Goal: Task Accomplishment & Management: Use online tool/utility

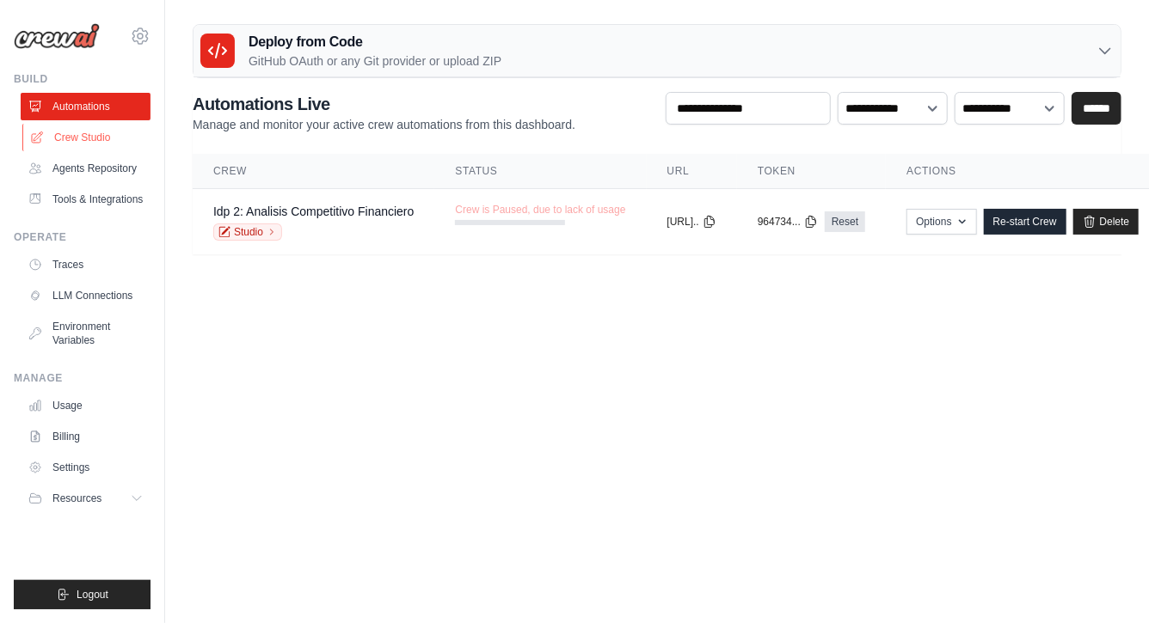
click at [108, 131] on link "Crew Studio" at bounding box center [87, 138] width 130 height 28
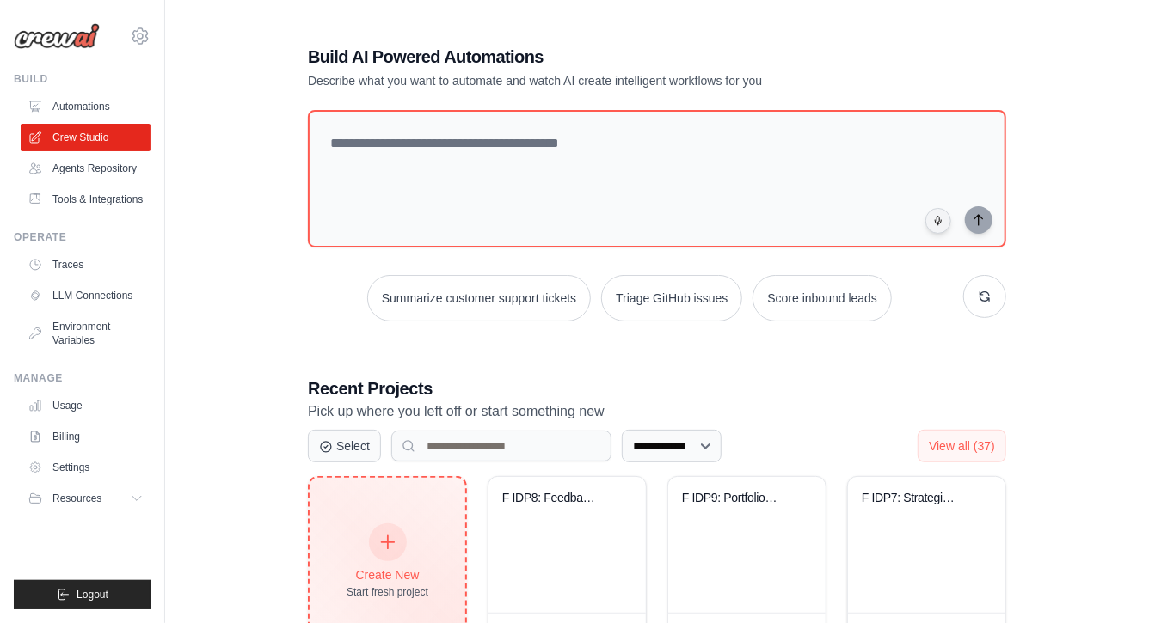
click at [412, 556] on div "Create New Start fresh project" at bounding box center [388, 562] width 82 height 74
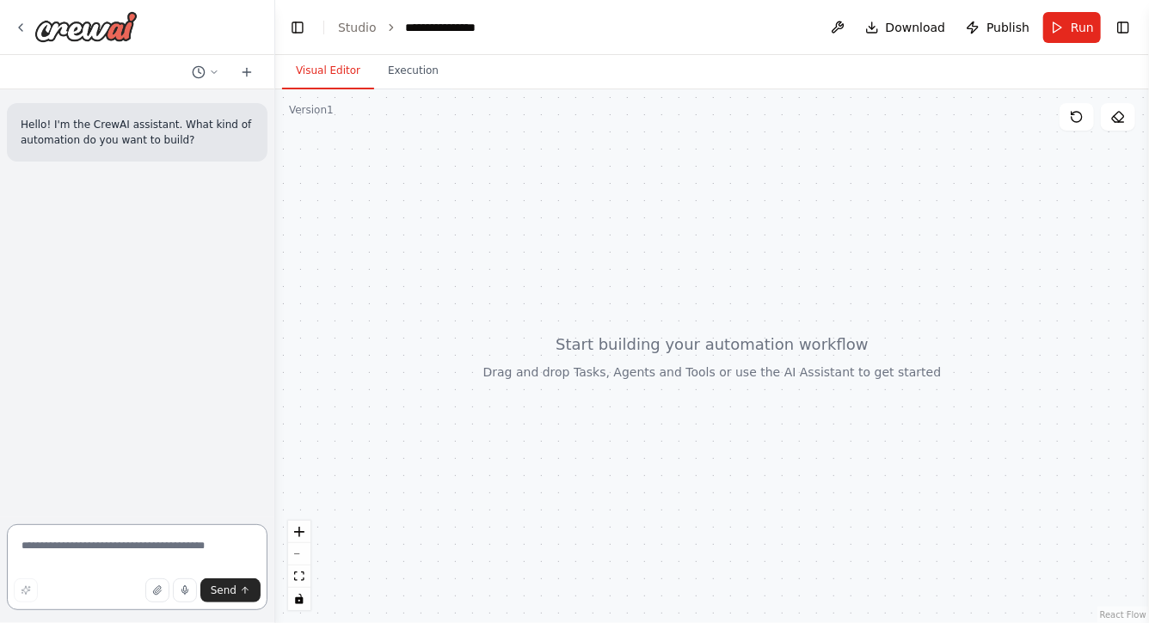
click at [124, 555] on textarea at bounding box center [137, 568] width 261 height 86
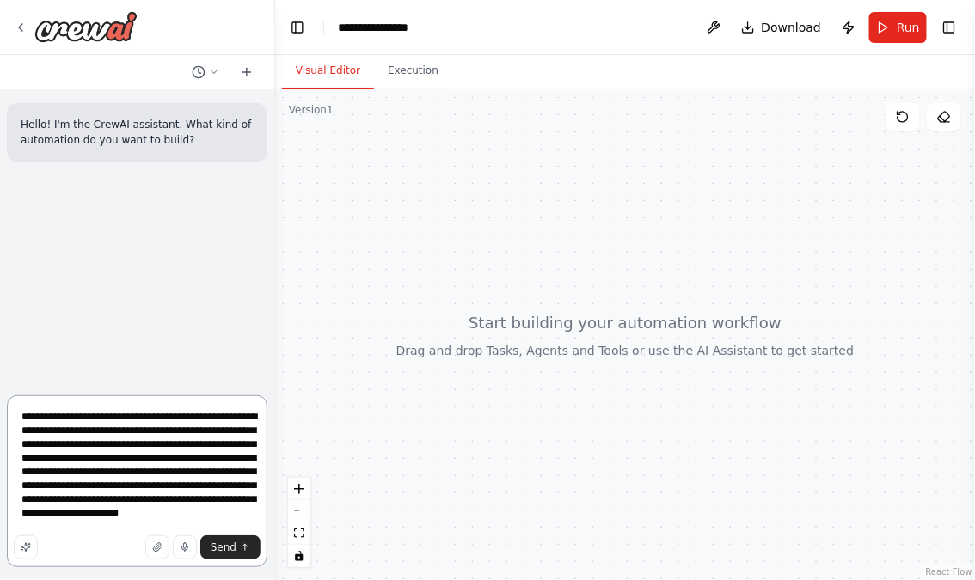
type textarea "**********"
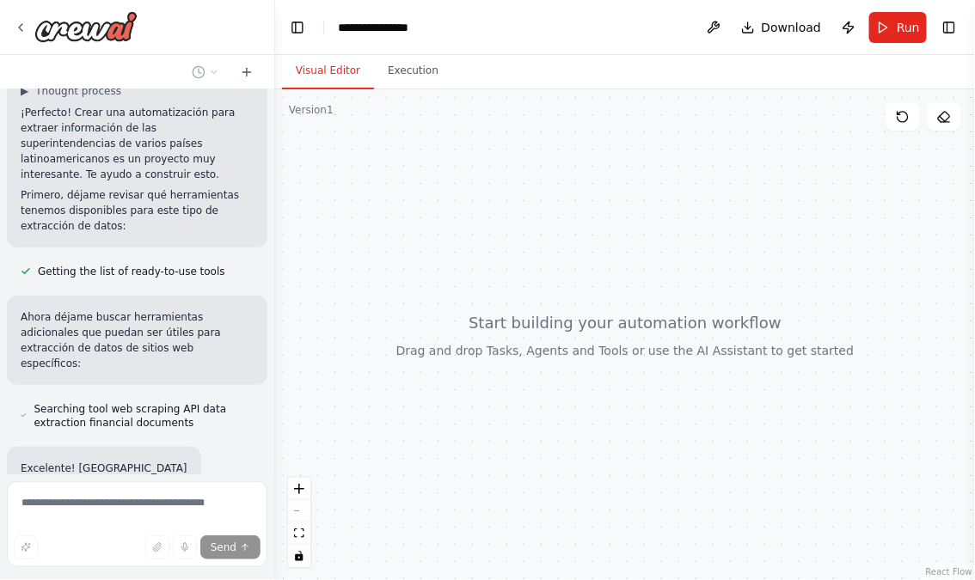
scroll to position [368, 0]
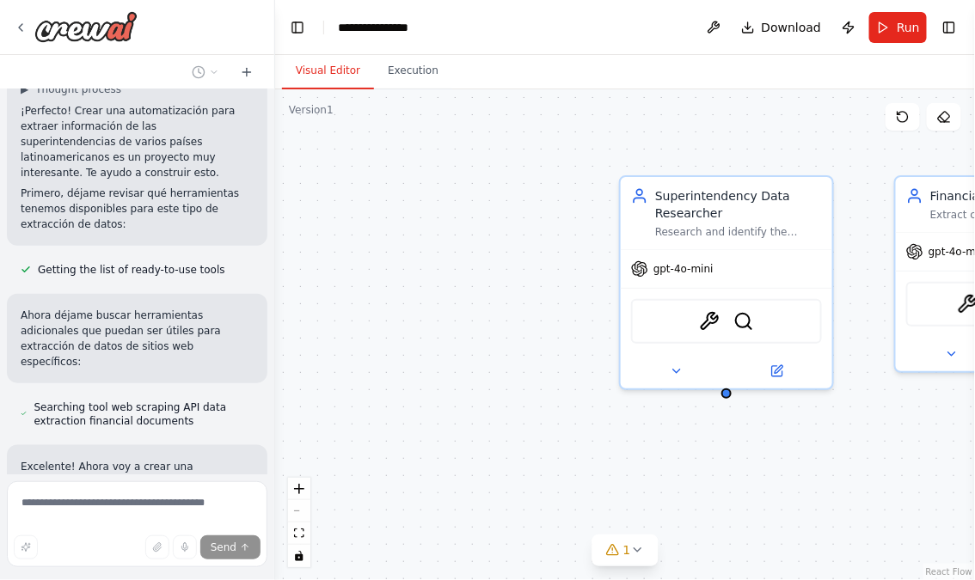
drag, startPoint x: 562, startPoint y: 388, endPoint x: 450, endPoint y: 283, distance: 153.9
click at [451, 284] on div "Superintendency Data Researcher Research and identify the official superintende…" at bounding box center [625, 334] width 700 height 491
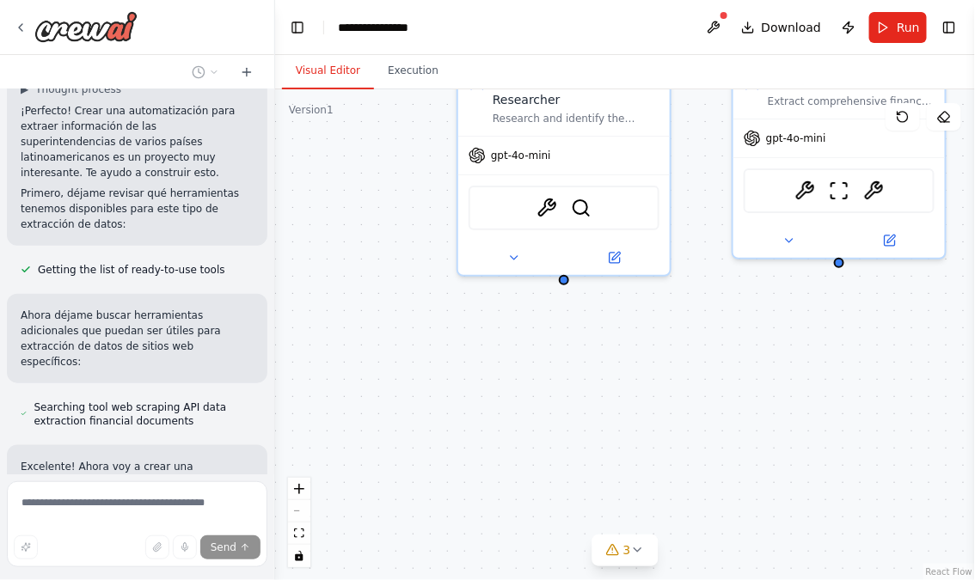
drag, startPoint x: 582, startPoint y: 378, endPoint x: 492, endPoint y: 349, distance: 94.9
click at [492, 349] on div "Superintendency Data Researcher Research and identify the official superintende…" at bounding box center [625, 334] width 700 height 491
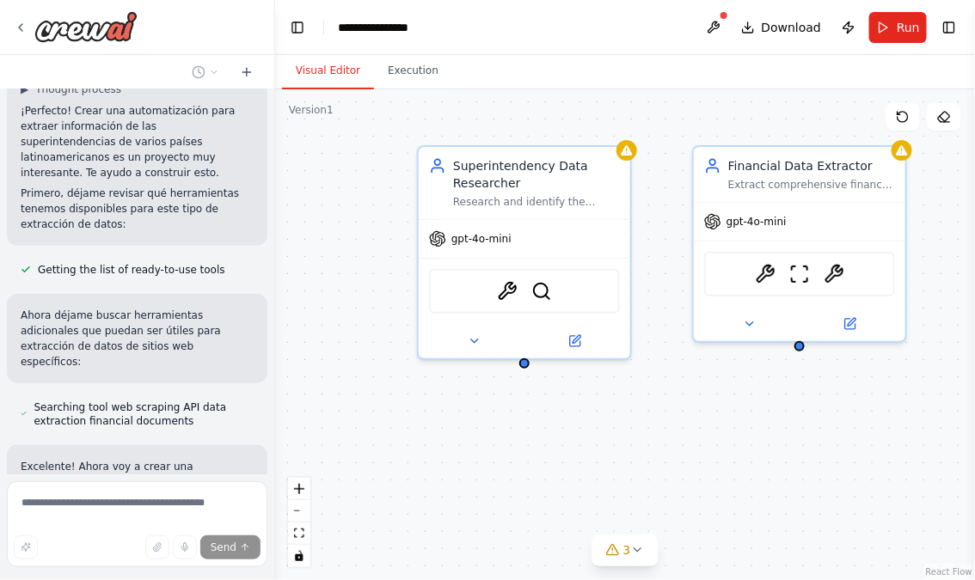
drag, startPoint x: 367, startPoint y: 405, endPoint x: 367, endPoint y: 481, distance: 75.7
click at [367, 481] on div "Superintendency Data Researcher Research and identify the official superintende…" at bounding box center [625, 334] width 700 height 491
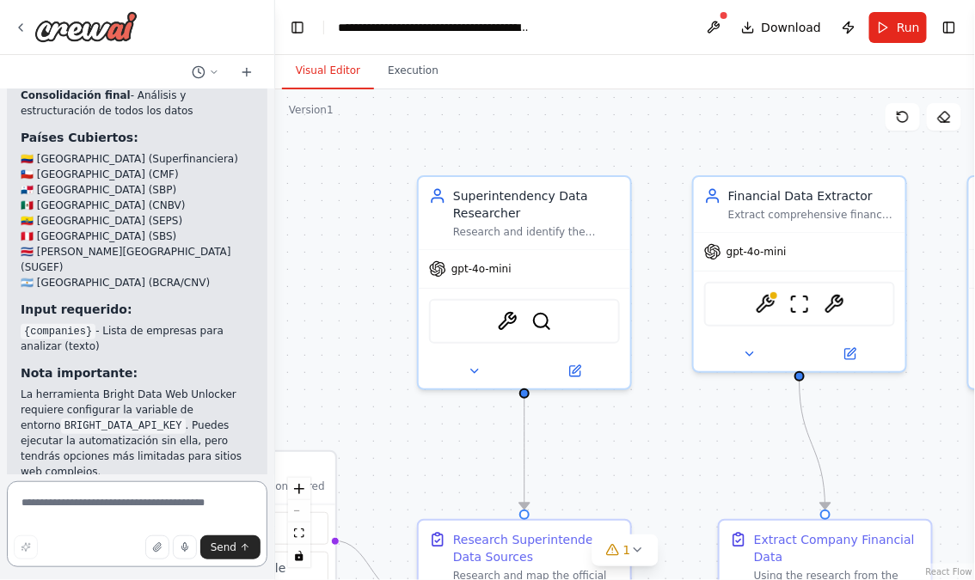
scroll to position [1853, 0]
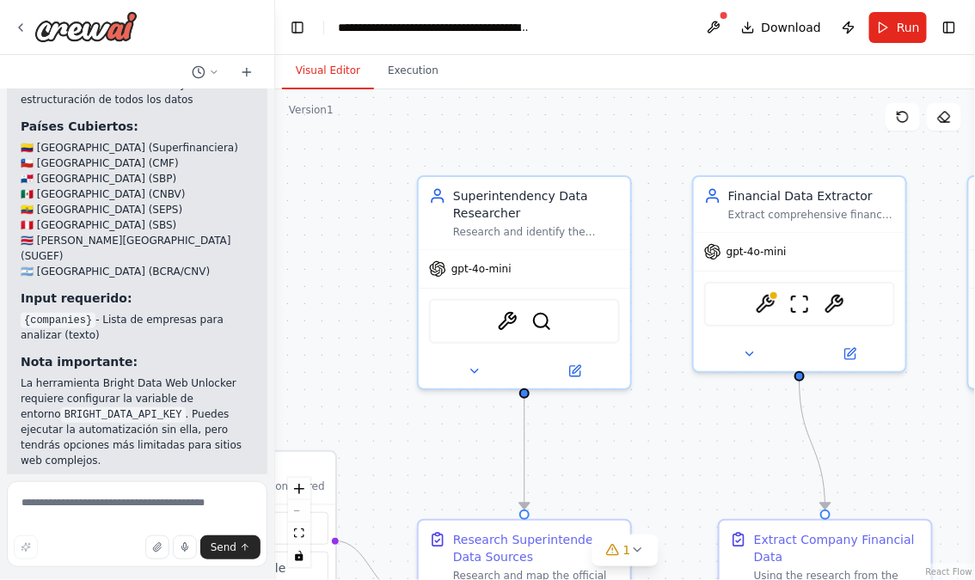
drag, startPoint x: 359, startPoint y: 333, endPoint x: 402, endPoint y: 261, distance: 82.9
click at [400, 262] on div ".deletable-edge-delete-btn { width: 20px; height: 20px; border: 0px solid #ffff…" at bounding box center [625, 334] width 700 height 491
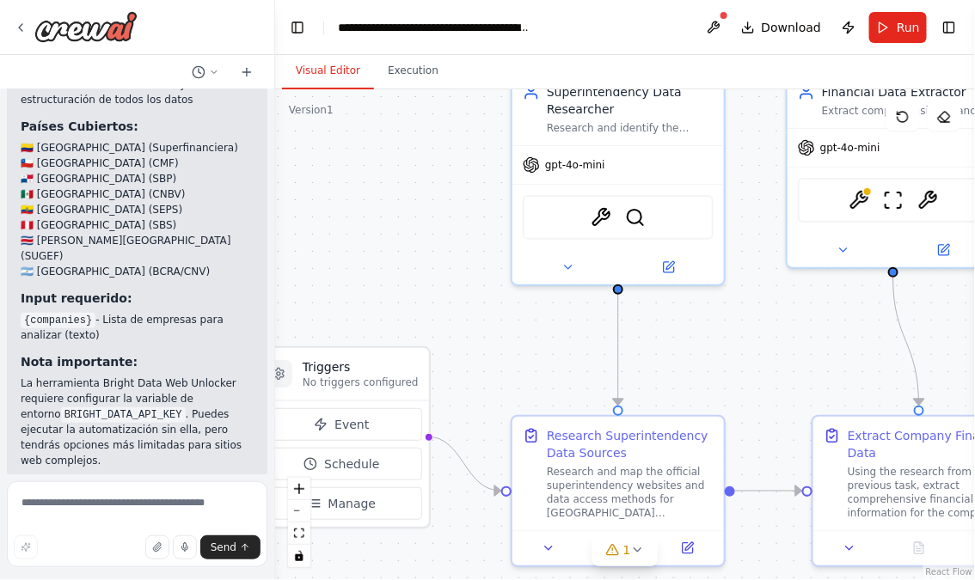
drag, startPoint x: 377, startPoint y: 266, endPoint x: 424, endPoint y: 230, distance: 59.0
click at [424, 230] on div ".deletable-edge-delete-btn { width: 20px; height: 20px; border: 0px solid #ffff…" at bounding box center [625, 334] width 700 height 491
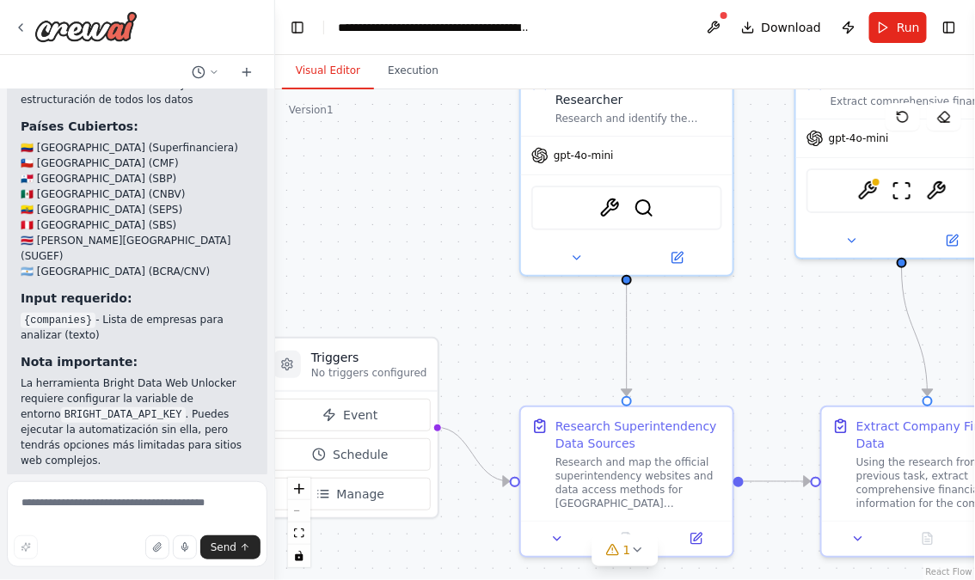
drag, startPoint x: 379, startPoint y: 257, endPoint x: 453, endPoint y: 213, distance: 86.0
click at [453, 214] on div ".deletable-edge-delete-btn { width: 20px; height: 20px; border: 0px solid #ffff…" at bounding box center [625, 334] width 700 height 491
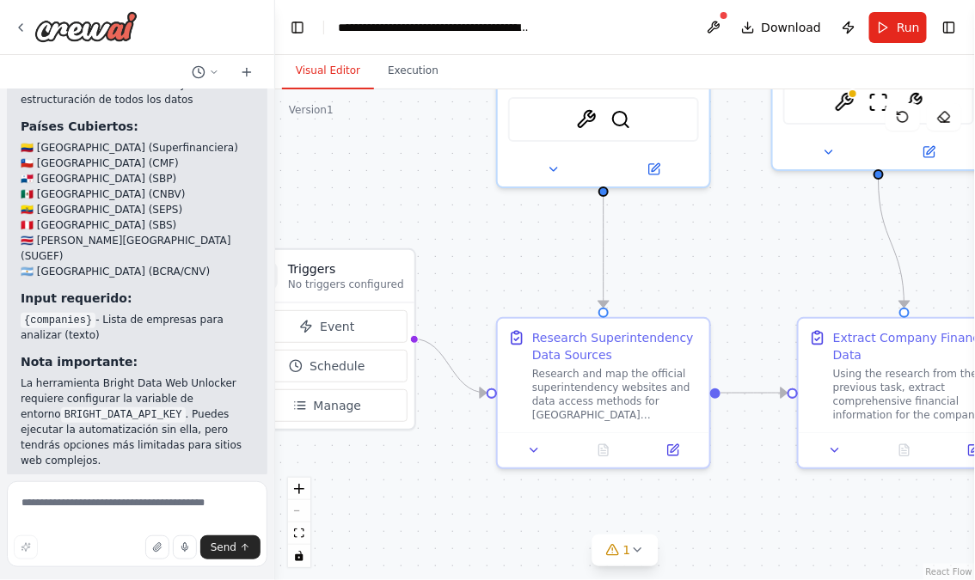
drag, startPoint x: 581, startPoint y: 300, endPoint x: 480, endPoint y: 252, distance: 112.3
click at [481, 252] on div ".deletable-edge-delete-btn { width: 20px; height: 20px; border: 0px solid #ffff…" at bounding box center [625, 334] width 700 height 491
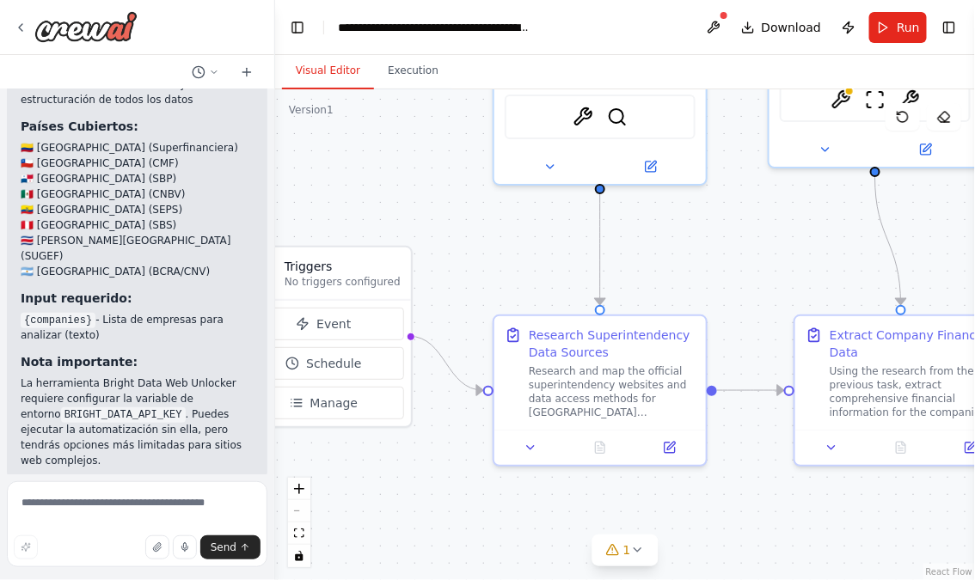
drag, startPoint x: 475, startPoint y: 252, endPoint x: 550, endPoint y: 252, distance: 75.7
click at [550, 252] on div ".deletable-edge-delete-btn { width: 20px; height: 20px; border: 0px solid #ffff…" at bounding box center [625, 334] width 700 height 491
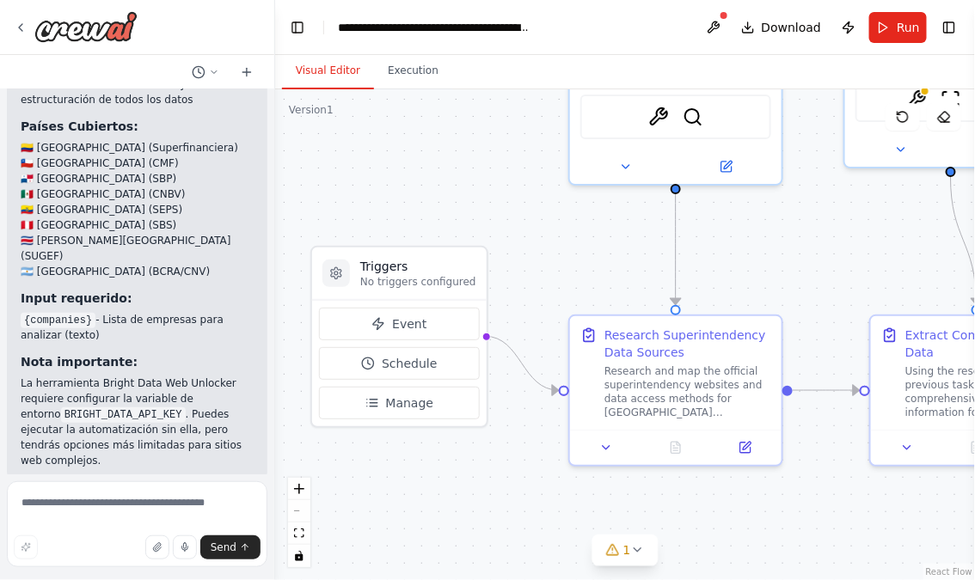
drag, startPoint x: 578, startPoint y: 249, endPoint x: 470, endPoint y: 230, distance: 109.9
click at [471, 231] on div ".deletable-edge-delete-btn { width: 20px; height: 20px; border: 0px solid #ffff…" at bounding box center [625, 334] width 700 height 491
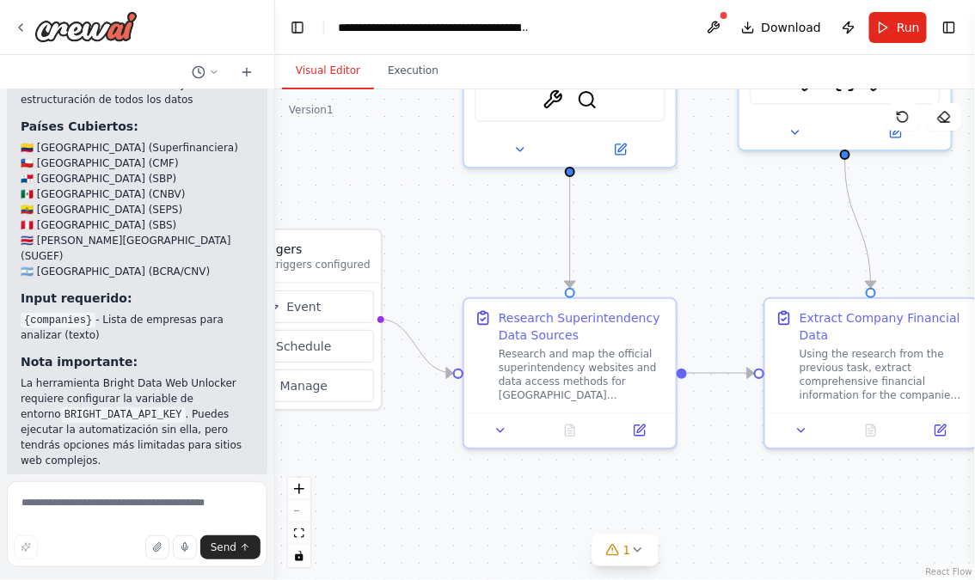
drag, startPoint x: 691, startPoint y: 221, endPoint x: 494, endPoint y: 229, distance: 197.9
click at [494, 225] on div ".deletable-edge-delete-btn { width: 20px; height: 20px; border: 0px solid #ffff…" at bounding box center [625, 334] width 700 height 491
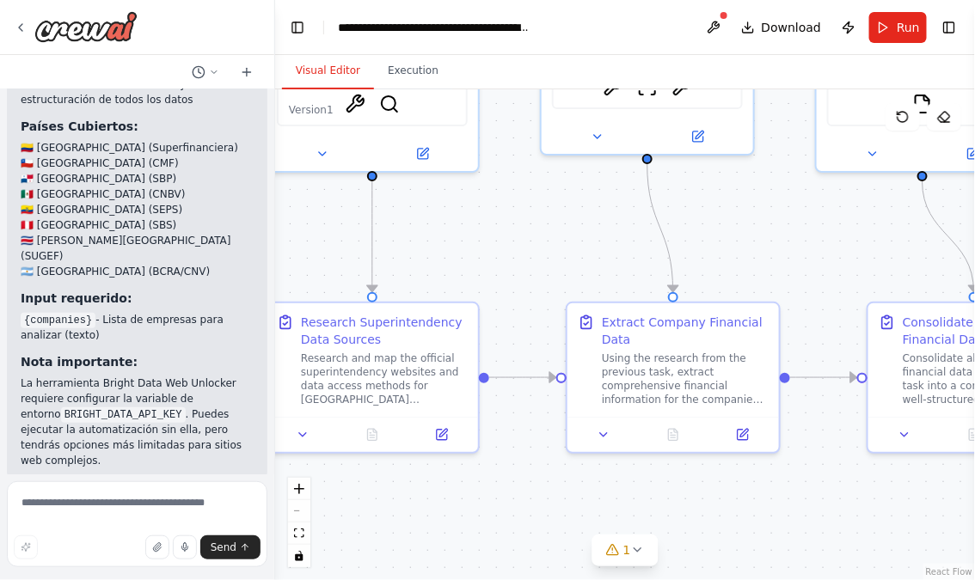
drag, startPoint x: 794, startPoint y: 214, endPoint x: 600, endPoint y: 306, distance: 214.3
click at [602, 305] on div ".deletable-edge-delete-btn { width: 20px; height: 20px; border: 0px solid #ffff…" at bounding box center [625, 334] width 700 height 491
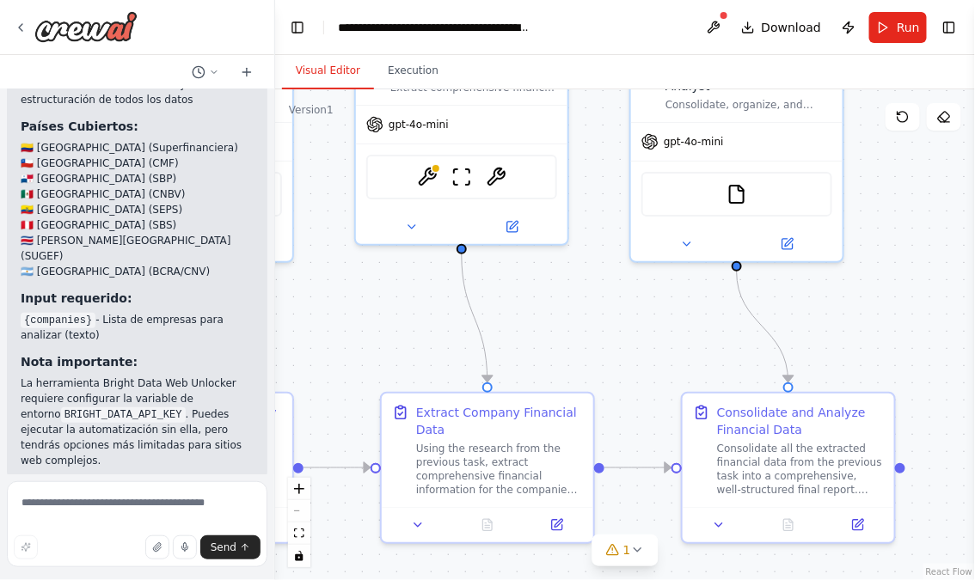
drag, startPoint x: 831, startPoint y: 335, endPoint x: 920, endPoint y: 317, distance: 91.1
click at [918, 318] on div ".deletable-edge-delete-btn { width: 20px; height: 20px; border: 0px solid #ffff…" at bounding box center [625, 334] width 700 height 491
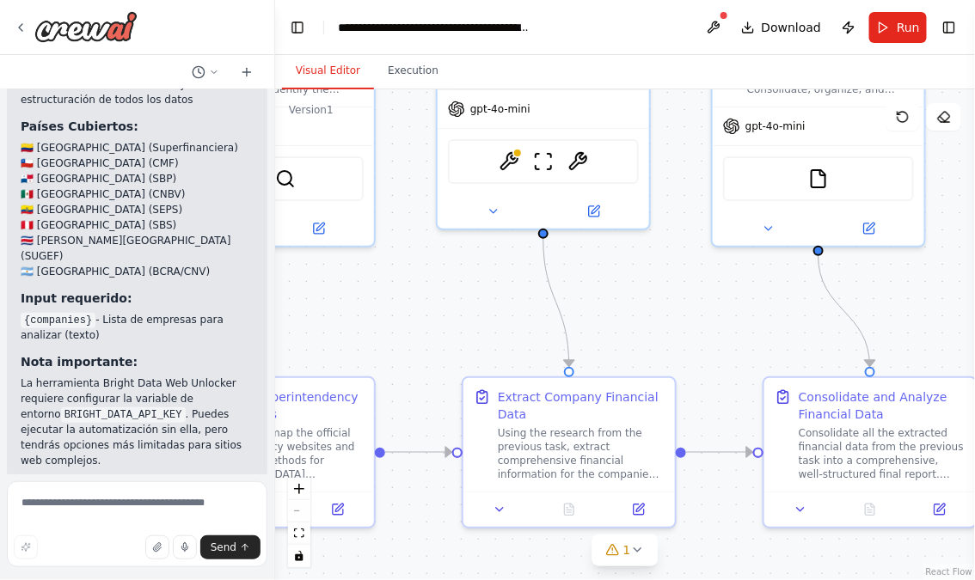
drag, startPoint x: 397, startPoint y: 317, endPoint x: 597, endPoint y: 316, distance: 199.5
click at [597, 316] on div ".deletable-edge-delete-btn { width: 20px; height: 20px; border: 0px solid #ffff…" at bounding box center [625, 334] width 700 height 491
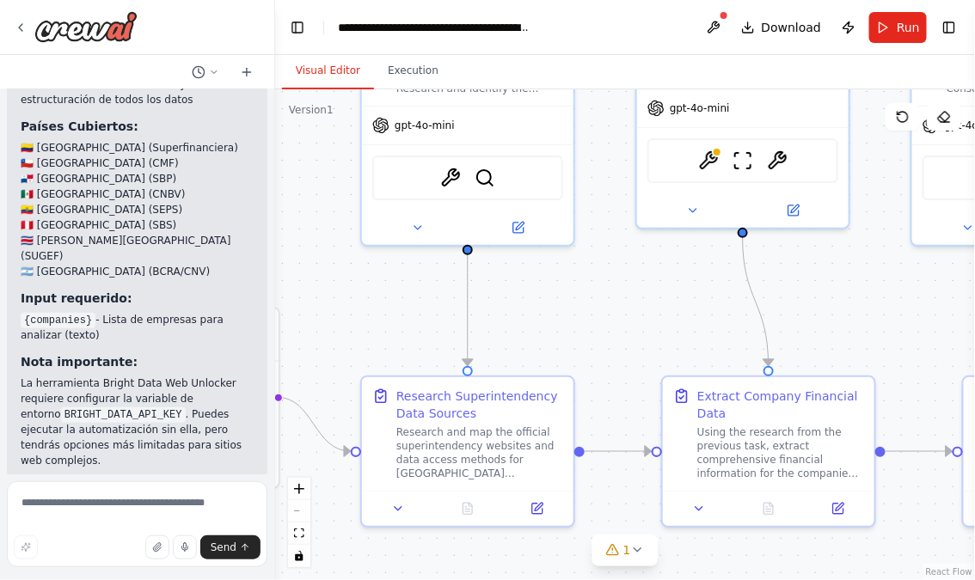
drag, startPoint x: 355, startPoint y: 279, endPoint x: 455, endPoint y: 278, distance: 99.8
click at [455, 279] on div ".deletable-edge-delete-btn { width: 20px; height: 20px; border: 0px solid #ffff…" at bounding box center [625, 334] width 700 height 491
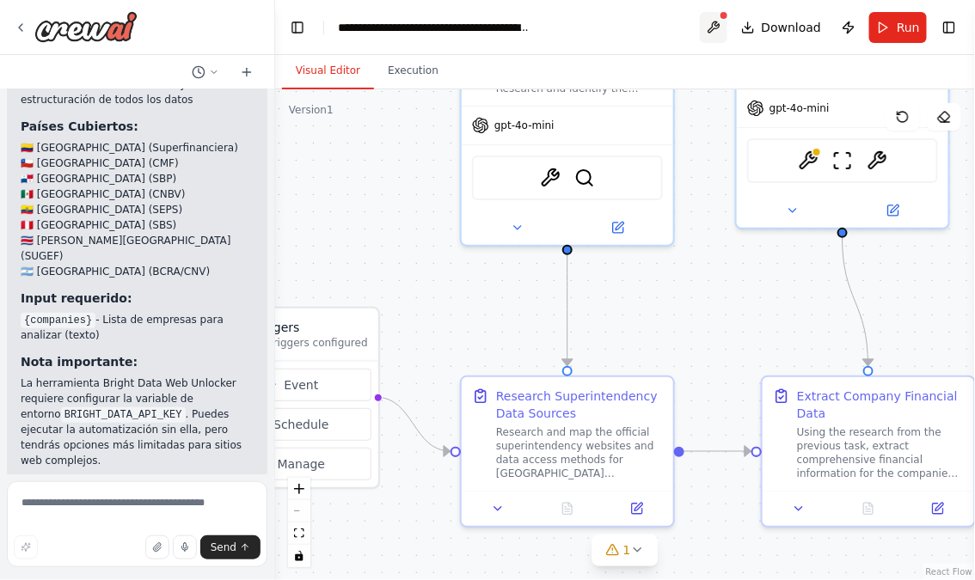
click at [716, 28] on button at bounding box center [714, 27] width 28 height 31
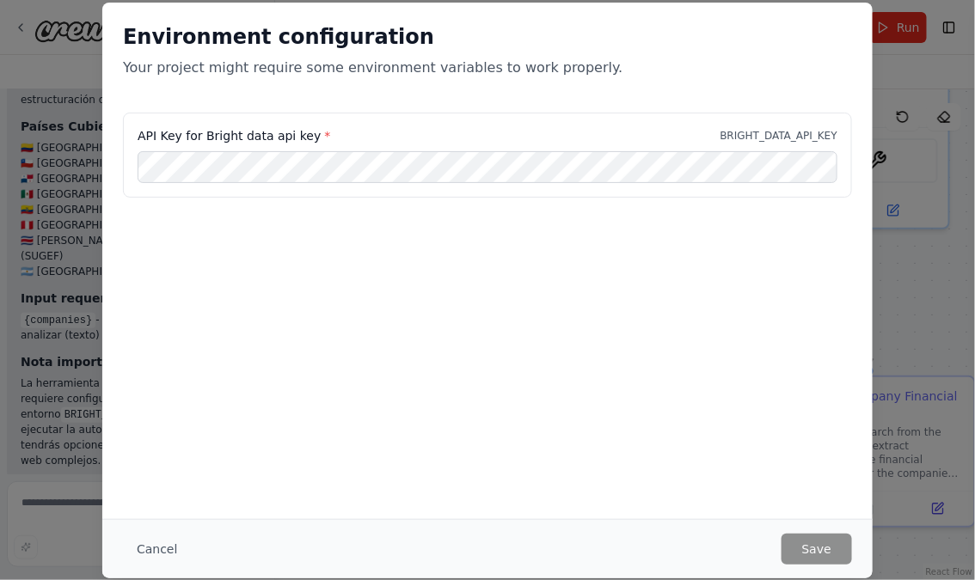
click at [53, 429] on div "Environment configuration Your project might require some environment variables…" at bounding box center [487, 290] width 975 height 580
click at [144, 536] on button "Cancel" at bounding box center [157, 549] width 68 height 31
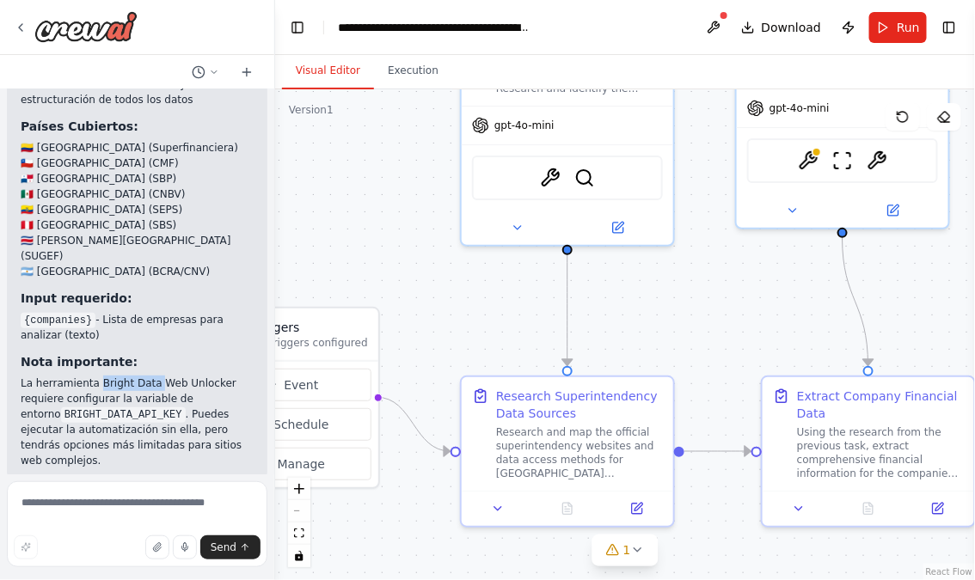
drag, startPoint x: 96, startPoint y: 227, endPoint x: 156, endPoint y: 224, distance: 59.4
click at [156, 376] on p "La herramienta Bright Data Web Unlocker requiere configurar la variable de ento…" at bounding box center [137, 422] width 233 height 93
drag, startPoint x: 224, startPoint y: 226, endPoint x: 98, endPoint y: 230, distance: 125.6
click at [98, 376] on p "La herramienta Bright Data Web Unlocker requiere configurar la variable de ento…" at bounding box center [137, 422] width 233 height 93
copy p "Bright Data Web Unlocker"
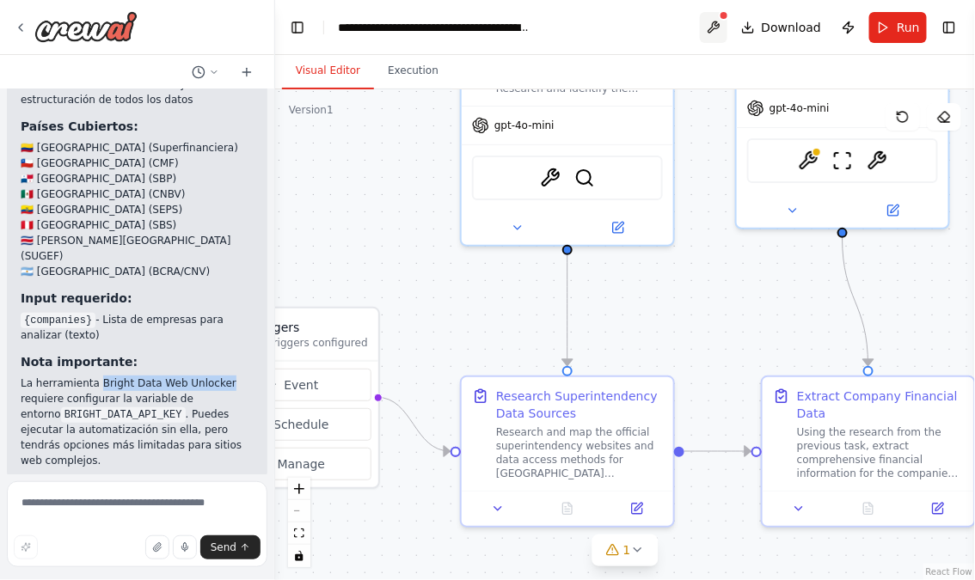
click at [716, 21] on button at bounding box center [714, 27] width 28 height 31
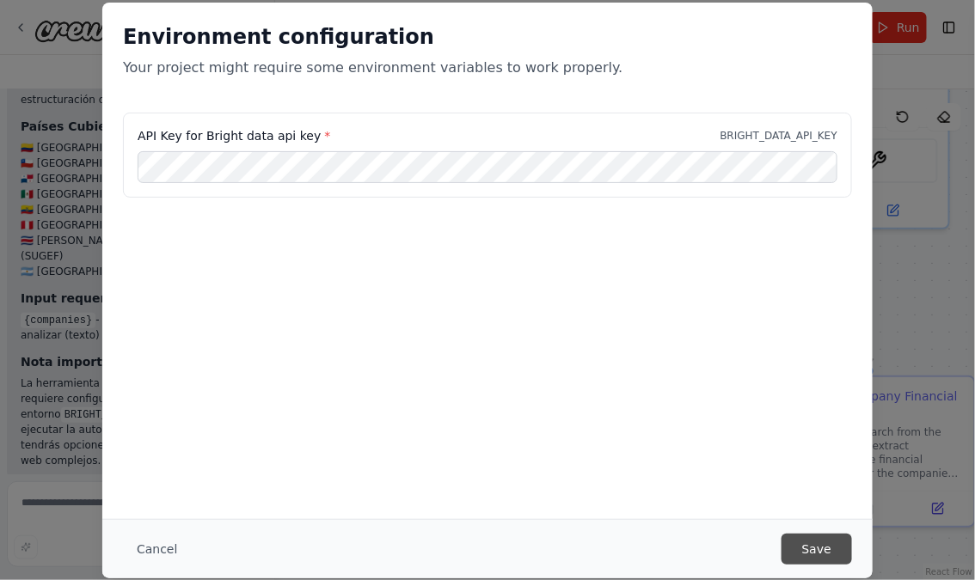
click at [835, 551] on button "Save" at bounding box center [817, 549] width 71 height 31
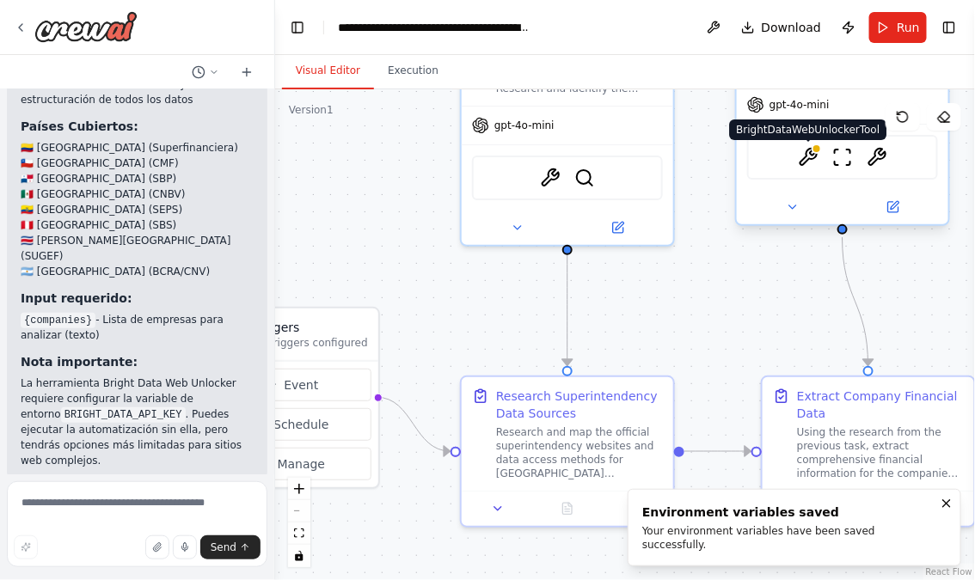
click at [811, 159] on img at bounding box center [808, 157] width 21 height 21
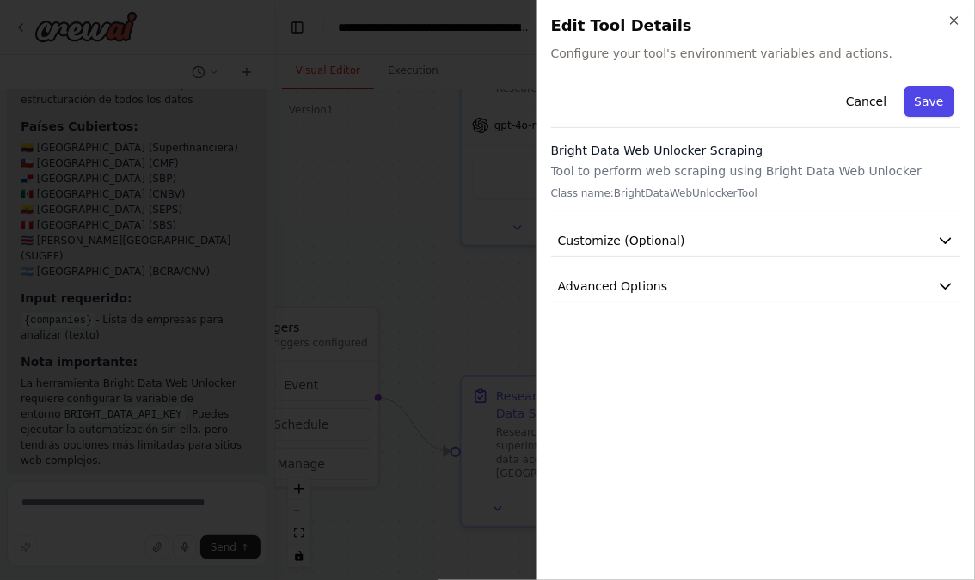
click at [937, 96] on button "Save" at bounding box center [930, 101] width 50 height 31
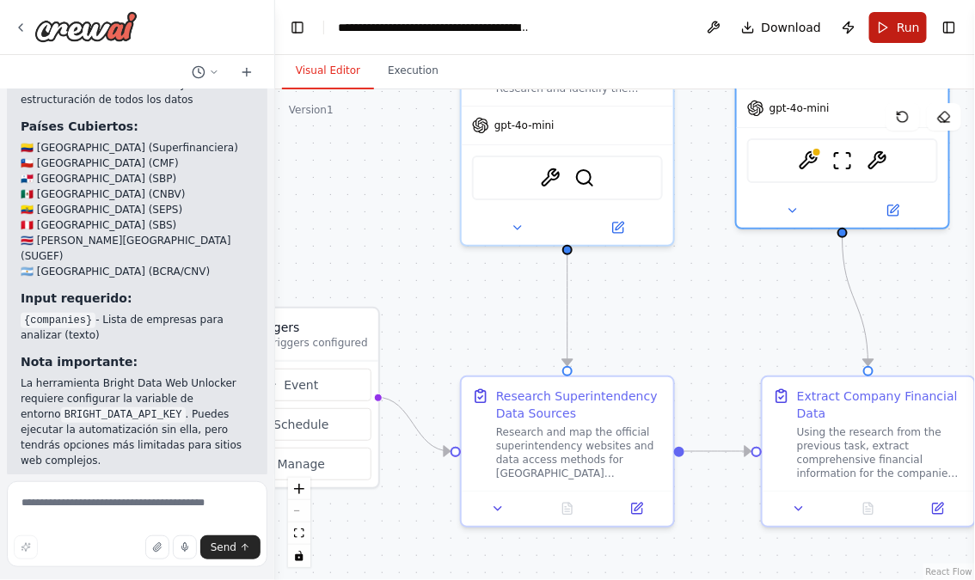
click at [903, 26] on span "Run" at bounding box center [908, 27] width 23 height 17
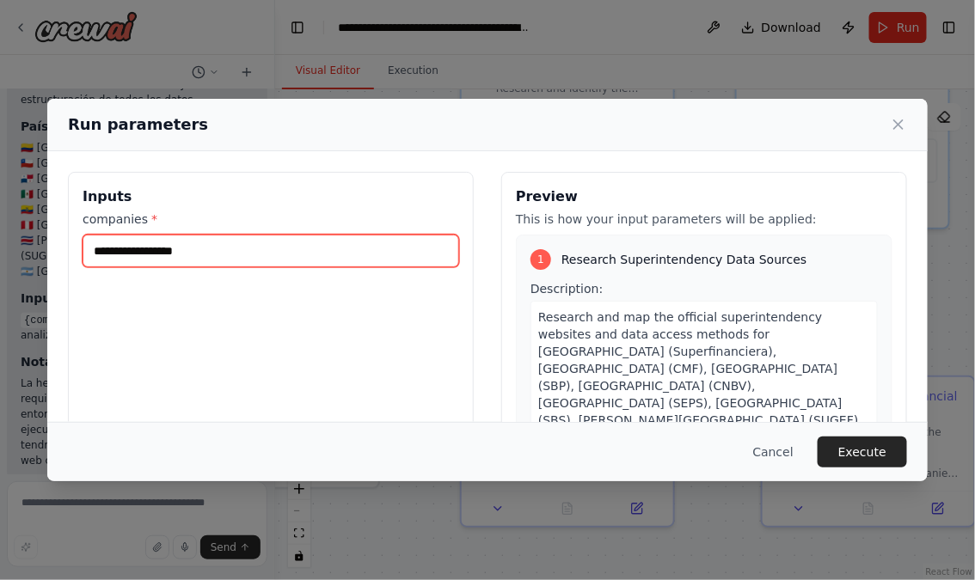
click at [199, 255] on input "companies *" at bounding box center [271, 251] width 377 height 33
paste input "**********"
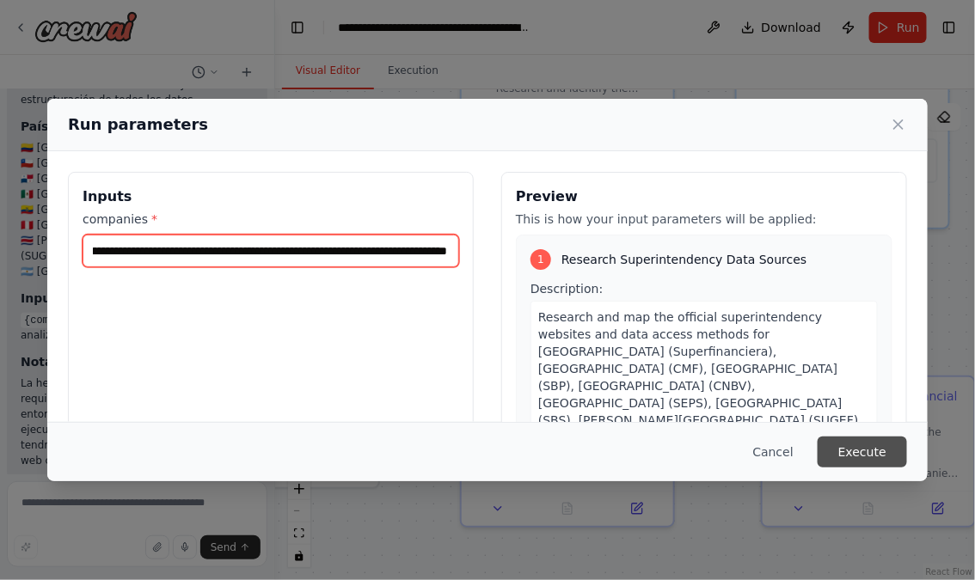
type input "**********"
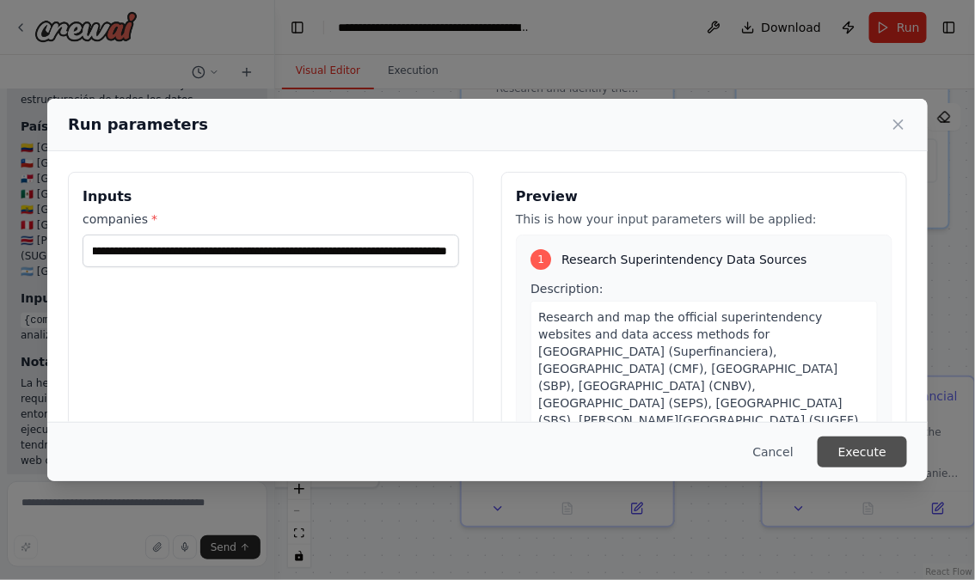
click at [854, 456] on button "Execute" at bounding box center [862, 452] width 89 height 31
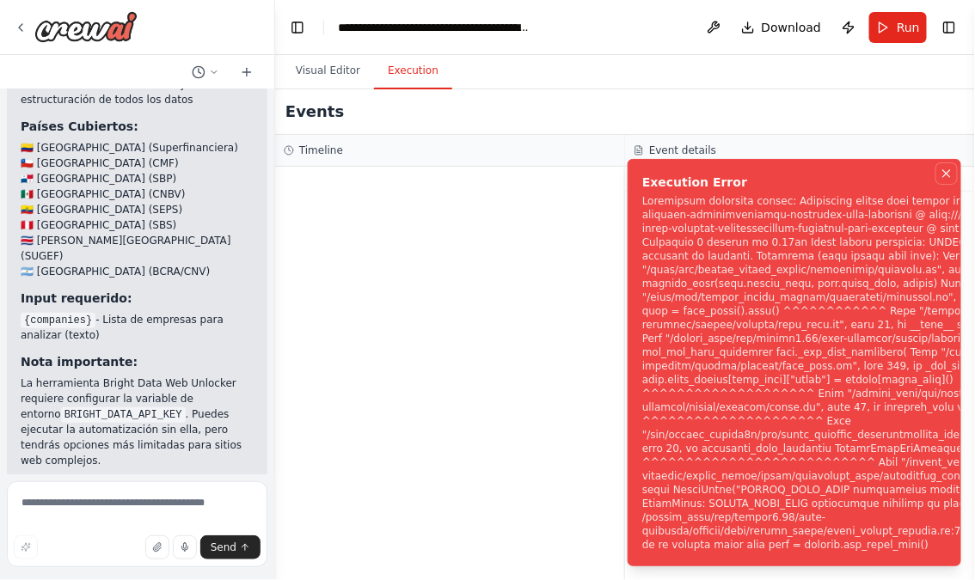
click at [945, 177] on icon "Notifications (F8)" at bounding box center [946, 173] width 7 height 7
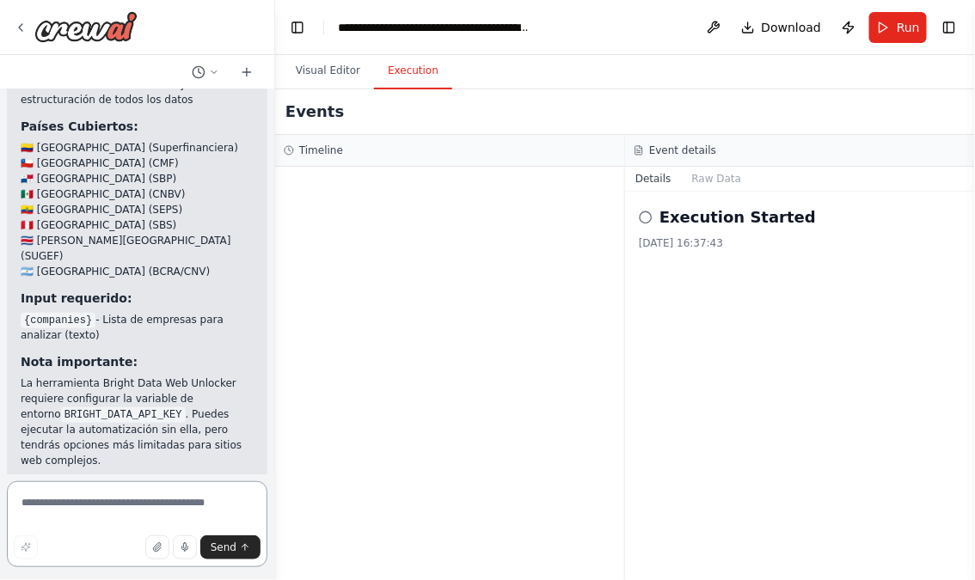
click at [80, 510] on textarea at bounding box center [137, 525] width 261 height 86
type textarea "**********"
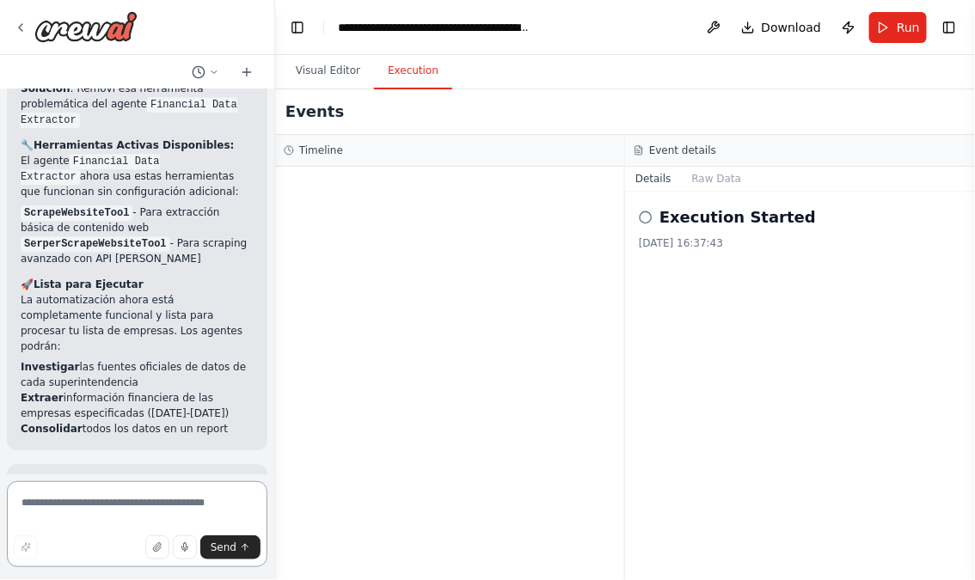
scroll to position [3132, 0]
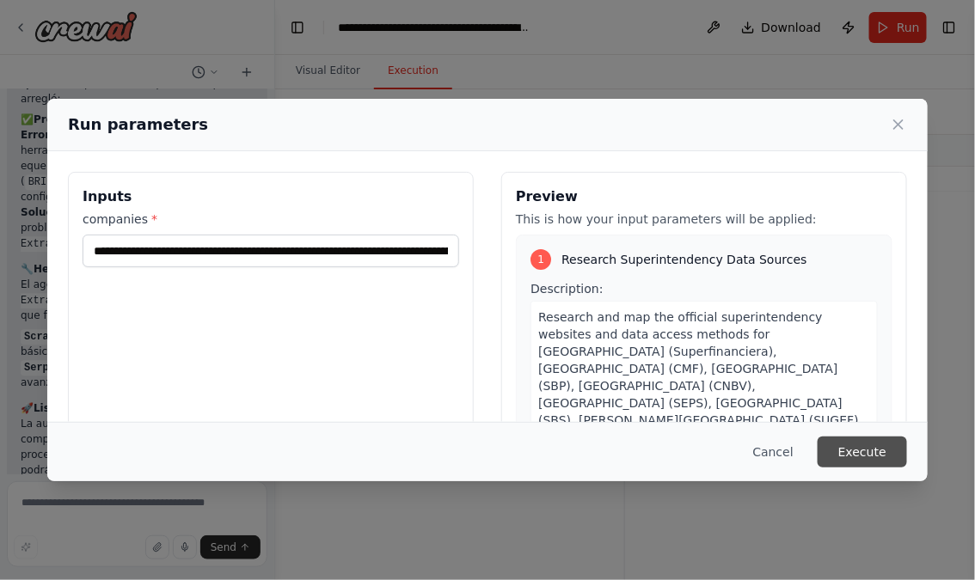
click at [871, 449] on button "Execute" at bounding box center [862, 452] width 89 height 31
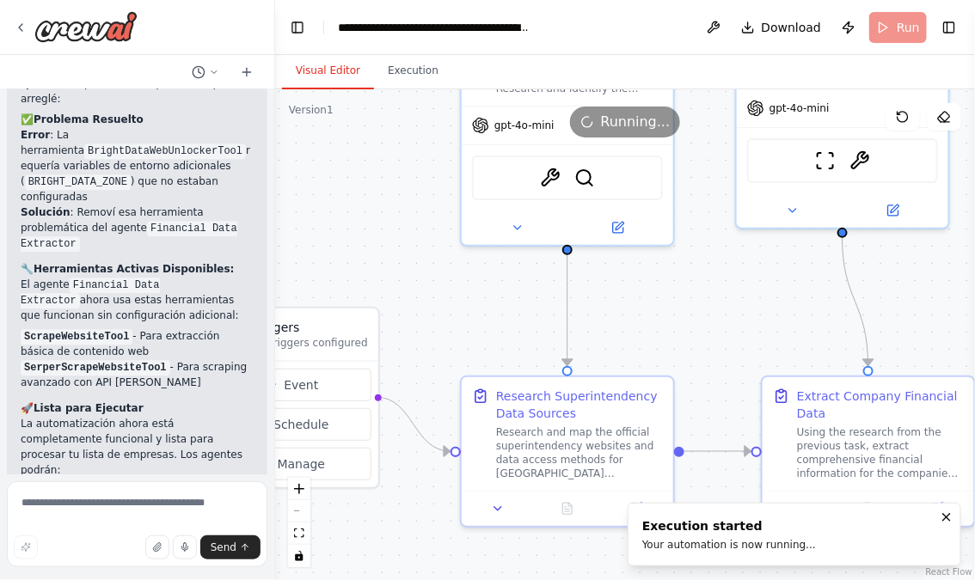
click at [327, 74] on button "Visual Editor" at bounding box center [328, 71] width 92 height 36
drag, startPoint x: 373, startPoint y: 241, endPoint x: 486, endPoint y: 240, distance: 112.7
click at [485, 240] on div ".deletable-edge-delete-btn { width: 20px; height: 20px; border: 0px solid #ffff…" at bounding box center [625, 334] width 700 height 491
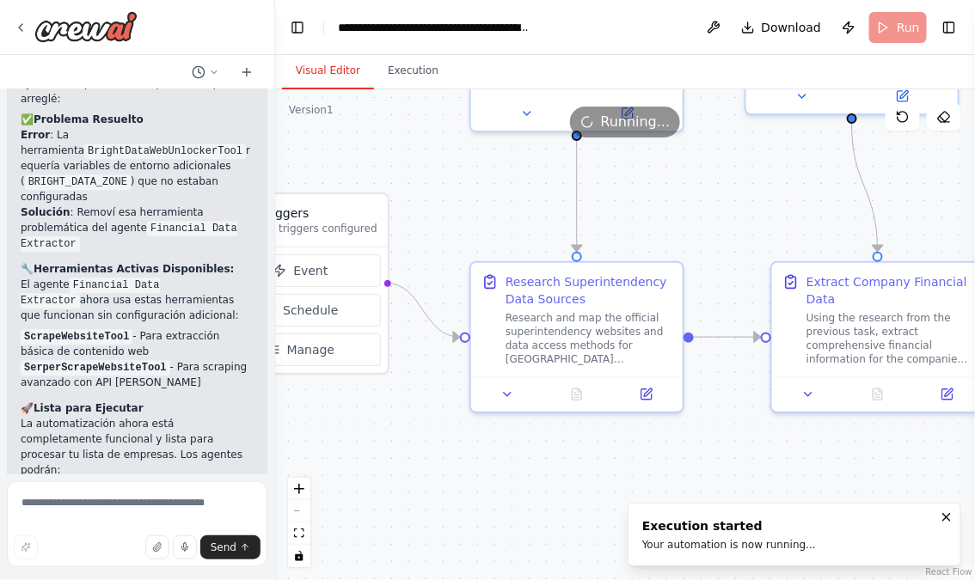
drag, startPoint x: 495, startPoint y: 267, endPoint x: 384, endPoint y: 150, distance: 161.8
click at [385, 150] on div ".deletable-edge-delete-btn { width: 20px; height: 20px; border: 0px solid #ffff…" at bounding box center [625, 334] width 700 height 491
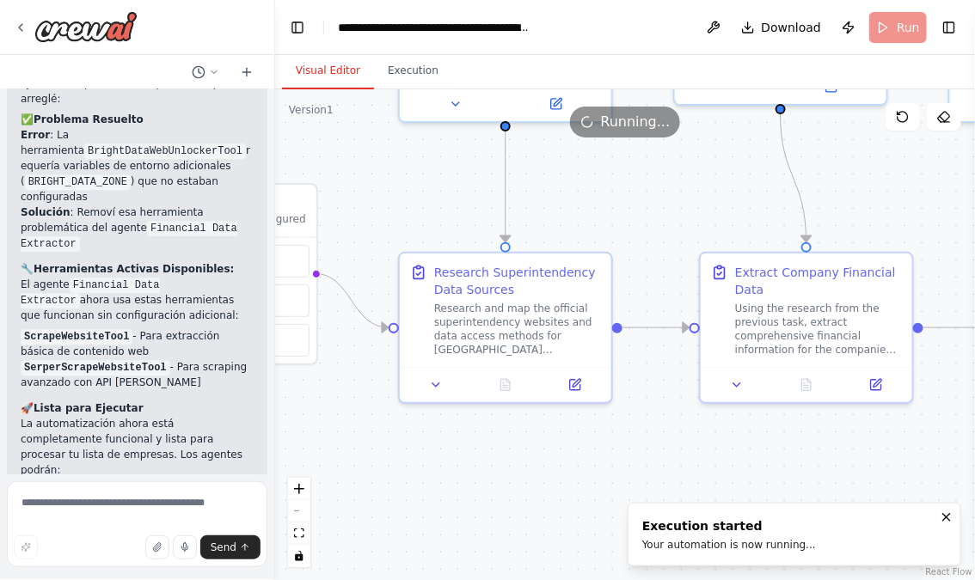
drag, startPoint x: 519, startPoint y: 224, endPoint x: 412, endPoint y: 211, distance: 108.3
click at [414, 211] on div ".deletable-edge-delete-btn { width: 20px; height: 20px; border: 0px solid #ffff…" at bounding box center [625, 334] width 700 height 491
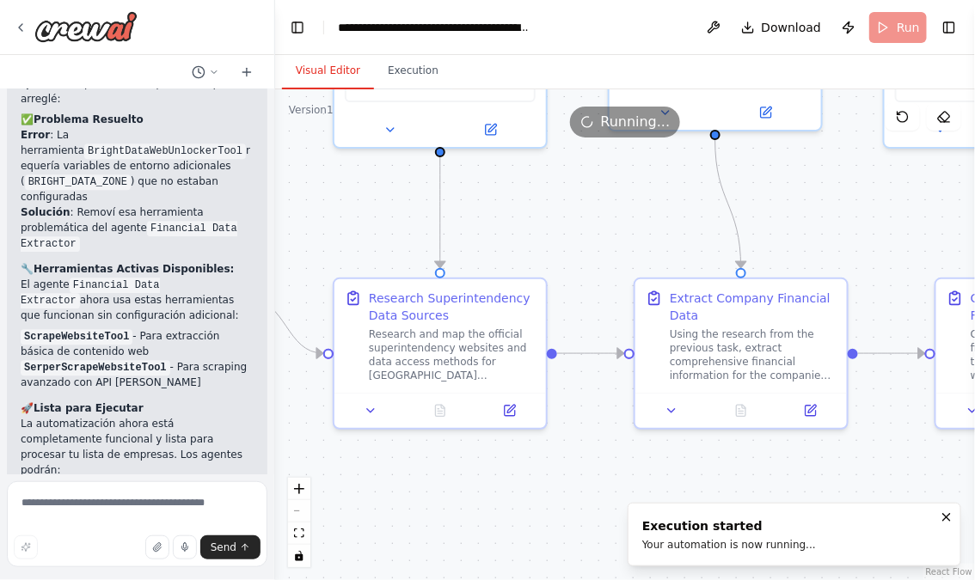
drag, startPoint x: 618, startPoint y: 198, endPoint x: 580, endPoint y: 248, distance: 62.6
click at [582, 248] on div ".deletable-edge-delete-btn { width: 20px; height: 20px; border: 0px solid #ffff…" at bounding box center [625, 334] width 700 height 491
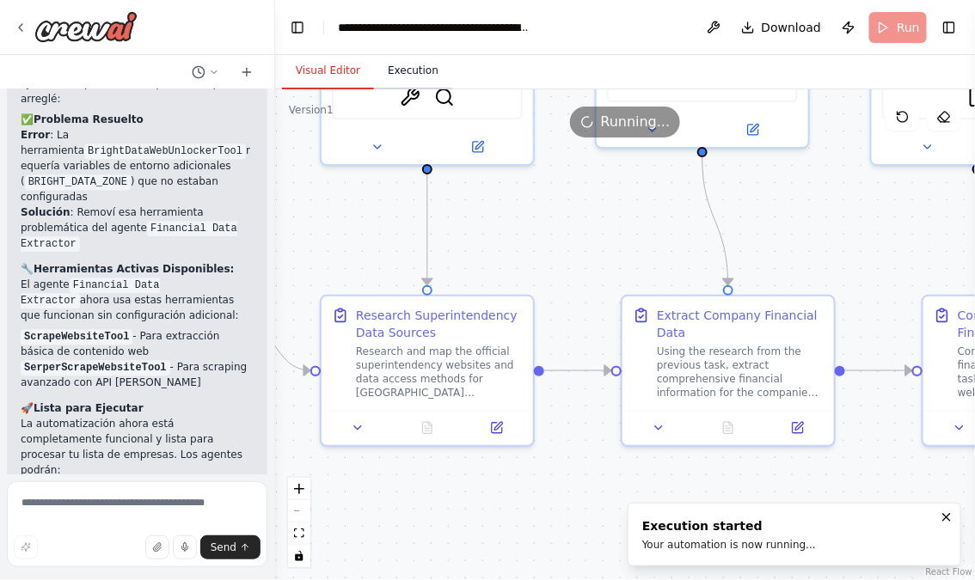
click at [415, 69] on button "Execution" at bounding box center [413, 71] width 78 height 36
click at [327, 70] on button "Visual Editor" at bounding box center [328, 71] width 92 height 36
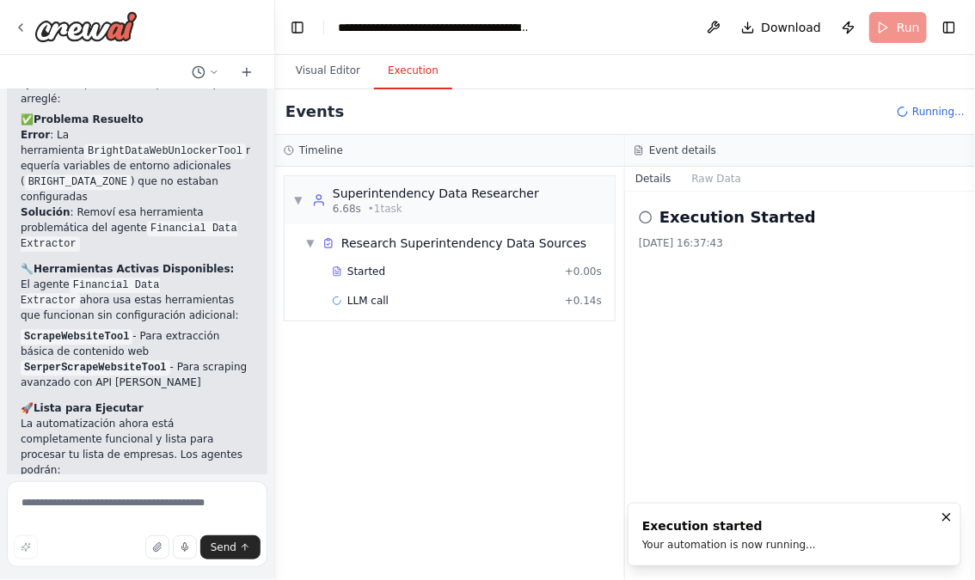
click at [395, 64] on button "Execution" at bounding box center [413, 71] width 78 height 36
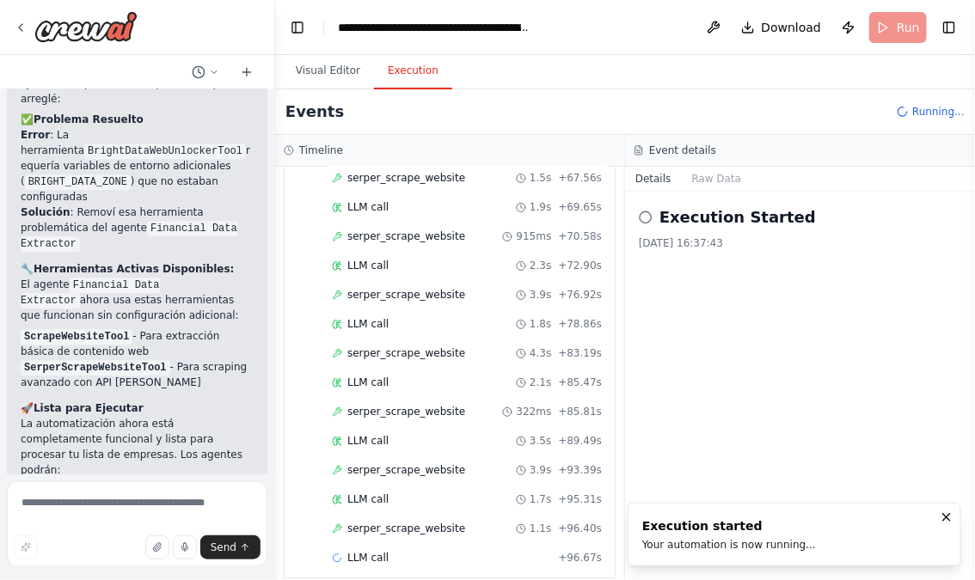
scroll to position [2752, 0]
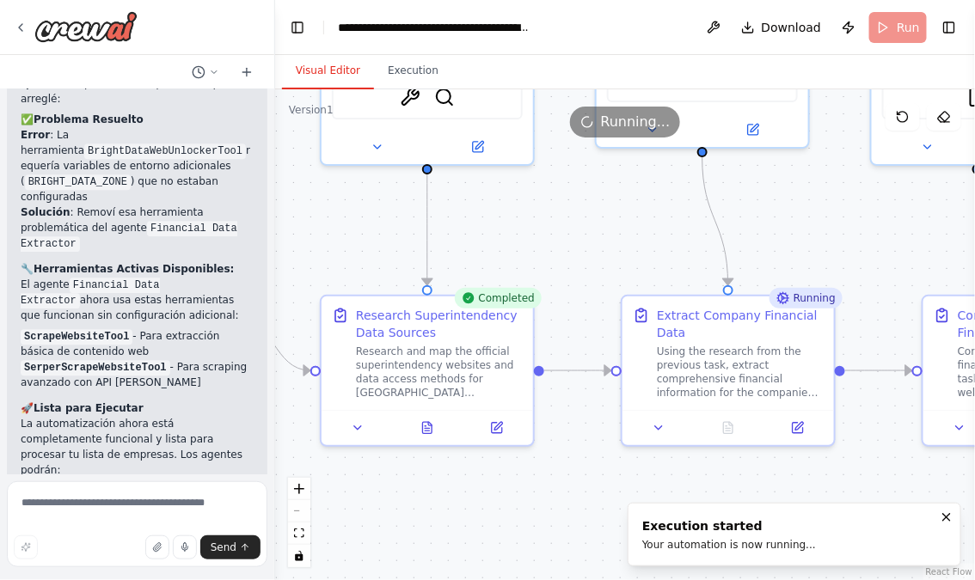
click at [327, 68] on button "Visual Editor" at bounding box center [328, 71] width 92 height 36
click at [428, 420] on icon at bounding box center [429, 420] width 3 height 3
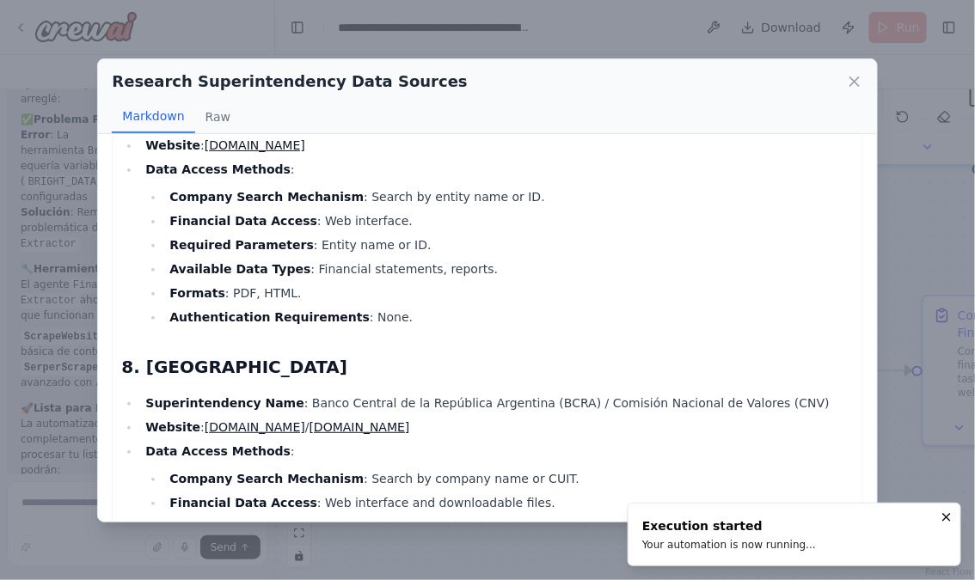
scroll to position [1982, 0]
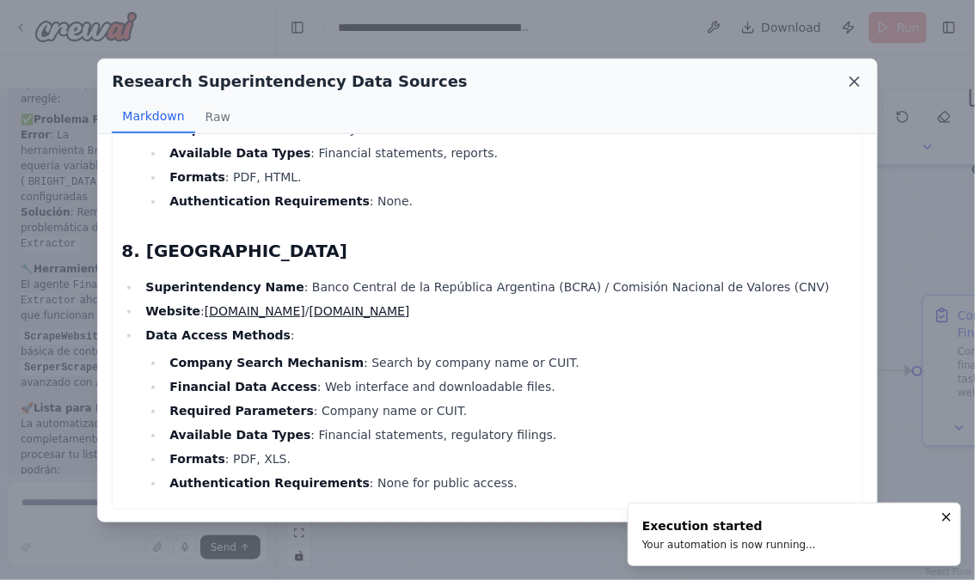
click at [854, 76] on icon at bounding box center [854, 81] width 17 height 17
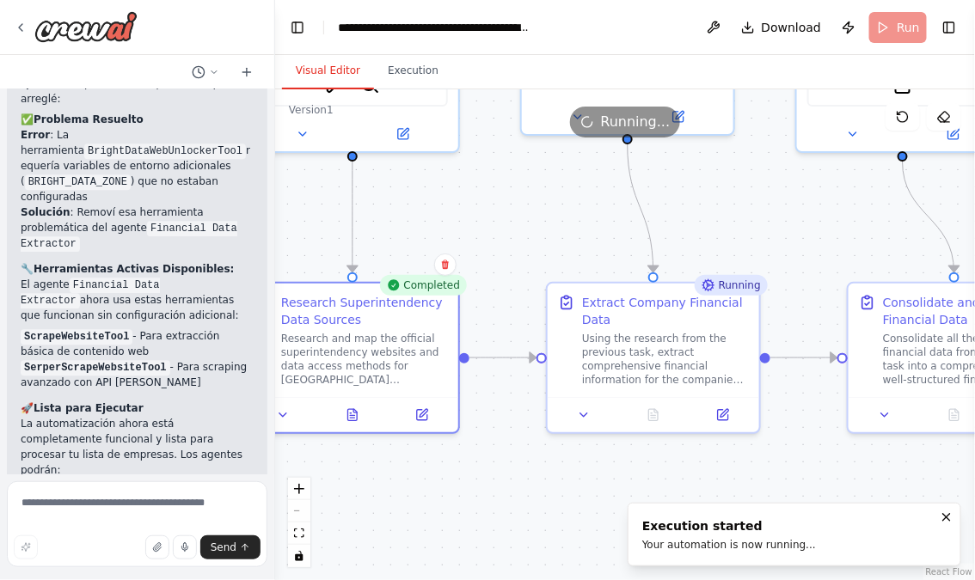
drag, startPoint x: 589, startPoint y: 466, endPoint x: 504, endPoint y: 447, distance: 87.2
click at [504, 448] on div ".deletable-edge-delete-btn { width: 20px; height: 20px; border: 0px solid #ffff…" at bounding box center [625, 334] width 700 height 491
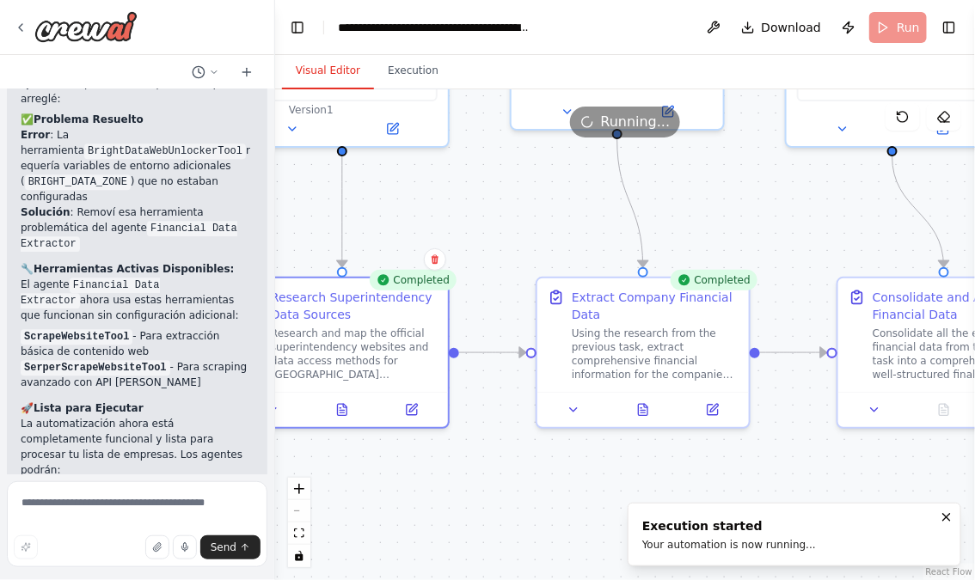
drag, startPoint x: 697, startPoint y: 463, endPoint x: 582, endPoint y: 468, distance: 115.4
click at [594, 463] on div ".deletable-edge-delete-btn { width: 20px; height: 20px; border: 0px solid #ffff…" at bounding box center [625, 334] width 700 height 491
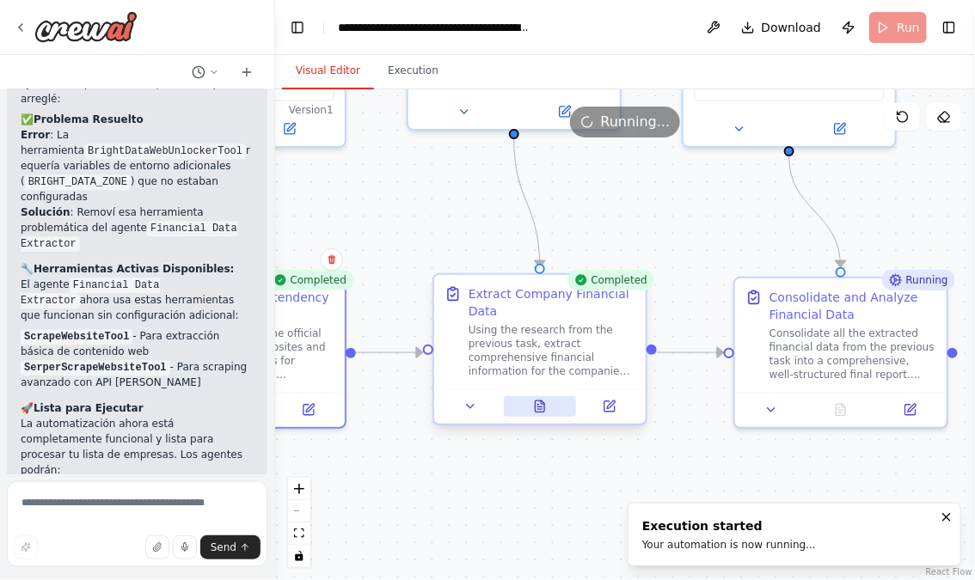
click at [543, 415] on button at bounding box center [540, 406] width 73 height 21
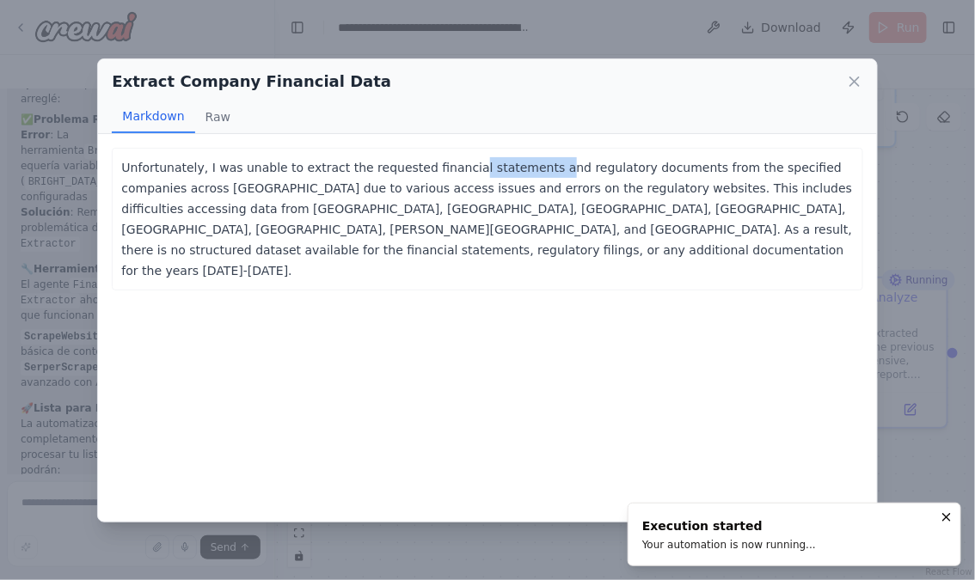
drag, startPoint x: 513, startPoint y: 165, endPoint x: 568, endPoint y: 170, distance: 56.1
click at [565, 170] on p "Unfortunately, I was unable to extract the requested financial statements and r…" at bounding box center [487, 219] width 732 height 124
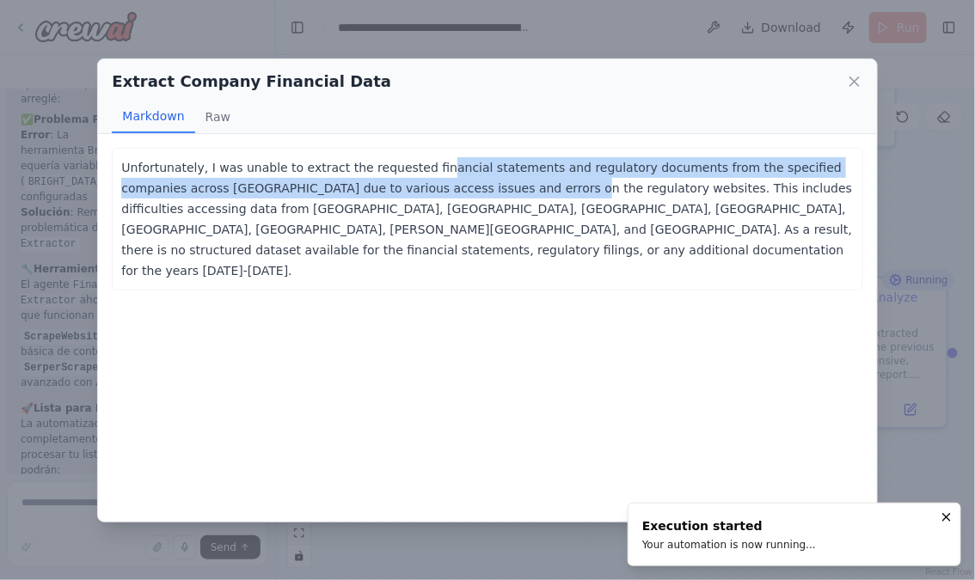
drag, startPoint x: 426, startPoint y: 169, endPoint x: 520, endPoint y: 183, distance: 95.6
click at [516, 183] on p "Unfortunately, I was unable to extract the requested financial statements and r…" at bounding box center [487, 219] width 732 height 124
click at [470, 187] on p "Unfortunately, I was unable to extract the requested financial statements and r…" at bounding box center [487, 219] width 732 height 124
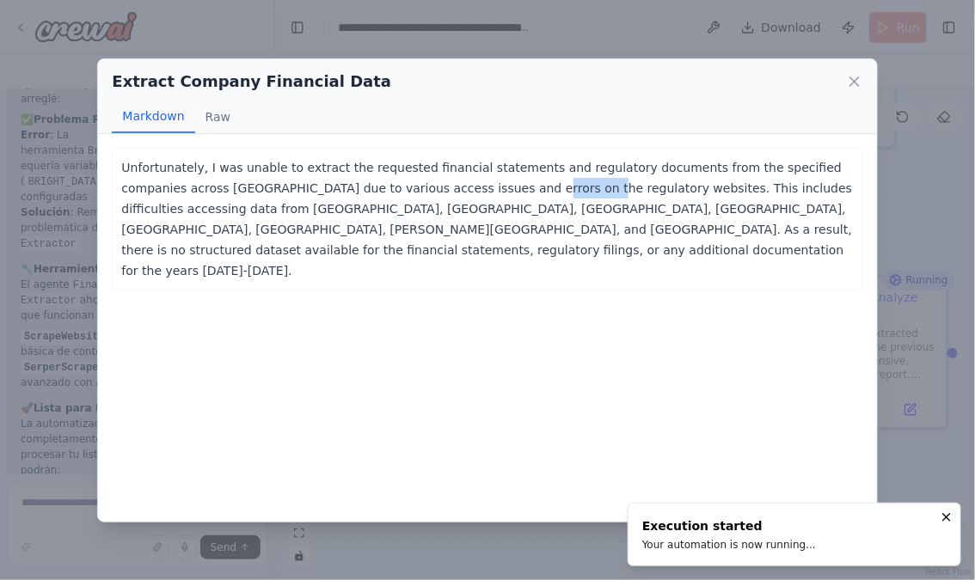
drag, startPoint x: 451, startPoint y: 184, endPoint x: 552, endPoint y: 184, distance: 100.6
click at [552, 184] on p "Unfortunately, I was unable to extract the requested financial statements and r…" at bounding box center [487, 219] width 732 height 124
drag, startPoint x: 406, startPoint y: 195, endPoint x: 488, endPoint y: 195, distance: 82.6
click at [485, 195] on p "Unfortunately, I was unable to extract the requested financial statements and r…" at bounding box center [487, 219] width 732 height 124
drag, startPoint x: 541, startPoint y: 211, endPoint x: 637, endPoint y: 211, distance: 96.3
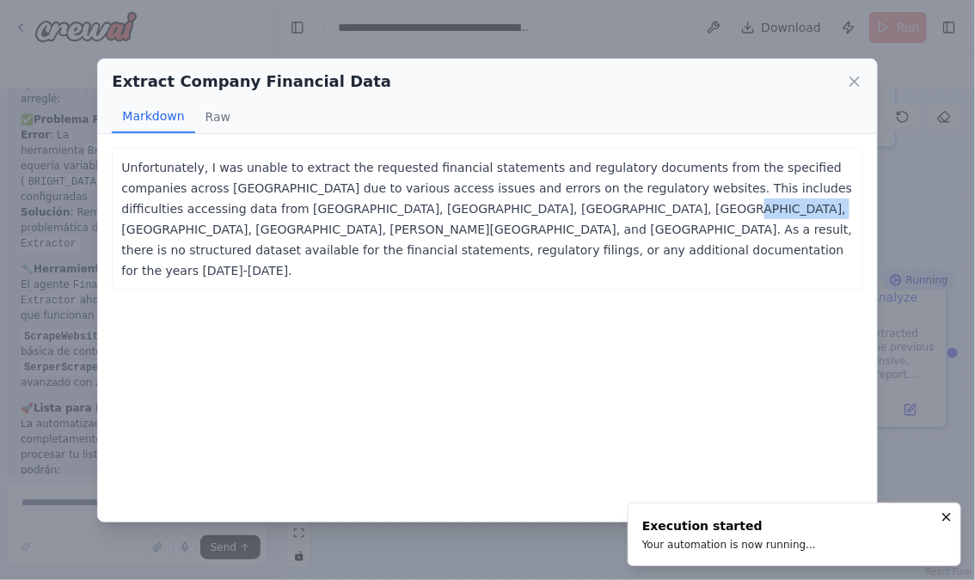
click at [634, 211] on p "Unfortunately, I was unable to extract the requested financial statements and r…" at bounding box center [487, 219] width 732 height 124
drag, startPoint x: 465, startPoint y: 215, endPoint x: 609, endPoint y: 215, distance: 143.6
click at [609, 215] on p "Unfortunately, I was unable to extract the requested financial statements and r…" at bounding box center [487, 219] width 732 height 124
click at [860, 85] on icon at bounding box center [854, 81] width 17 height 17
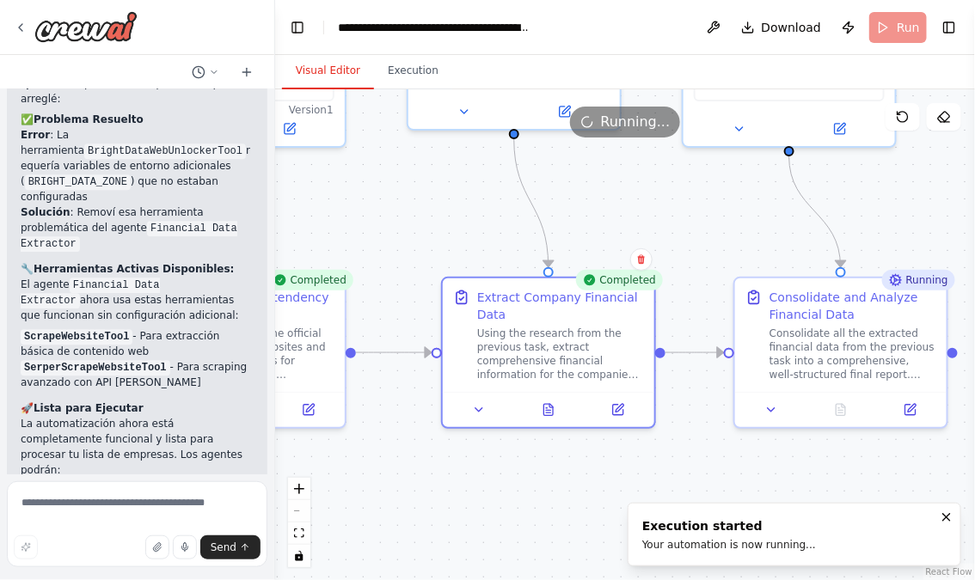
drag, startPoint x: 705, startPoint y: 485, endPoint x: 537, endPoint y: 472, distance: 168.2
click at [539, 472] on div ".deletable-edge-delete-btn { width: 20px; height: 20px; border: 0px solid #ffff…" at bounding box center [625, 334] width 700 height 491
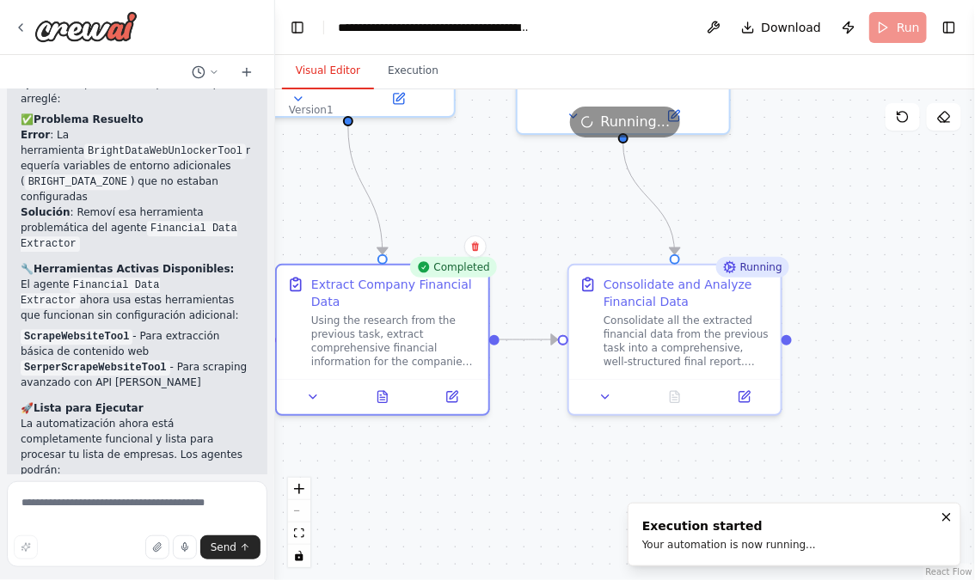
drag, startPoint x: 458, startPoint y: 474, endPoint x: 633, endPoint y: 471, distance: 175.5
click at [633, 474] on div ".deletable-edge-delete-btn { width: 20px; height: 20px; border: 0px solid #ffff…" at bounding box center [625, 334] width 700 height 491
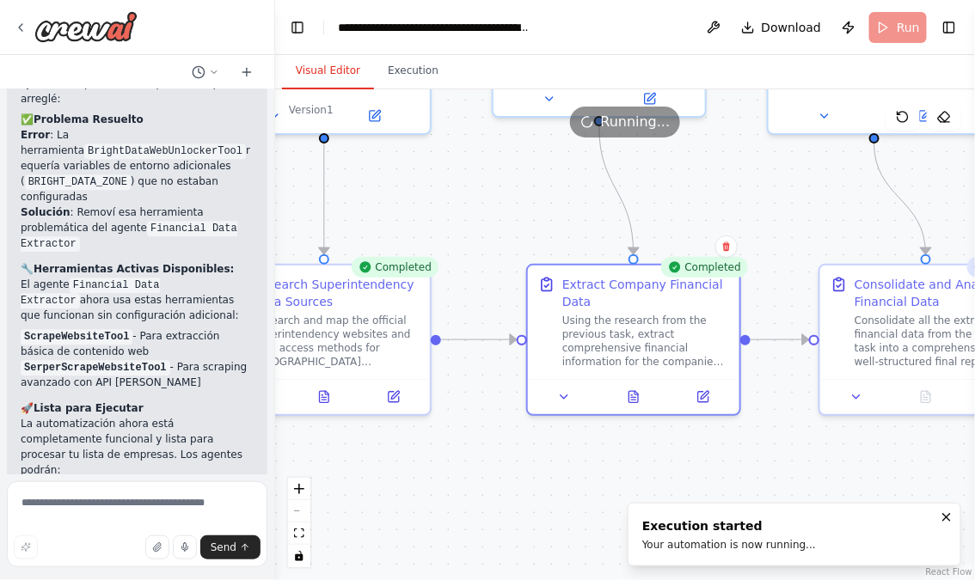
drag, startPoint x: 507, startPoint y: 487, endPoint x: 629, endPoint y: 484, distance: 121.3
click at [629, 487] on div ".deletable-edge-delete-btn { width: 20px; height: 20px; border: 0px solid #ffff…" at bounding box center [625, 334] width 700 height 491
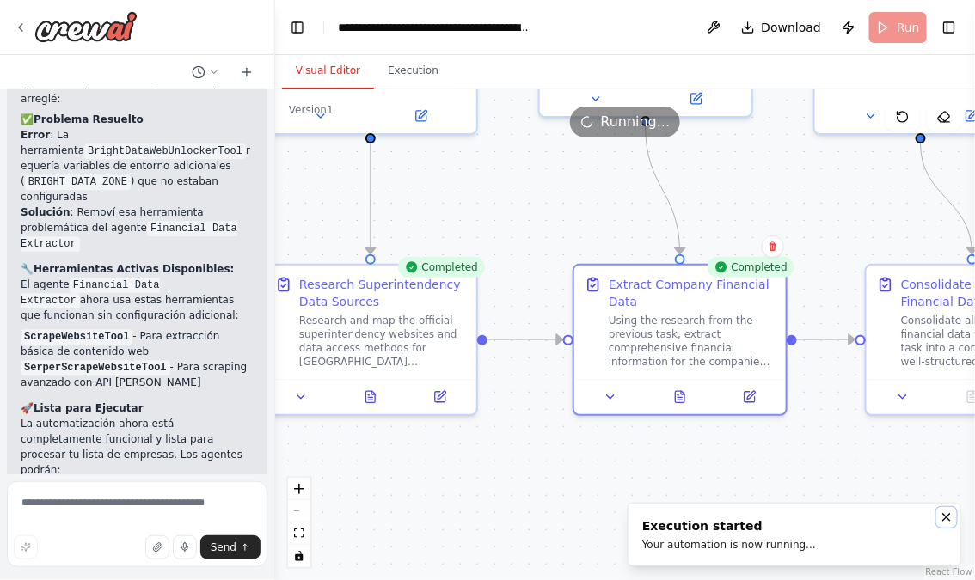
click at [948, 515] on icon "Notifications (F8)" at bounding box center [947, 518] width 14 height 14
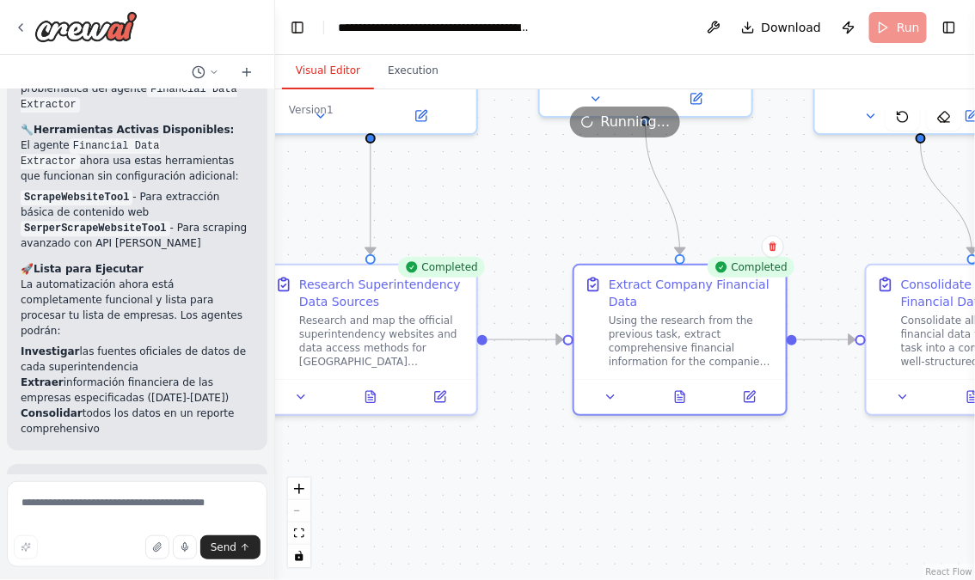
drag, startPoint x: 595, startPoint y: 470, endPoint x: 785, endPoint y: 489, distance: 191.1
click at [785, 490] on div ".deletable-edge-delete-btn { width: 20px; height: 20px; border: 0px solid #ffff…" at bounding box center [625, 334] width 700 height 491
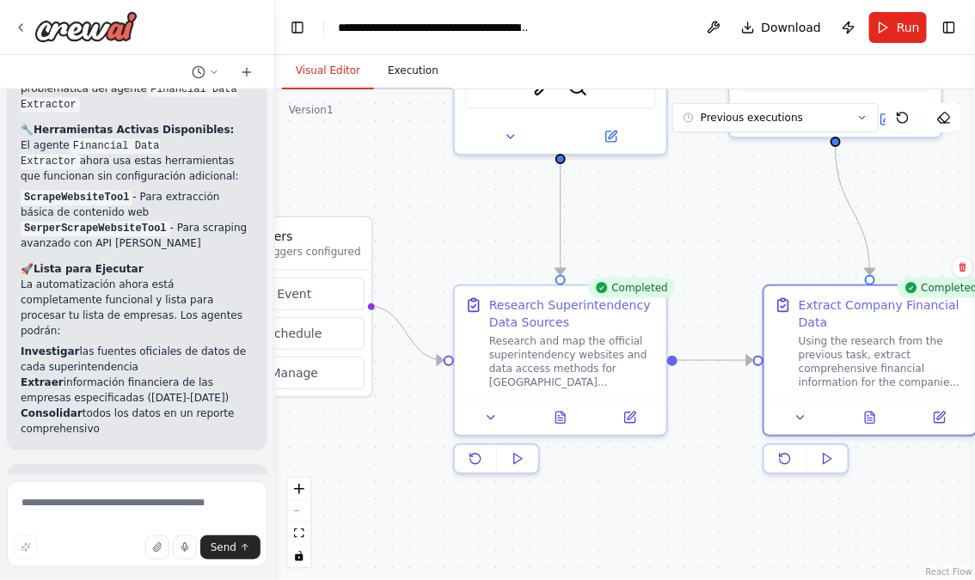
click at [417, 69] on button "Execution" at bounding box center [413, 71] width 78 height 36
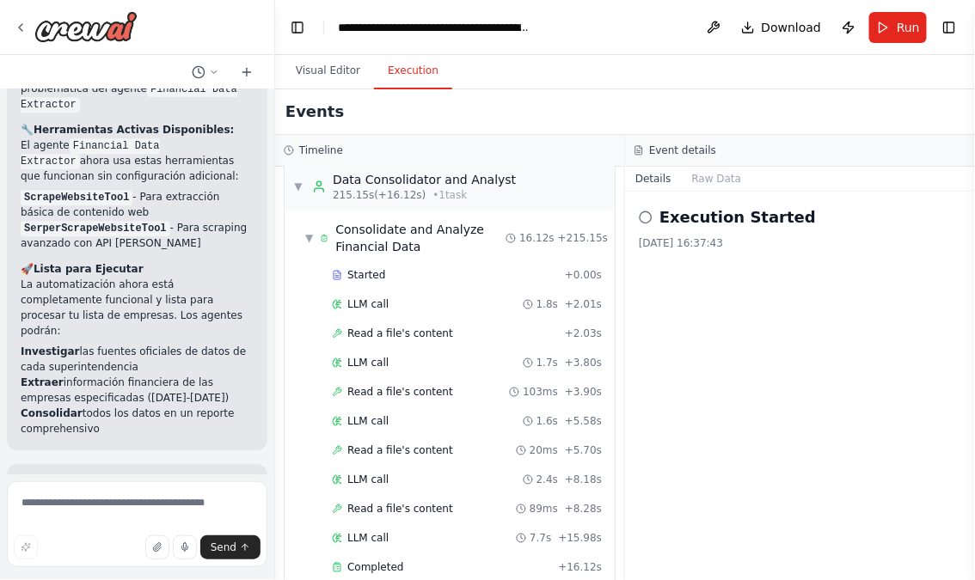
scroll to position [3291, 0]
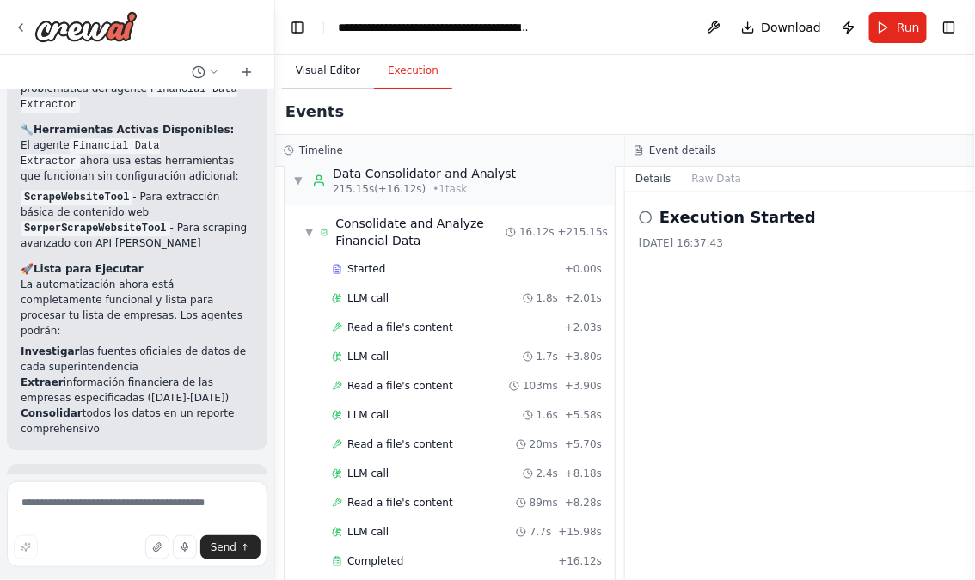
click at [327, 67] on button "Visual Editor" at bounding box center [328, 71] width 92 height 36
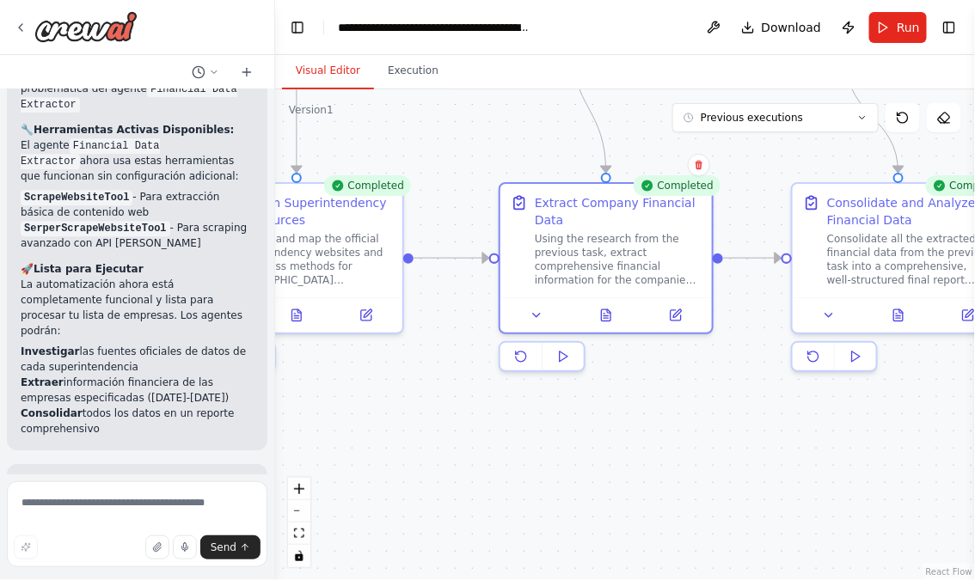
drag, startPoint x: 691, startPoint y: 547, endPoint x: 412, endPoint y: 445, distance: 297.3
click at [414, 445] on div ".deletable-edge-delete-btn { width: 20px; height: 20px; border: 0px solid #ffff…" at bounding box center [625, 334] width 700 height 491
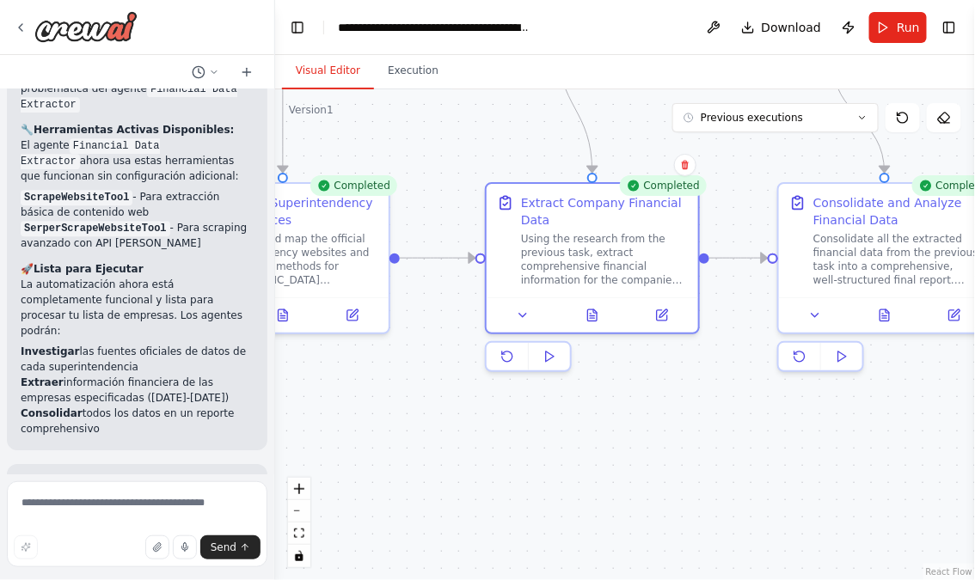
drag, startPoint x: 708, startPoint y: 441, endPoint x: 485, endPoint y: 442, distance: 222.7
click at [486, 442] on div ".deletable-edge-delete-btn { width: 20px; height: 20px; border: 0px solid #ffff…" at bounding box center [625, 334] width 700 height 491
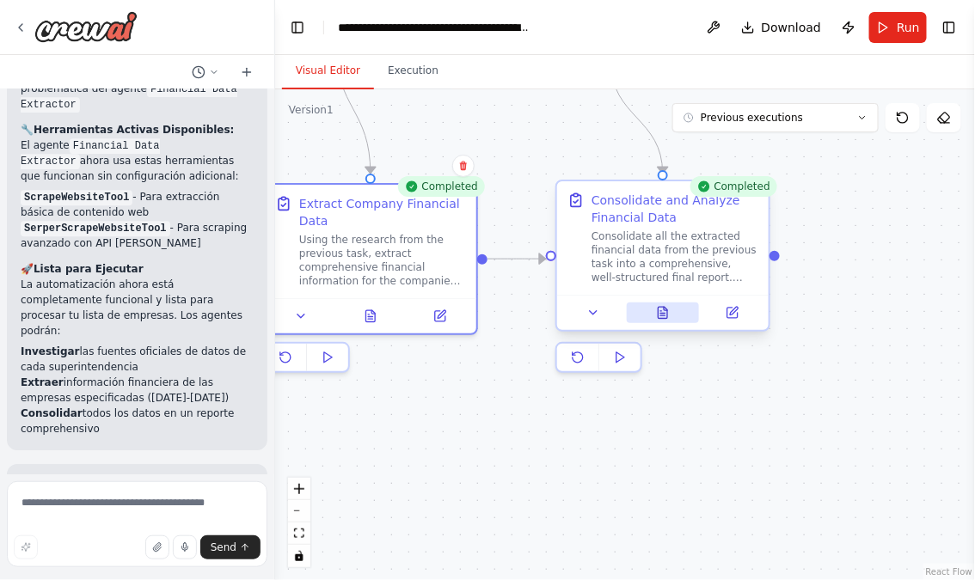
click at [657, 315] on icon at bounding box center [663, 313] width 14 height 14
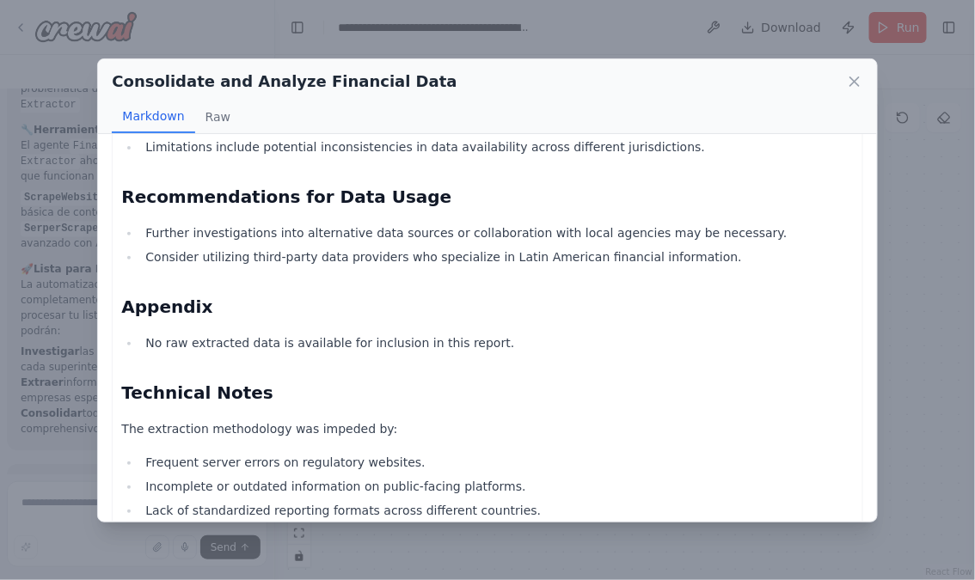
scroll to position [654, 0]
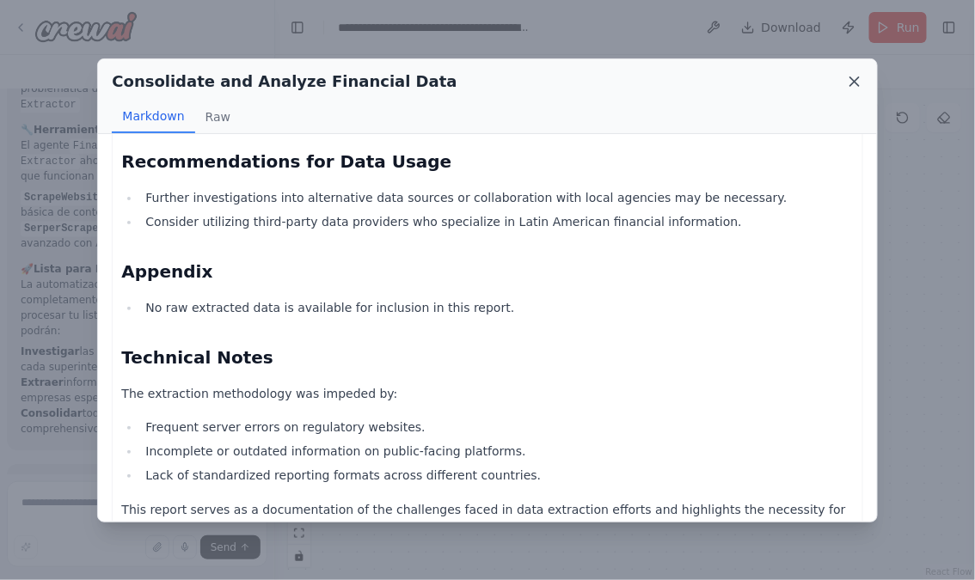
click at [858, 85] on icon at bounding box center [855, 81] width 9 height 9
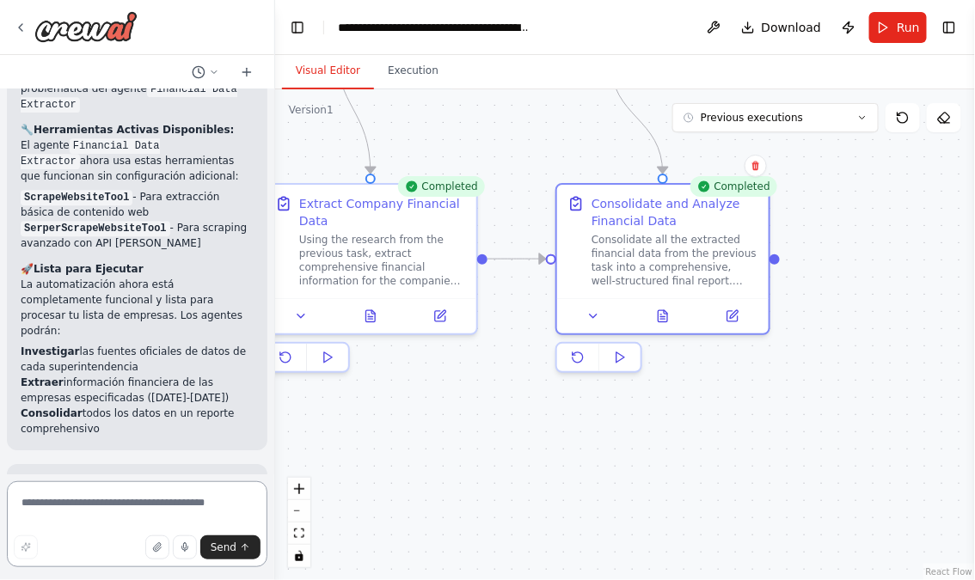
click at [121, 513] on textarea at bounding box center [137, 525] width 261 height 86
type textarea "**********"
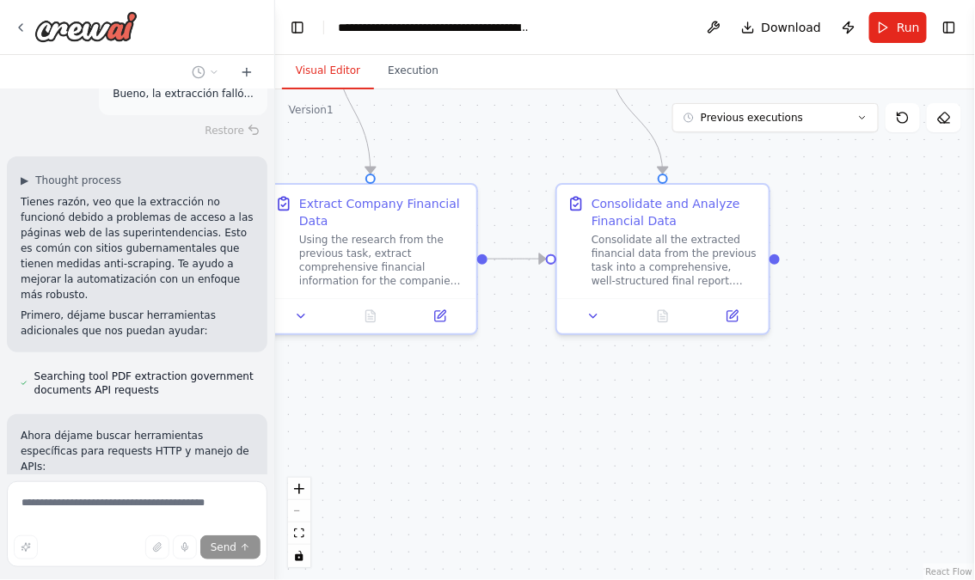
scroll to position [3614, 0]
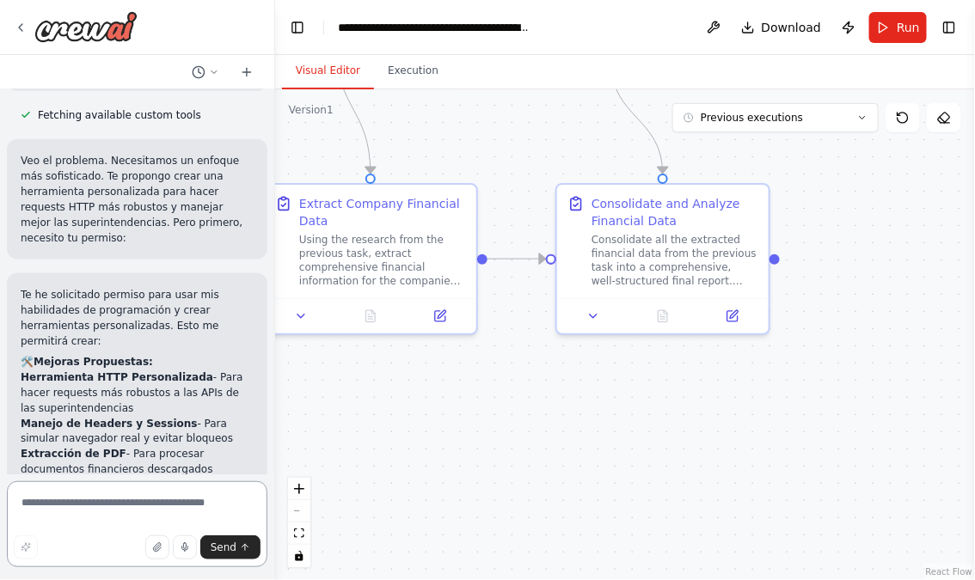
scroll to position [4145, 0]
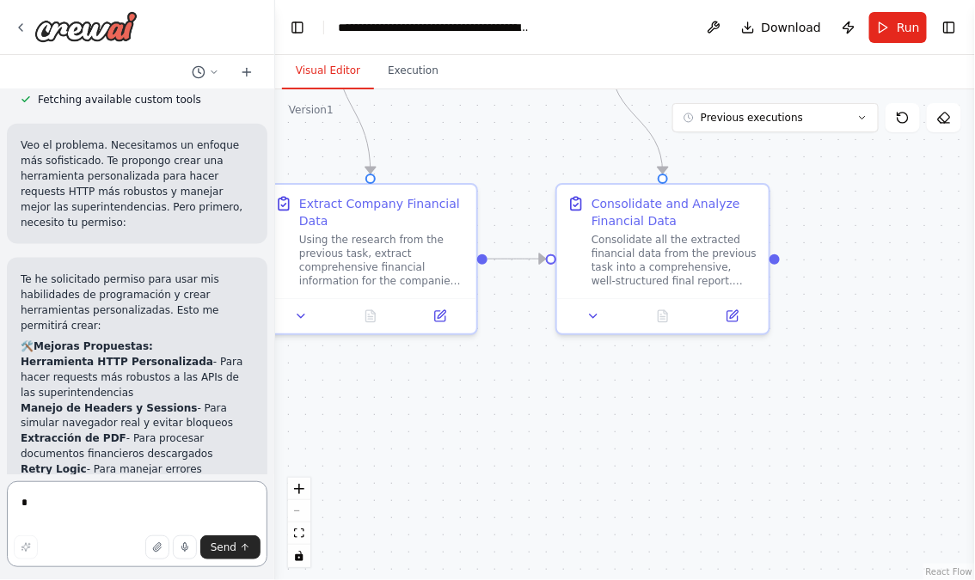
type textarea "**"
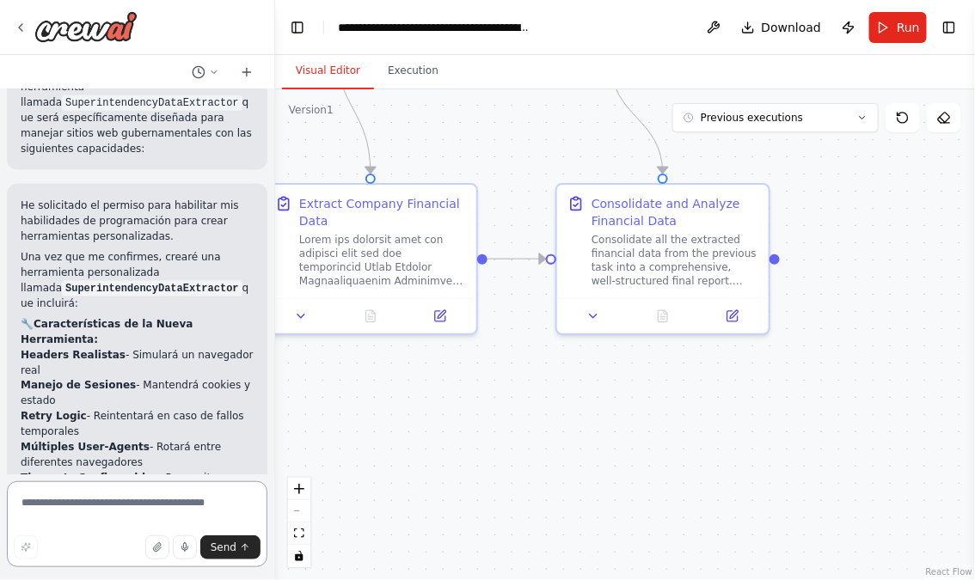
scroll to position [6149, 0]
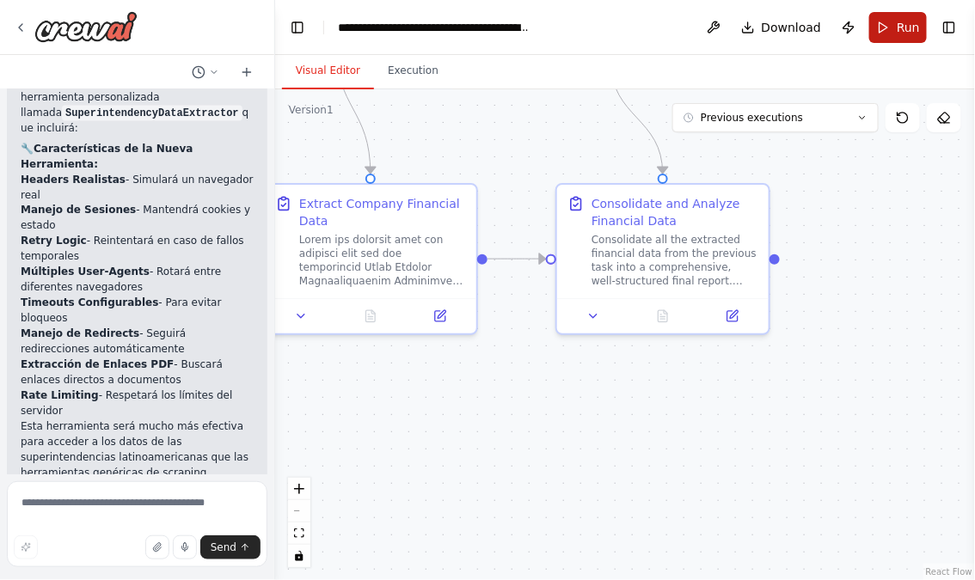
click at [914, 24] on span "Run" at bounding box center [908, 27] width 23 height 17
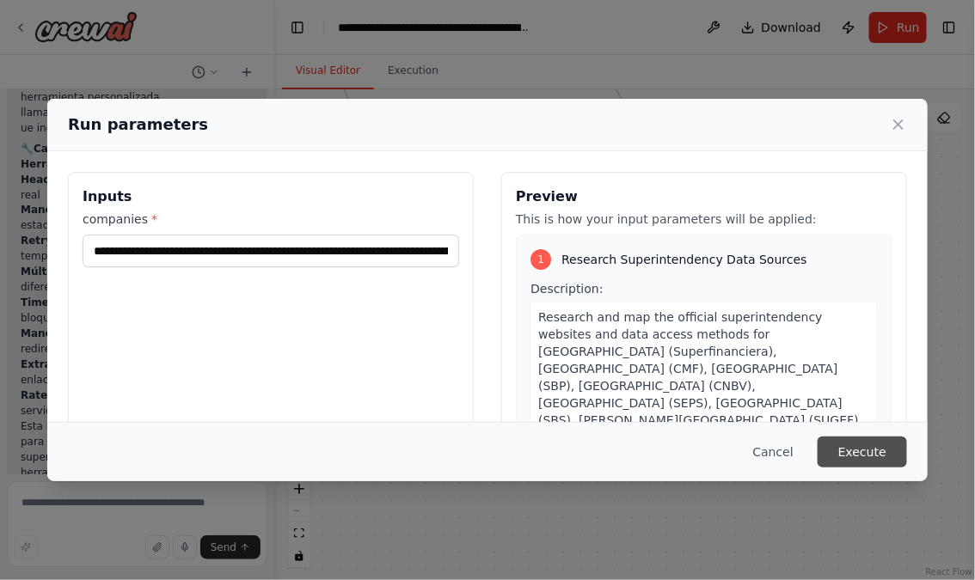
click at [862, 448] on button "Execute" at bounding box center [862, 452] width 89 height 31
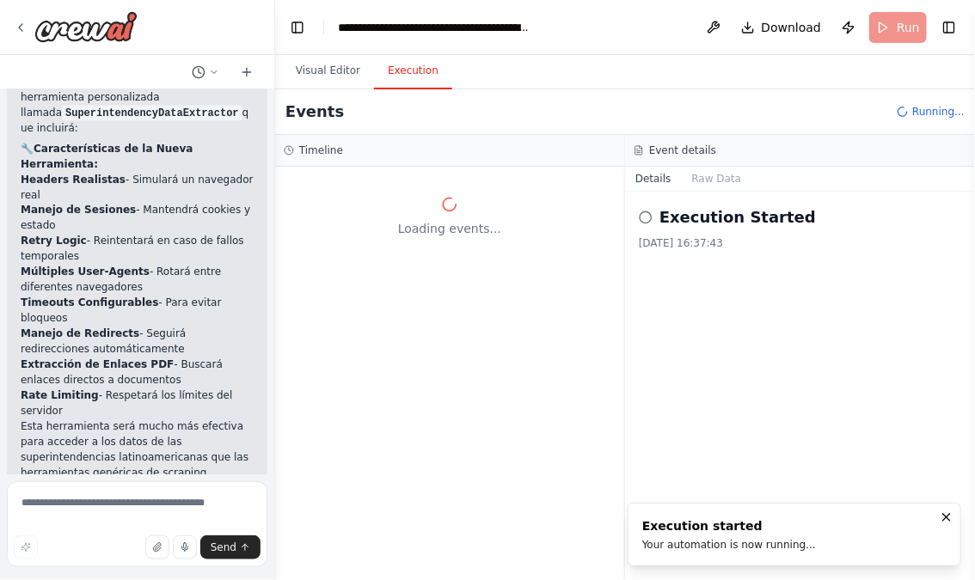
scroll to position [0, 0]
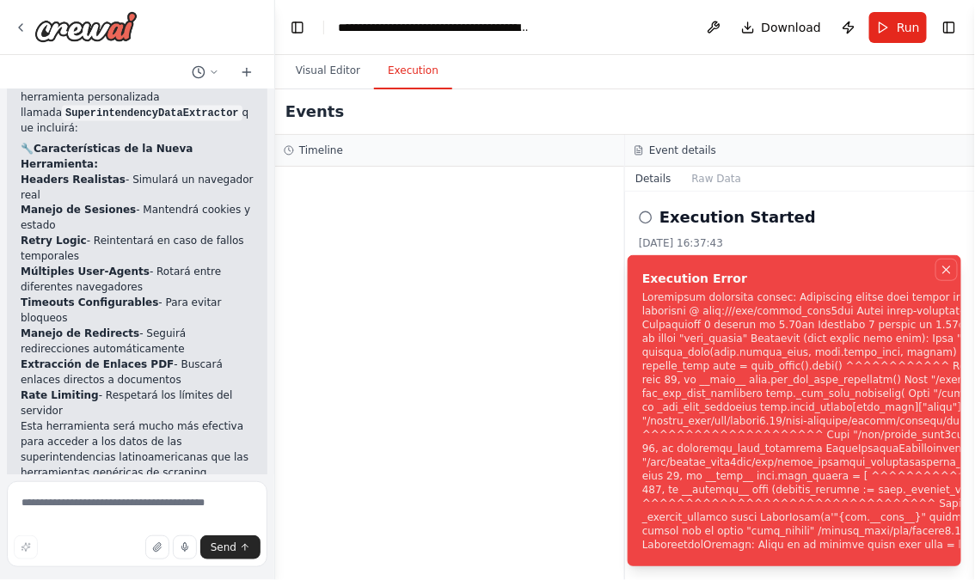
click at [945, 273] on icon "Notifications (F8)" at bounding box center [947, 270] width 14 height 14
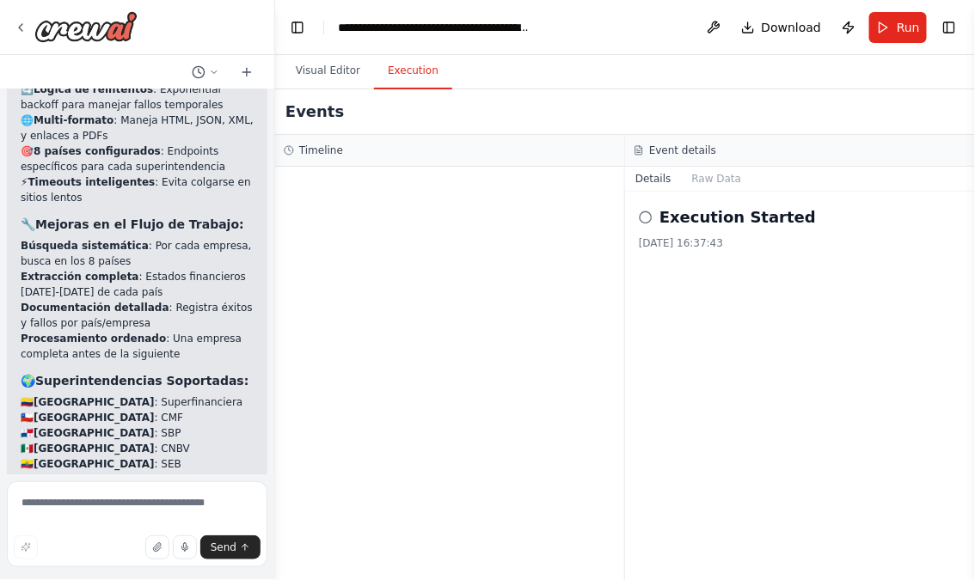
scroll to position [7472, 0]
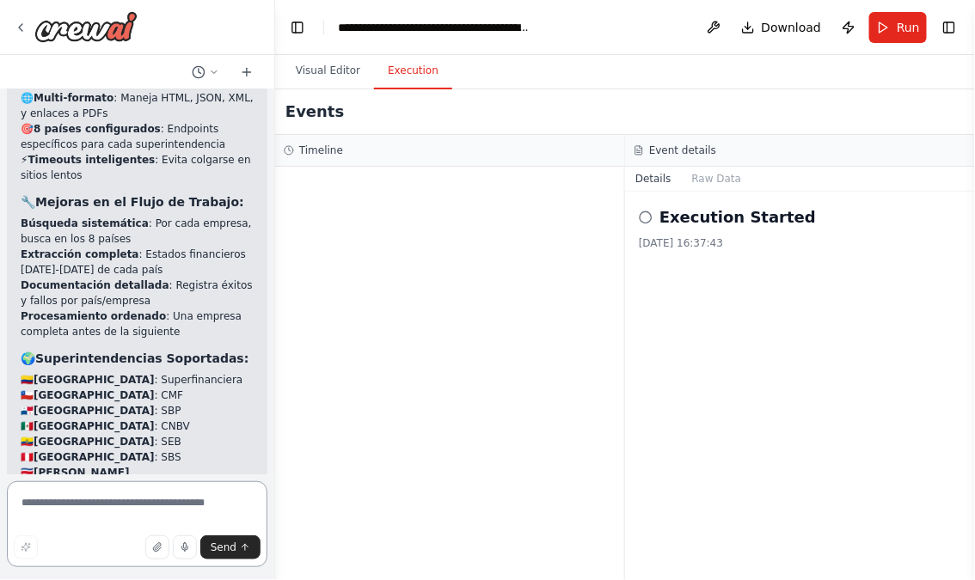
click at [151, 512] on textarea at bounding box center [137, 525] width 261 height 86
type textarea "*"
type textarea "*****"
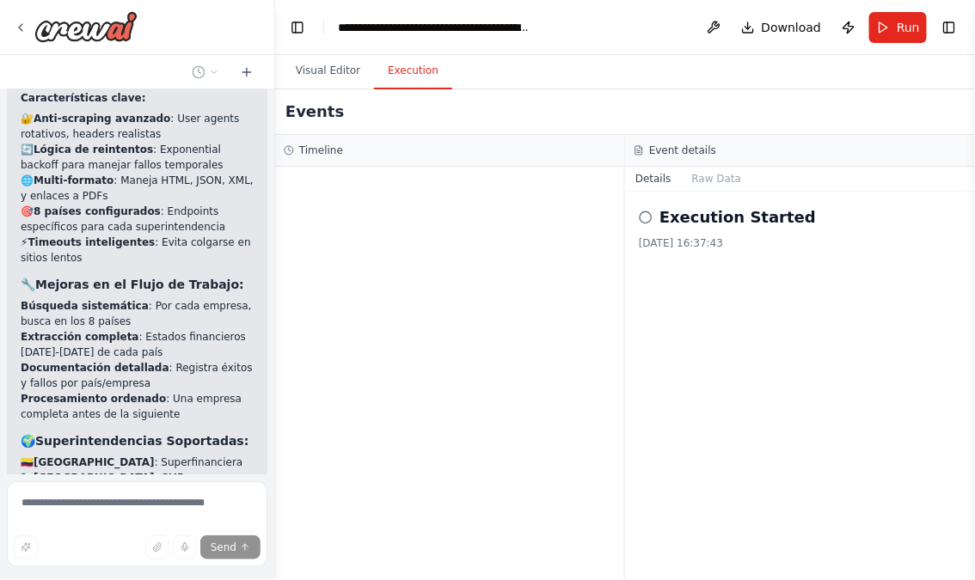
scroll to position [7483, 0]
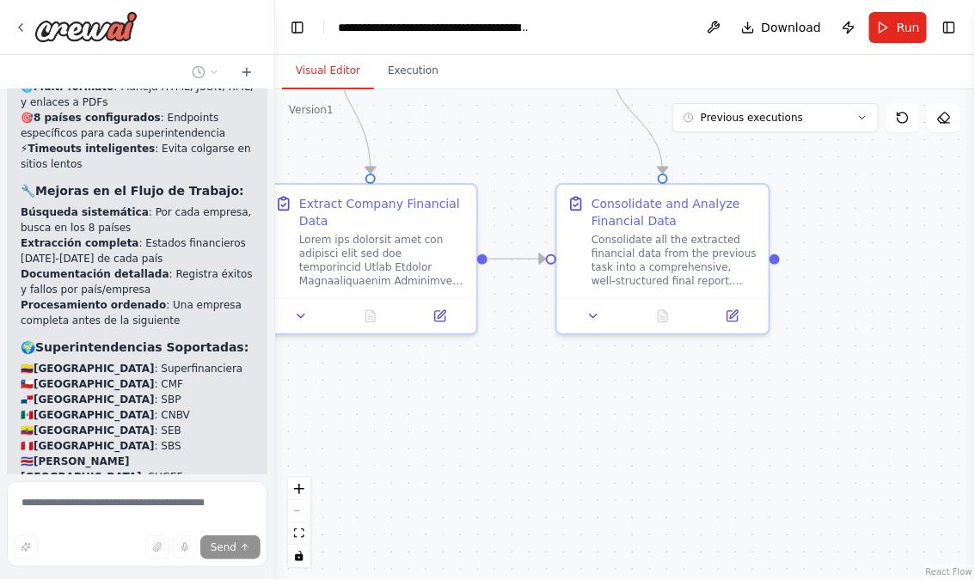
click at [334, 77] on button "Visual Editor" at bounding box center [328, 71] width 92 height 36
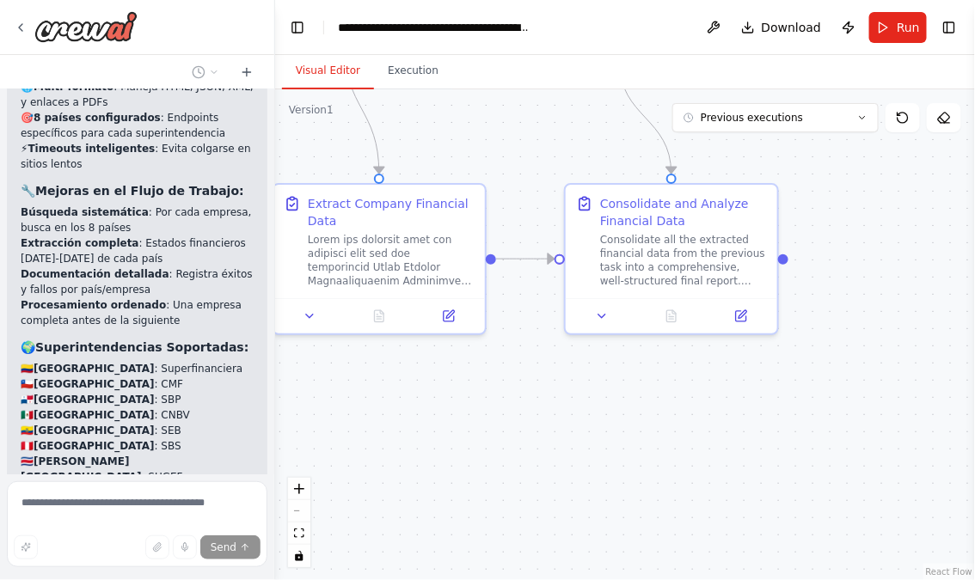
drag, startPoint x: 463, startPoint y: 433, endPoint x: 685, endPoint y: 433, distance: 222.7
click at [683, 433] on div ".deletable-edge-delete-btn { width: 20px; height: 20px; border: 0px solid #ffff…" at bounding box center [625, 334] width 700 height 491
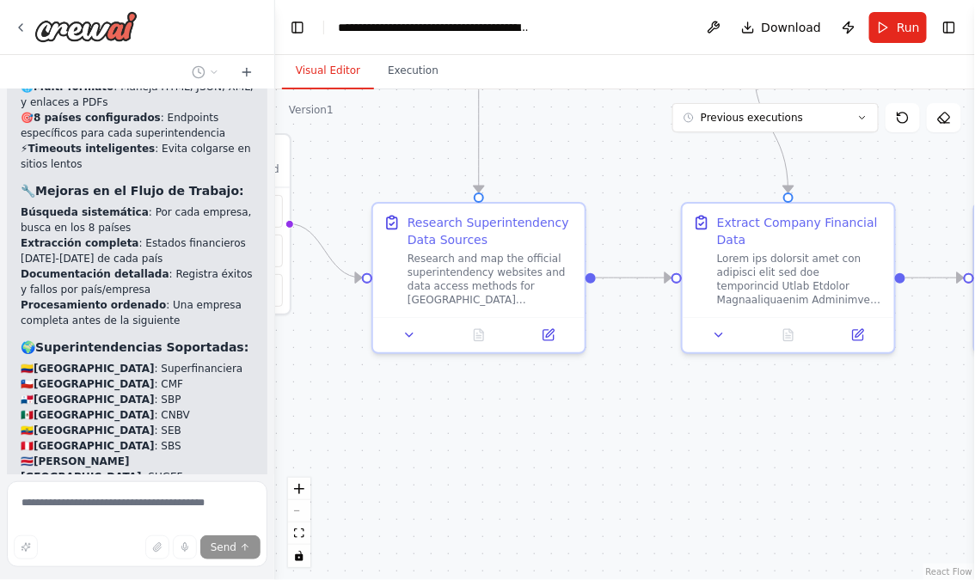
drag, startPoint x: 574, startPoint y: 425, endPoint x: 758, endPoint y: 444, distance: 185.0
click at [758, 444] on div ".deletable-edge-delete-btn { width: 20px; height: 20px; border: 0px solid #ffff…" at bounding box center [625, 334] width 700 height 491
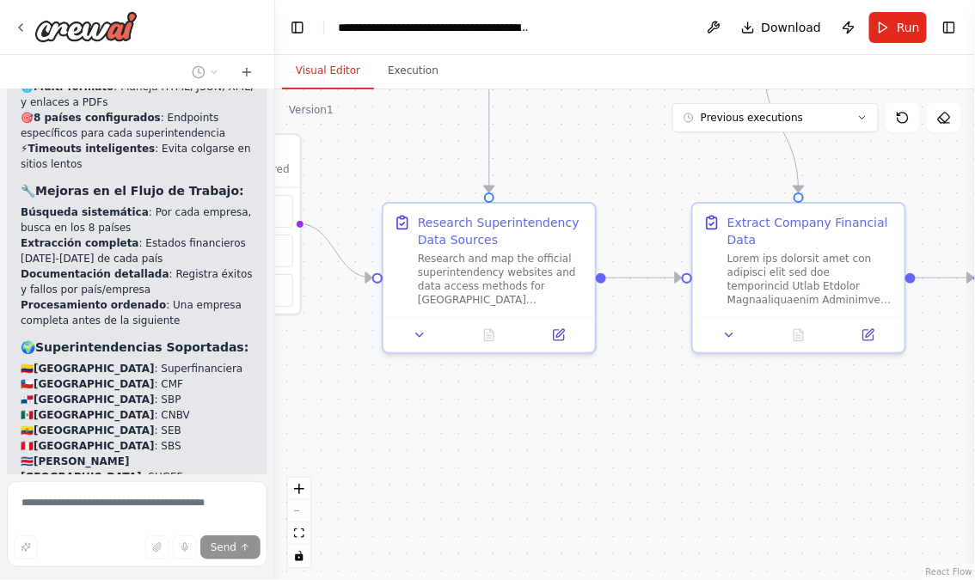
drag, startPoint x: 515, startPoint y: 441, endPoint x: 694, endPoint y: 462, distance: 180.1
click at [694, 462] on div ".deletable-edge-delete-btn { width: 20px; height: 20px; border: 0px solid #ffff…" at bounding box center [625, 334] width 700 height 491
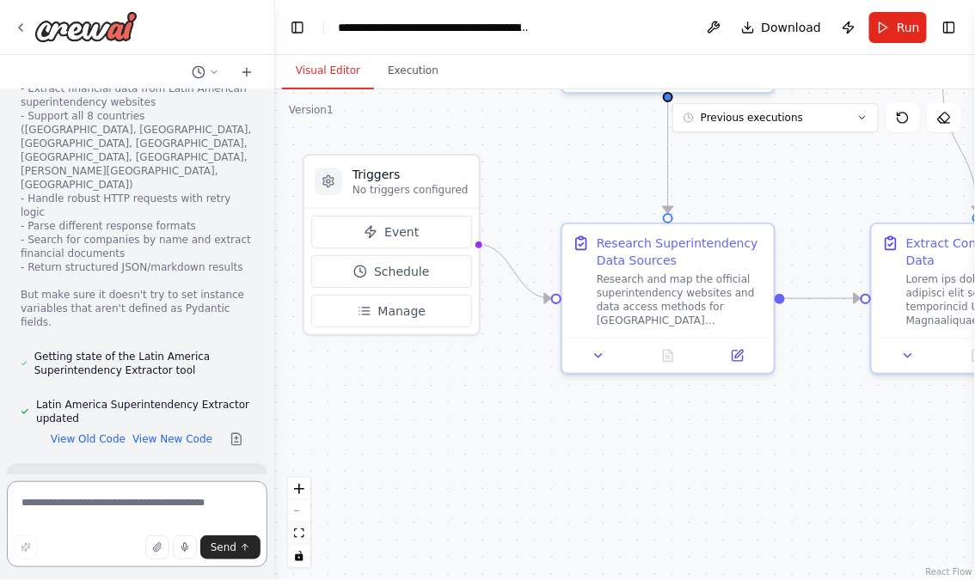
scroll to position [8754, 0]
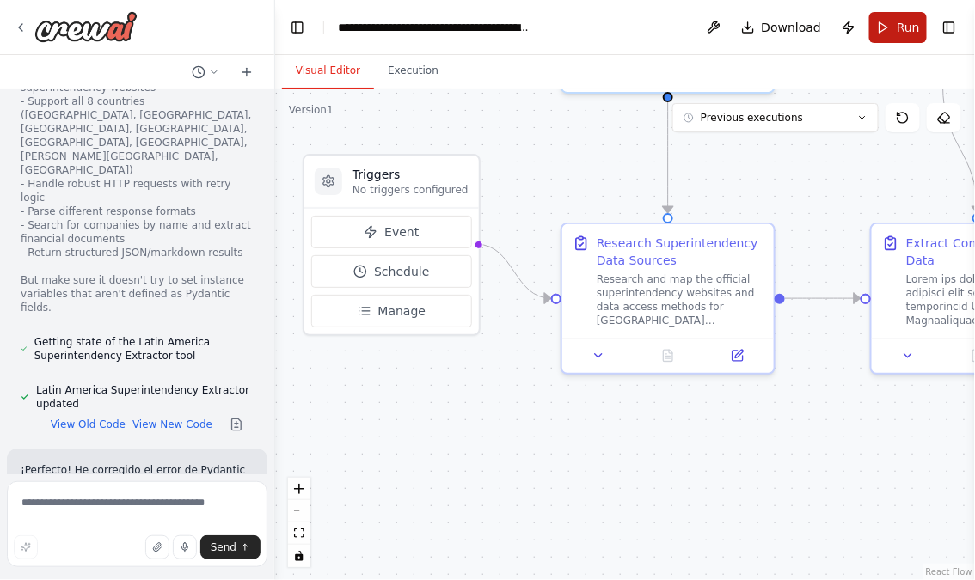
click at [893, 30] on button "Run" at bounding box center [898, 27] width 58 height 31
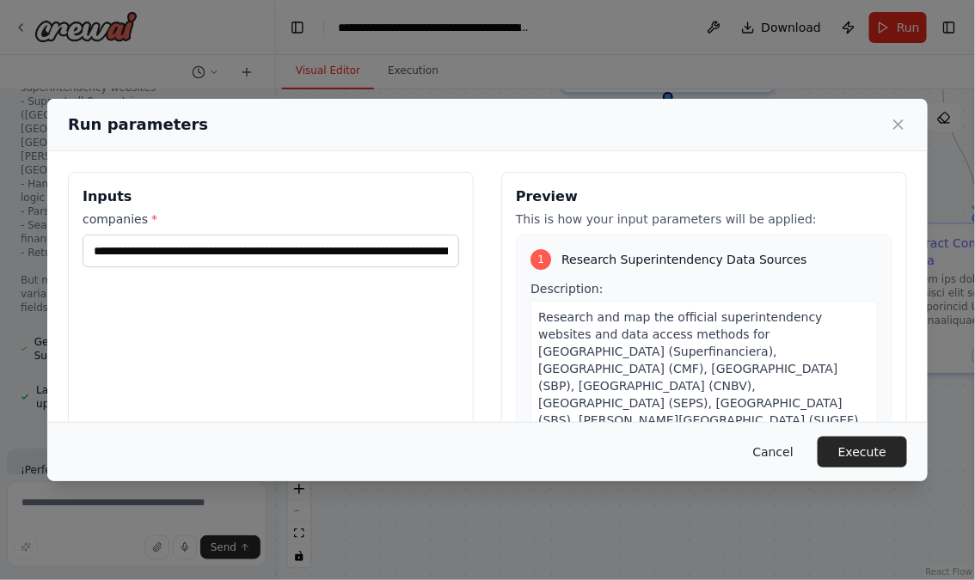
click at [770, 448] on button "Cancel" at bounding box center [774, 452] width 68 height 31
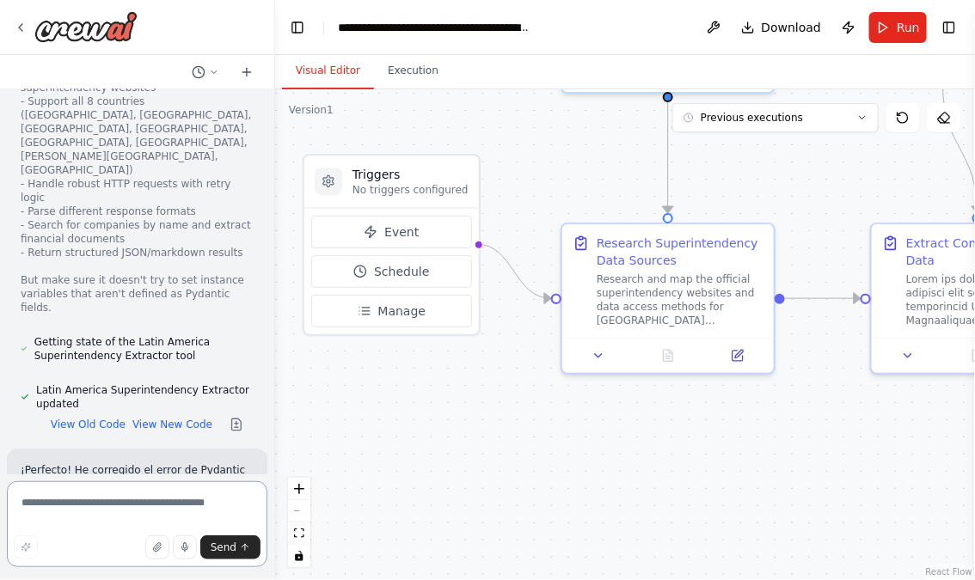
click at [150, 513] on textarea at bounding box center [137, 525] width 261 height 86
type textarea "*"
type textarea "**********"
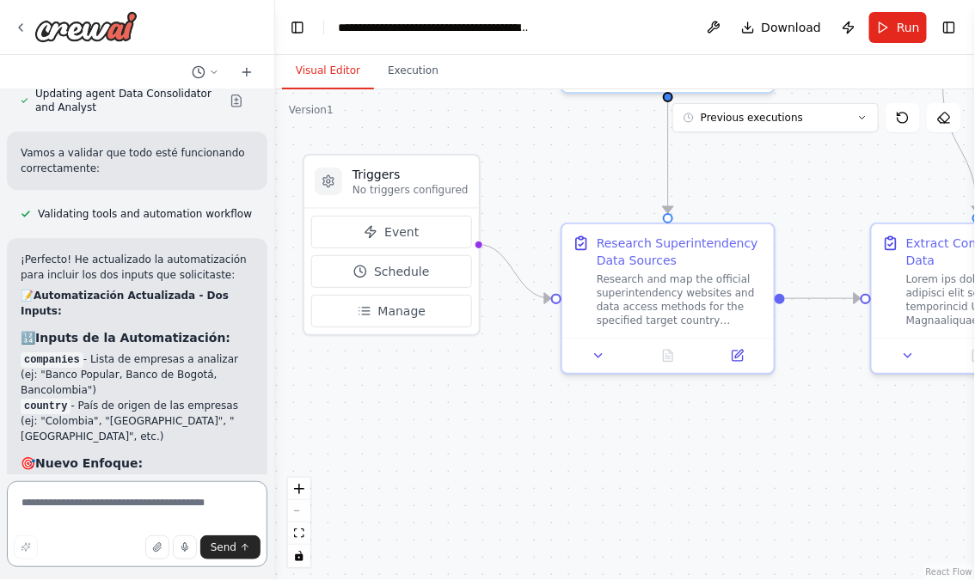
scroll to position [10363, 0]
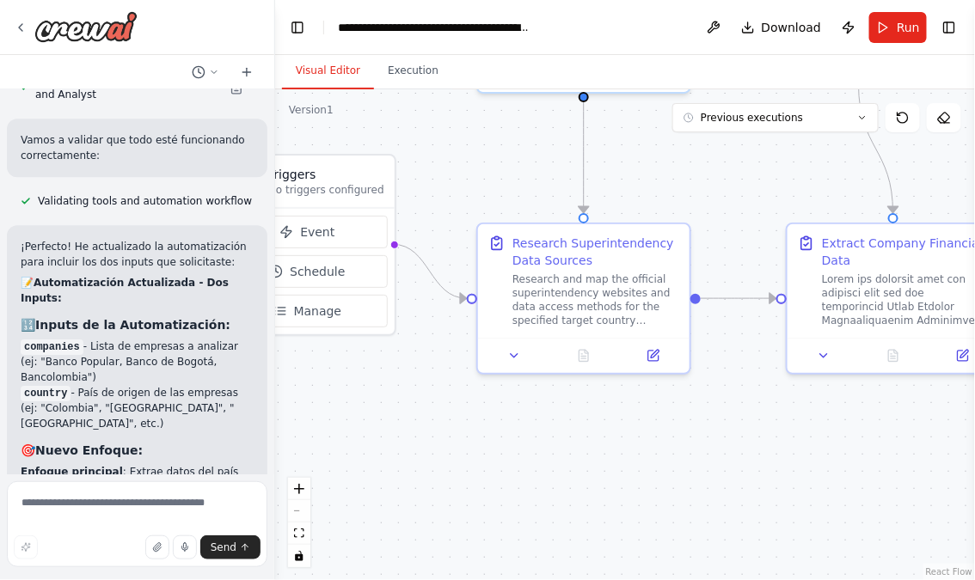
drag, startPoint x: 684, startPoint y: 478, endPoint x: 562, endPoint y: 479, distance: 122.1
click at [562, 479] on div ".deletable-edge-delete-btn { width: 20px; height: 20px; border: 0px solid #ffff…" at bounding box center [625, 334] width 700 height 491
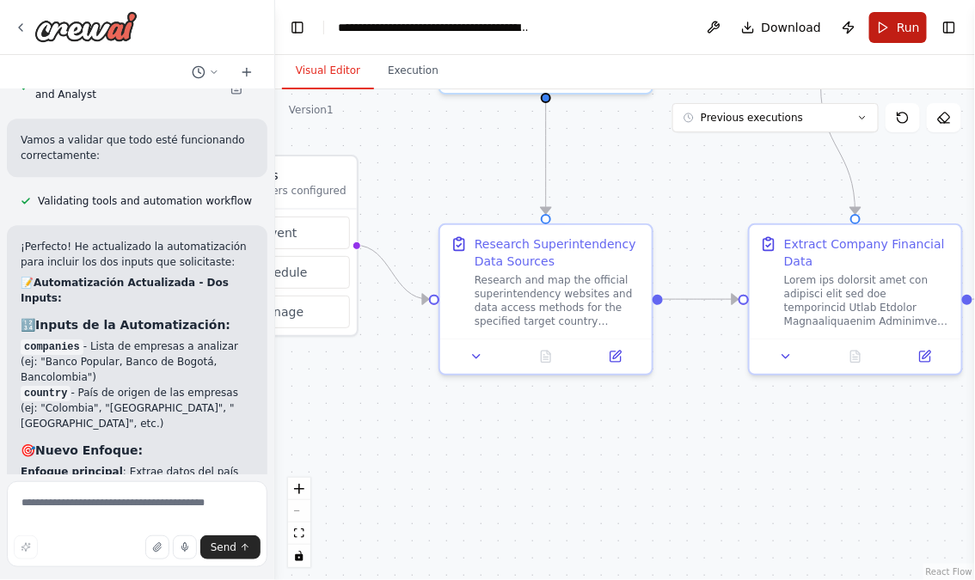
click at [886, 33] on button "Run" at bounding box center [898, 27] width 58 height 31
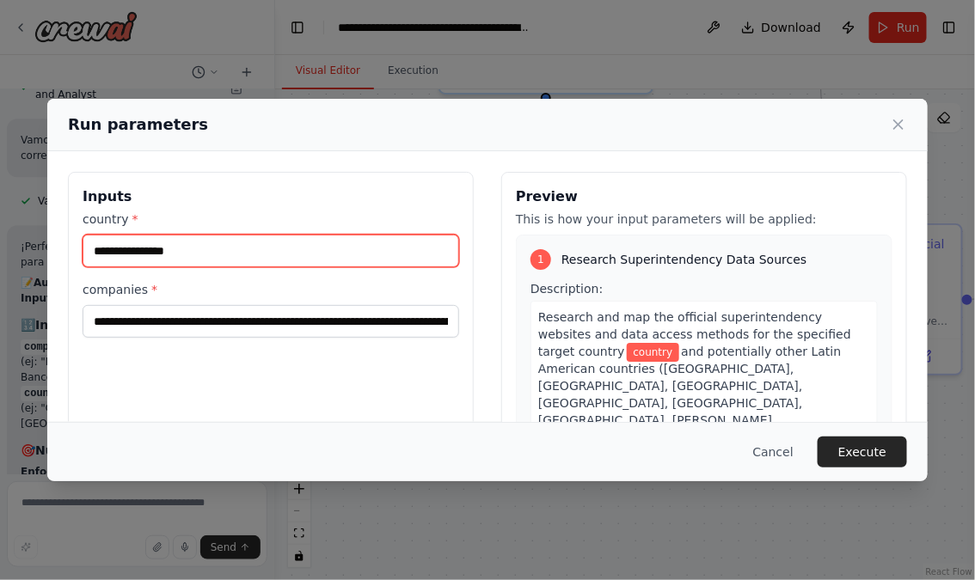
click at [140, 243] on input "country *" at bounding box center [271, 251] width 377 height 33
type input "*****"
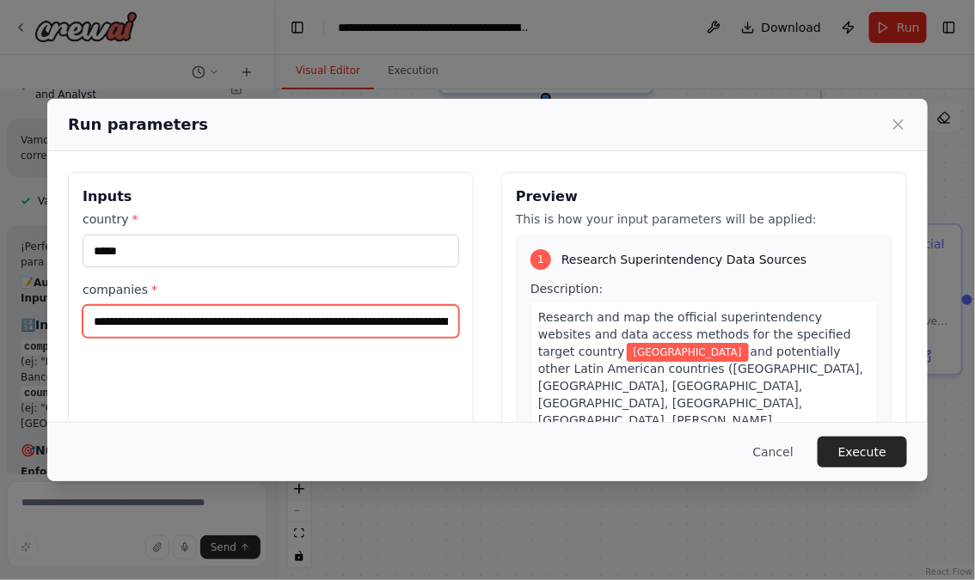
click at [178, 320] on input "**********" at bounding box center [271, 321] width 377 height 33
click at [308, 322] on input "**********" at bounding box center [271, 321] width 377 height 33
click at [398, 322] on input "**********" at bounding box center [271, 321] width 377 height 33
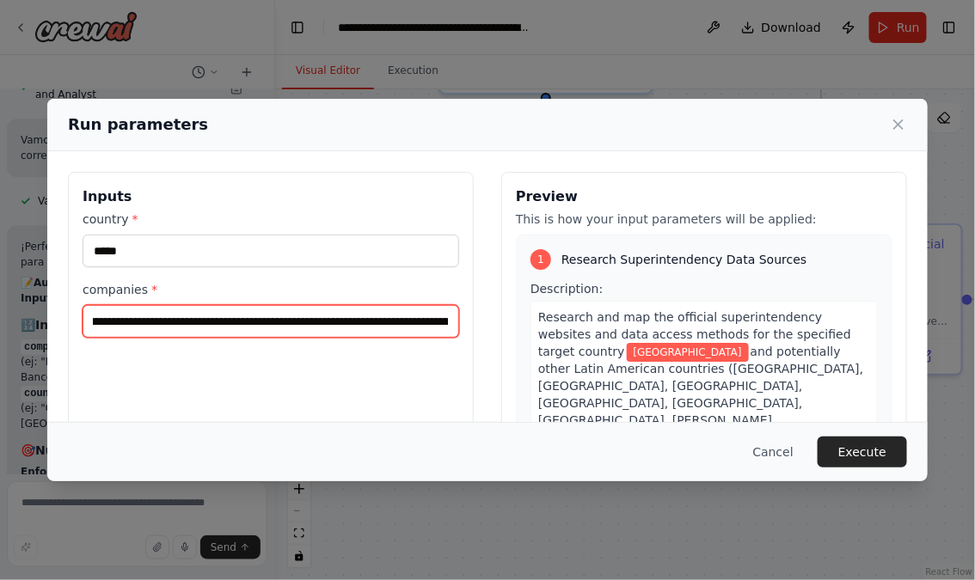
click at [230, 322] on input "**********" at bounding box center [271, 321] width 377 height 33
click at [330, 321] on input "**********" at bounding box center [271, 321] width 377 height 33
click at [387, 318] on input "**********" at bounding box center [271, 321] width 377 height 33
click at [301, 327] on input "**********" at bounding box center [271, 321] width 377 height 33
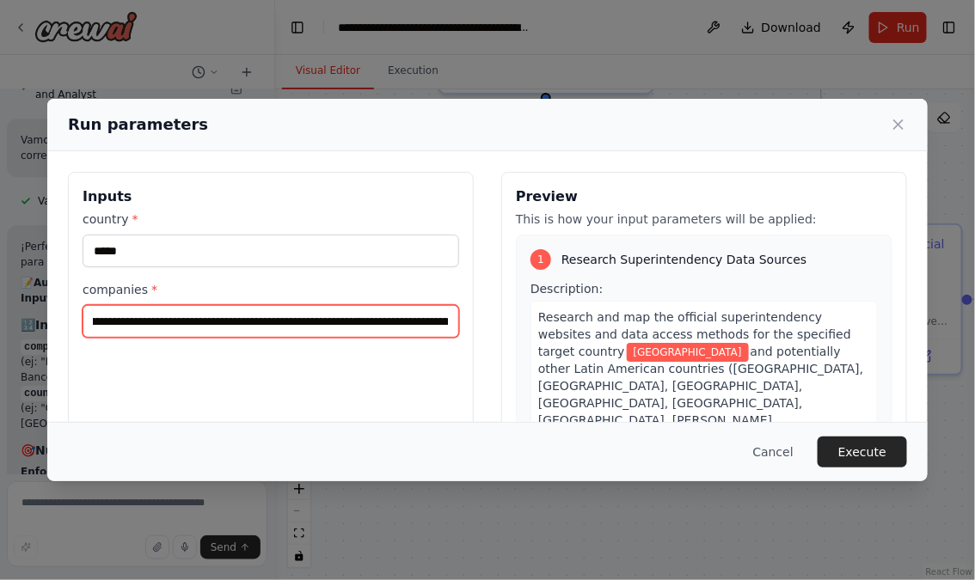
scroll to position [0, 634]
click at [311, 322] on input "**********" at bounding box center [271, 321] width 377 height 33
click at [381, 322] on input "**********" at bounding box center [271, 321] width 377 height 33
click at [360, 322] on input "**********" at bounding box center [271, 321] width 377 height 33
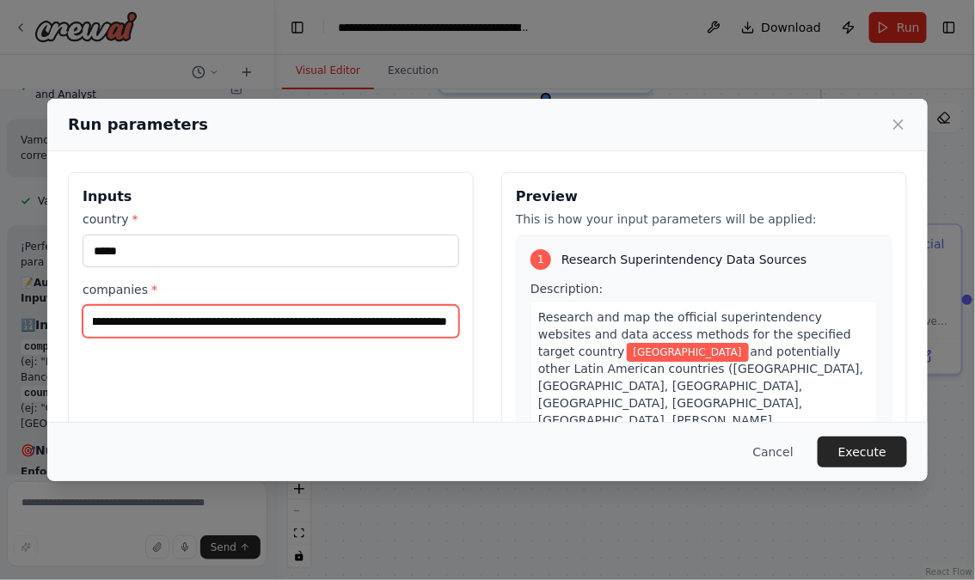
scroll to position [0, 1023]
click at [173, 322] on input "**********" at bounding box center [271, 321] width 377 height 33
click at [236, 321] on input "**********" at bounding box center [271, 321] width 377 height 33
drag, startPoint x: 321, startPoint y: 323, endPoint x: 320, endPoint y: 364, distance: 40.4
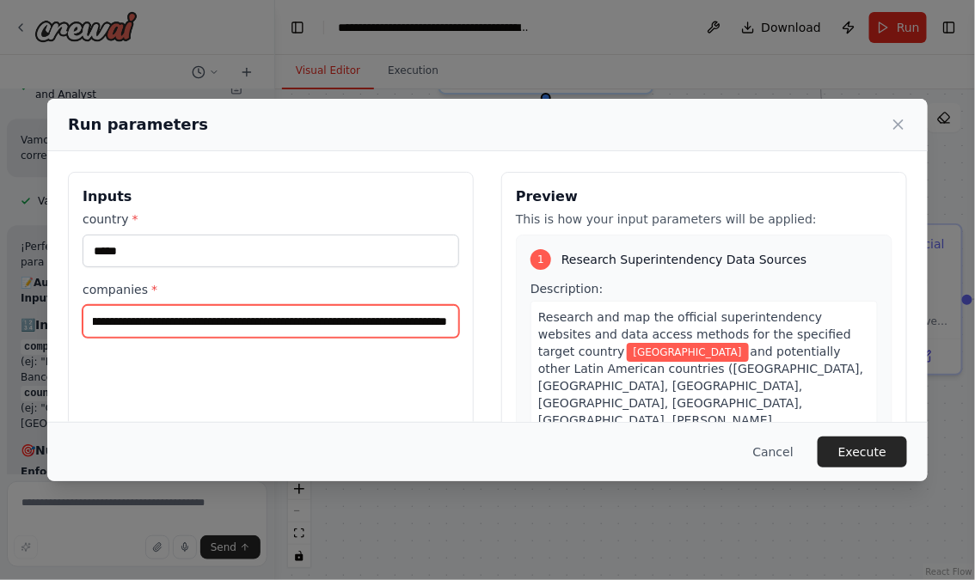
click at [320, 326] on input "**********" at bounding box center [271, 321] width 377 height 33
click at [390, 322] on input "**********" at bounding box center [271, 321] width 377 height 33
click at [378, 323] on input "**********" at bounding box center [271, 321] width 377 height 33
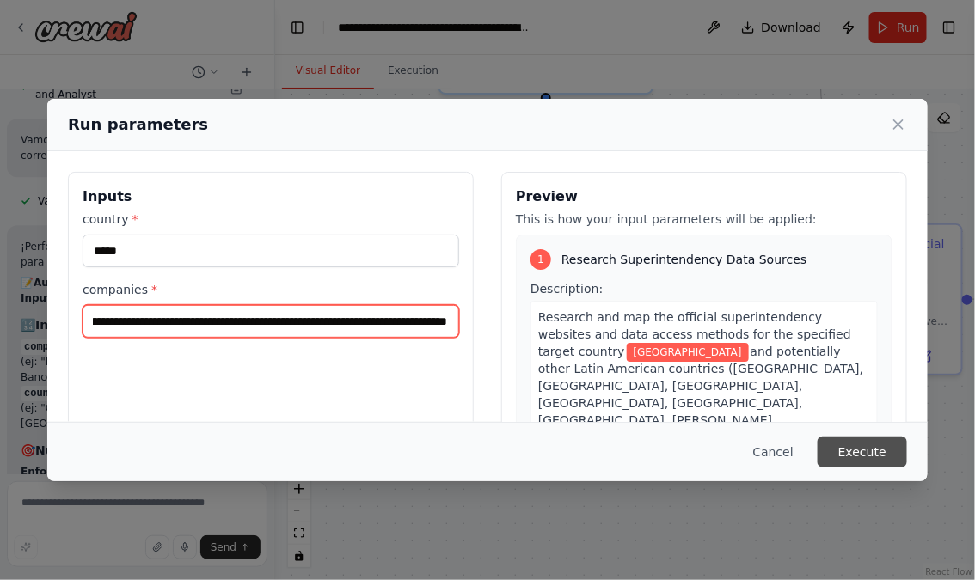
type input "**********"
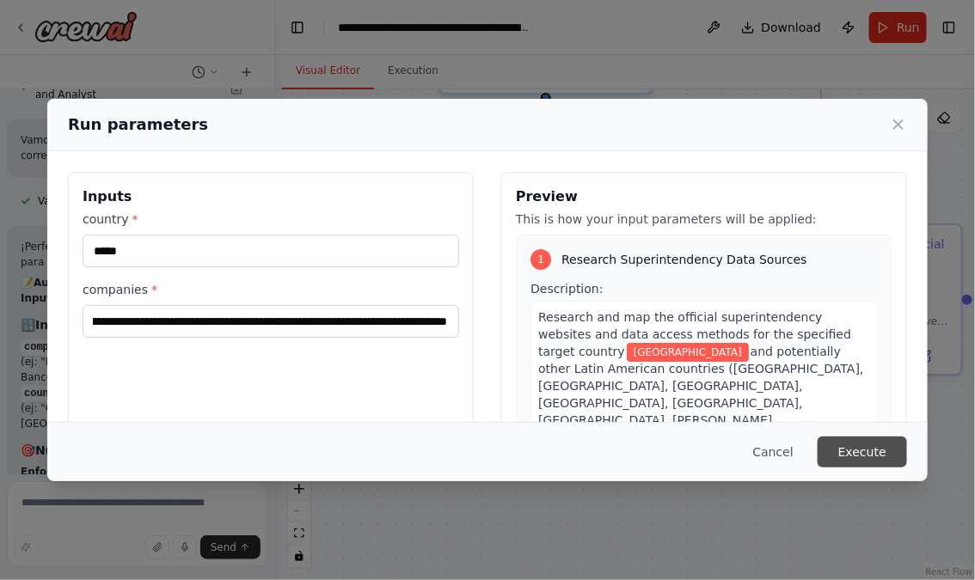
click at [863, 455] on button "Execute" at bounding box center [862, 452] width 89 height 31
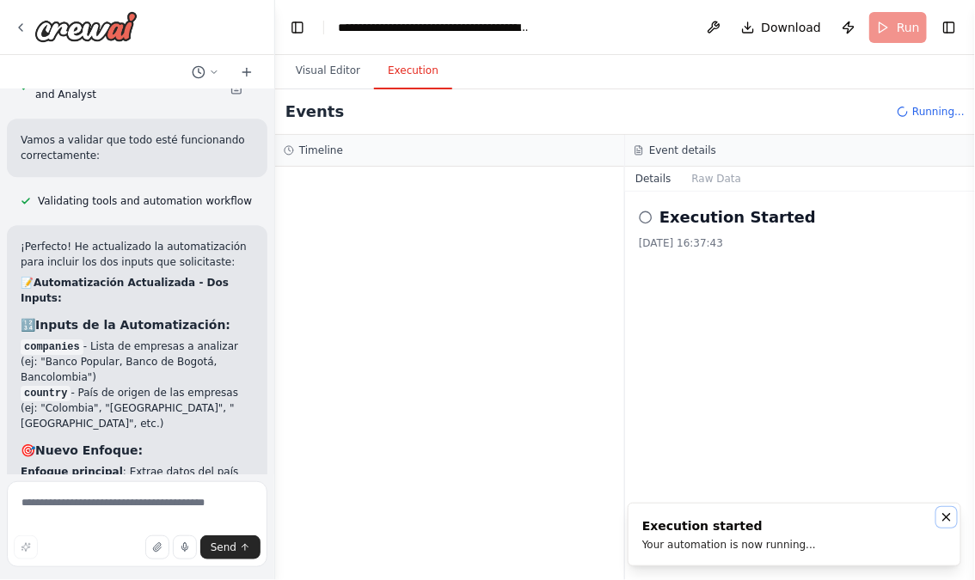
click at [948, 519] on icon "Notifications (F8)" at bounding box center [947, 518] width 14 height 14
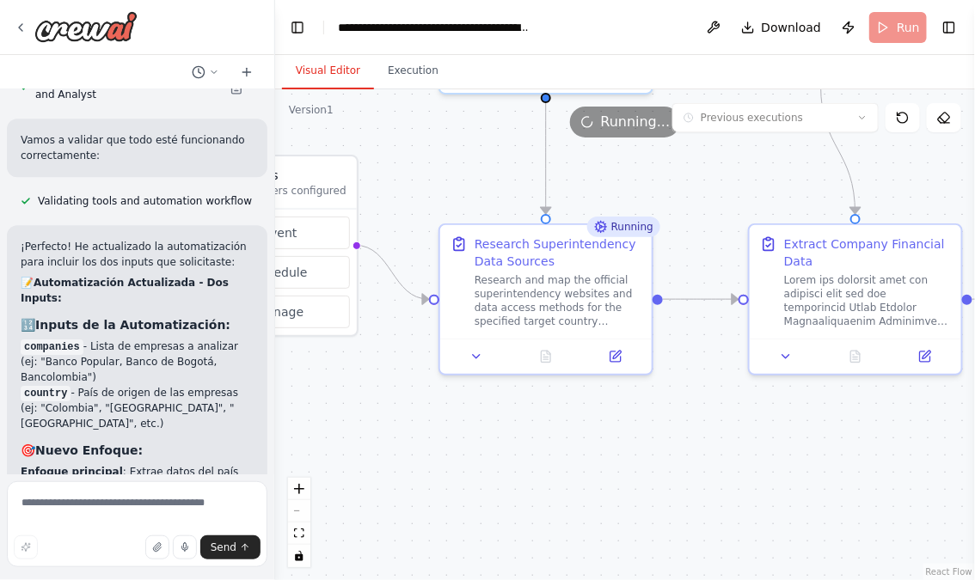
click at [339, 67] on button "Visual Editor" at bounding box center [328, 71] width 92 height 36
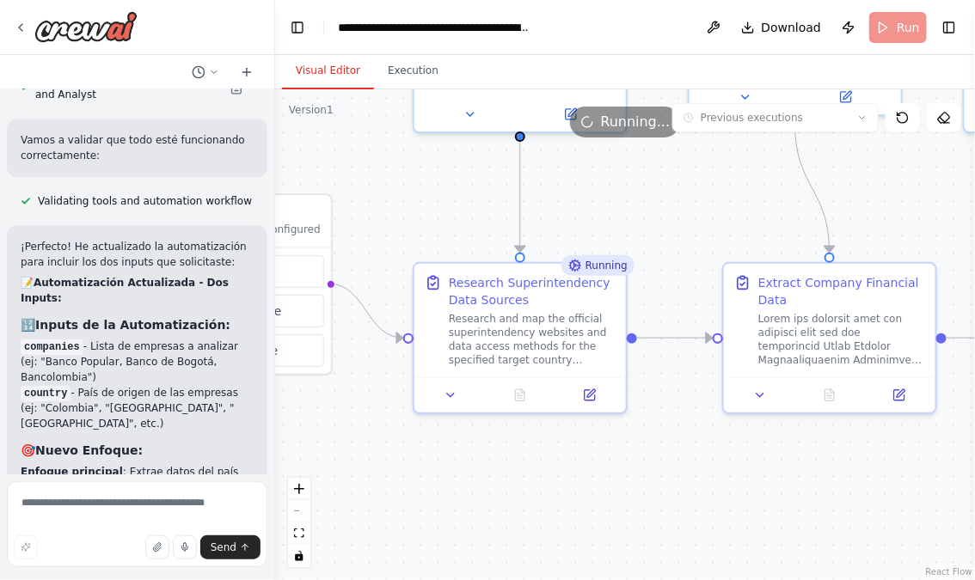
drag, startPoint x: 581, startPoint y: 465, endPoint x: 554, endPoint y: 508, distance: 51.1
click at [554, 508] on div ".deletable-edge-delete-btn { width: 20px; height: 20px; border: 0px solid #ffff…" at bounding box center [625, 334] width 700 height 491
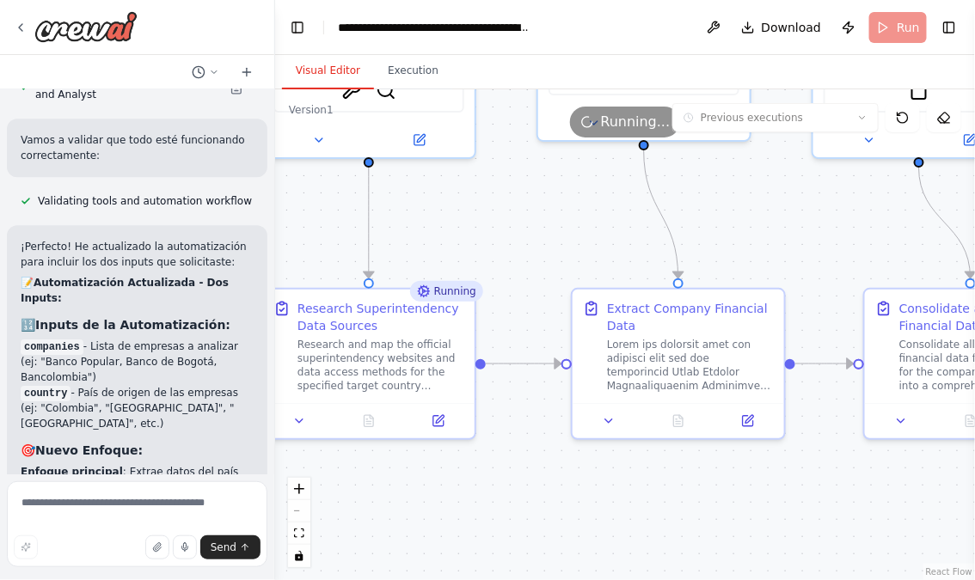
drag, startPoint x: 580, startPoint y: 476, endPoint x: 430, endPoint y: 500, distance: 151.4
click at [430, 499] on div ".deletable-edge-delete-btn { width: 20px; height: 20px; border: 0px solid #ffff…" at bounding box center [625, 334] width 700 height 491
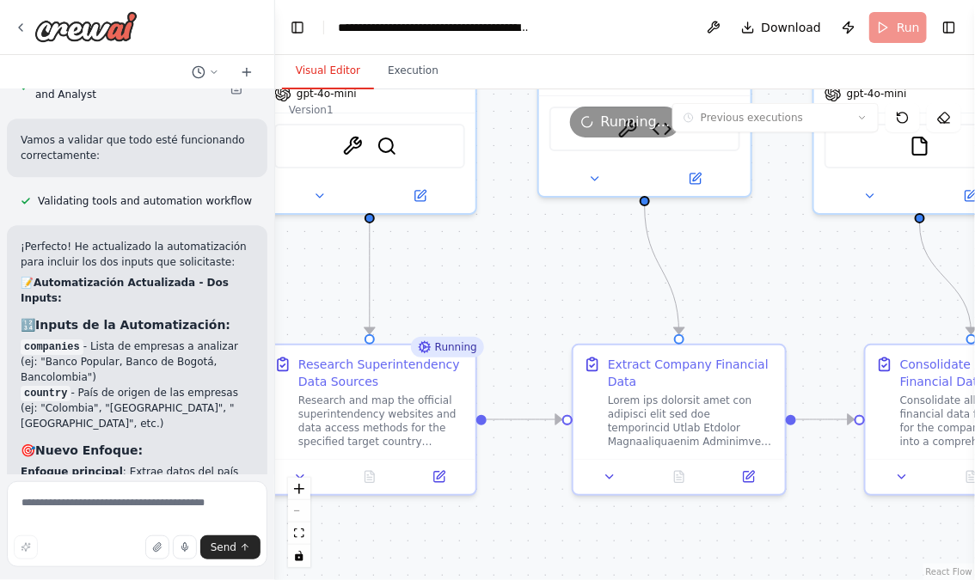
drag, startPoint x: 502, startPoint y: 479, endPoint x: 502, endPoint y: 531, distance: 52.5
click at [502, 532] on div ".deletable-edge-delete-btn { width: 20px; height: 20px; border: 0px solid #ffff…" at bounding box center [625, 334] width 700 height 491
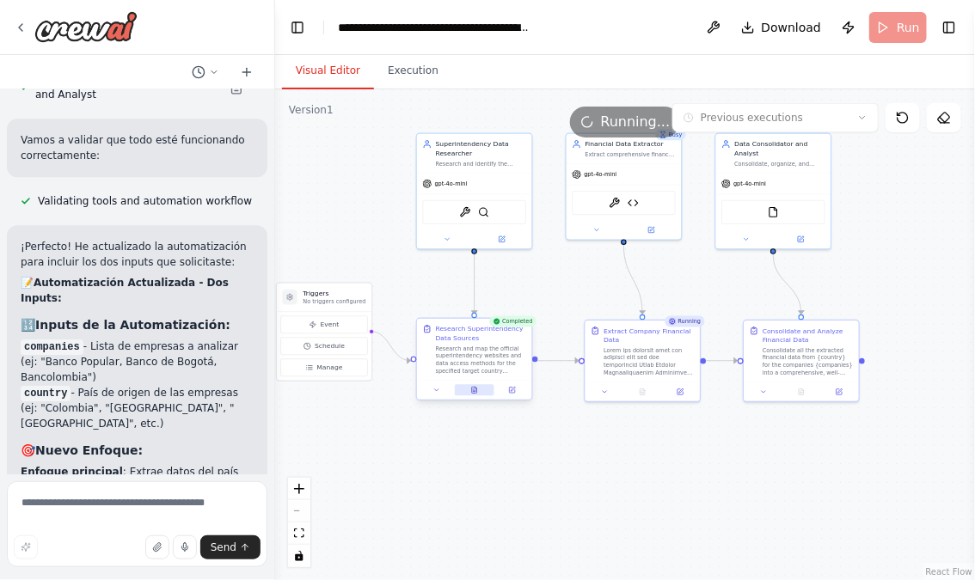
click at [476, 390] on icon at bounding box center [474, 390] width 5 height 6
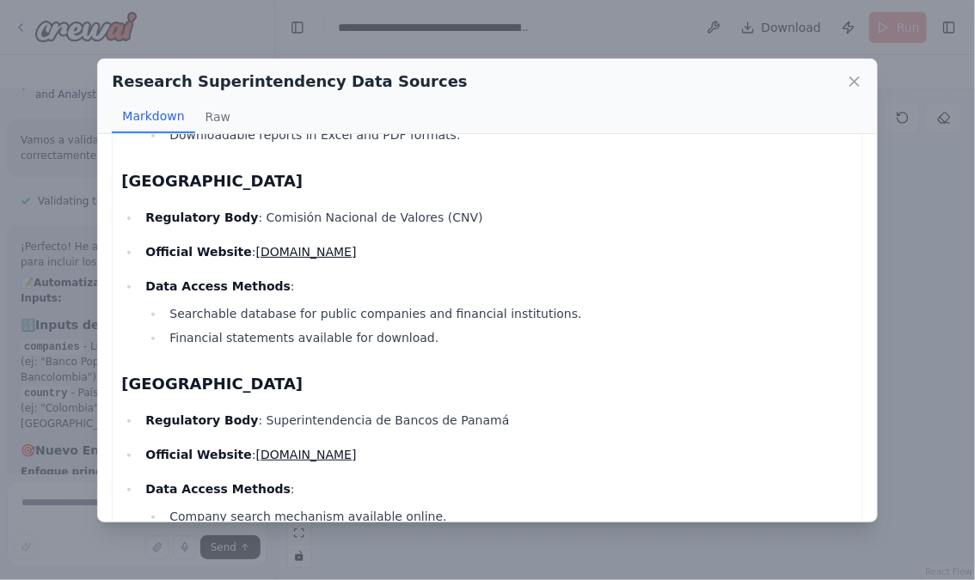
scroll to position [2118, 0]
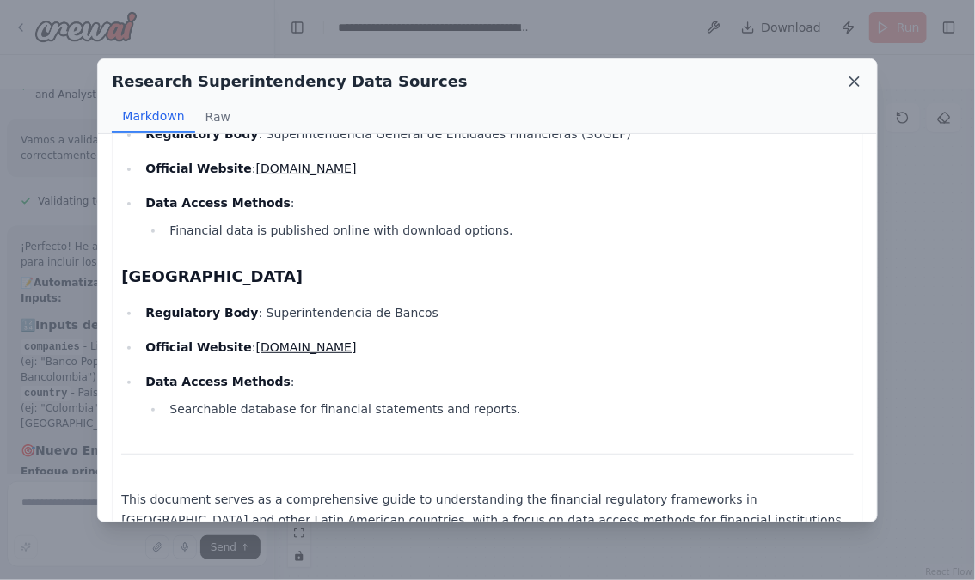
click at [854, 81] on icon at bounding box center [855, 81] width 9 height 9
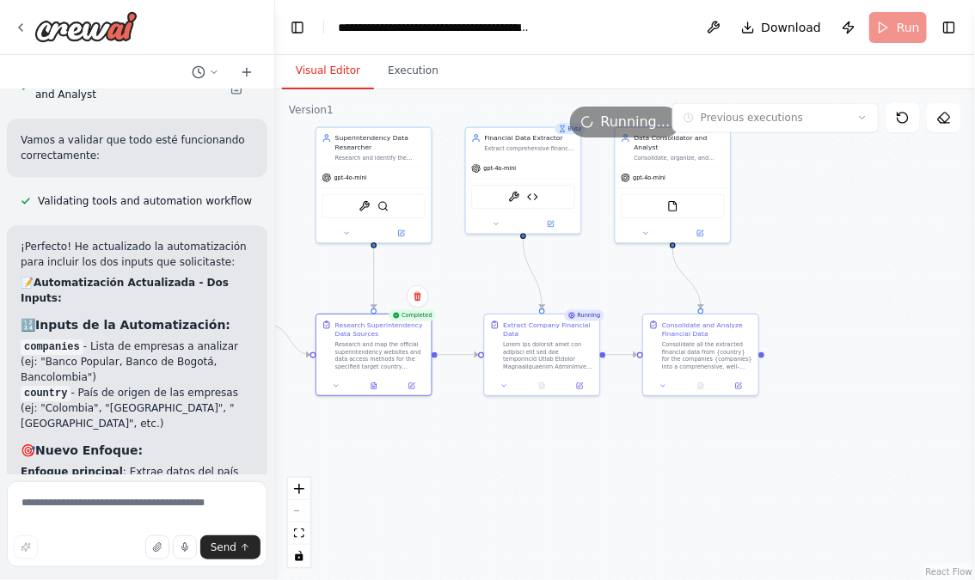
drag, startPoint x: 651, startPoint y: 493, endPoint x: 508, endPoint y: 489, distance: 142.8
click at [513, 484] on div ".deletable-edge-delete-btn { width: 20px; height: 20px; border: 0px solid #ffff…" at bounding box center [625, 334] width 700 height 491
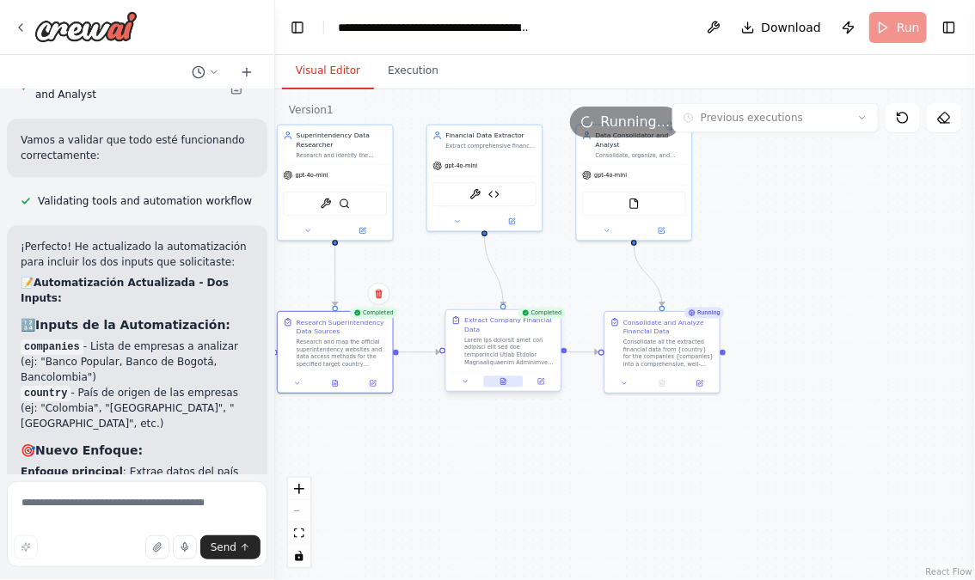
click at [502, 381] on icon at bounding box center [503, 381] width 5 height 6
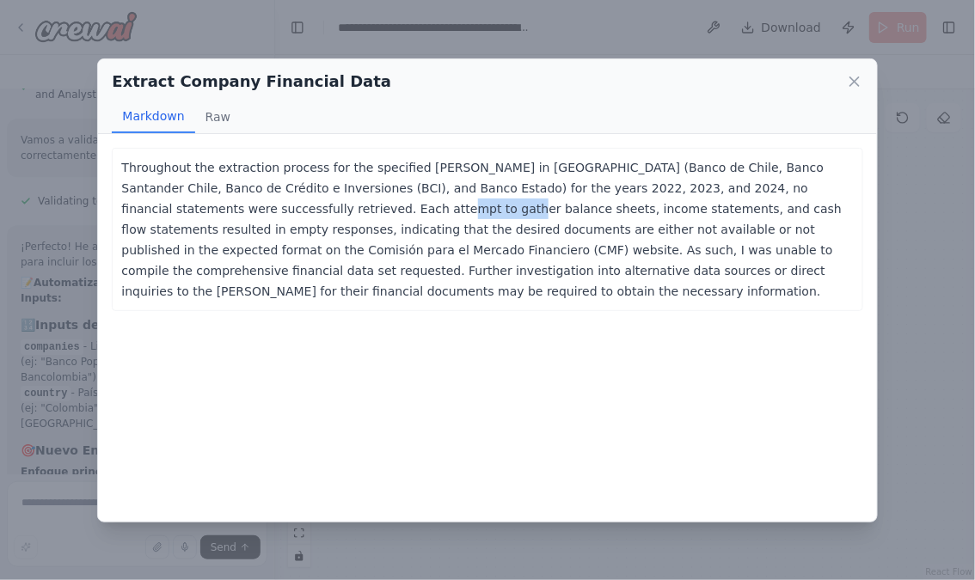
drag, startPoint x: 257, startPoint y: 207, endPoint x: 366, endPoint y: 207, distance: 109.2
click at [365, 207] on p "Throughout the extraction process for the specified banks in Chile (Banco de Ch…" at bounding box center [487, 229] width 732 height 144
drag, startPoint x: 440, startPoint y: 206, endPoint x: 527, endPoint y: 206, distance: 86.9
click at [526, 206] on p "Throughout the extraction process for the specified banks in Chile (Banco de Ch…" at bounding box center [487, 229] width 732 height 144
drag, startPoint x: 302, startPoint y: 230, endPoint x: 357, endPoint y: 230, distance: 55.0
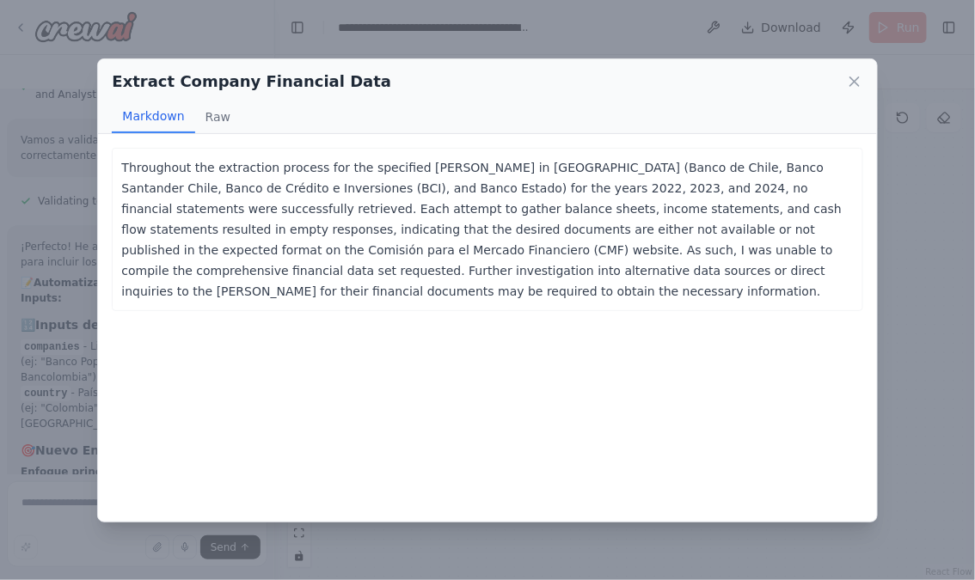
click at [322, 230] on p "Throughout the extraction process for the specified banks in Chile (Banco de Ch…" at bounding box center [487, 229] width 732 height 144
drag, startPoint x: 532, startPoint y: 229, endPoint x: 625, endPoint y: 228, distance: 92.9
click at [625, 228] on p "Throughout the extraction process for the specified banks in Chile (Banco de Ch…" at bounding box center [487, 229] width 732 height 144
drag, startPoint x: 365, startPoint y: 241, endPoint x: 489, endPoint y: 241, distance: 123.8
click at [415, 241] on p "Throughout the extraction process for the specified banks in Chile (Banco de Ch…" at bounding box center [487, 229] width 732 height 144
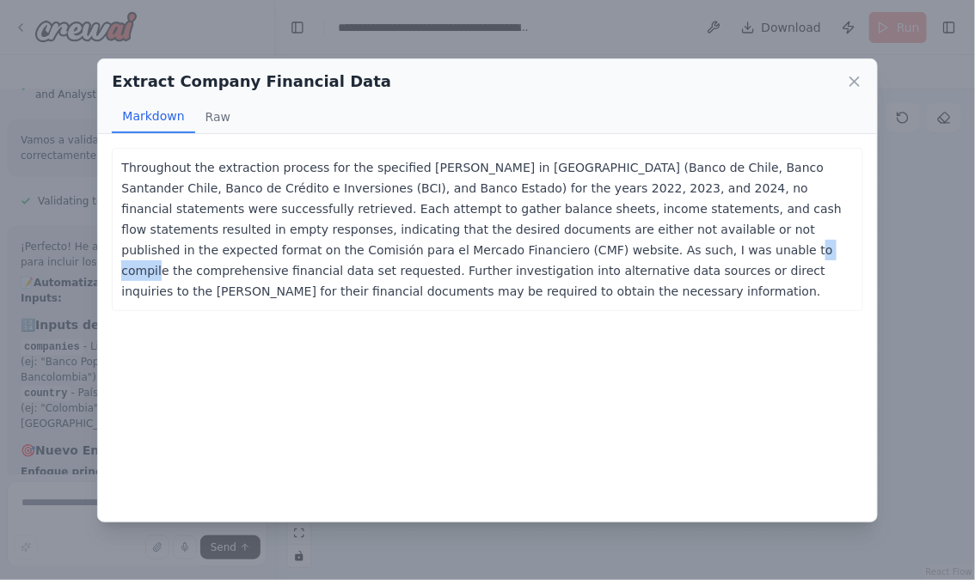
drag, startPoint x: 455, startPoint y: 247, endPoint x: 569, endPoint y: 249, distance: 114.4
click at [568, 248] on p "Throughout the extraction process for the specified banks in Chile (Banco de Ch…" at bounding box center [487, 229] width 732 height 144
click at [855, 83] on icon at bounding box center [854, 81] width 17 height 17
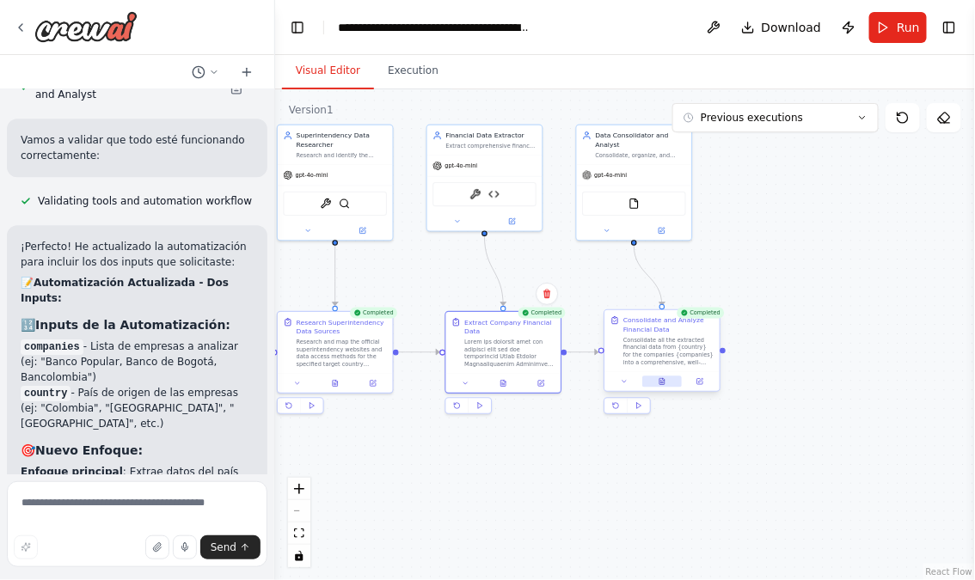
click at [665, 385] on icon at bounding box center [663, 382] width 8 height 8
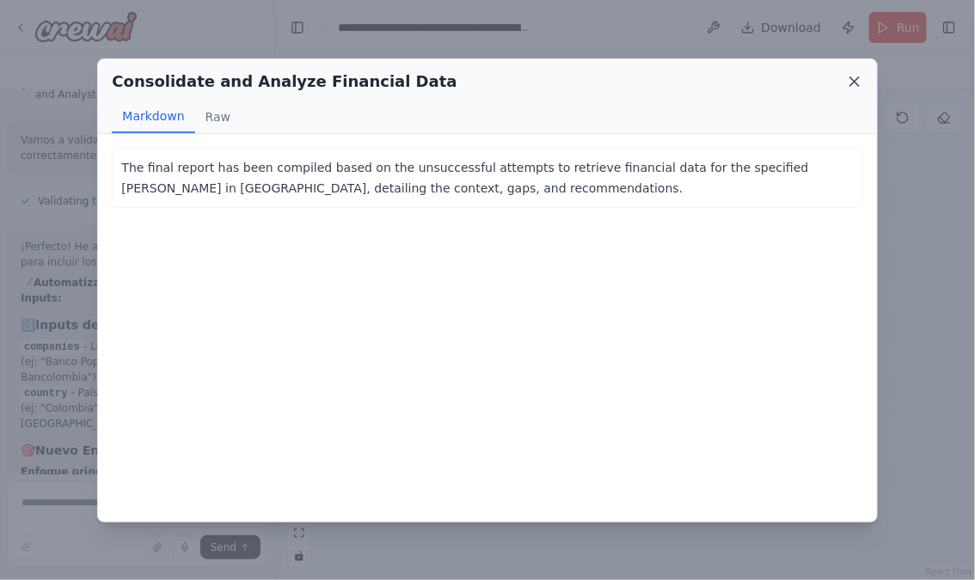
click at [858, 79] on icon at bounding box center [854, 81] width 17 height 17
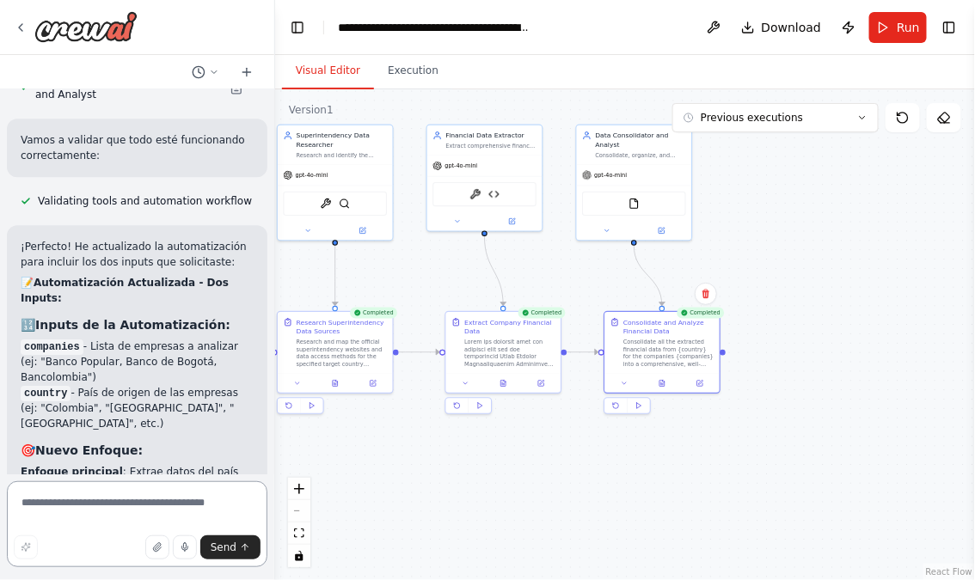
click at [179, 513] on textarea at bounding box center [137, 525] width 261 height 86
type textarea "**********"
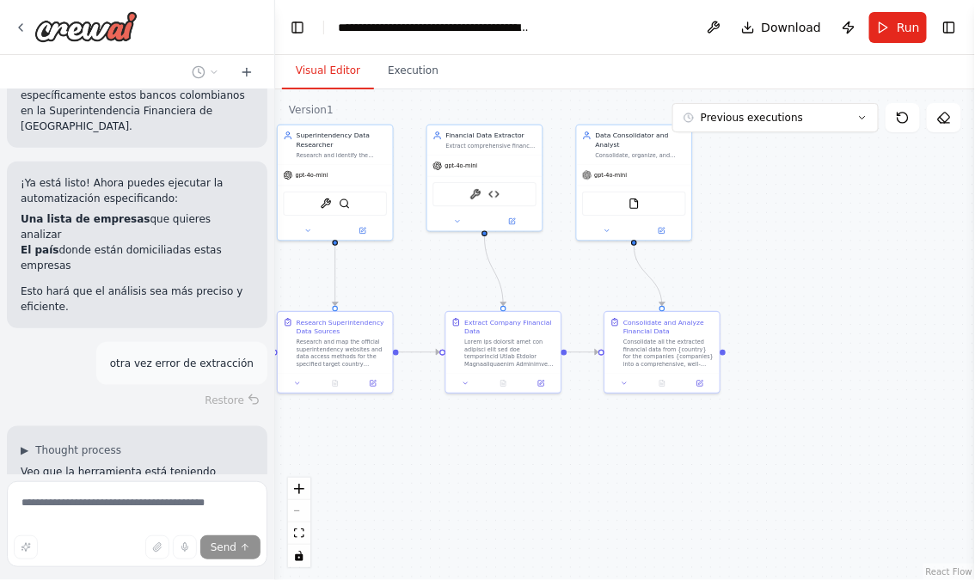
scroll to position [11735, 0]
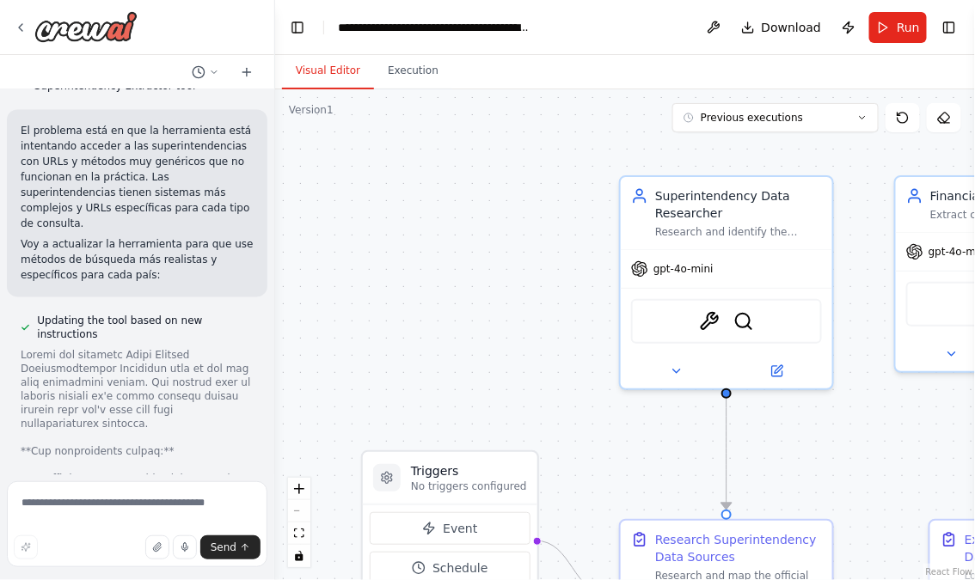
scroll to position [11655, 0]
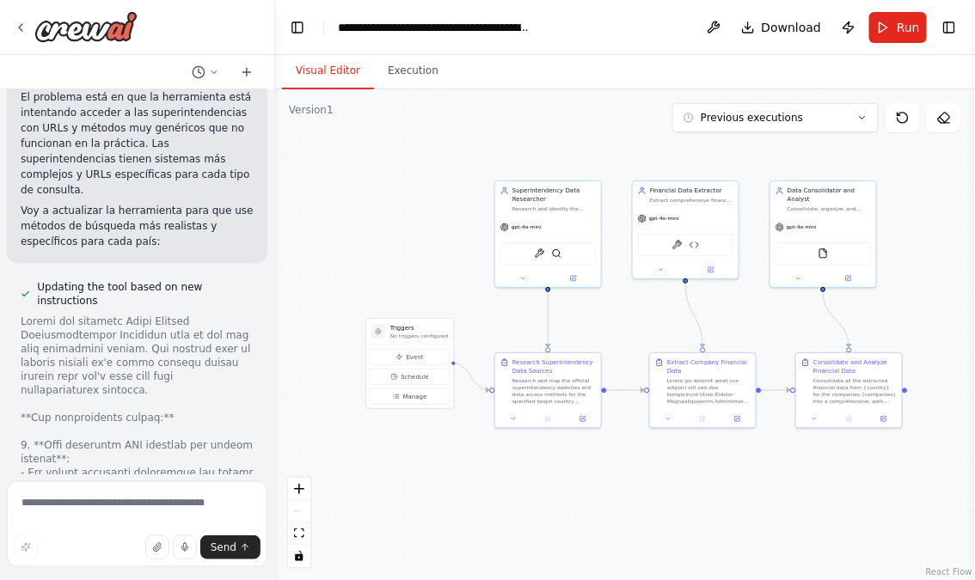
drag, startPoint x: 476, startPoint y: 302, endPoint x: 425, endPoint y: 243, distance: 77.4
click at [425, 243] on div ".deletable-edge-delete-btn { width: 20px; height: 20px; border: 0px solid #ffff…" at bounding box center [625, 334] width 700 height 491
click at [876, 31] on button "Run" at bounding box center [898, 27] width 58 height 31
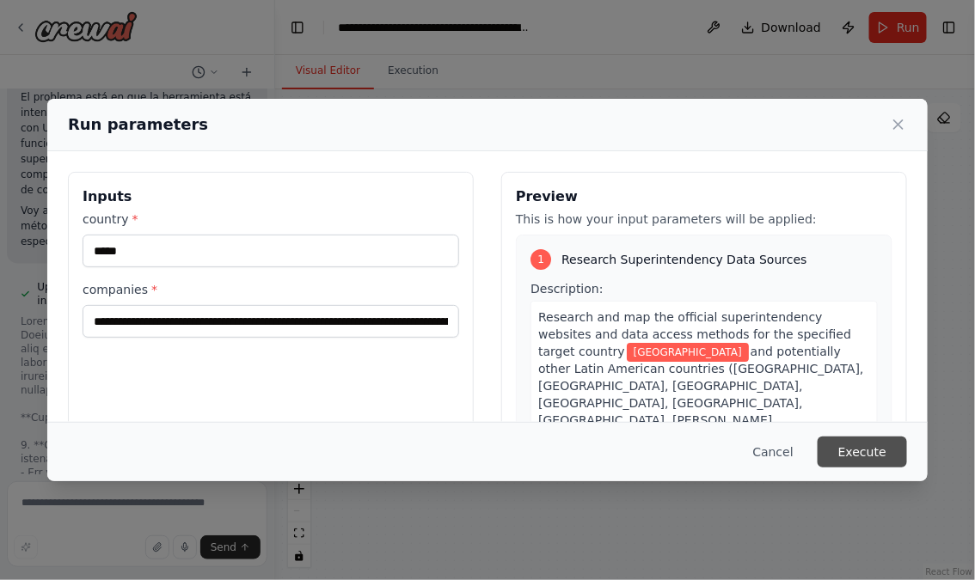
click at [859, 450] on button "Execute" at bounding box center [862, 452] width 89 height 31
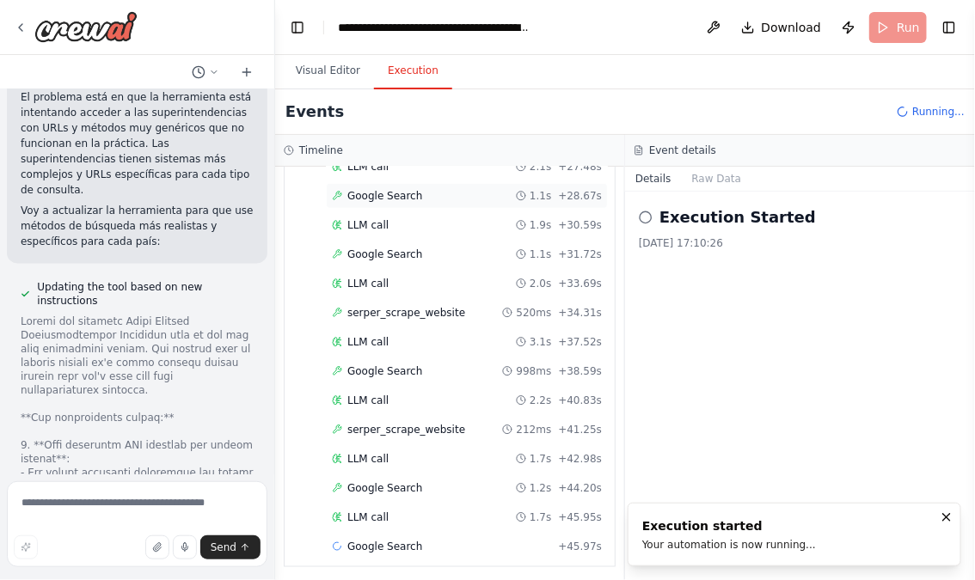
scroll to position [514, 0]
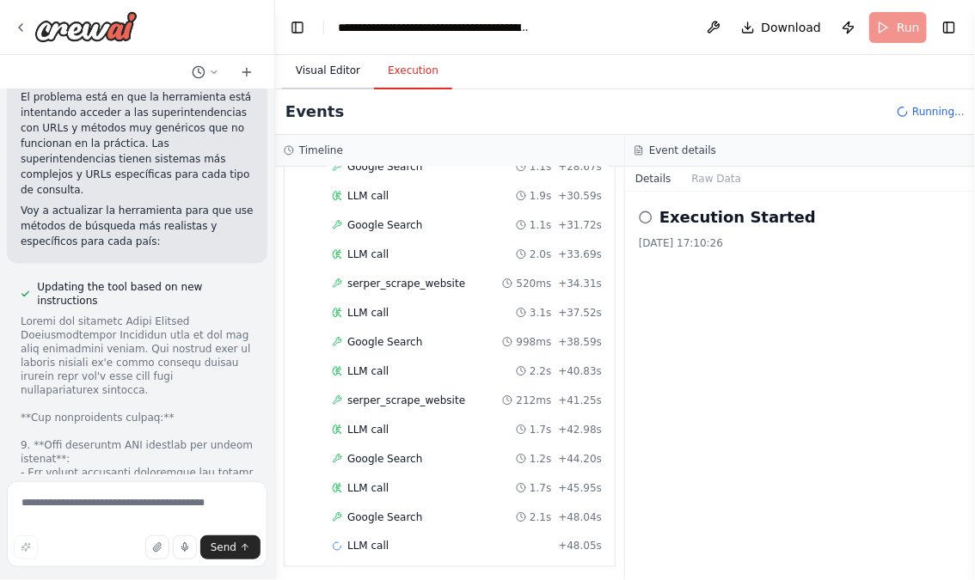
click at [319, 69] on button "Visual Editor" at bounding box center [328, 71] width 92 height 36
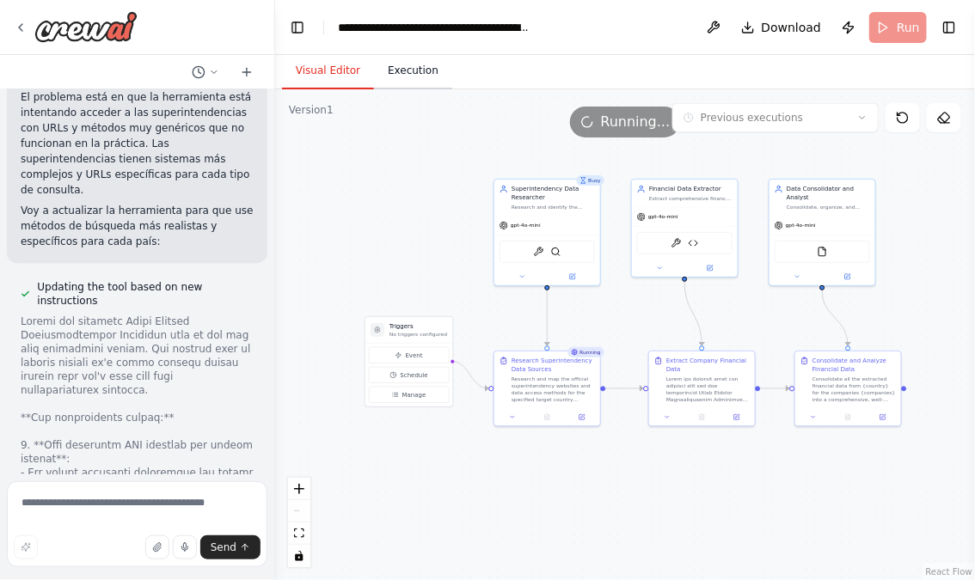
click at [421, 69] on button "Execution" at bounding box center [413, 71] width 78 height 36
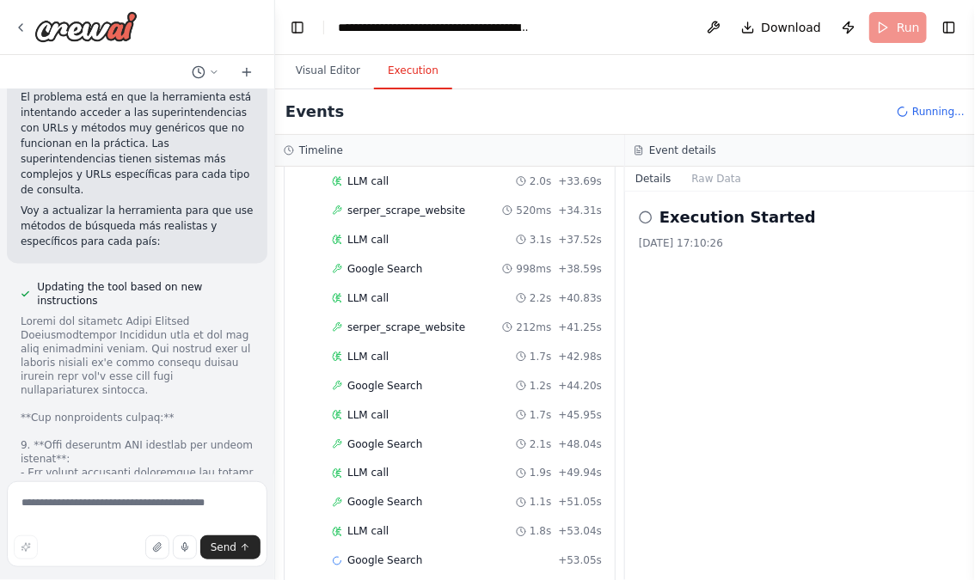
scroll to position [602, 0]
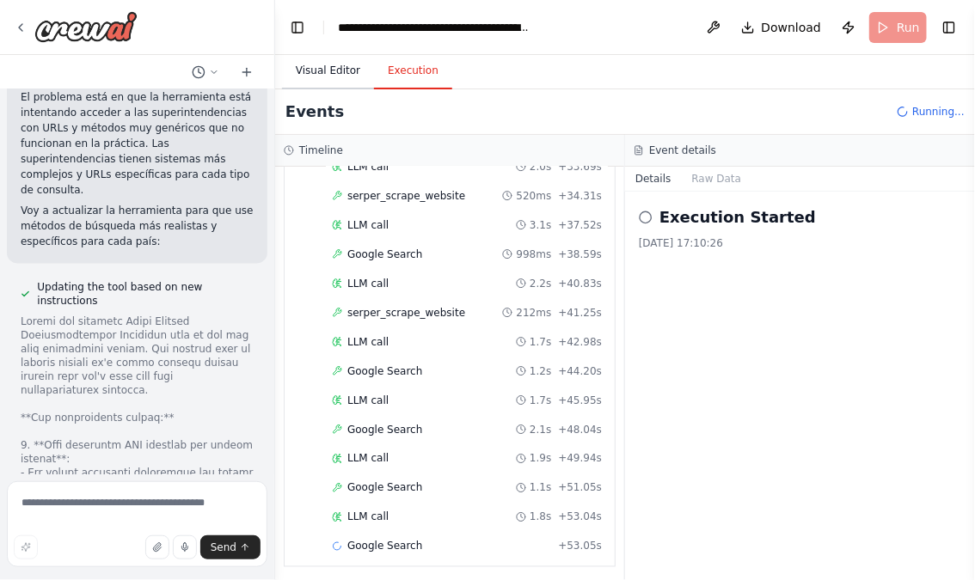
click at [322, 68] on button "Visual Editor" at bounding box center [328, 71] width 92 height 36
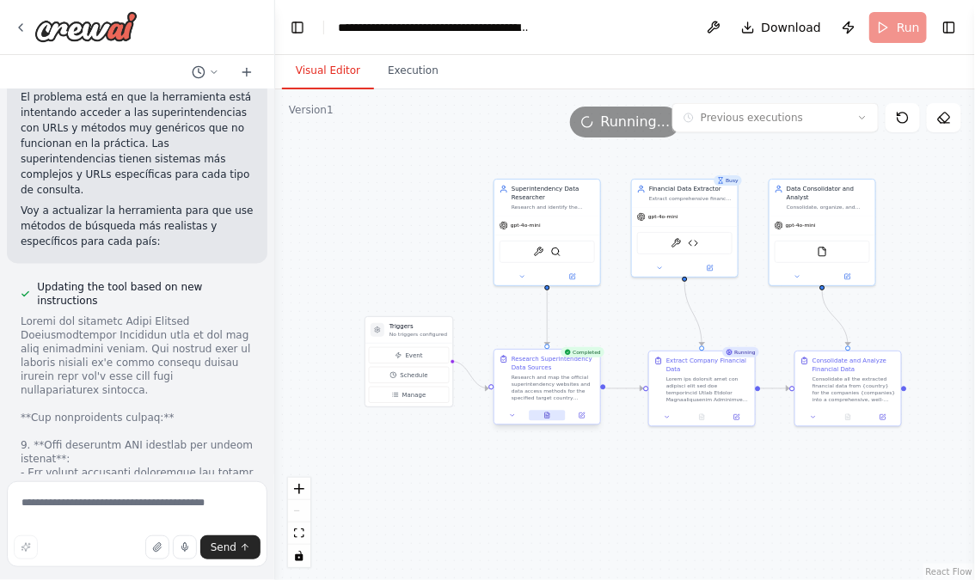
click at [549, 415] on icon at bounding box center [547, 416] width 4 height 6
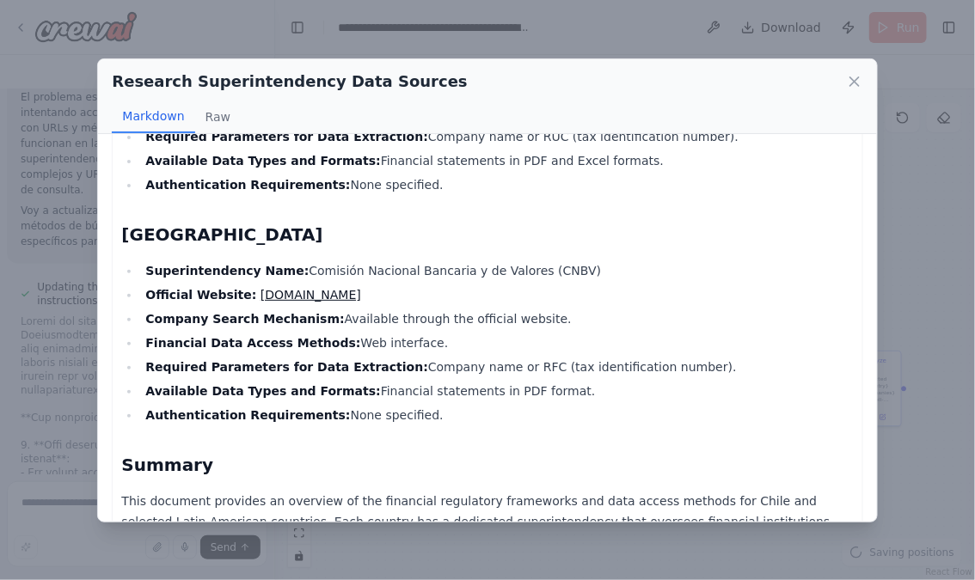
scroll to position [737, 0]
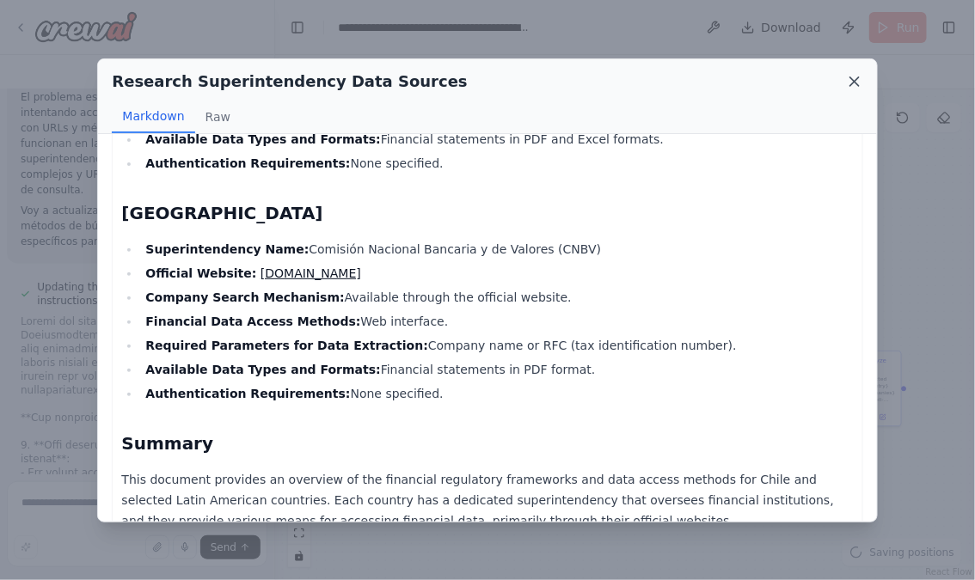
click at [854, 82] on icon at bounding box center [855, 81] width 9 height 9
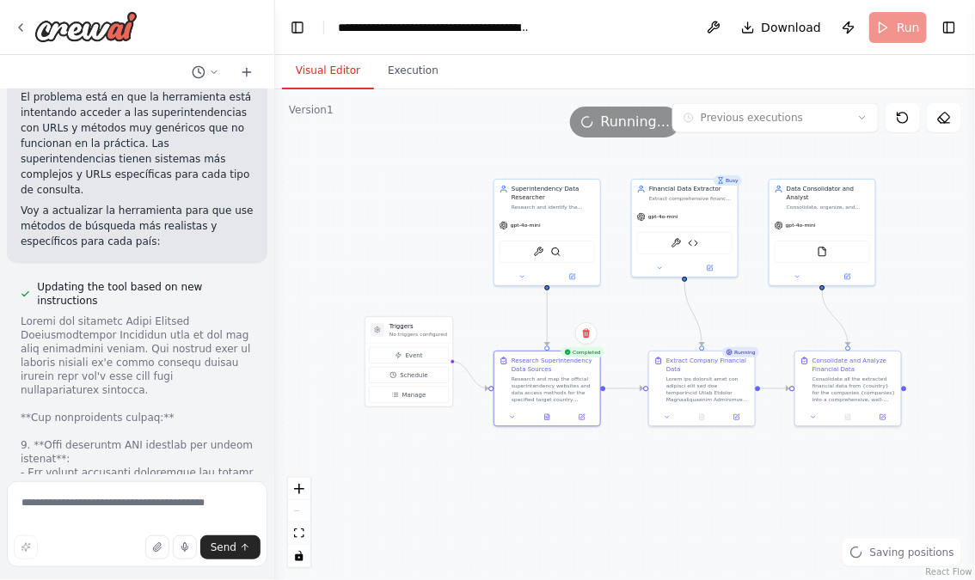
drag, startPoint x: 684, startPoint y: 486, endPoint x: 593, endPoint y: 486, distance: 90.3
click at [593, 486] on div ".deletable-edge-delete-btn { width: 20px; height: 20px; border: 0px solid #ffff…" at bounding box center [625, 334] width 700 height 491
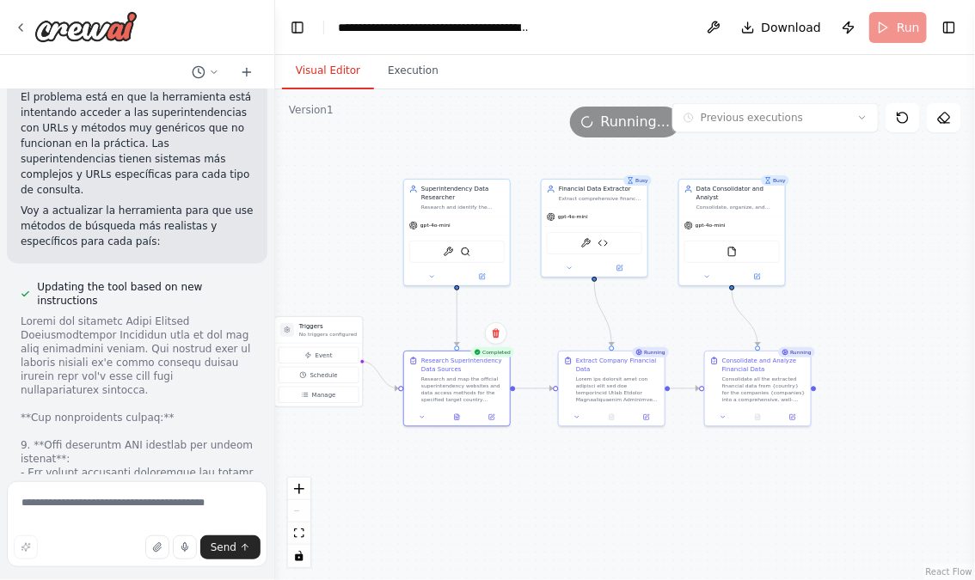
scroll to position [11669, 0]
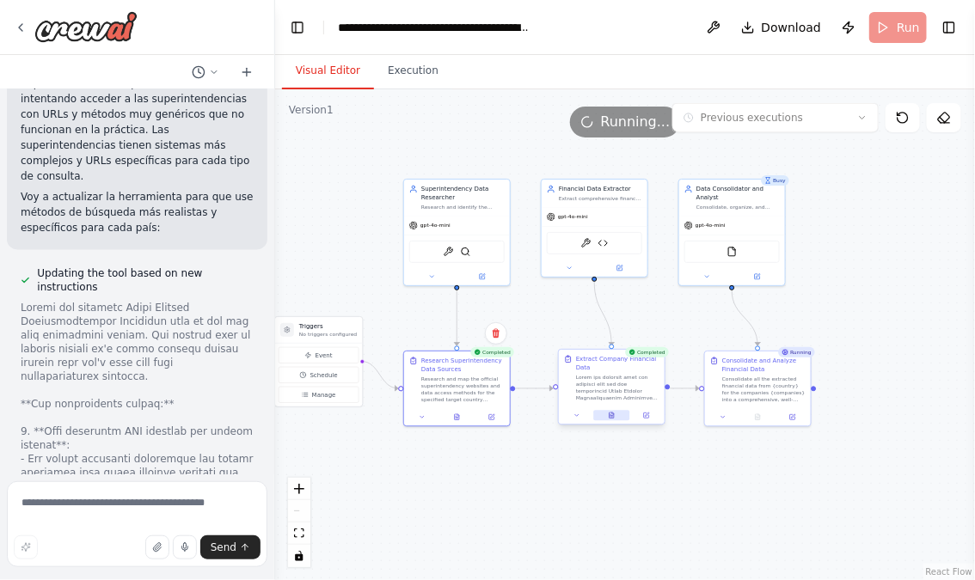
click at [605, 414] on button at bounding box center [611, 416] width 36 height 10
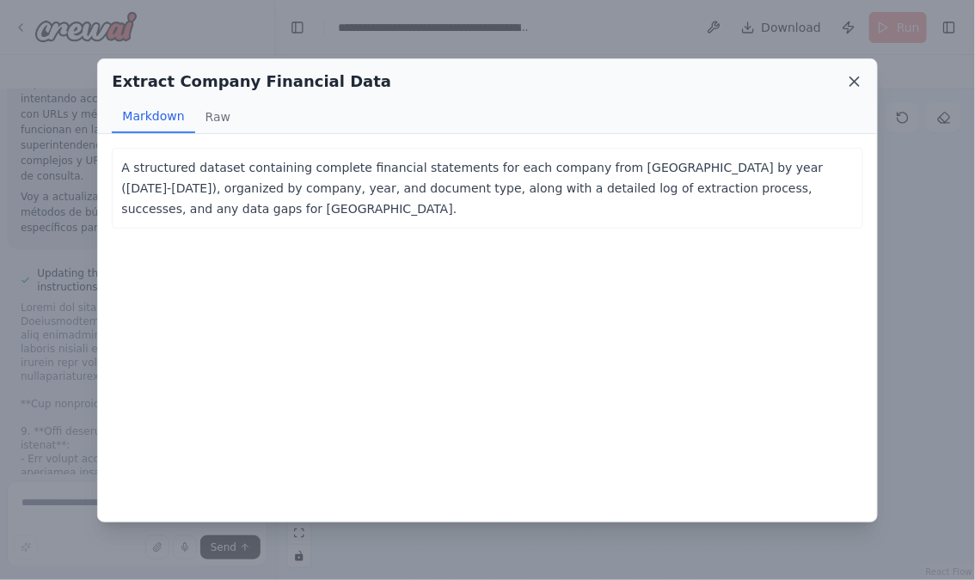
click at [856, 78] on icon at bounding box center [855, 81] width 9 height 9
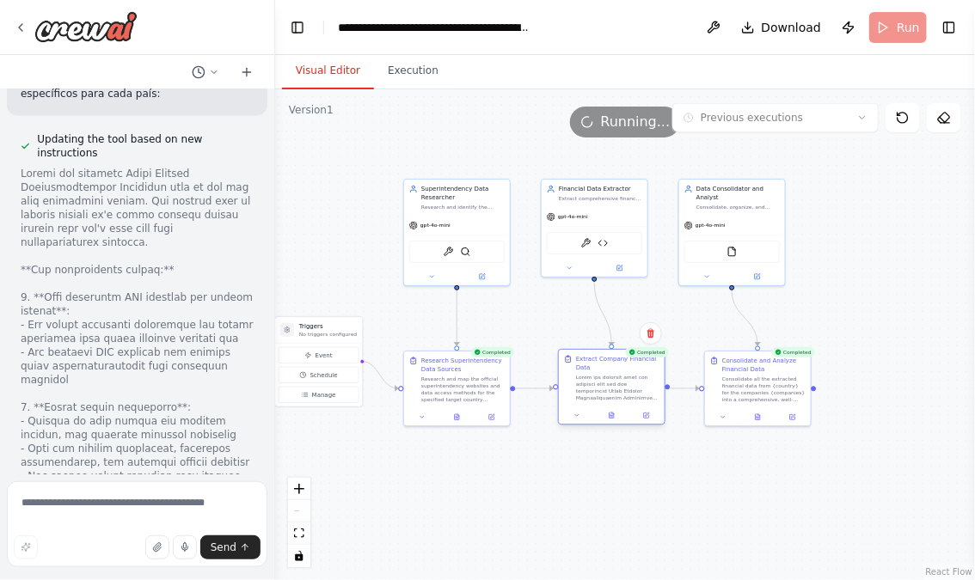
scroll to position [11807, 0]
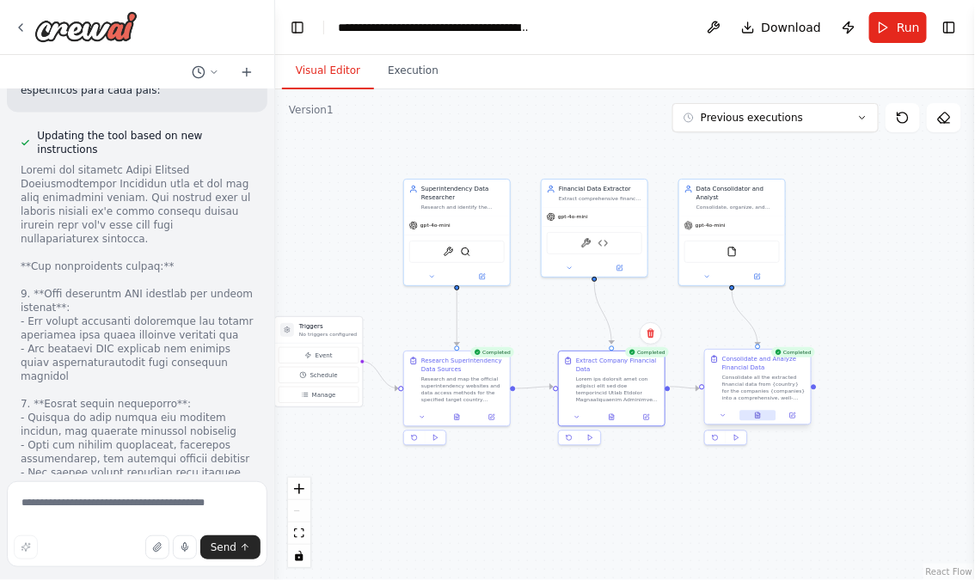
click at [760, 411] on button at bounding box center [758, 416] width 36 height 10
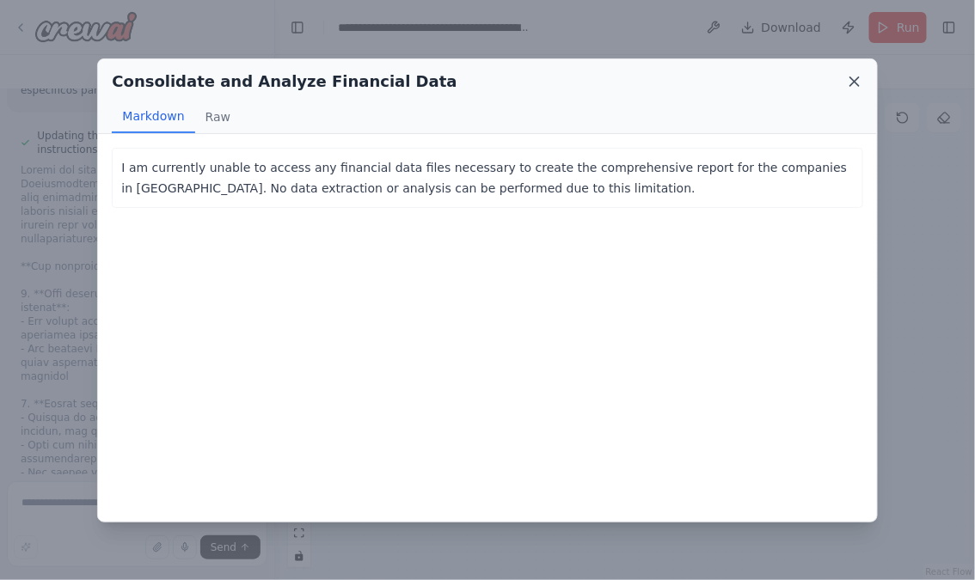
click at [851, 80] on icon at bounding box center [854, 81] width 17 height 17
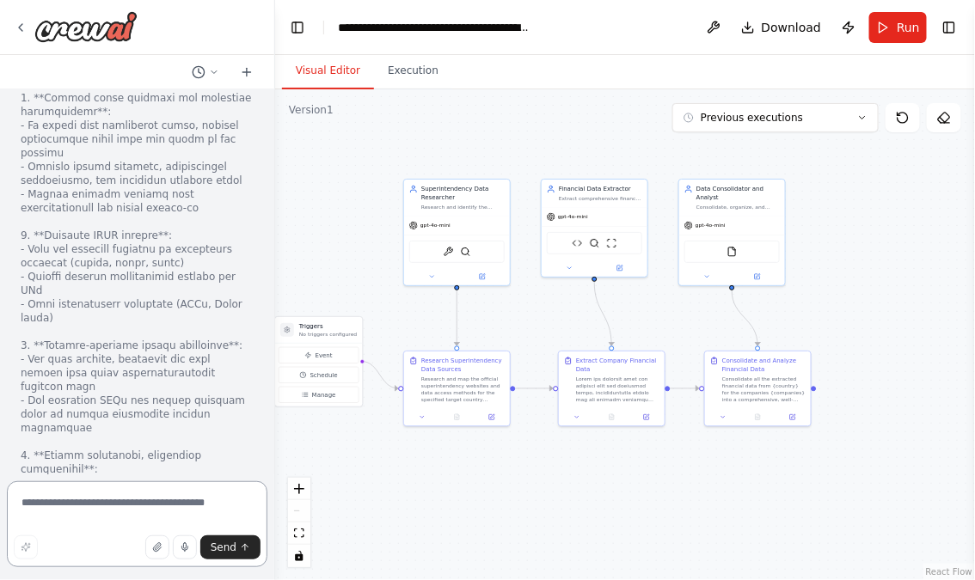
scroll to position [14344, 0]
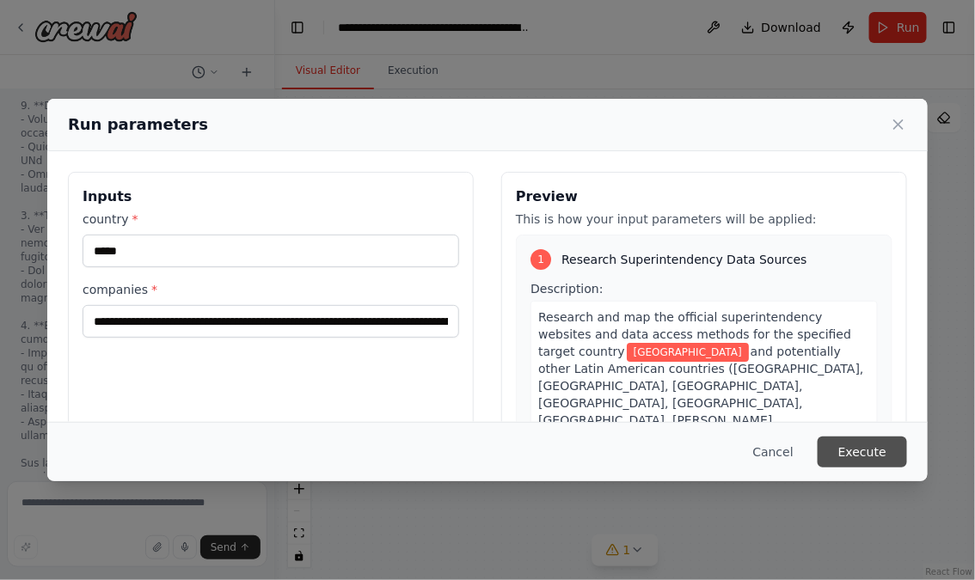
scroll to position [14474, 0]
click at [844, 456] on button "Execute" at bounding box center [862, 452] width 89 height 31
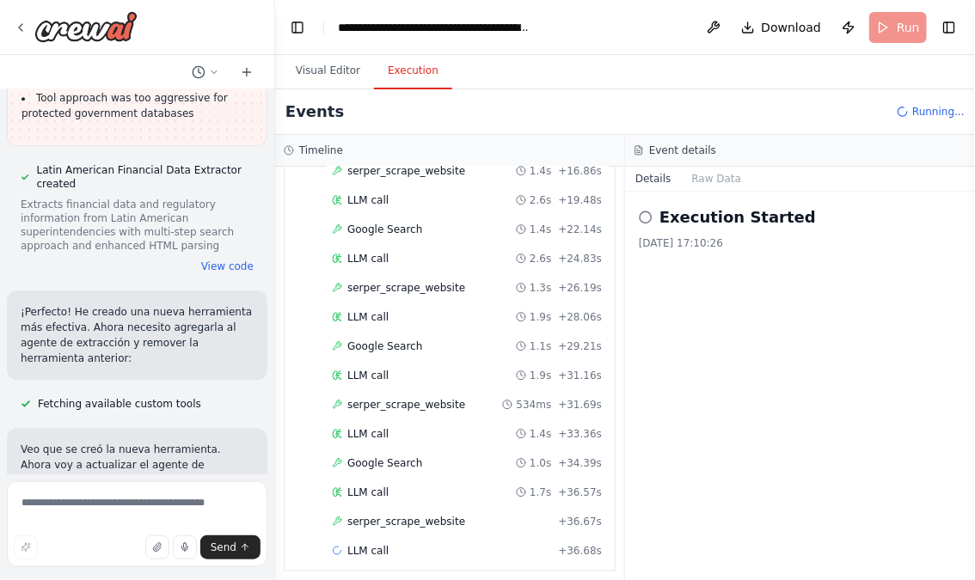
scroll to position [398, 0]
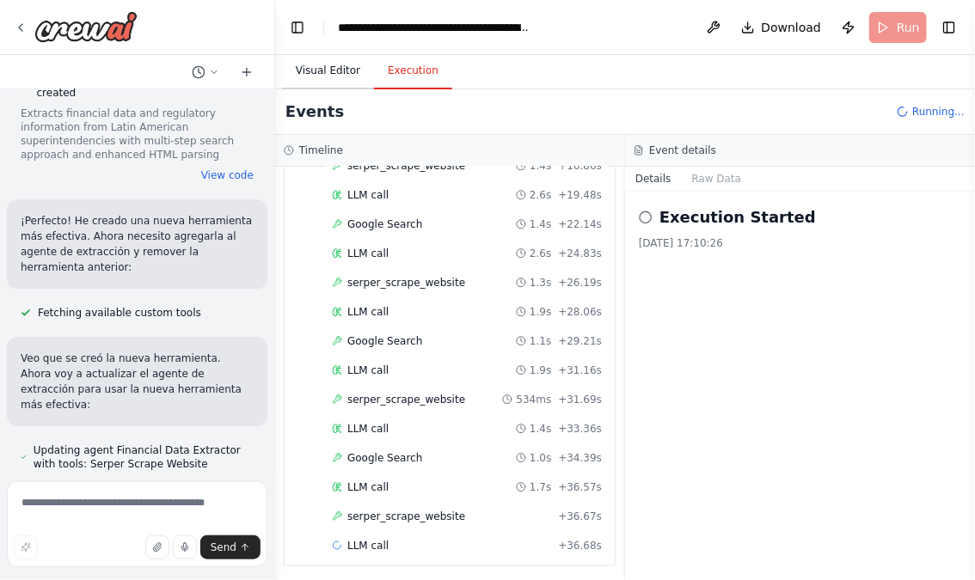
click at [331, 67] on button "Visual Editor" at bounding box center [328, 71] width 92 height 36
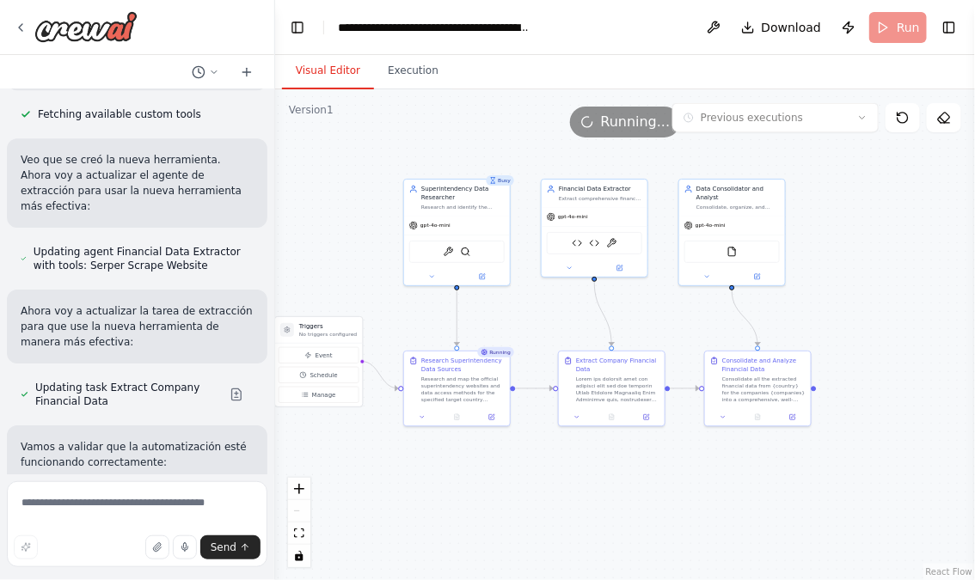
scroll to position [15826, 0]
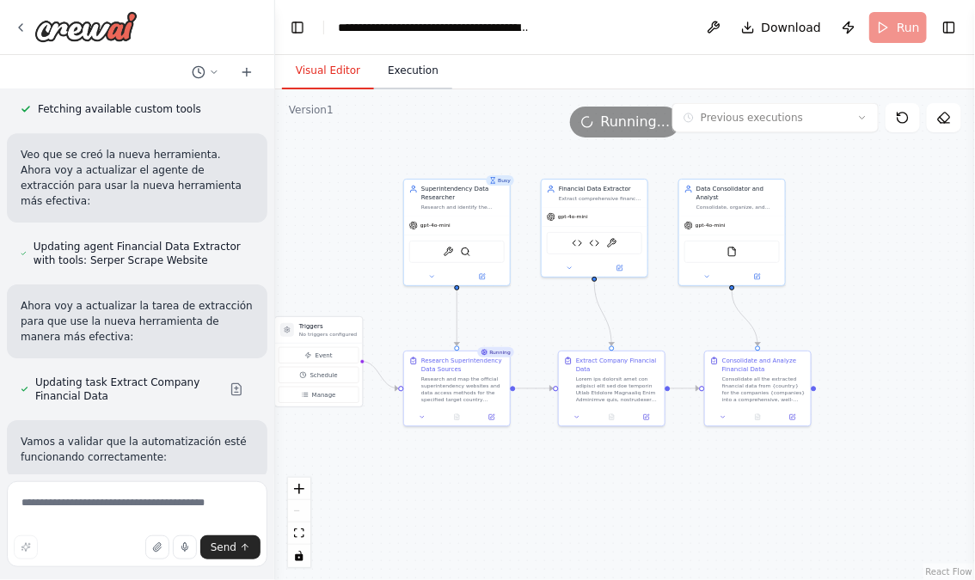
click at [406, 70] on button "Execution" at bounding box center [413, 71] width 78 height 36
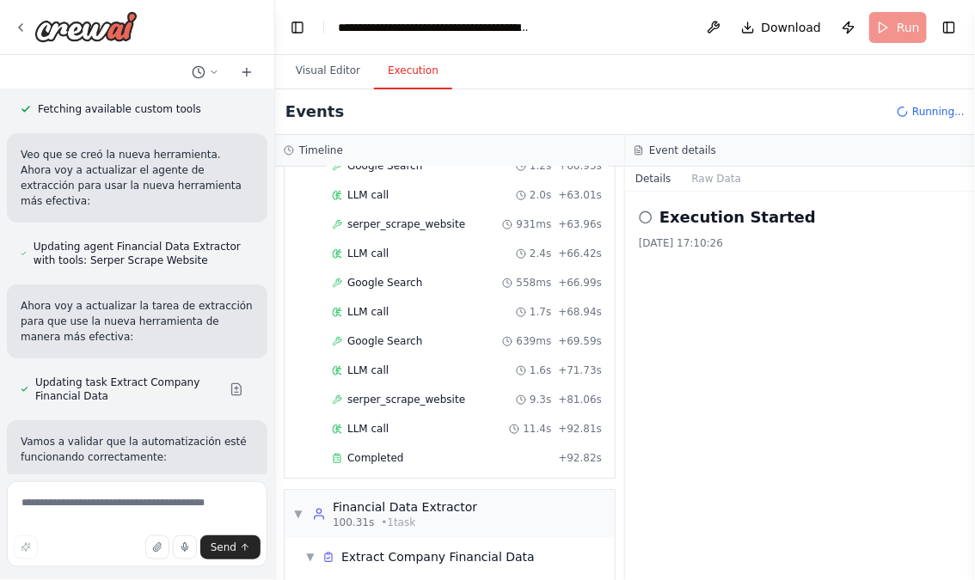
scroll to position [1240, 0]
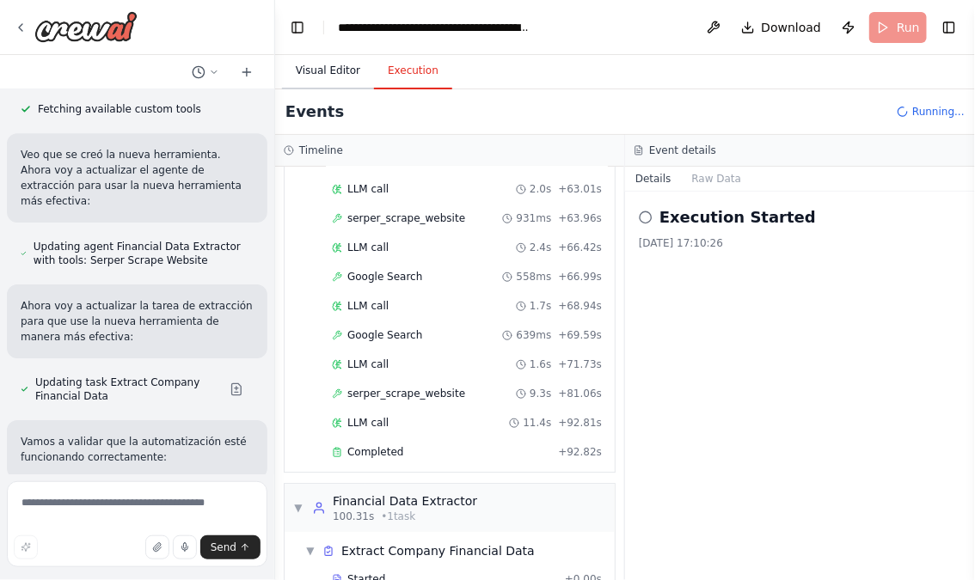
click at [323, 70] on button "Visual Editor" at bounding box center [328, 71] width 92 height 36
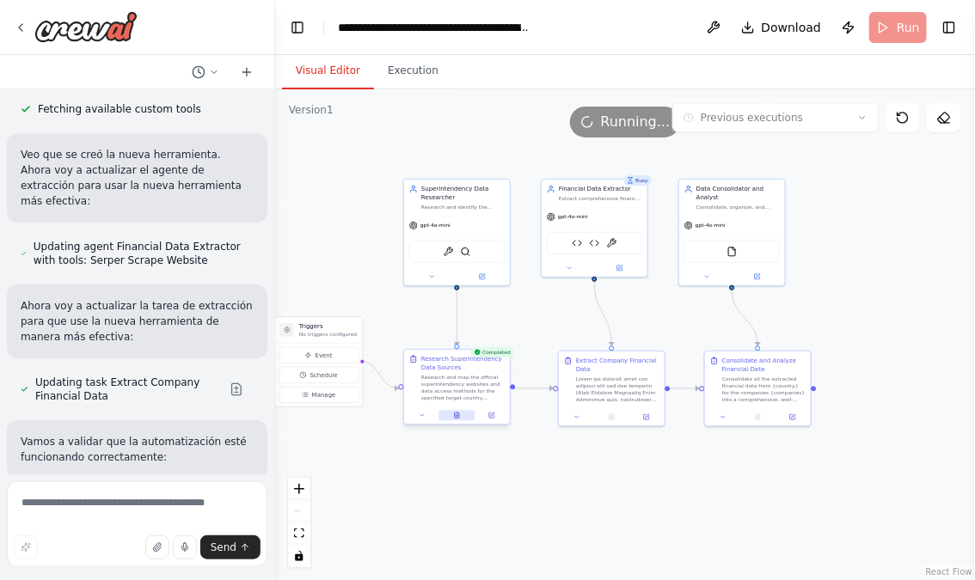
click at [458, 416] on icon at bounding box center [457, 416] width 4 height 6
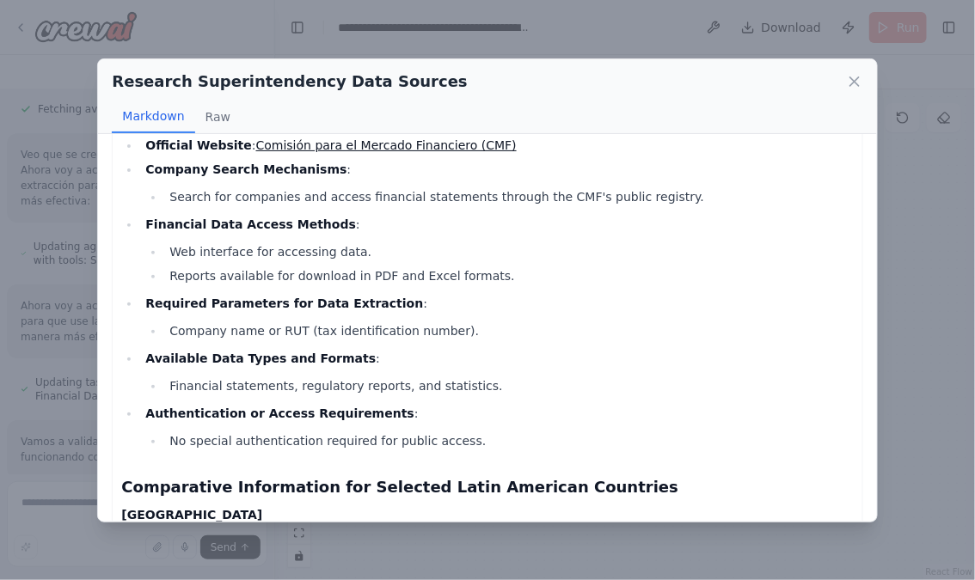
scroll to position [0, 0]
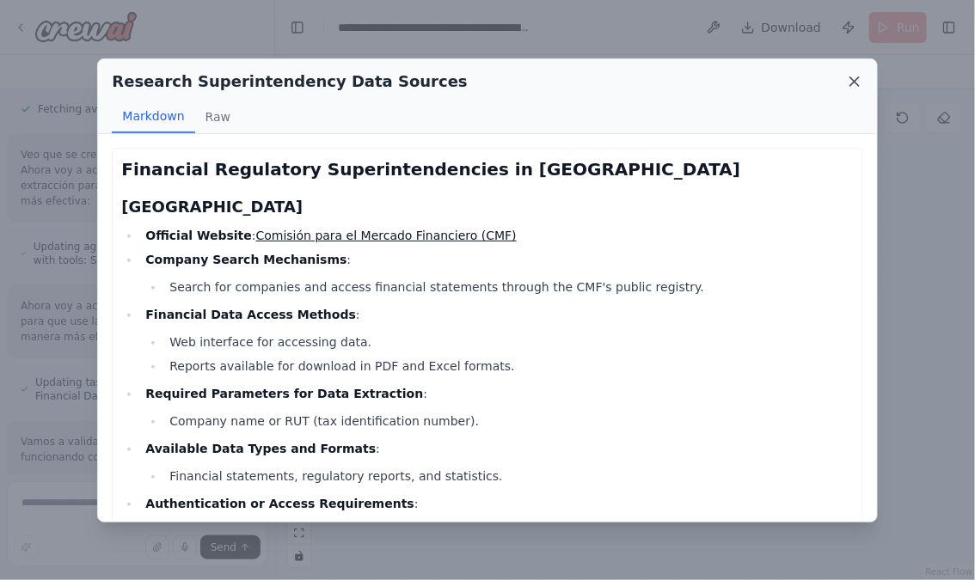
click at [857, 83] on icon at bounding box center [855, 81] width 9 height 9
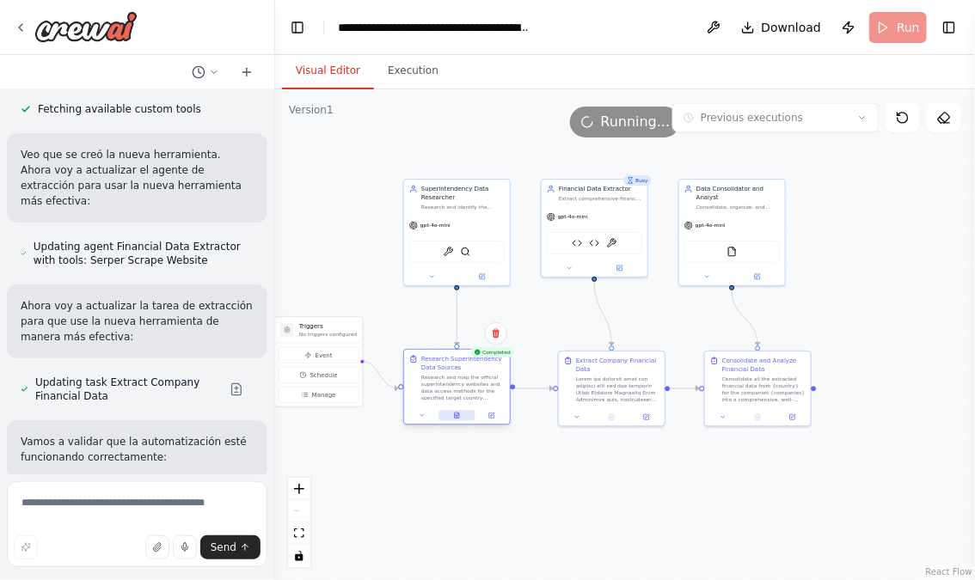
click at [460, 415] on button at bounding box center [457, 416] width 36 height 10
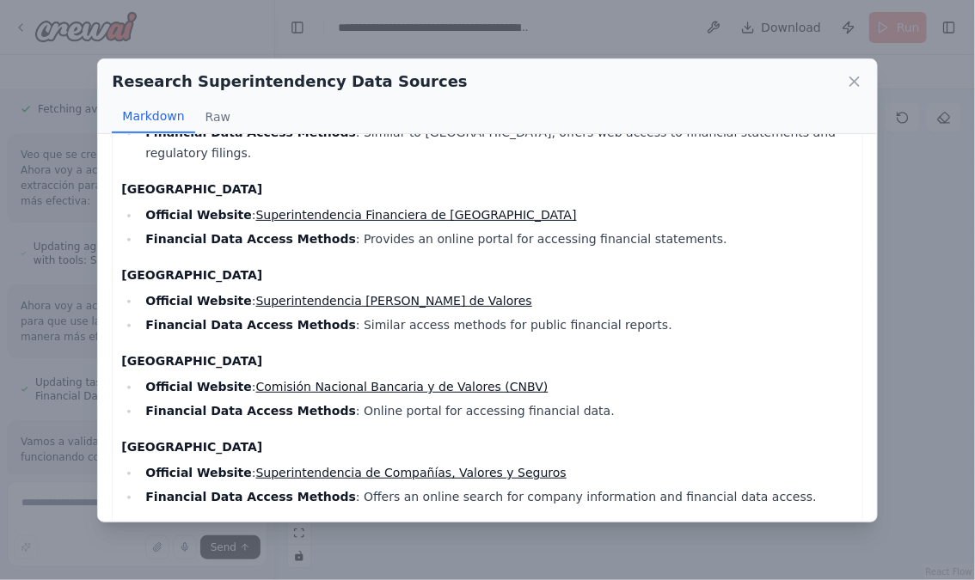
scroll to position [878, 0]
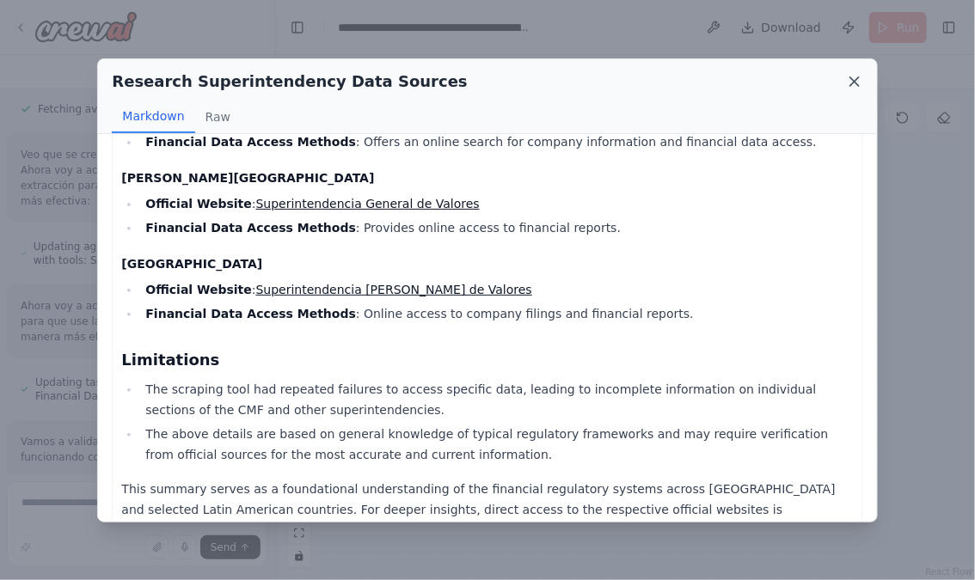
click at [857, 84] on icon at bounding box center [854, 81] width 17 height 17
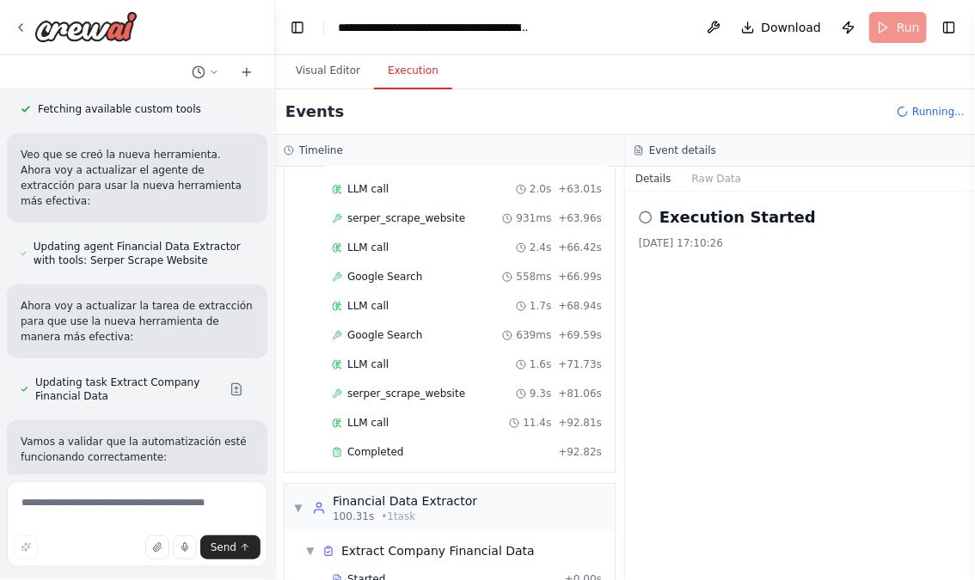
click at [424, 71] on button "Execution" at bounding box center [413, 71] width 78 height 36
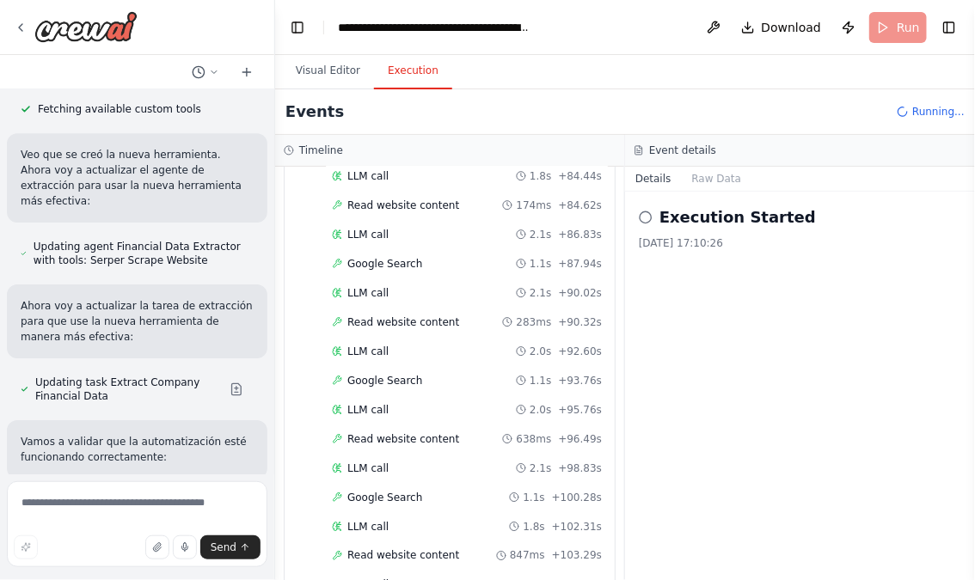
scroll to position [2344, 0]
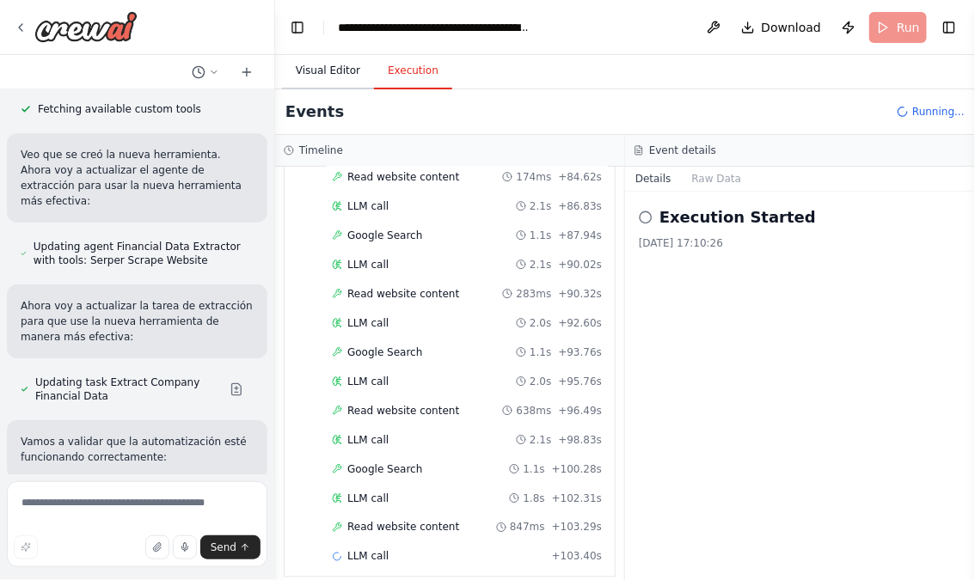
click at [332, 71] on button "Visual Editor" at bounding box center [328, 71] width 92 height 36
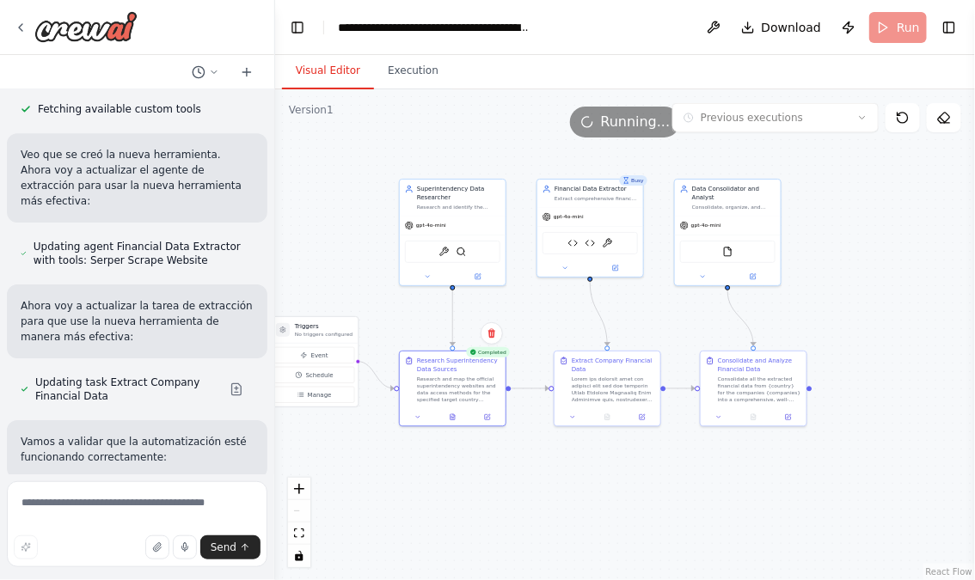
drag, startPoint x: 623, startPoint y: 511, endPoint x: 535, endPoint y: 486, distance: 91.2
click at [535, 486] on div ".deletable-edge-delete-btn { width: 20px; height: 20px; border: 0px solid #ffff…" at bounding box center [625, 334] width 700 height 491
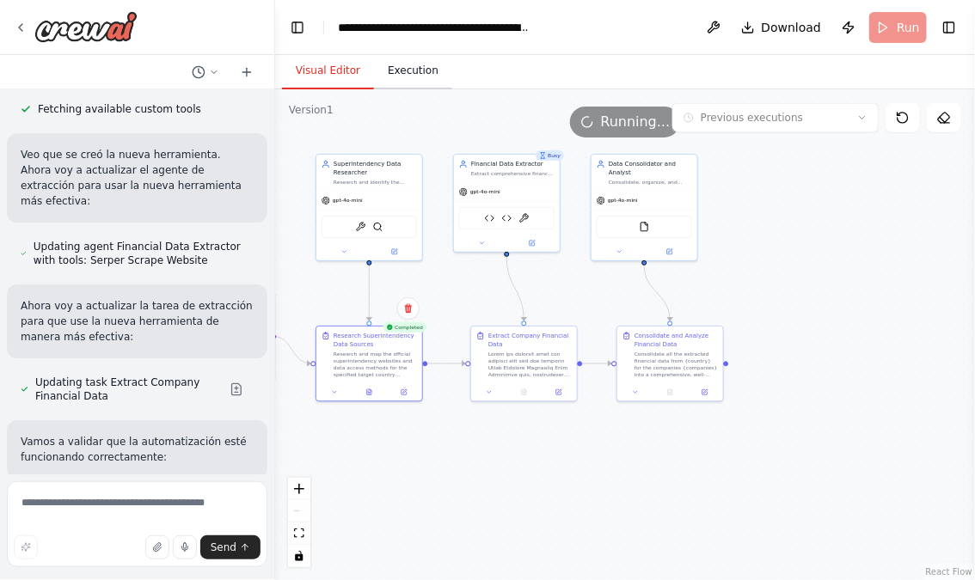
click at [413, 71] on button "Execution" at bounding box center [413, 71] width 78 height 36
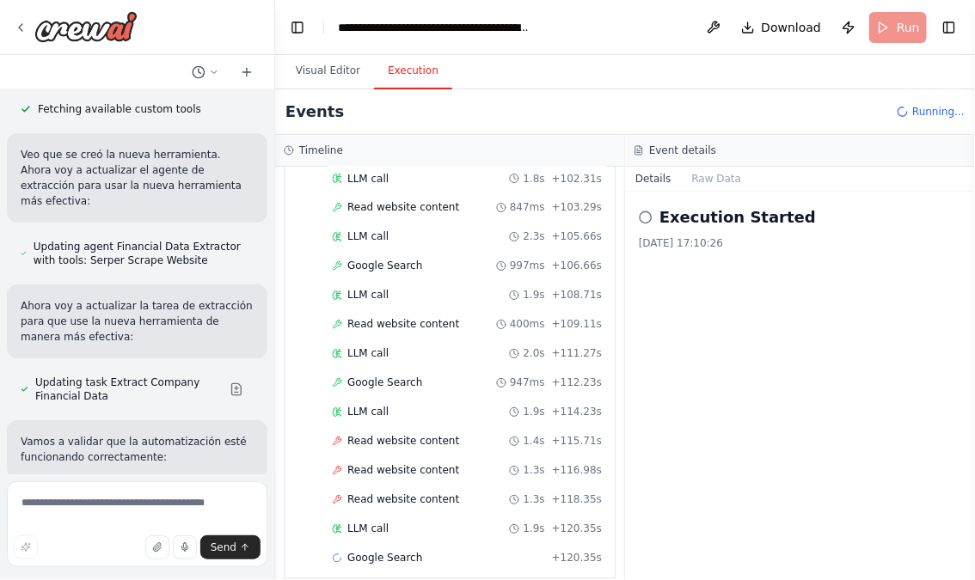
scroll to position [2665, 0]
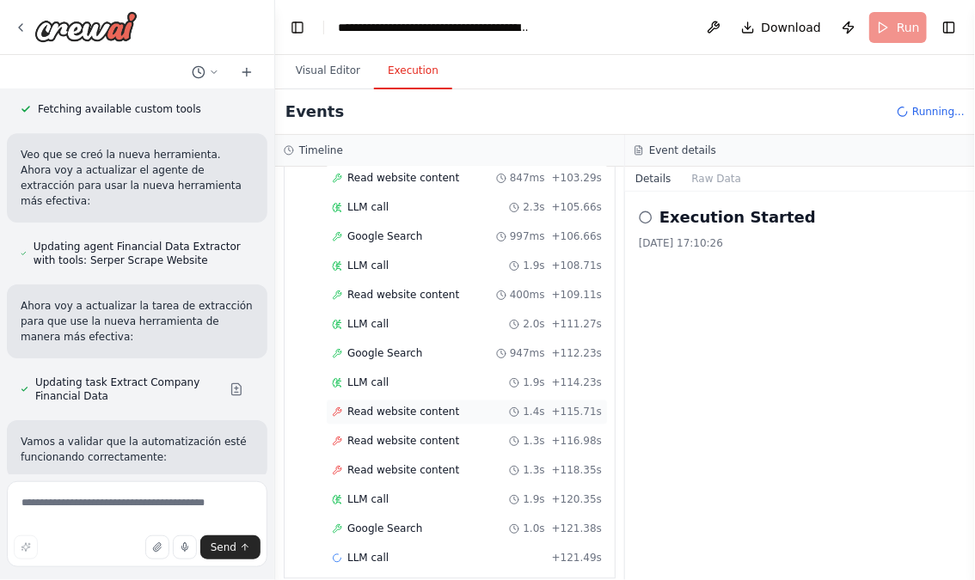
click at [371, 406] on span "Read website content" at bounding box center [403, 413] width 112 height 14
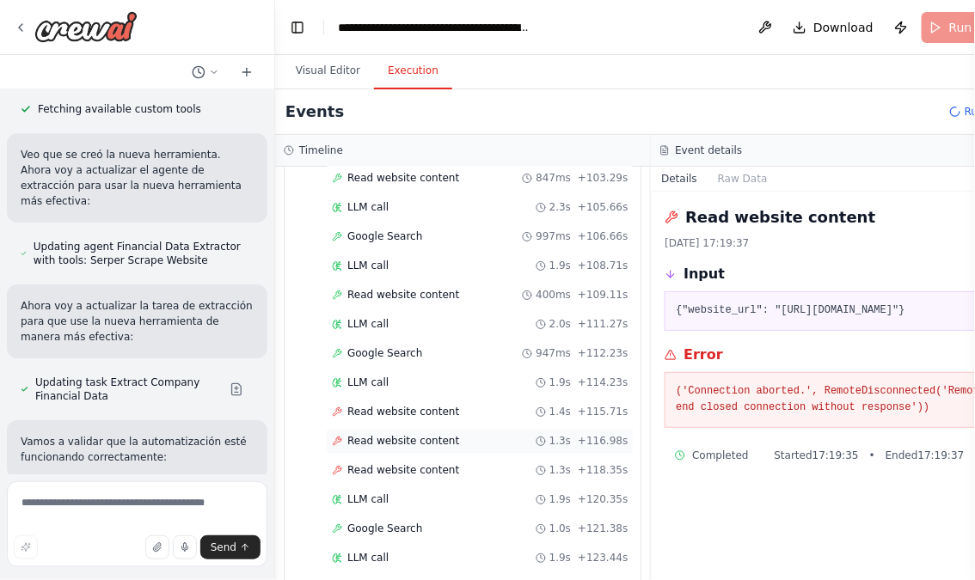
click at [368, 435] on span "Read website content" at bounding box center [403, 442] width 112 height 14
click at [365, 464] on span "Read website content" at bounding box center [403, 471] width 112 height 14
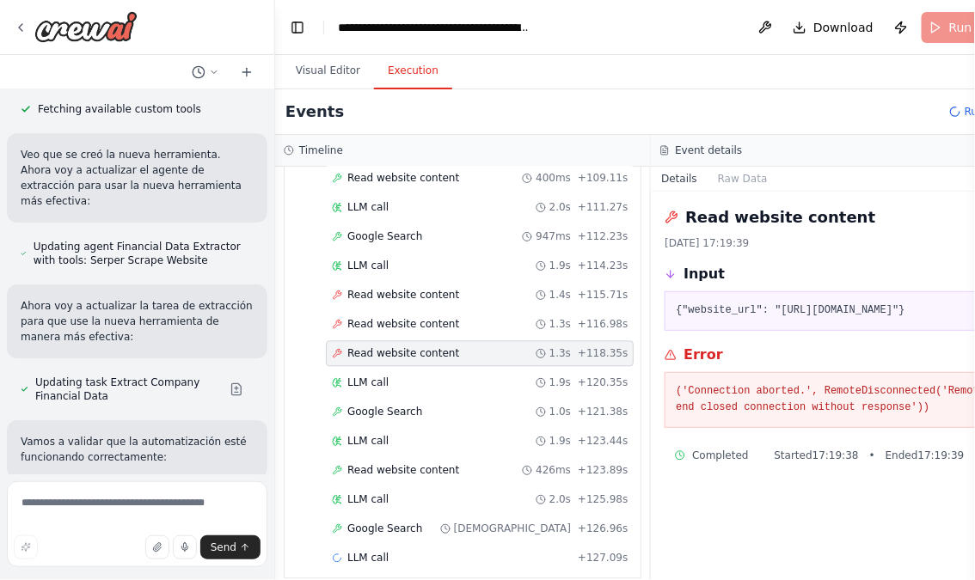
scroll to position [2839, 0]
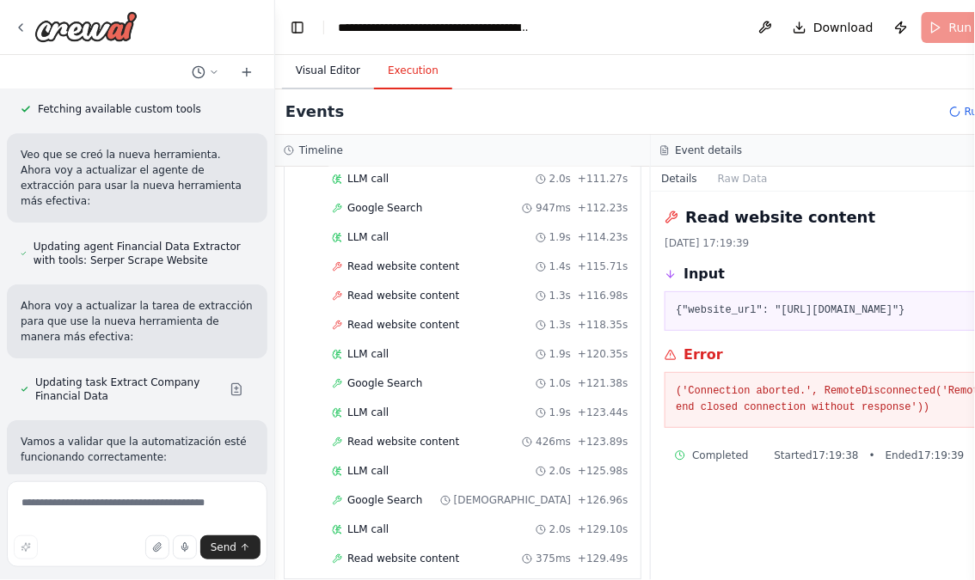
click at [343, 78] on button "Visual Editor" at bounding box center [328, 71] width 92 height 36
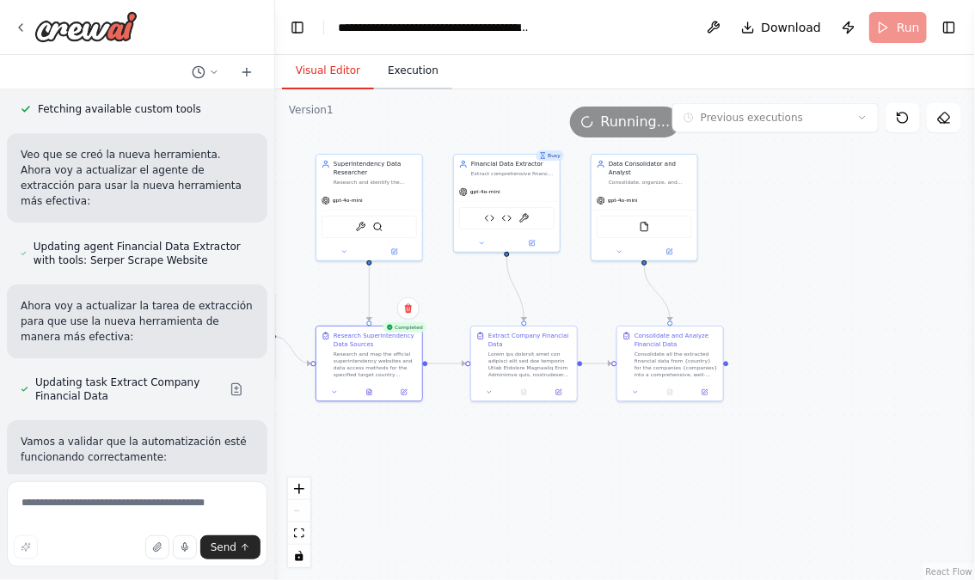
click at [404, 81] on button "Execution" at bounding box center [413, 71] width 78 height 36
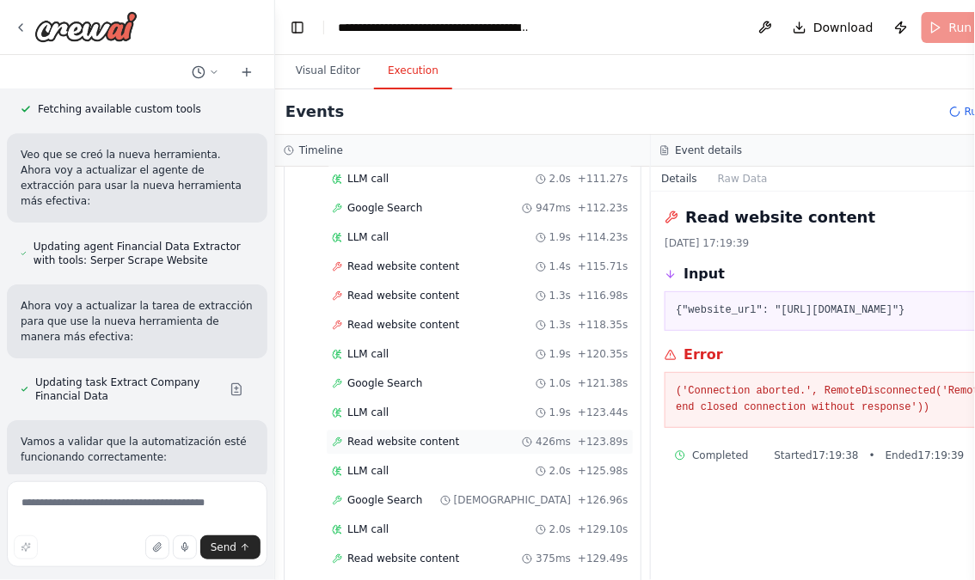
scroll to position [2868, 0]
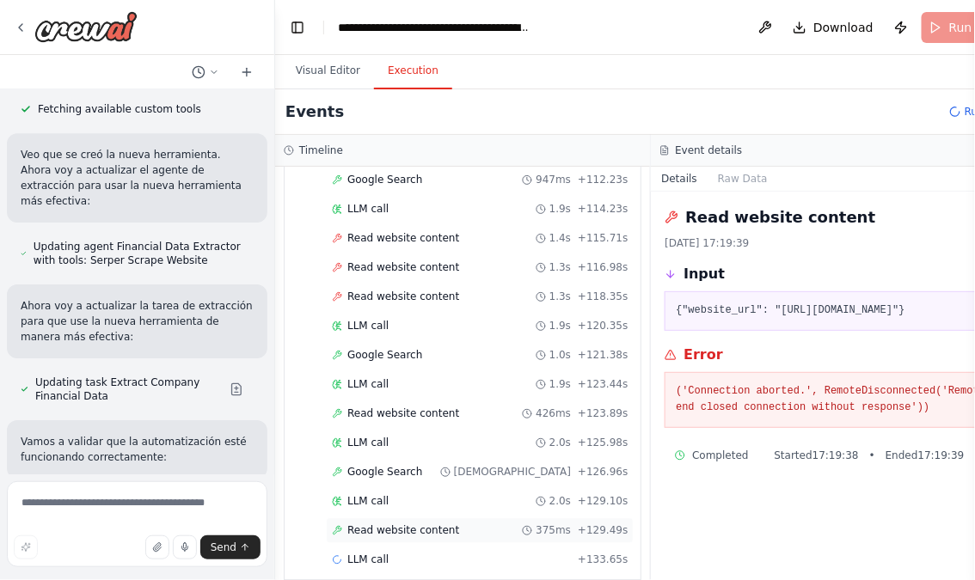
click at [425, 524] on span "Read website content" at bounding box center [403, 531] width 112 height 14
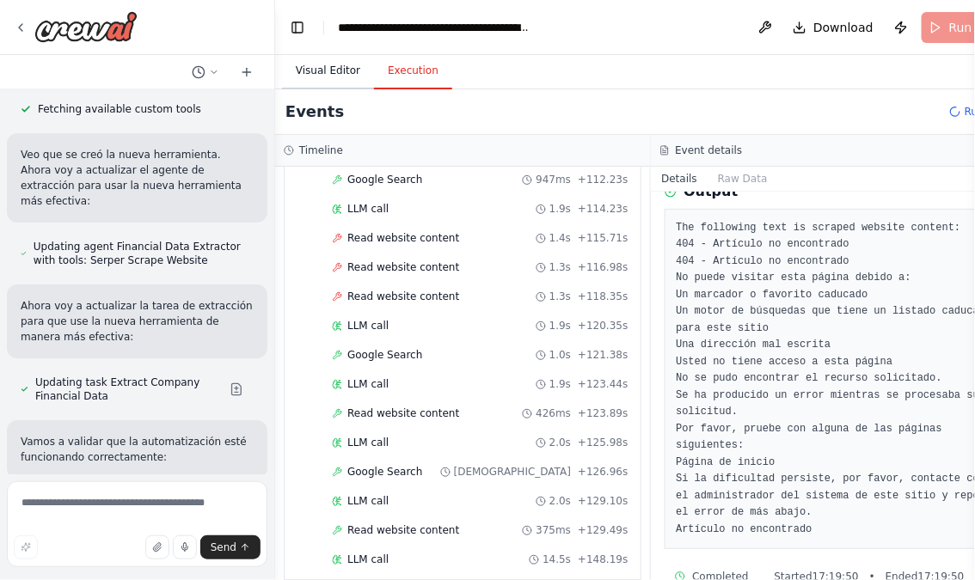
scroll to position [2885, 0]
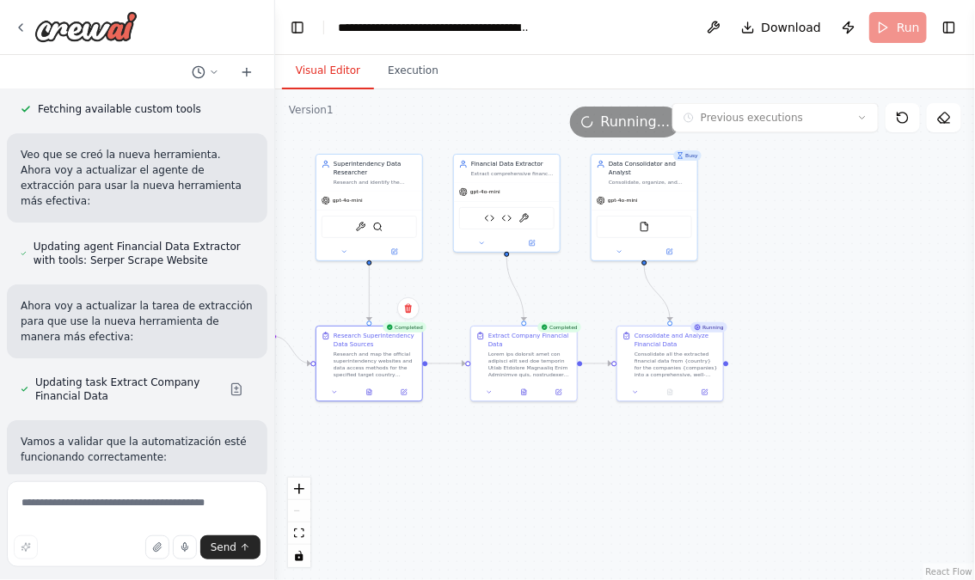
click at [323, 68] on button "Visual Editor" at bounding box center [328, 71] width 92 height 36
click at [519, 390] on button at bounding box center [524, 391] width 36 height 10
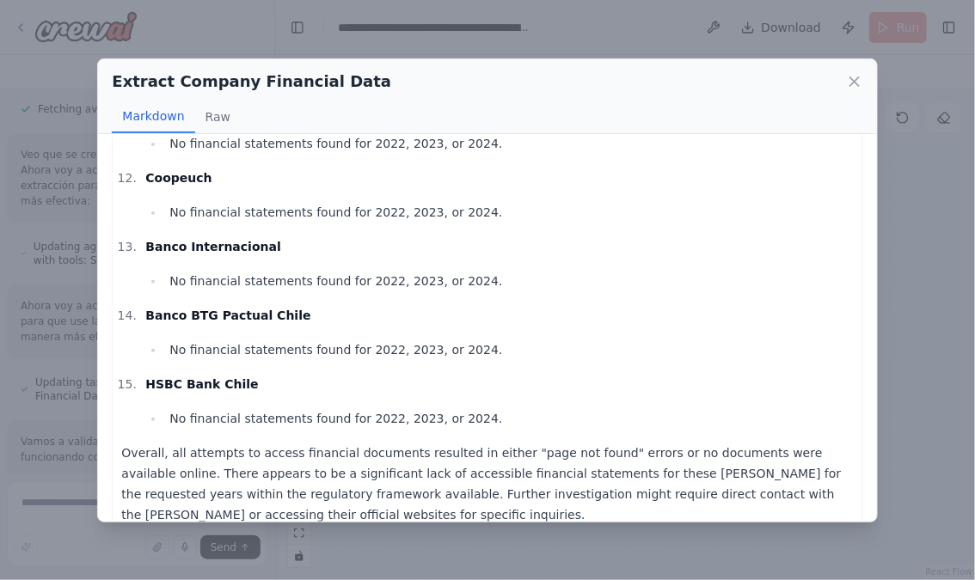
scroll to position [826, 0]
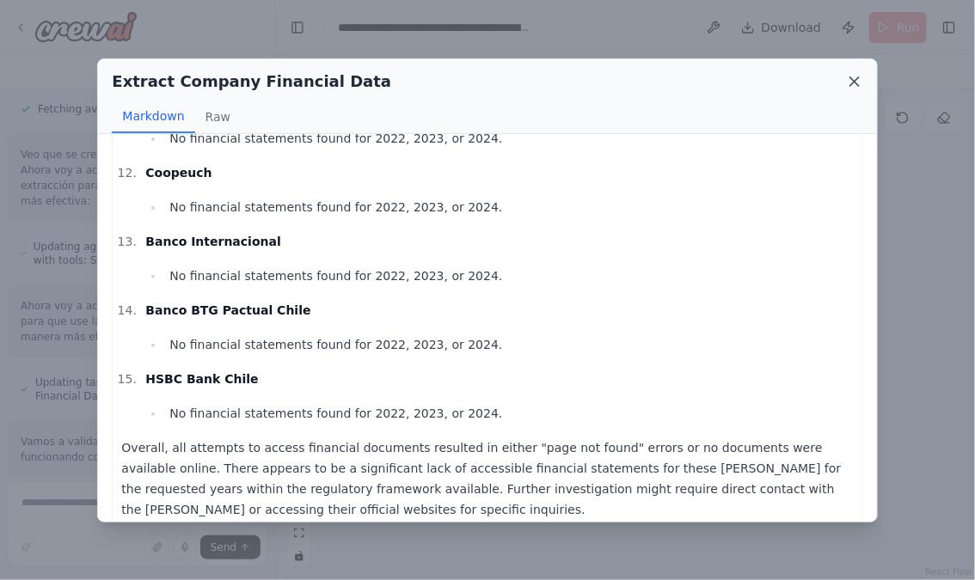
click at [852, 80] on icon at bounding box center [854, 81] width 17 height 17
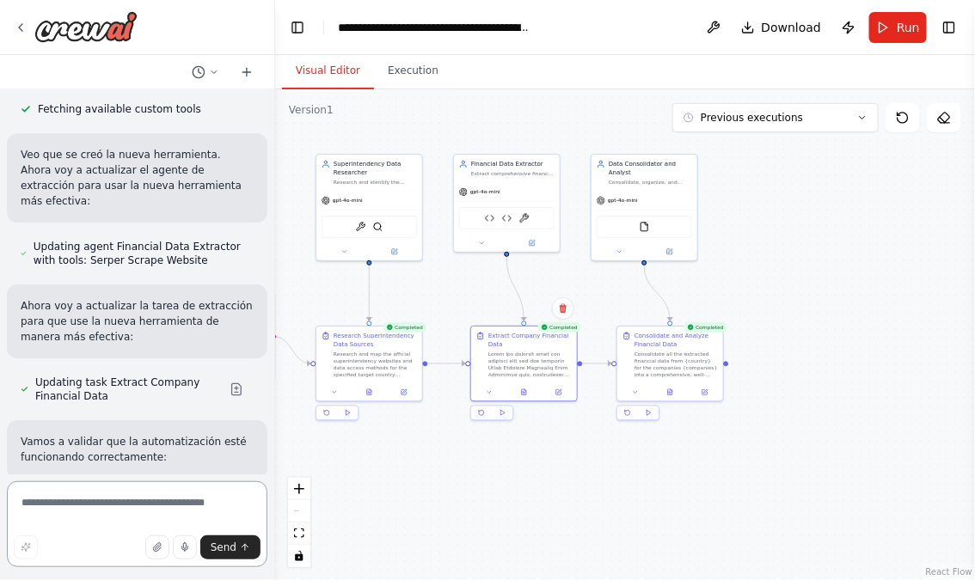
click at [105, 497] on textarea at bounding box center [137, 525] width 261 height 86
type textarea "**********"
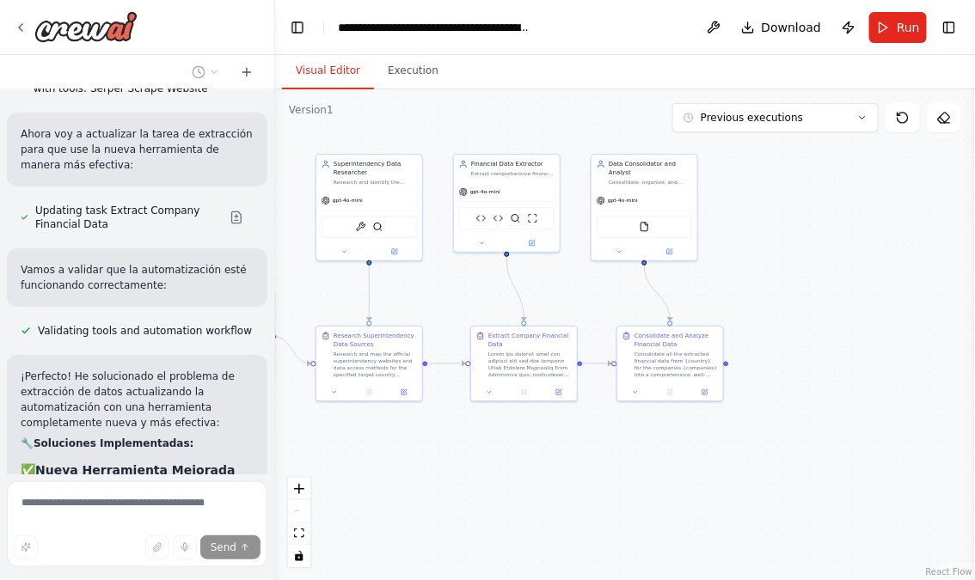
scroll to position [16013, 0]
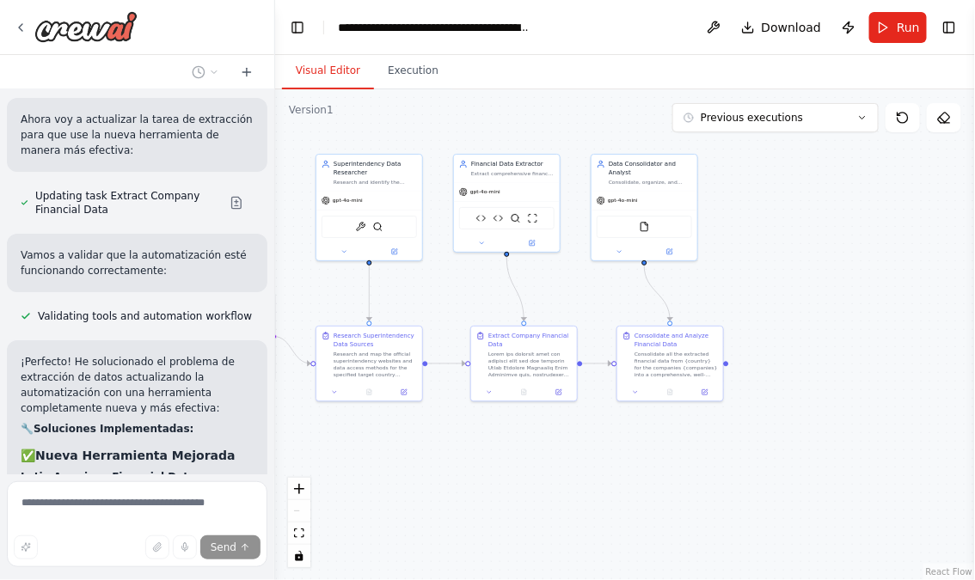
drag, startPoint x: 120, startPoint y: 287, endPoint x: 136, endPoint y: 287, distance: 16.3
drag, startPoint x: 81, startPoint y: 306, endPoint x: 152, endPoint y: 306, distance: 71.4
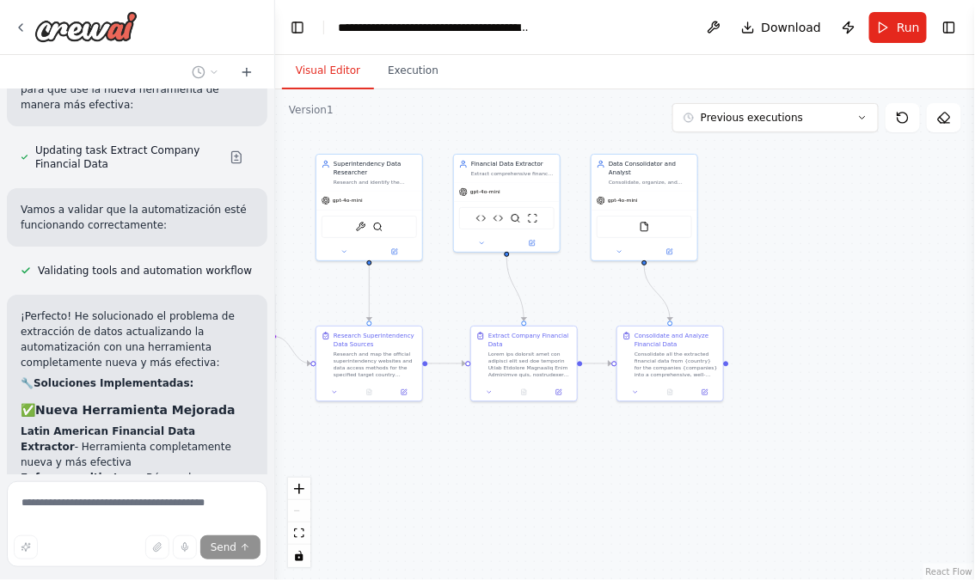
scroll to position [16061, 0]
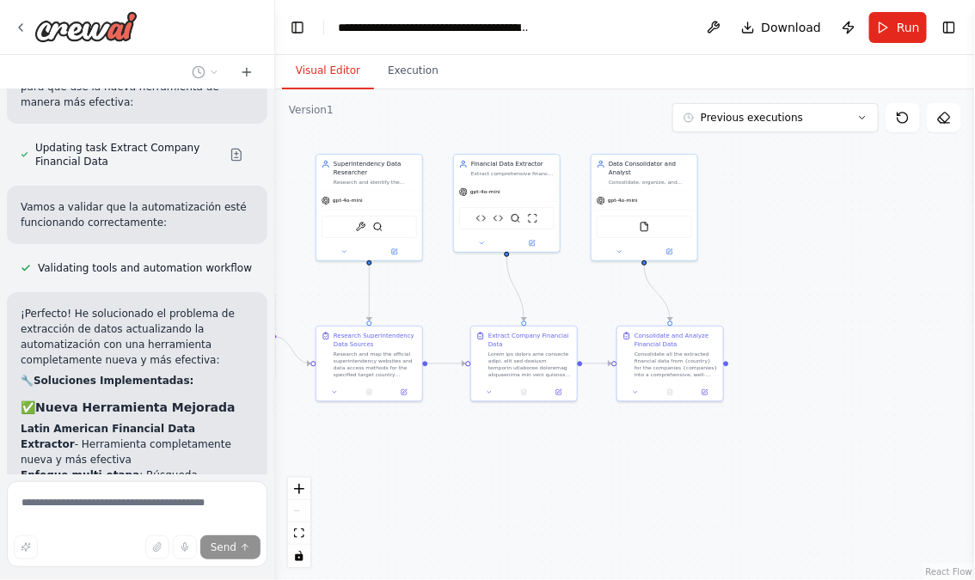
drag, startPoint x: 90, startPoint y: 279, endPoint x: 158, endPoint y: 279, distance: 67.9
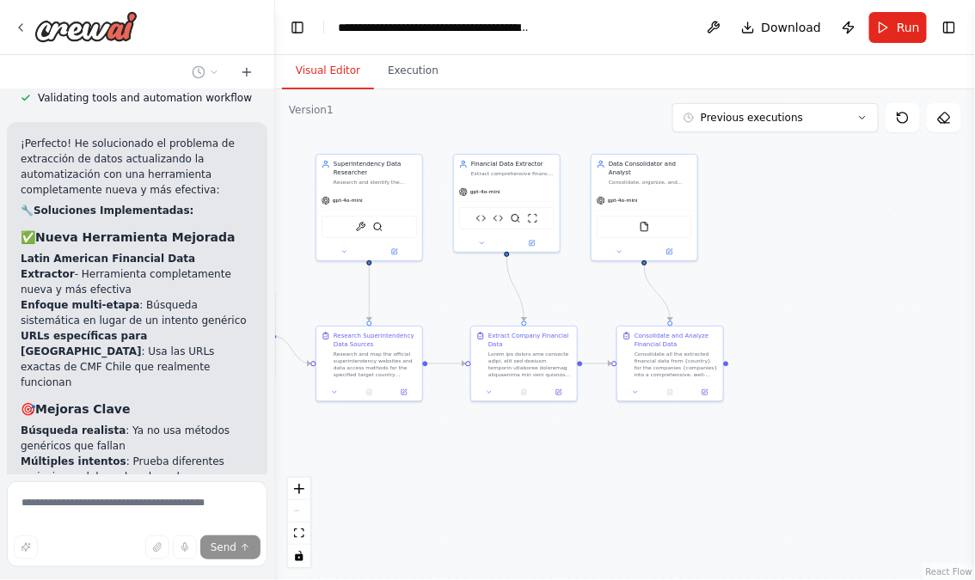
scroll to position [16234, 0]
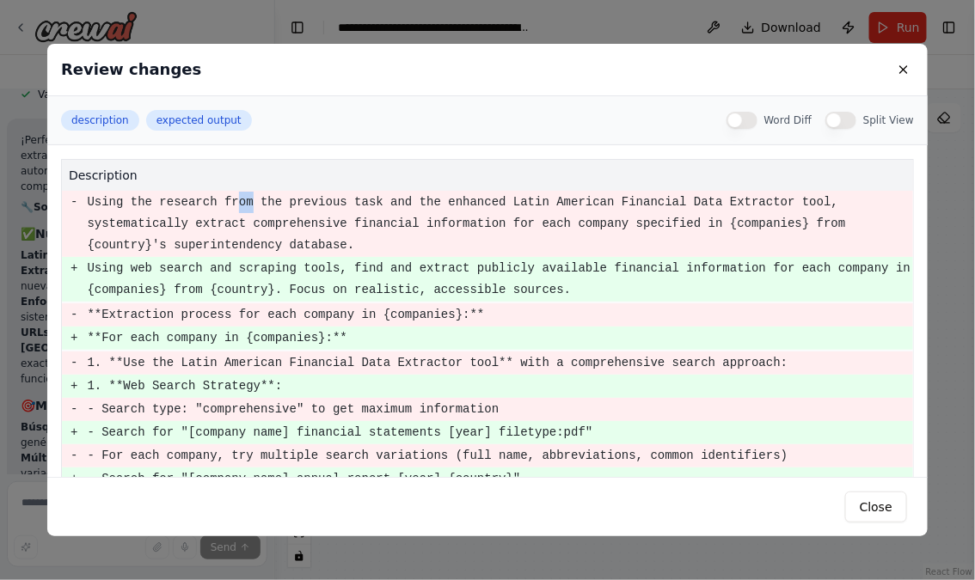
drag, startPoint x: 237, startPoint y: 200, endPoint x: 324, endPoint y: 204, distance: 87.0
click at [319, 204] on pre "Using the research from the previous task and the enhanced Latin American Finan…" at bounding box center [500, 224] width 826 height 64
drag, startPoint x: 245, startPoint y: 215, endPoint x: 336, endPoint y: 214, distance: 91.2
click at [333, 214] on pre "Using the research from the previous task and the enhanced Latin American Finan…" at bounding box center [500, 224] width 826 height 64
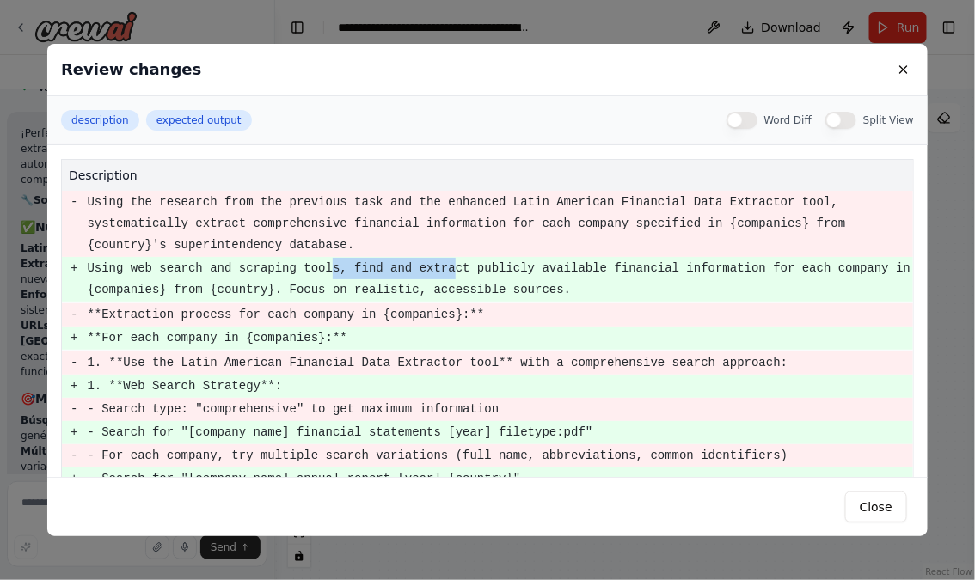
drag, startPoint x: 343, startPoint y: 262, endPoint x: 455, endPoint y: 262, distance: 111.8
click at [454, 262] on pre "Using web search and scraping tools, find and extract publicly available financ…" at bounding box center [500, 279] width 826 height 43
click at [900, 69] on button at bounding box center [904, 69] width 21 height 21
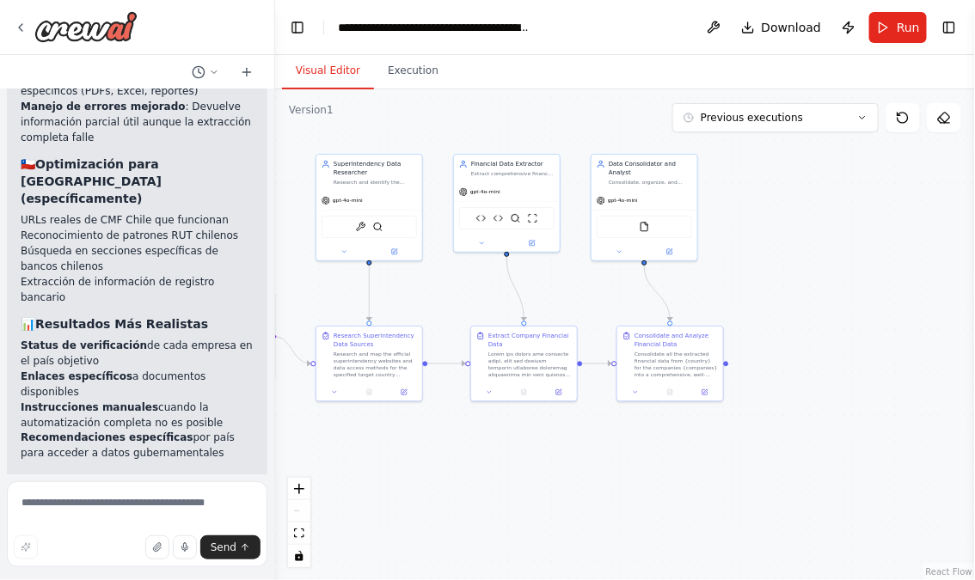
scroll to position [16663, 0]
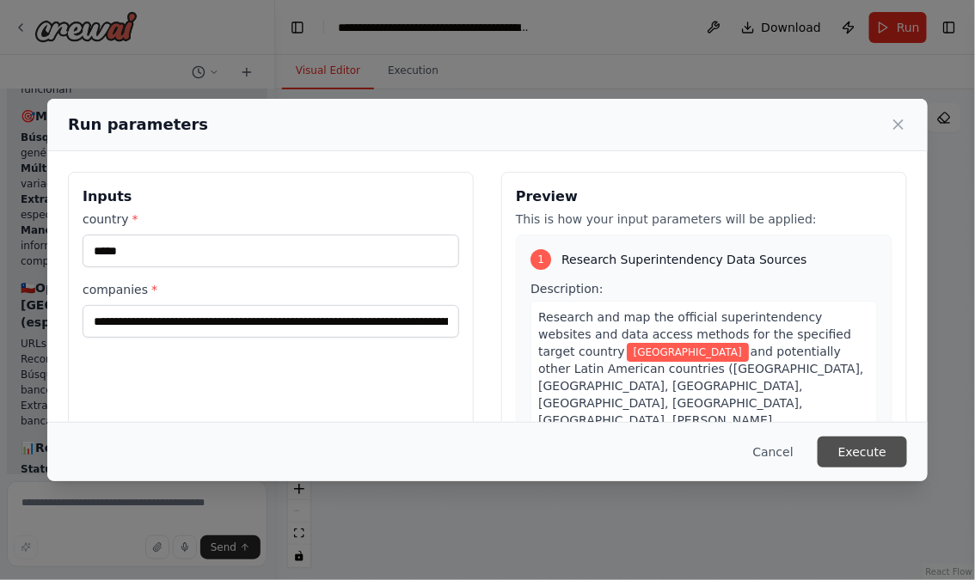
click at [902, 458] on button "Execute" at bounding box center [862, 452] width 89 height 31
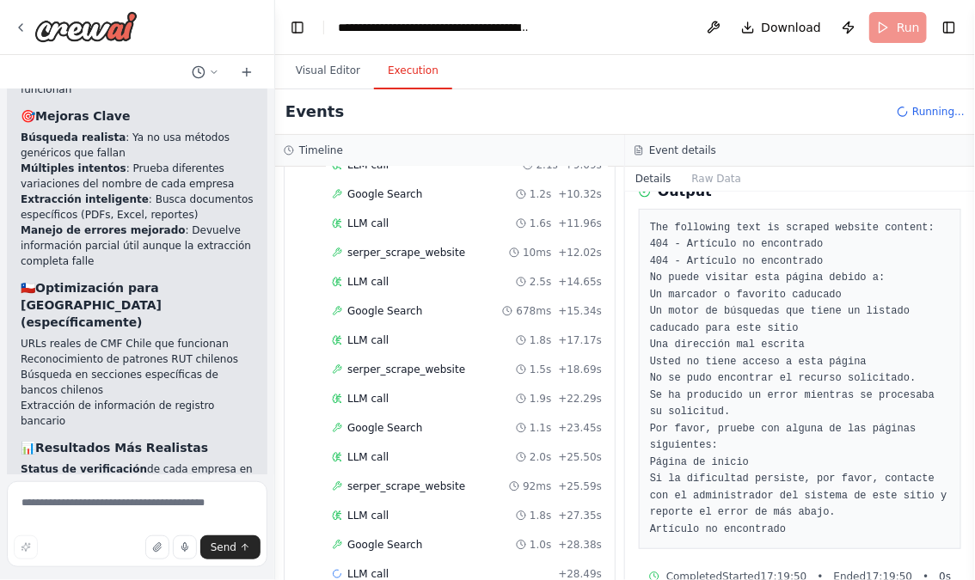
scroll to position [282, 0]
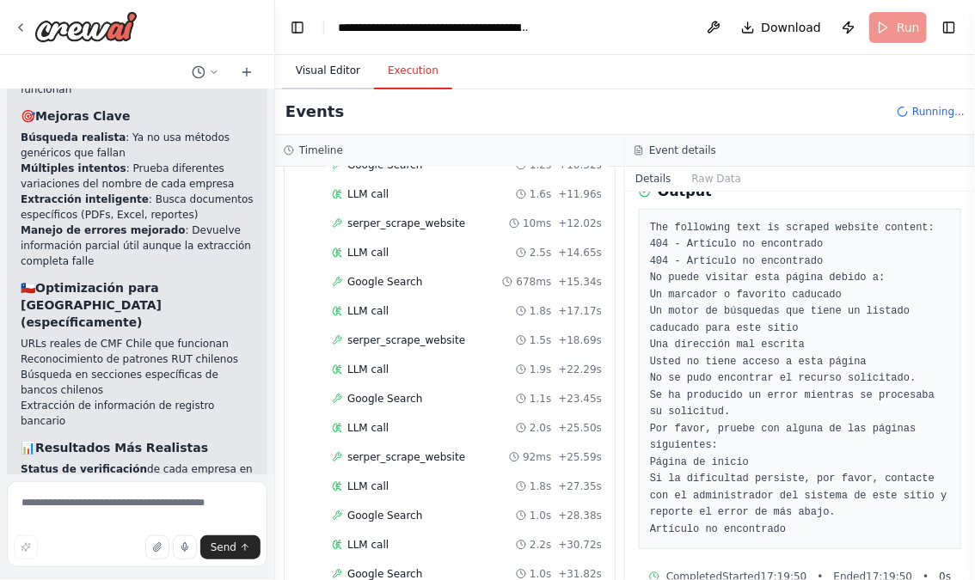
click at [326, 65] on button "Visual Editor" at bounding box center [328, 71] width 92 height 36
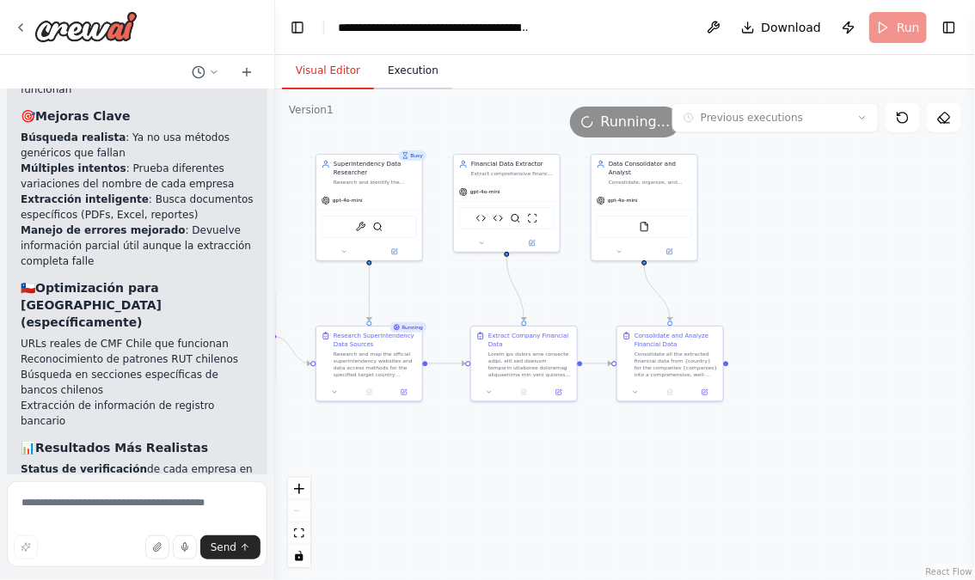
click at [411, 70] on button "Execution" at bounding box center [413, 71] width 78 height 36
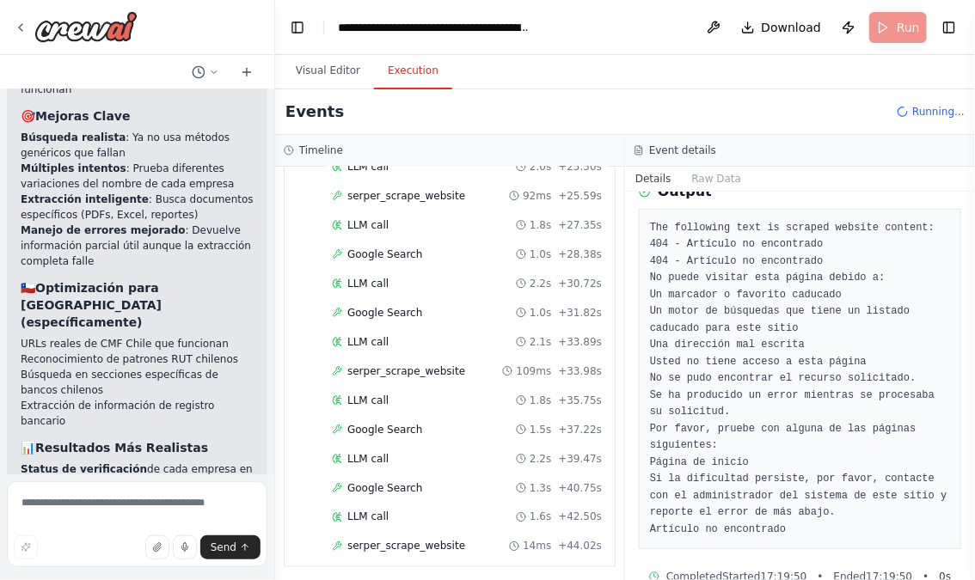
scroll to position [573, 0]
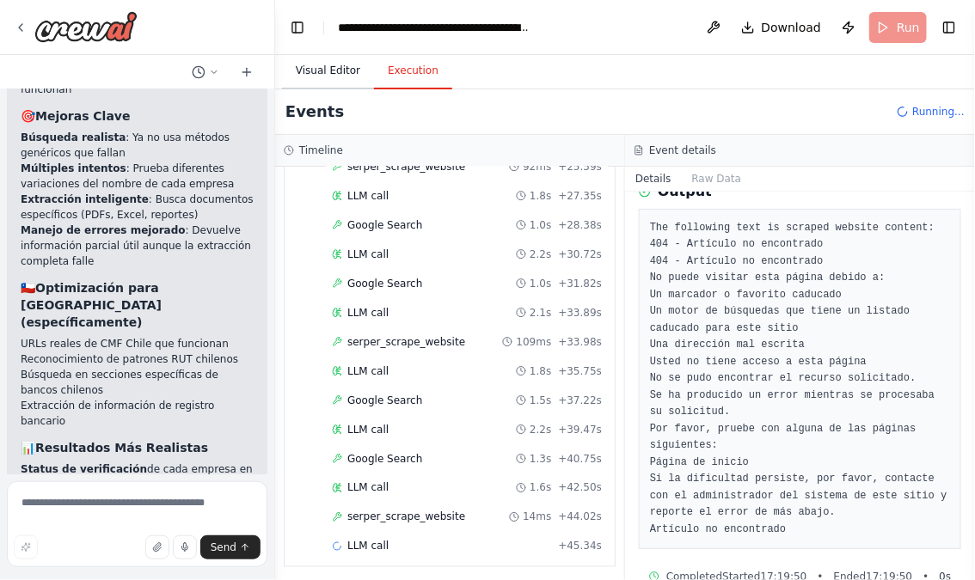
click at [339, 68] on button "Visual Editor" at bounding box center [328, 71] width 92 height 36
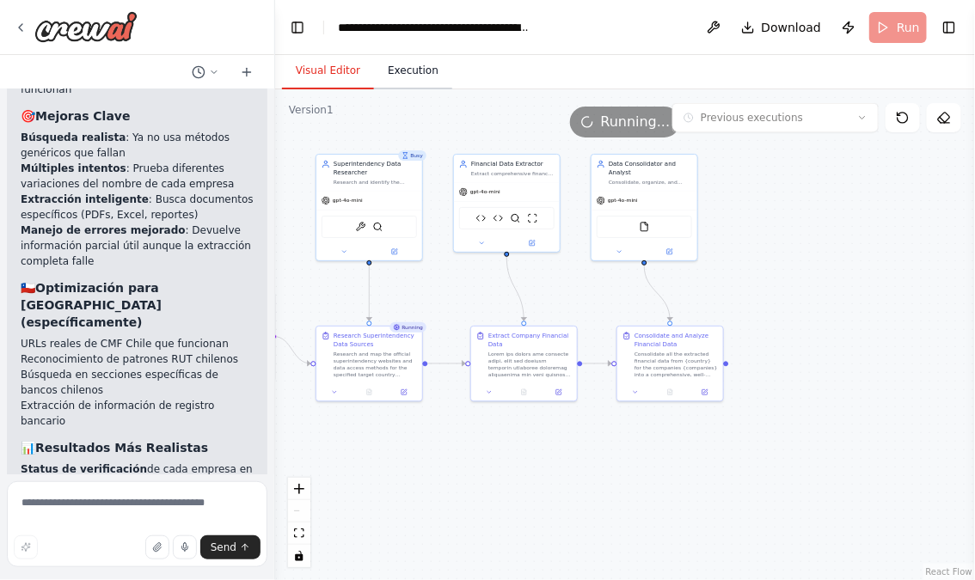
click at [401, 72] on button "Execution" at bounding box center [413, 71] width 78 height 36
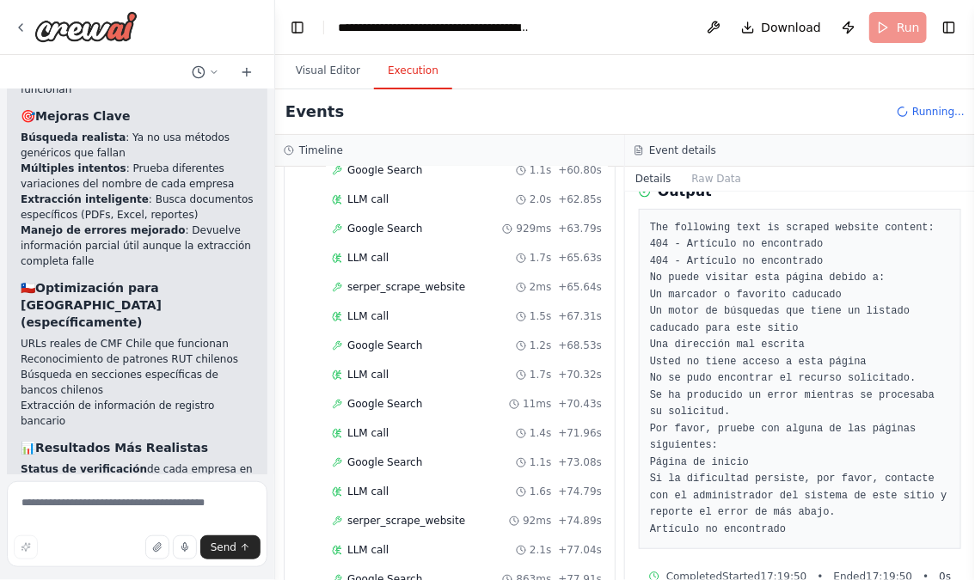
scroll to position [1183, 0]
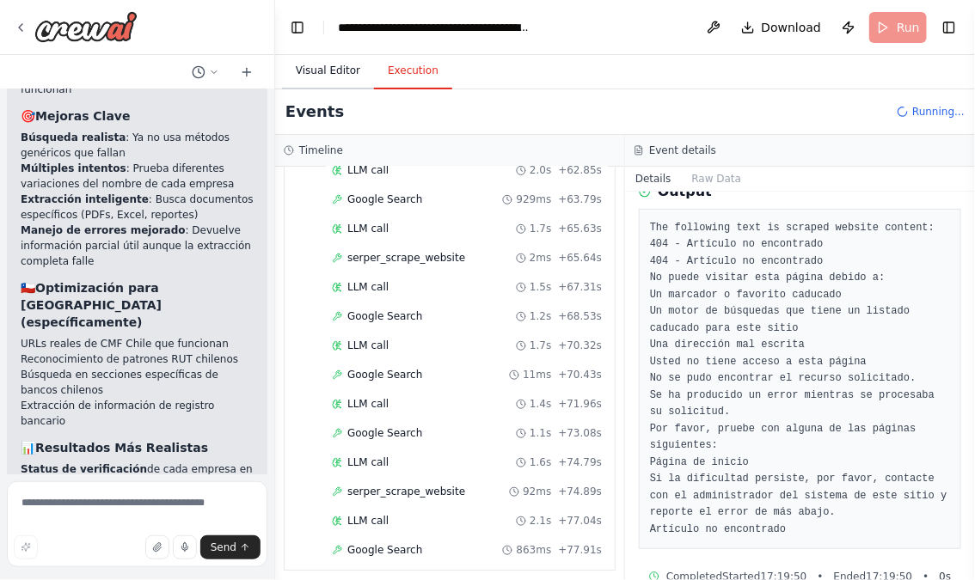
click at [335, 66] on button "Visual Editor" at bounding box center [328, 71] width 92 height 36
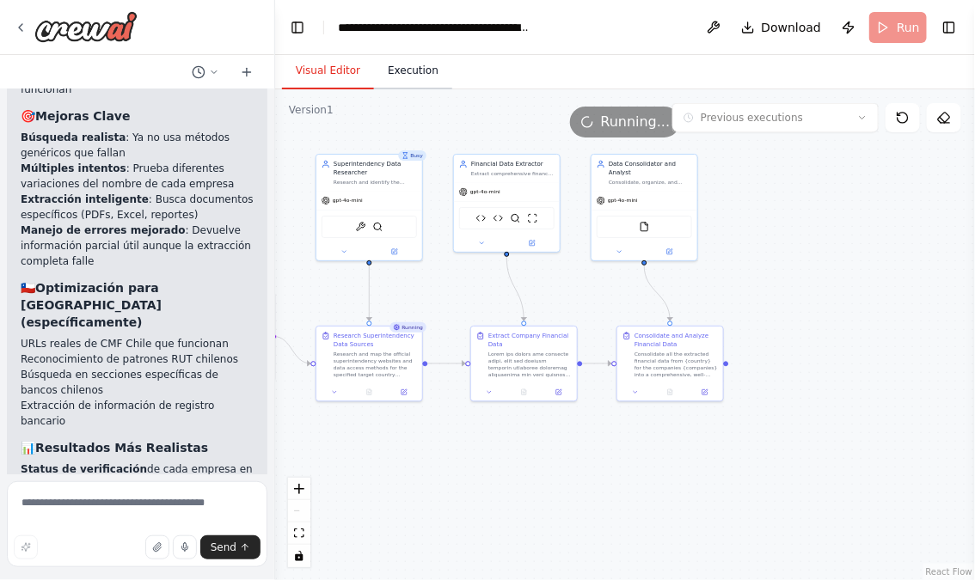
click at [418, 66] on button "Execution" at bounding box center [413, 71] width 78 height 36
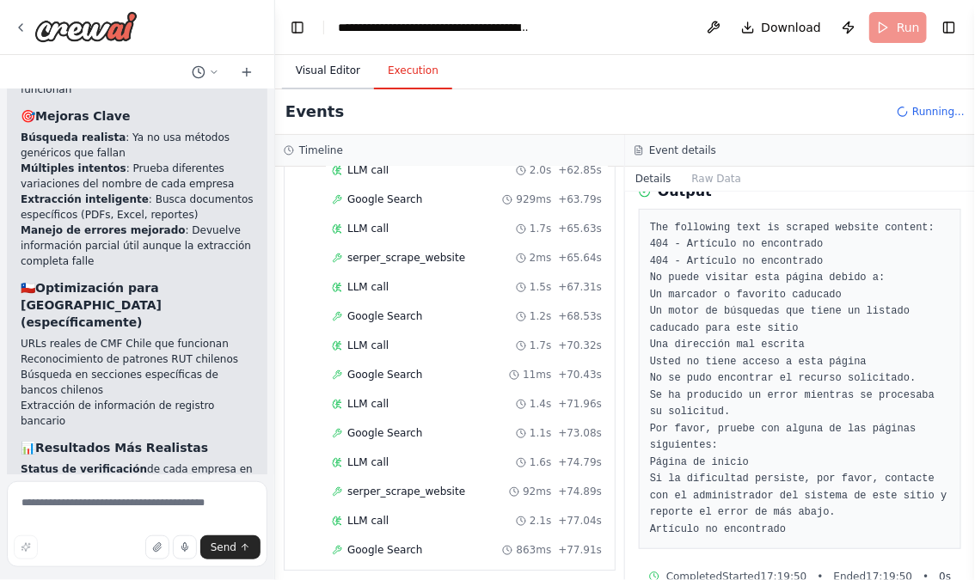
click at [316, 77] on button "Visual Editor" at bounding box center [328, 71] width 92 height 36
click at [415, 77] on button "Execution" at bounding box center [413, 71] width 78 height 36
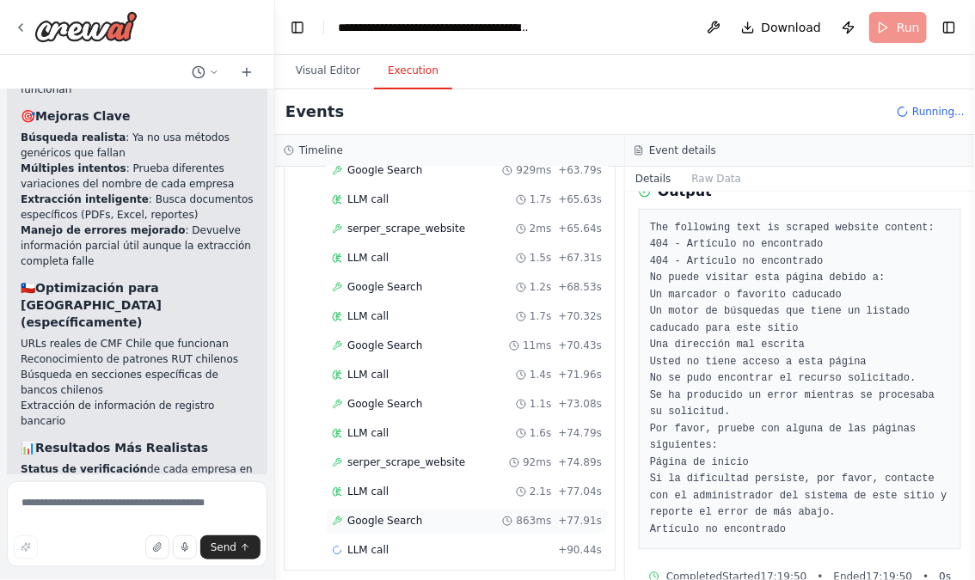
click at [420, 514] on div "Google Search 863ms + 77.91s" at bounding box center [467, 521] width 270 height 14
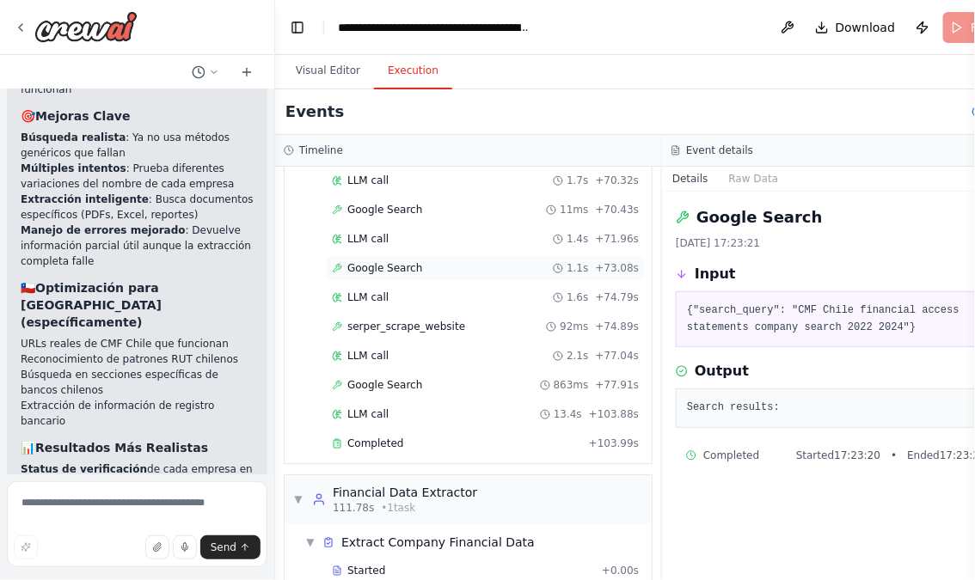
scroll to position [1397, 0]
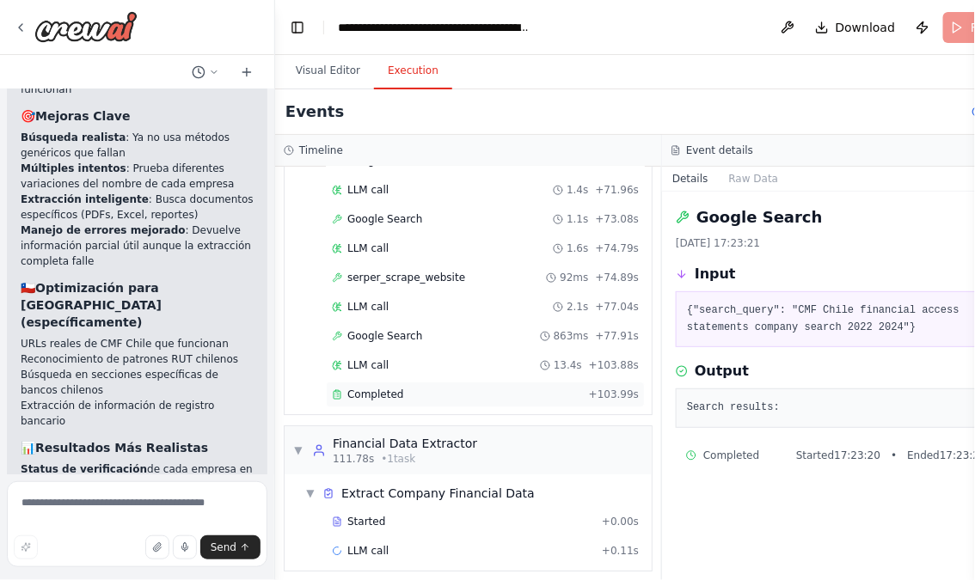
click at [416, 388] on div "Completed" at bounding box center [457, 395] width 250 height 14
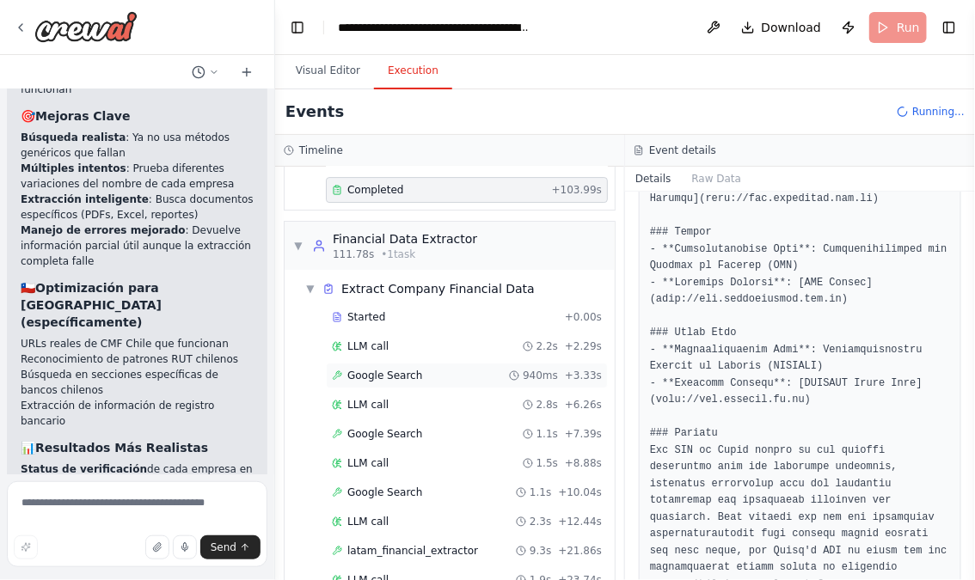
scroll to position [1688, 0]
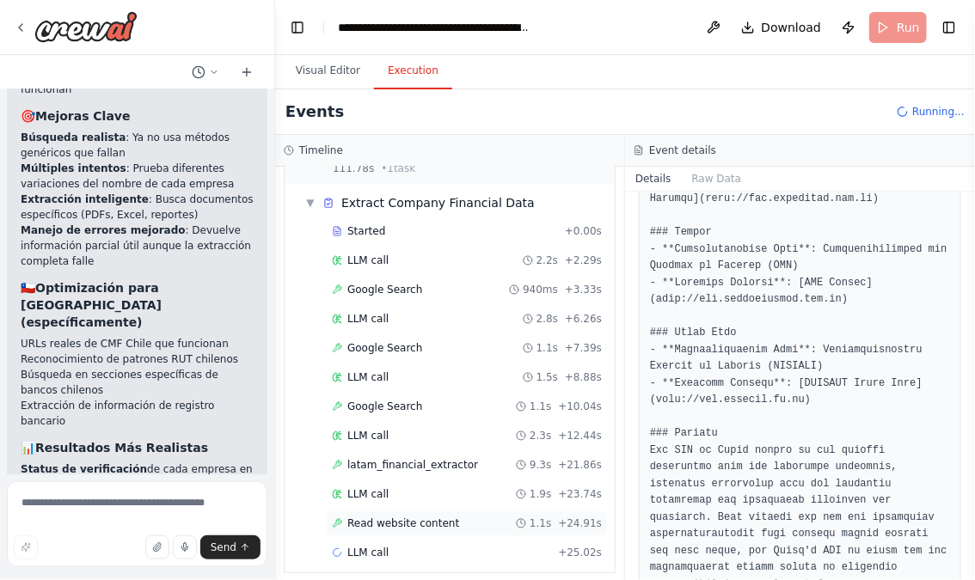
click at [440, 517] on span "Read website content" at bounding box center [403, 524] width 112 height 14
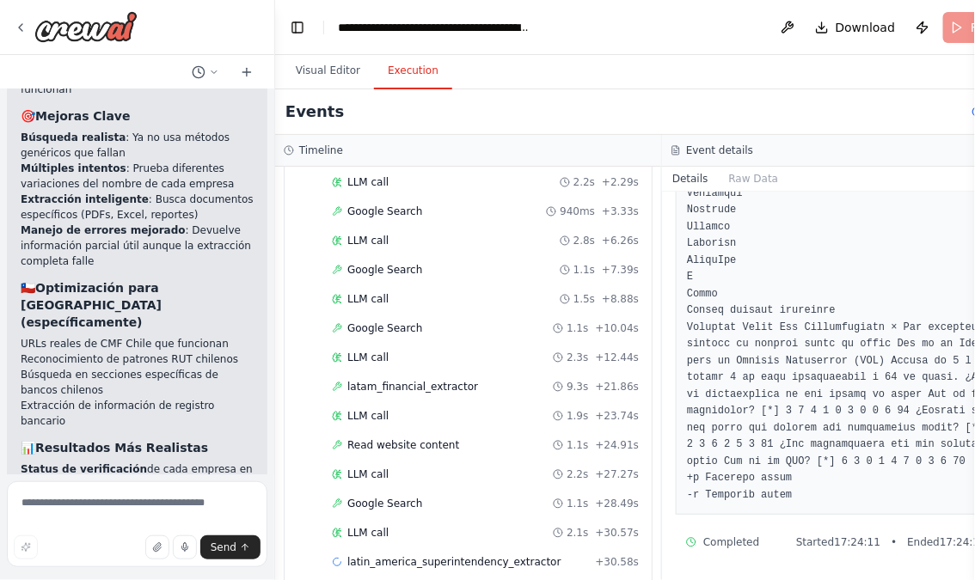
scroll to position [1775, 0]
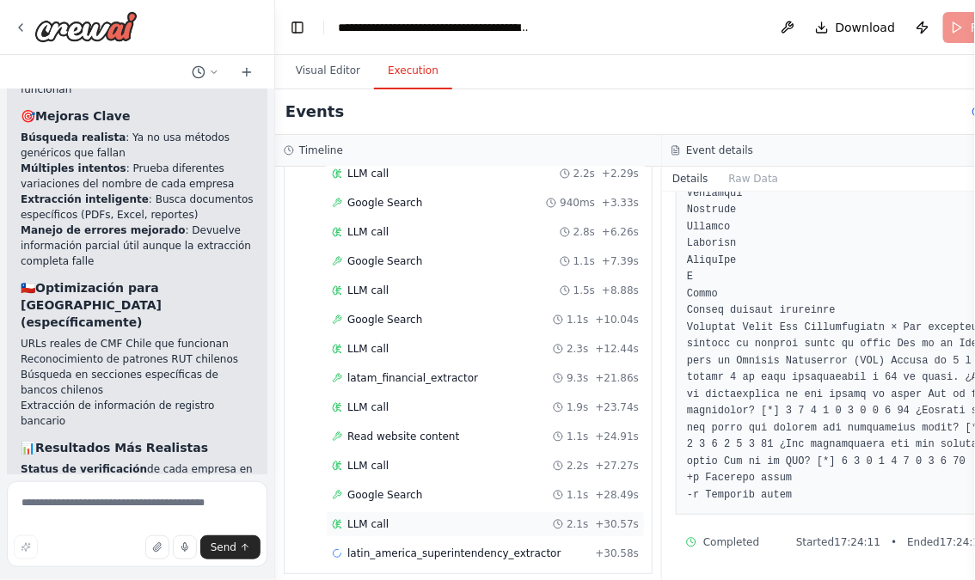
click at [421, 512] on div "LLM call 2.1s + 30.57s" at bounding box center [485, 525] width 319 height 26
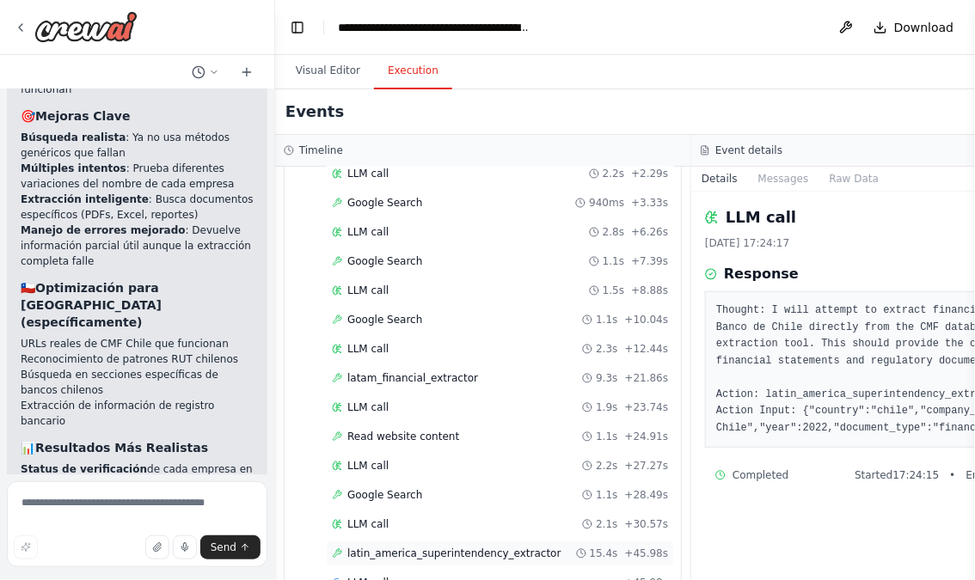
click at [472, 547] on span "latin_america_superintendency_extractor" at bounding box center [454, 554] width 214 height 14
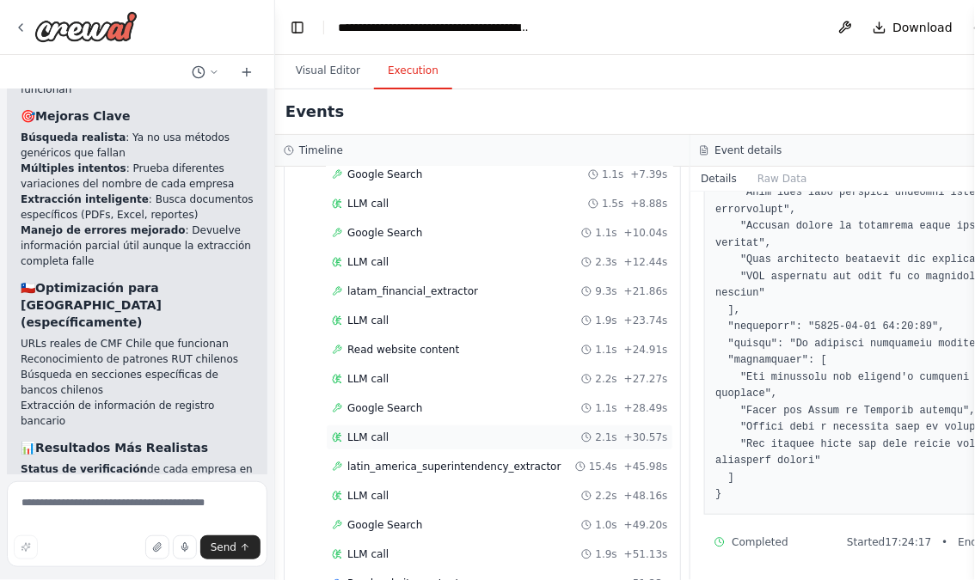
scroll to position [1892, 0]
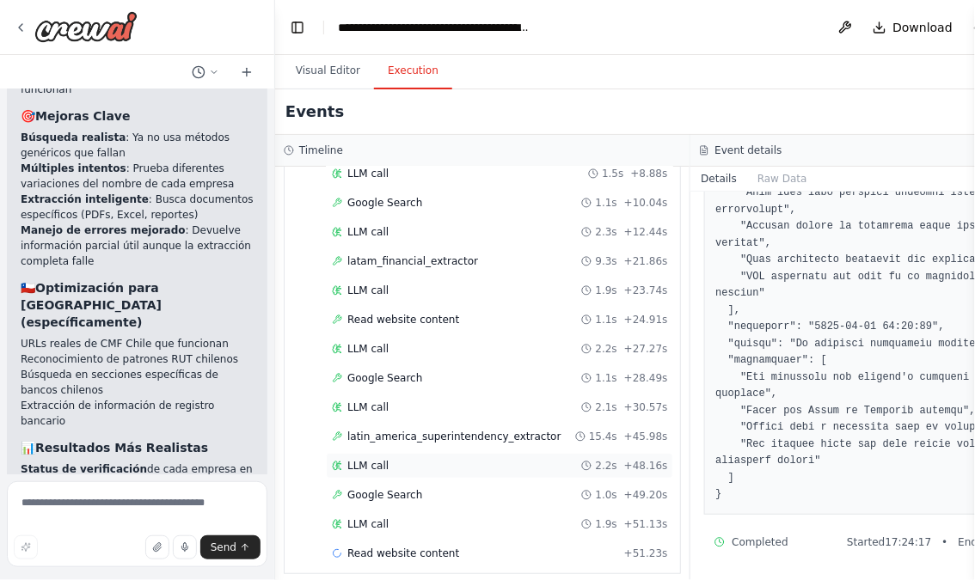
click at [415, 459] on div "LLM call 2.2s + 48.16s" at bounding box center [499, 466] width 335 height 14
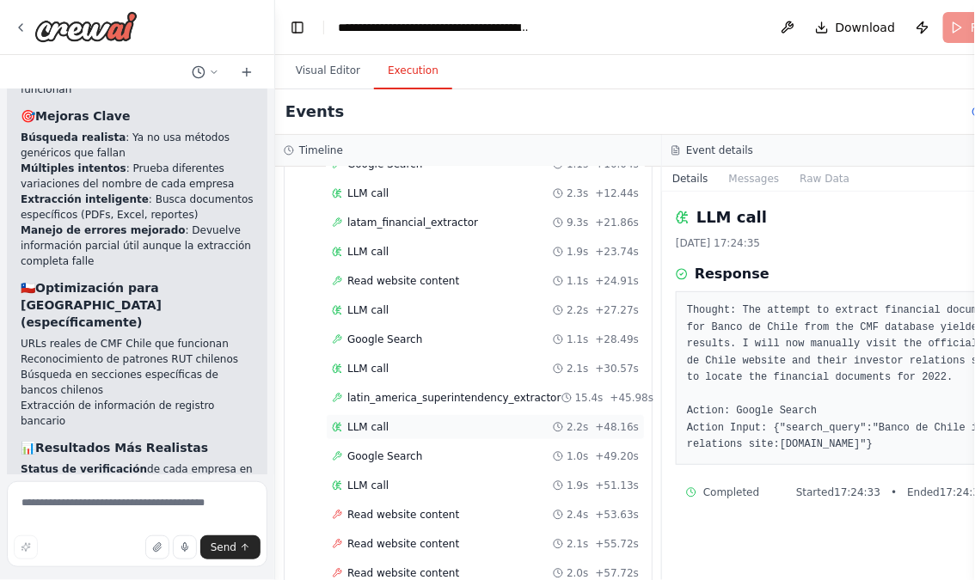
scroll to position [1979, 0]
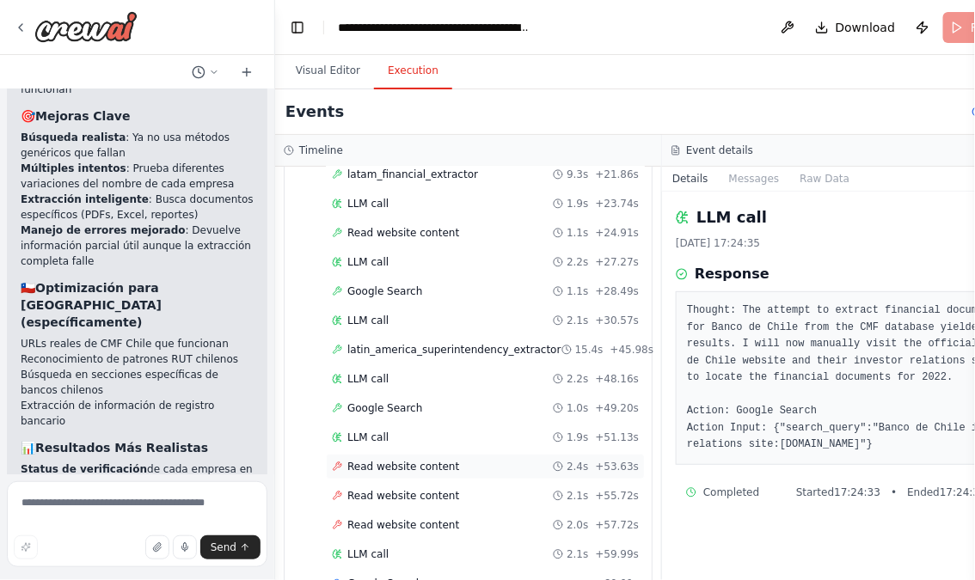
click at [427, 460] on span "Read website content" at bounding box center [403, 467] width 112 height 14
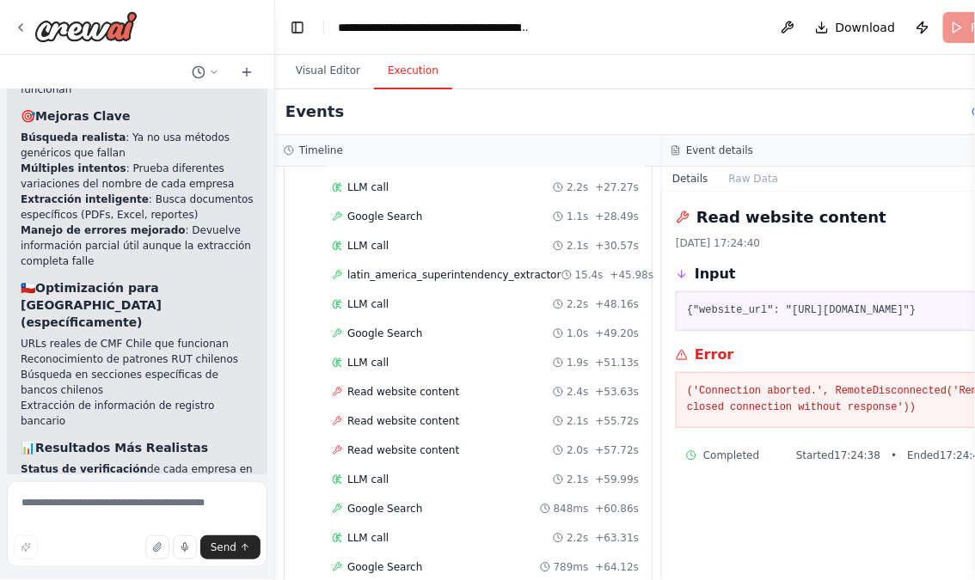
scroll to position [2095, 0]
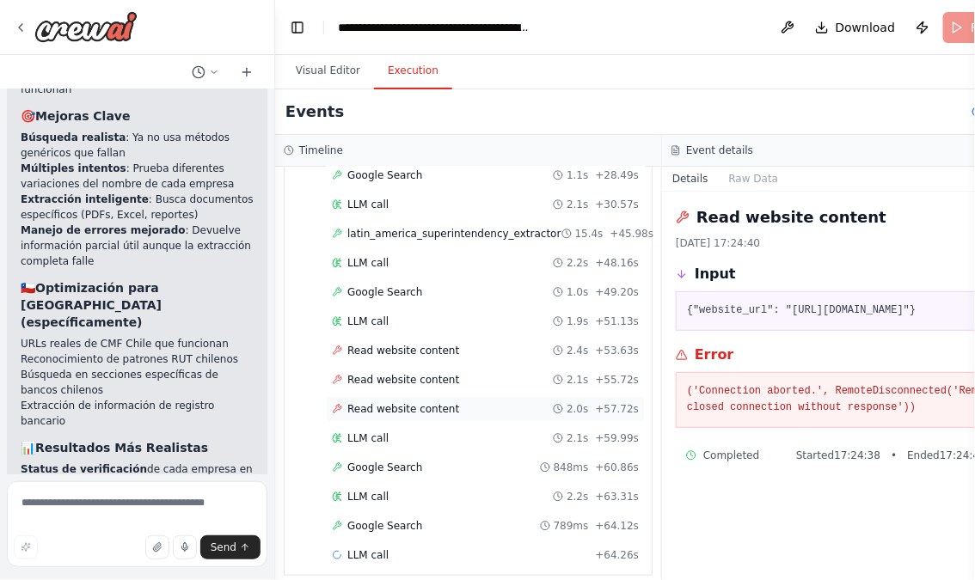
click at [427, 402] on span "Read website content" at bounding box center [403, 409] width 112 height 14
click at [422, 432] on div "LLM call 2.1s + 59.99s" at bounding box center [485, 439] width 307 height 14
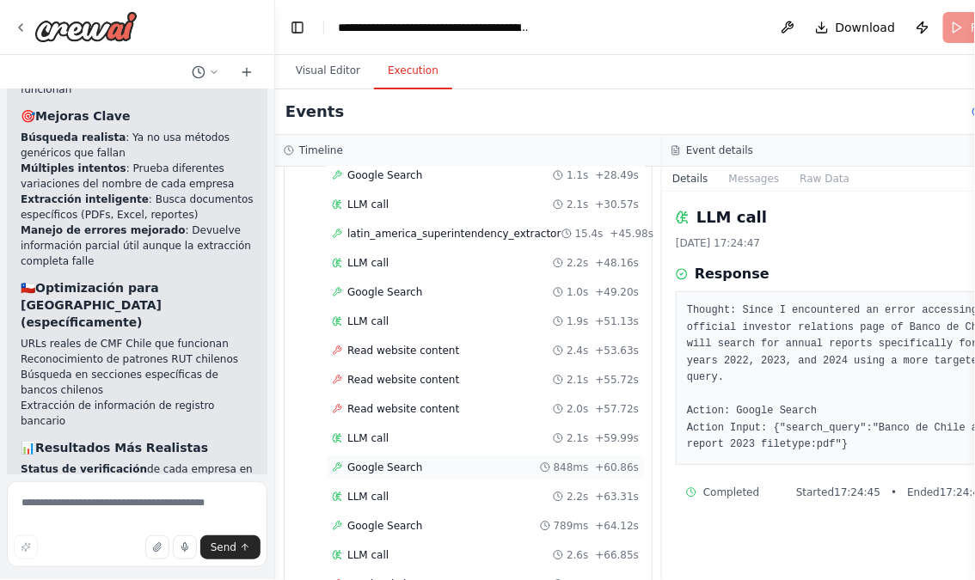
click at [434, 461] on div "Google Search 848ms + 60.86s" at bounding box center [485, 468] width 307 height 14
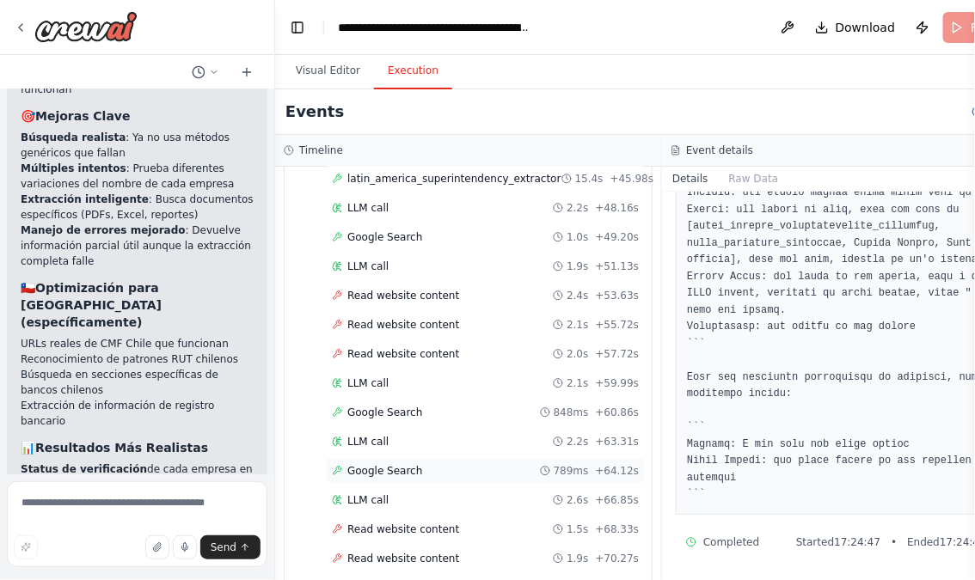
scroll to position [2198, 0]
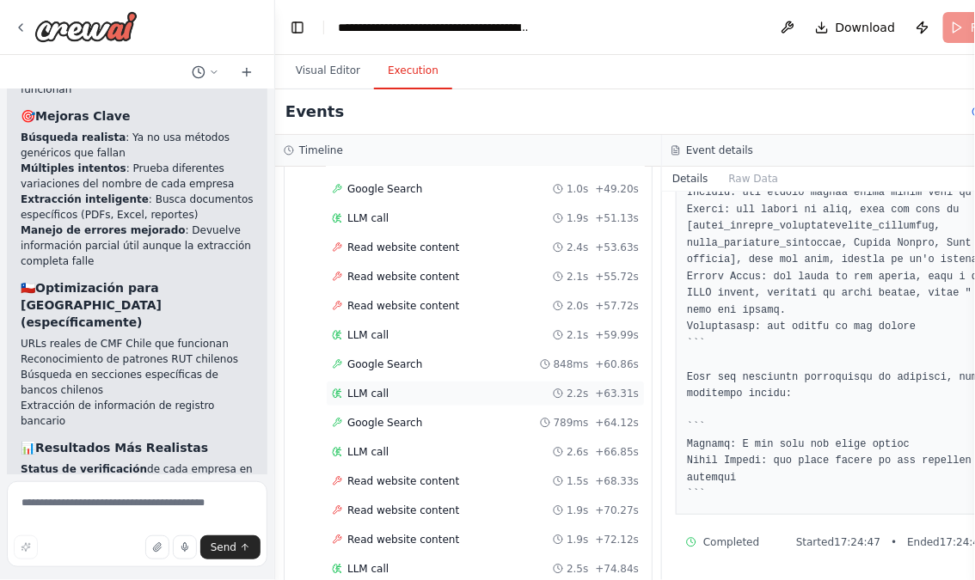
click at [402, 387] on div "LLM call 2.2s + 63.31s" at bounding box center [485, 394] width 307 height 14
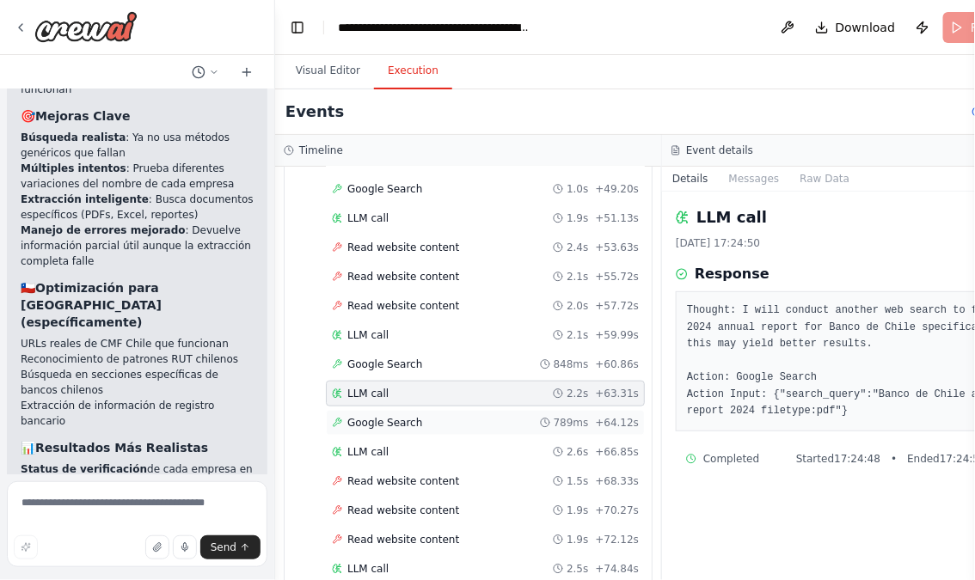
click at [402, 416] on span "Google Search" at bounding box center [384, 423] width 75 height 14
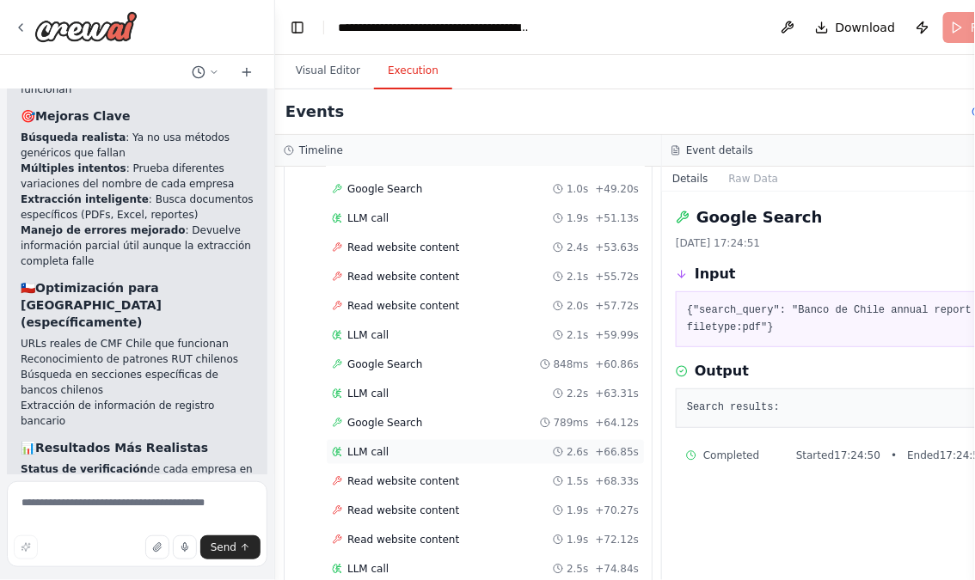
click at [389, 445] on div "LLM call 2.6s + 66.85s" at bounding box center [485, 452] width 307 height 14
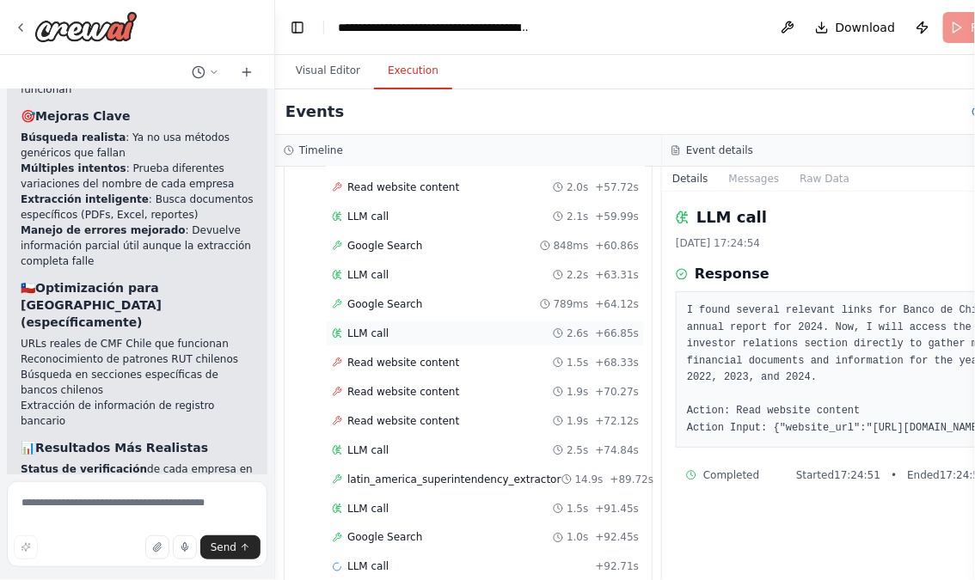
scroll to position [2318, 0]
click at [435, 355] on span "Read website content" at bounding box center [403, 362] width 112 height 14
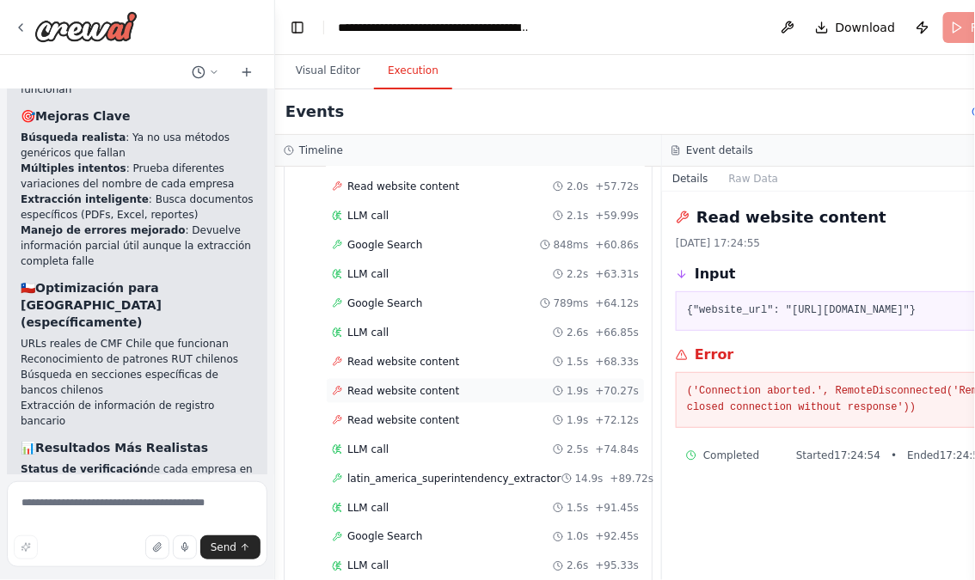
click at [440, 384] on span "Read website content" at bounding box center [403, 391] width 112 height 14
click at [435, 414] on span "Read website content" at bounding box center [403, 421] width 112 height 14
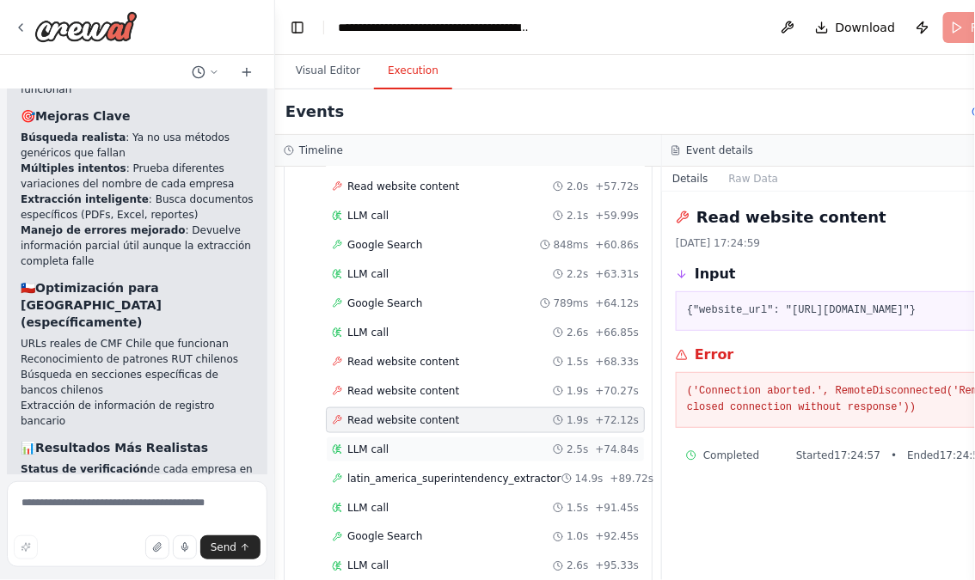
click at [391, 443] on div "LLM call 2.5s + 74.84s" at bounding box center [485, 450] width 319 height 26
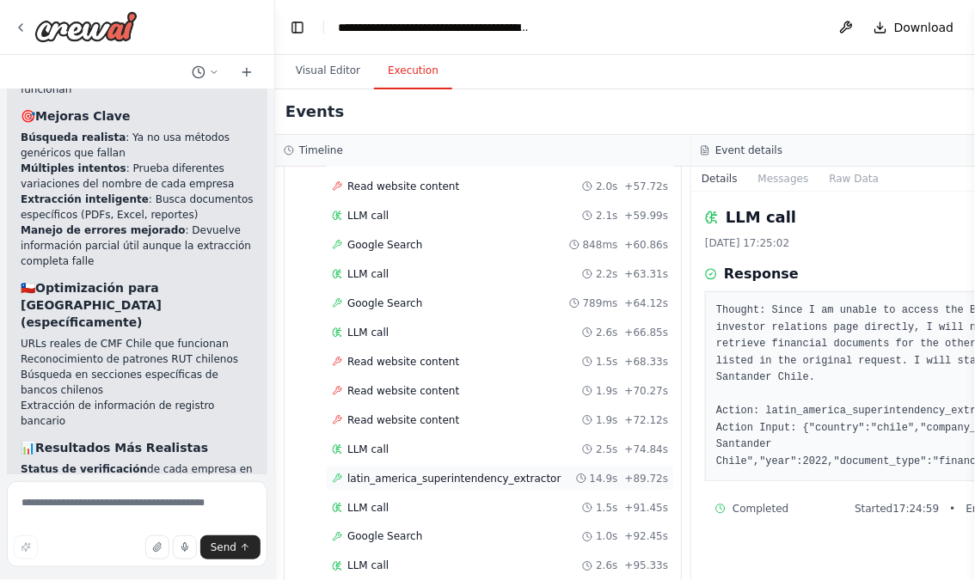
click at [421, 472] on span "latin_america_superintendency_extractor" at bounding box center [454, 479] width 214 height 14
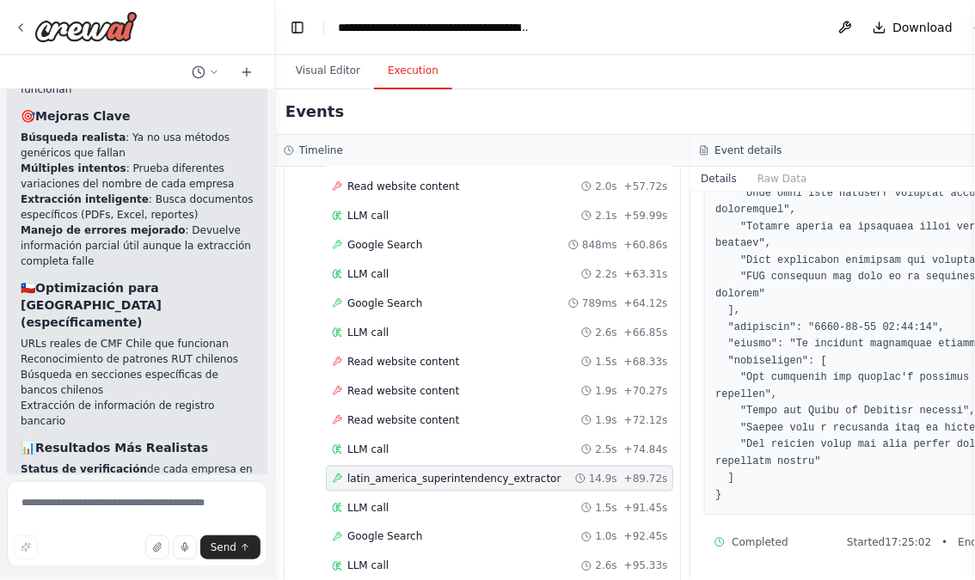
scroll to position [565, 0]
click at [448, 501] on div "LLM call 1.5s + 91.45s" at bounding box center [499, 508] width 335 height 14
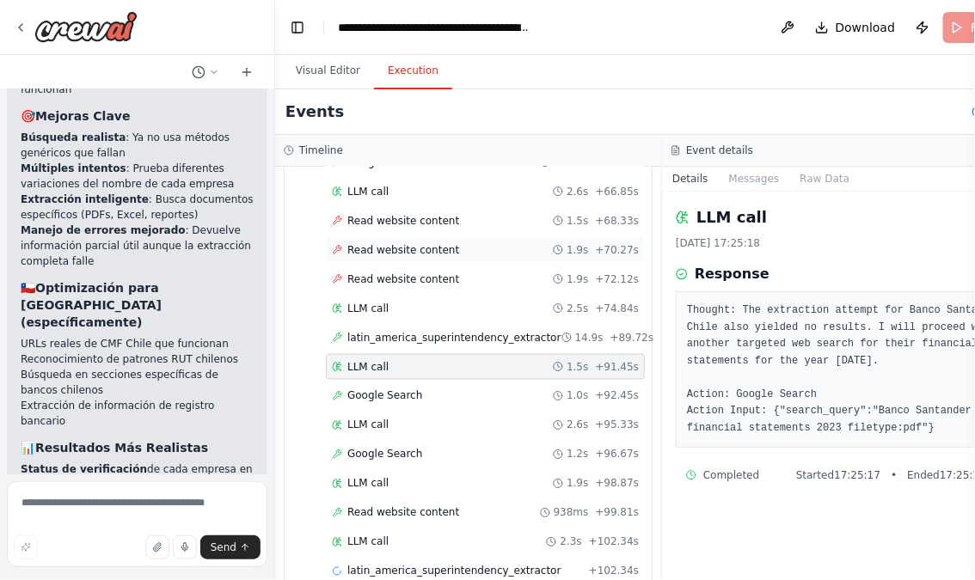
scroll to position [2472, 0]
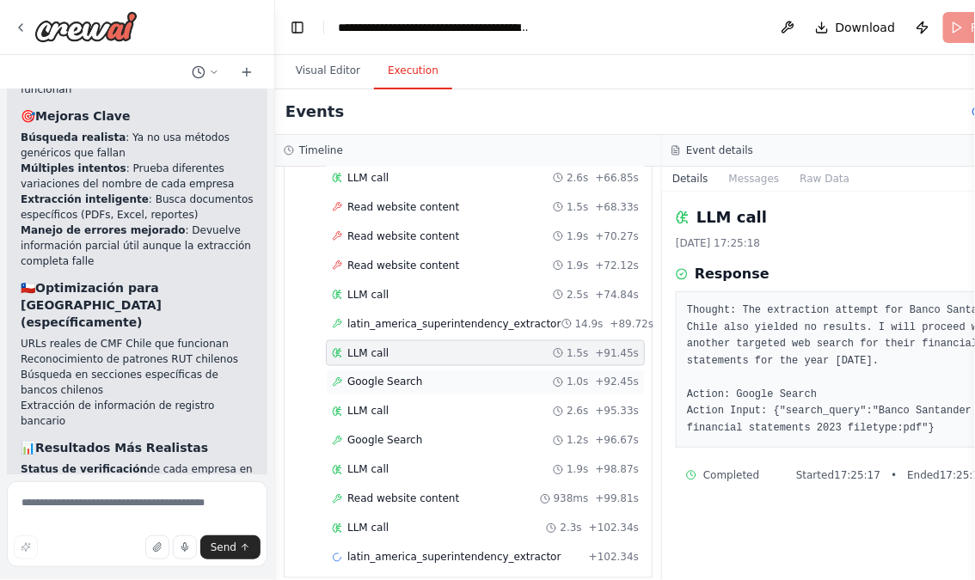
click at [436, 376] on div "Google Search 1.0s + 92.45s" at bounding box center [485, 383] width 307 height 14
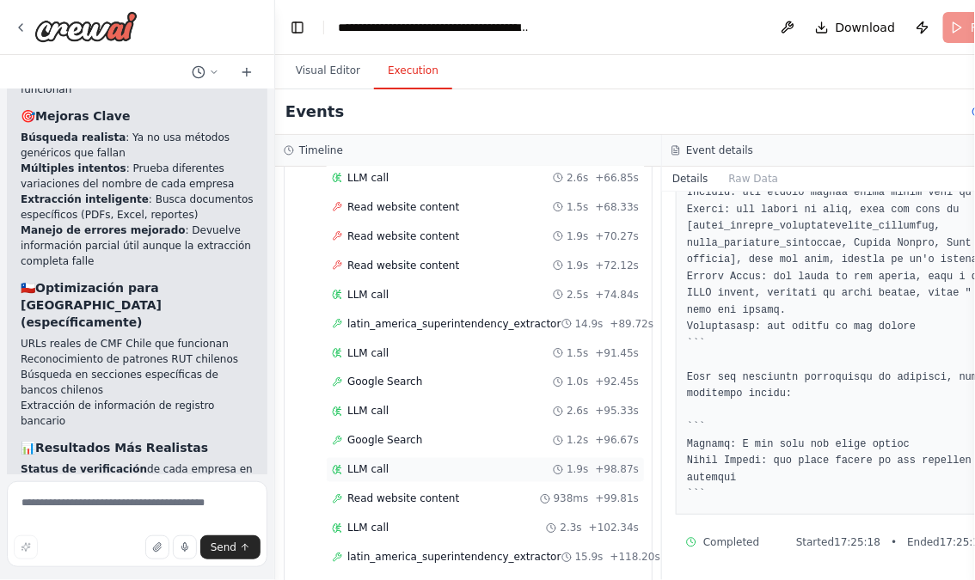
scroll to position [2560, 0]
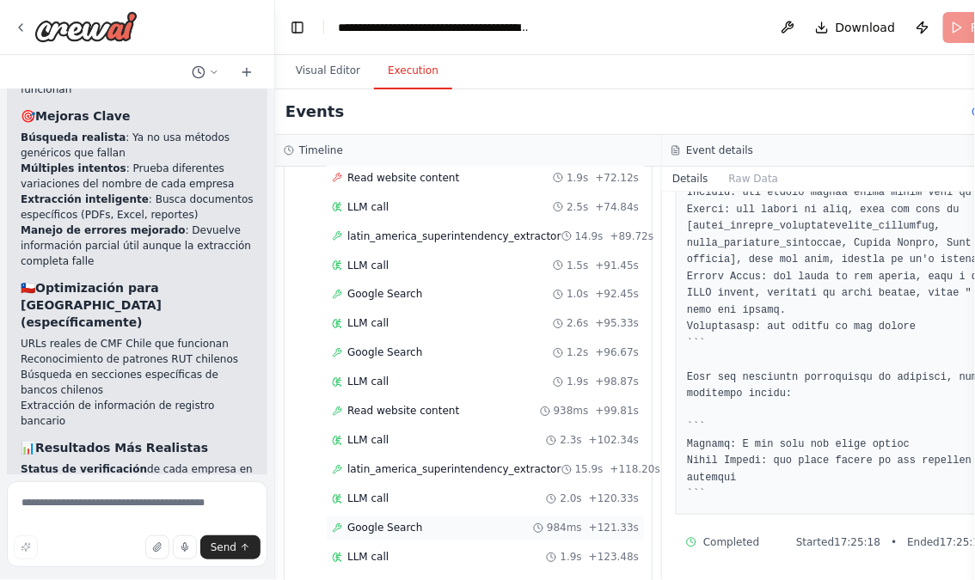
click at [418, 522] on div "Google Search 984ms + 121.33s" at bounding box center [485, 529] width 307 height 14
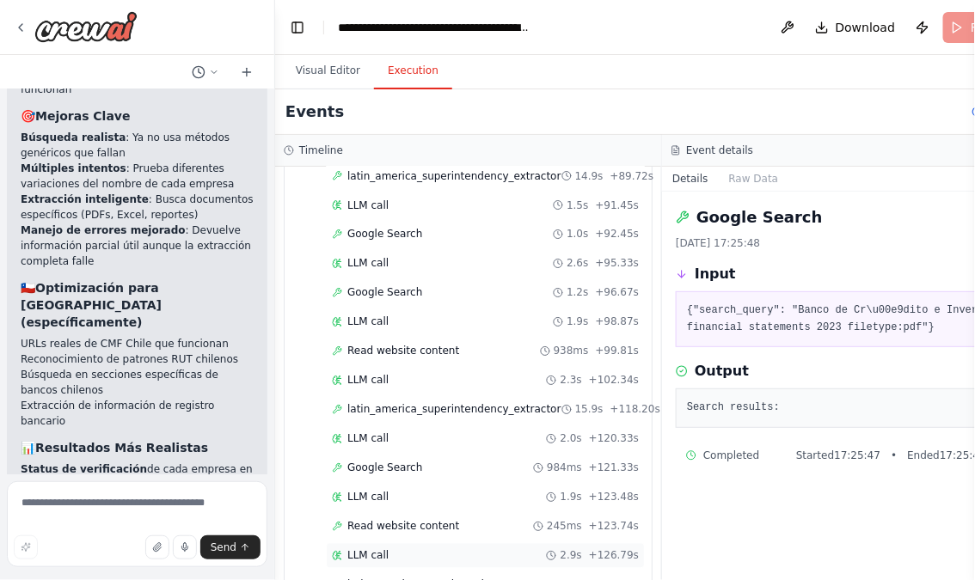
scroll to position [2648, 0]
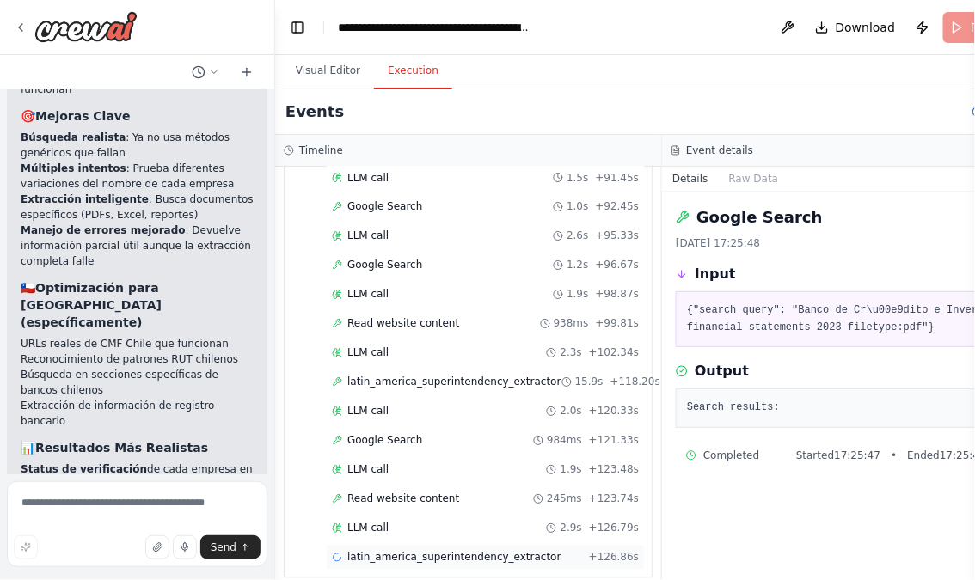
click at [421, 551] on span "latin_america_superintendency_extractor" at bounding box center [454, 558] width 214 height 14
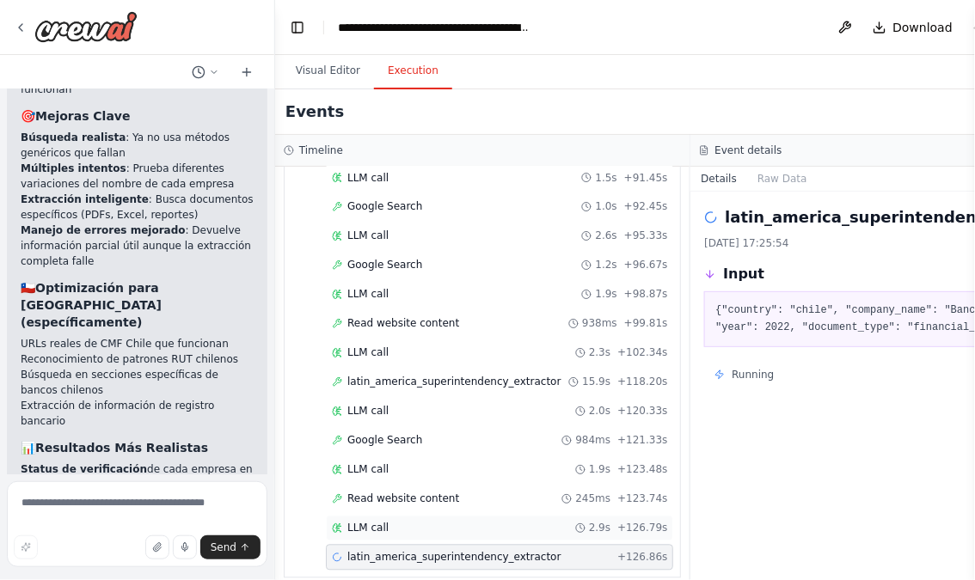
click at [417, 522] on div "LLM call 2.9s + 126.79s" at bounding box center [499, 529] width 335 height 14
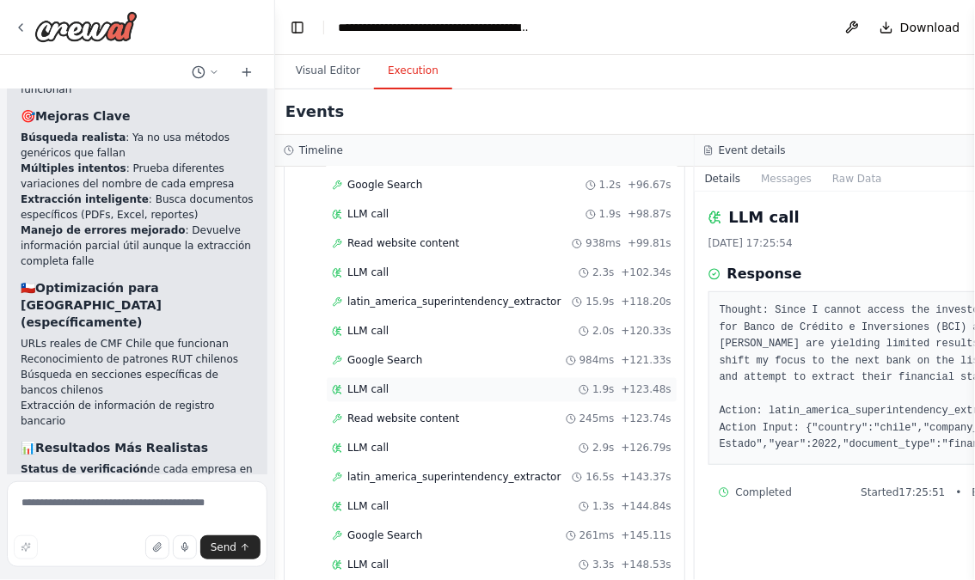
scroll to position [2822, 0]
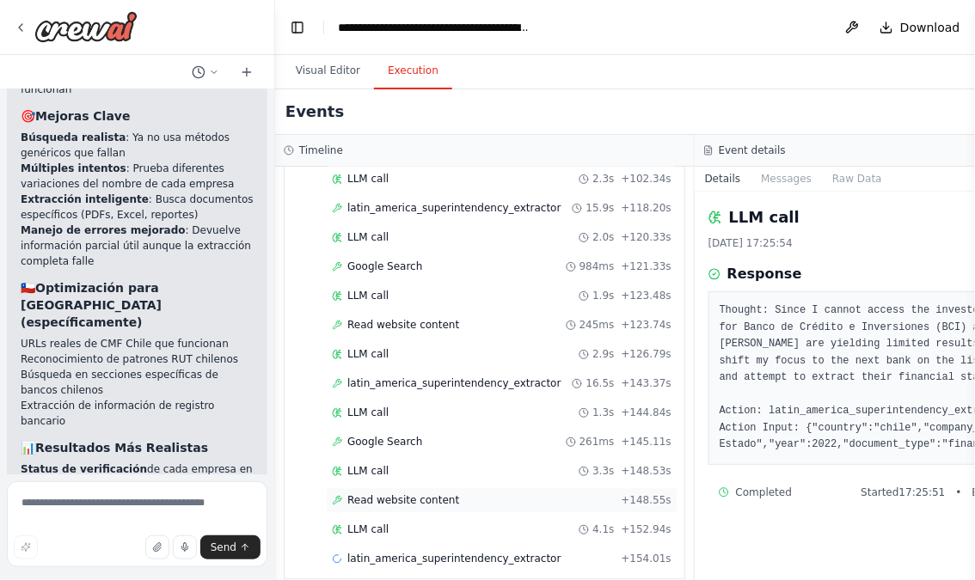
click at [430, 494] on span "Read website content" at bounding box center [403, 501] width 112 height 14
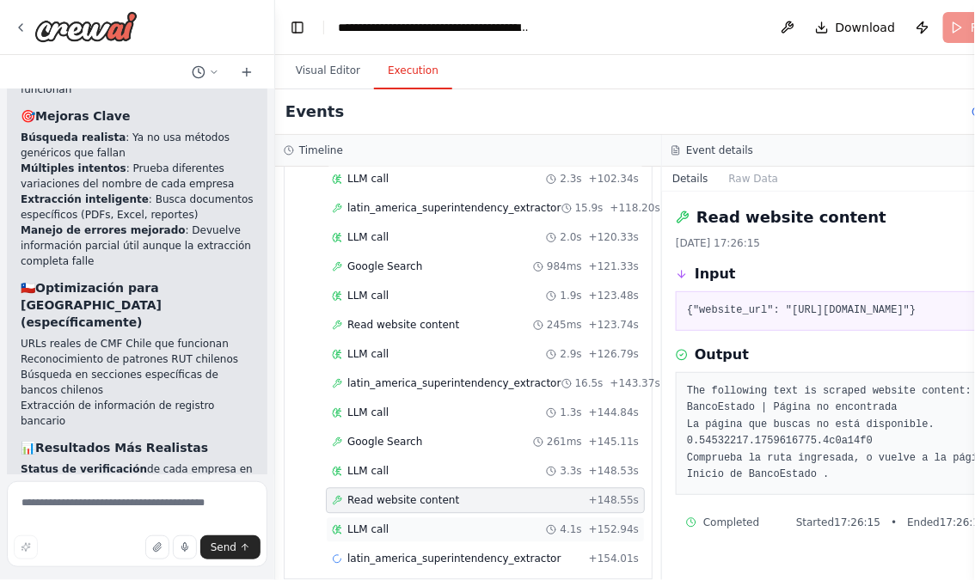
click at [463, 524] on div "LLM call 4.1s + 152.94s" at bounding box center [485, 531] width 307 height 14
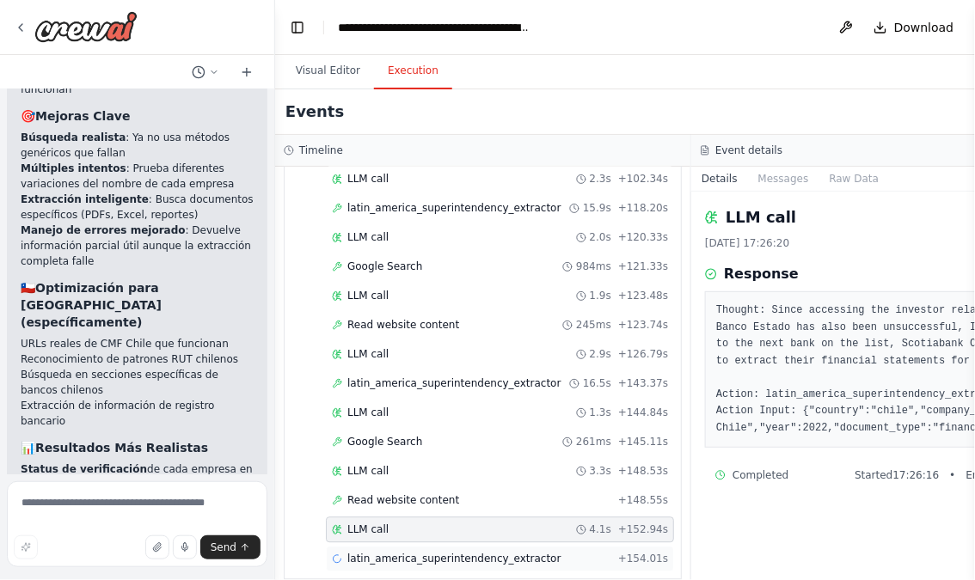
click at [456, 553] on span "latin_america_superintendency_extractor" at bounding box center [454, 560] width 214 height 14
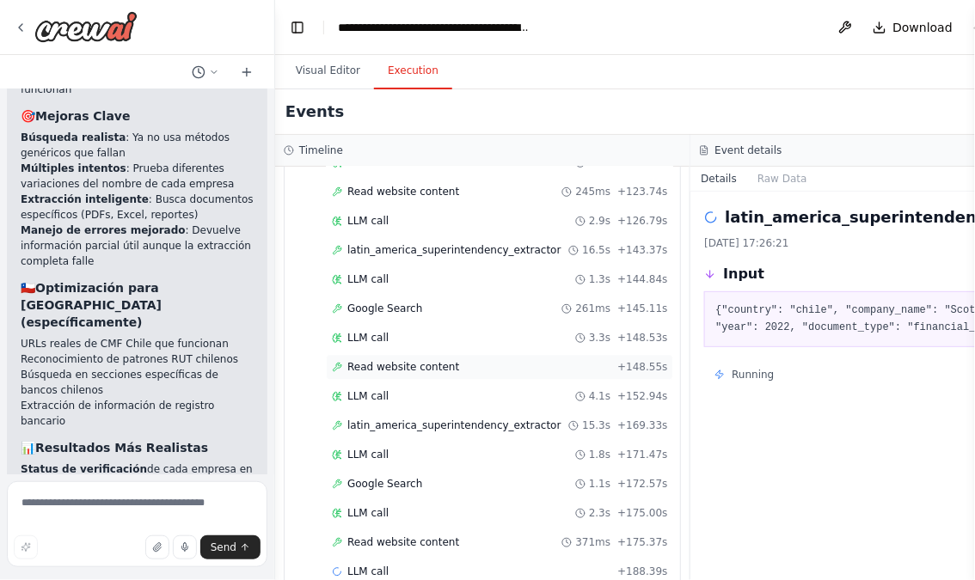
scroll to position [2967, 0]
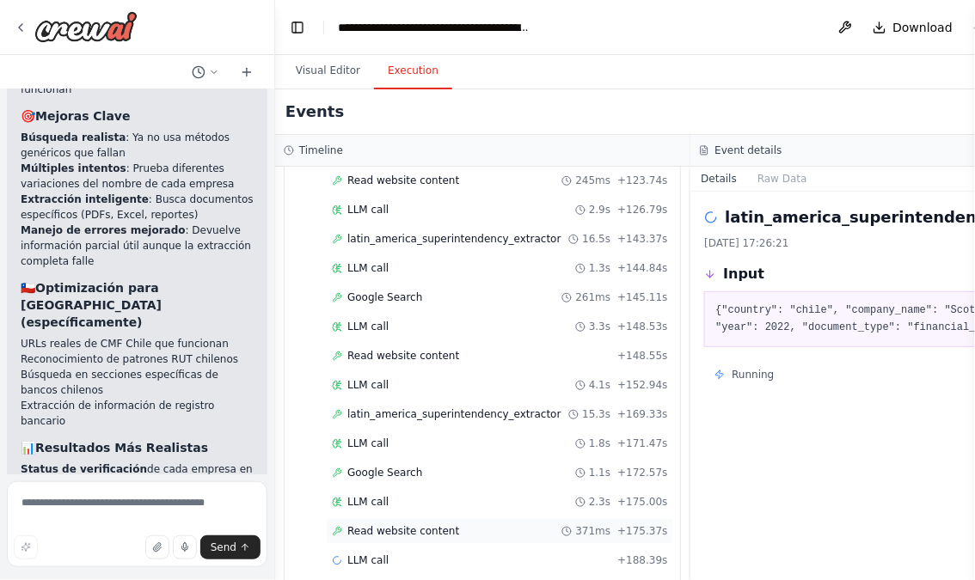
click at [448, 525] on span "Read website content" at bounding box center [403, 532] width 112 height 14
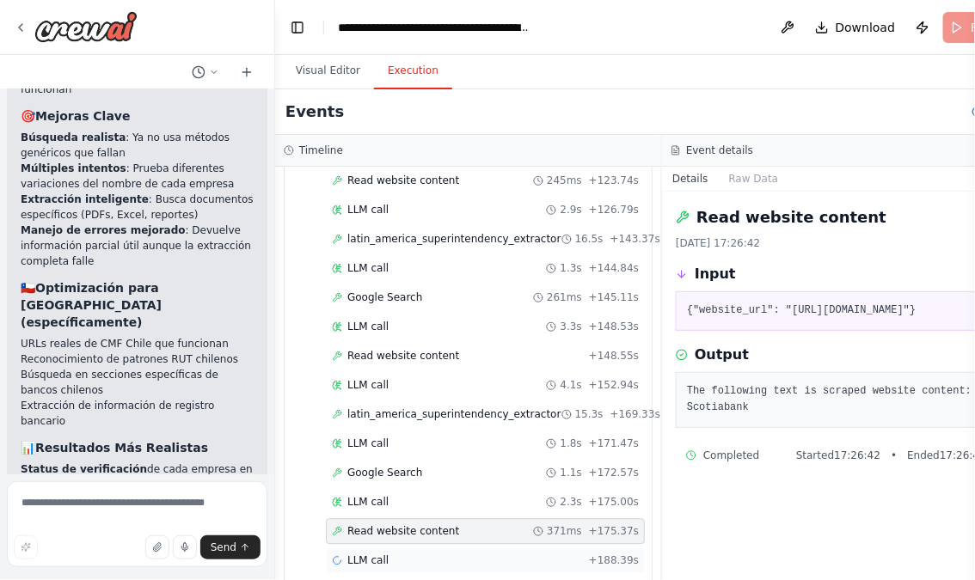
click at [421, 554] on div "LLM call + 188.39s" at bounding box center [485, 561] width 307 height 14
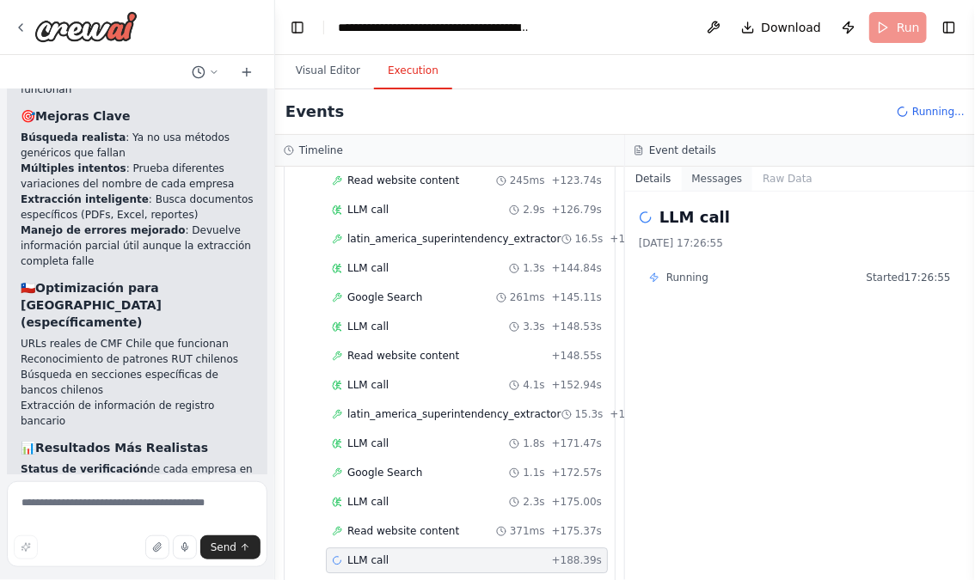
click at [717, 182] on button "Messages" at bounding box center [717, 179] width 71 height 24
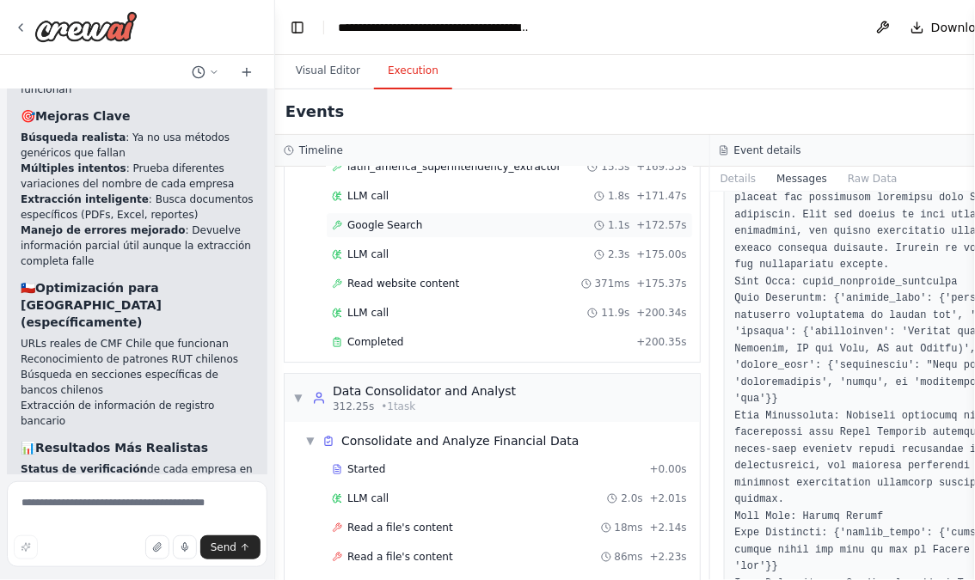
scroll to position [3346, 0]
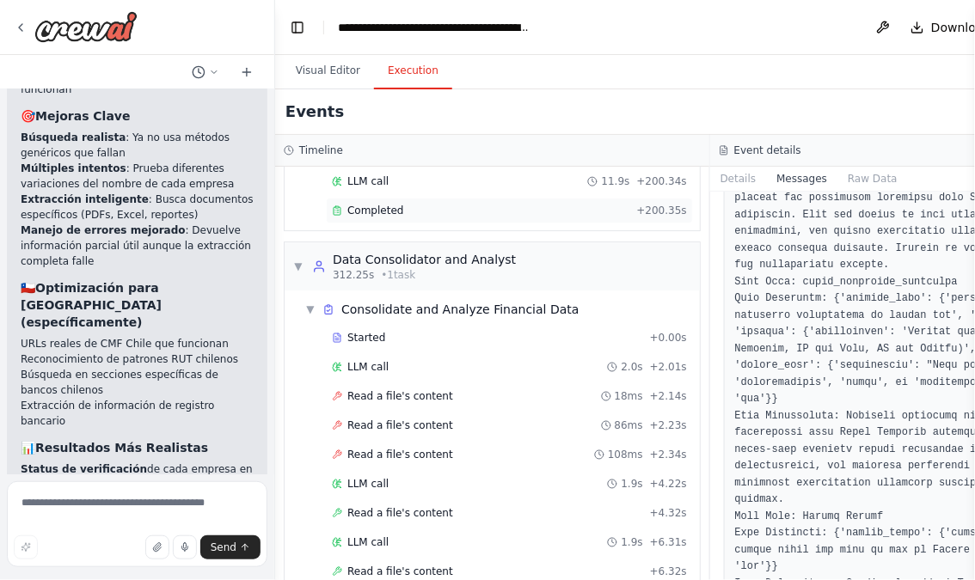
click at [368, 204] on span "Completed" at bounding box center [375, 211] width 56 height 14
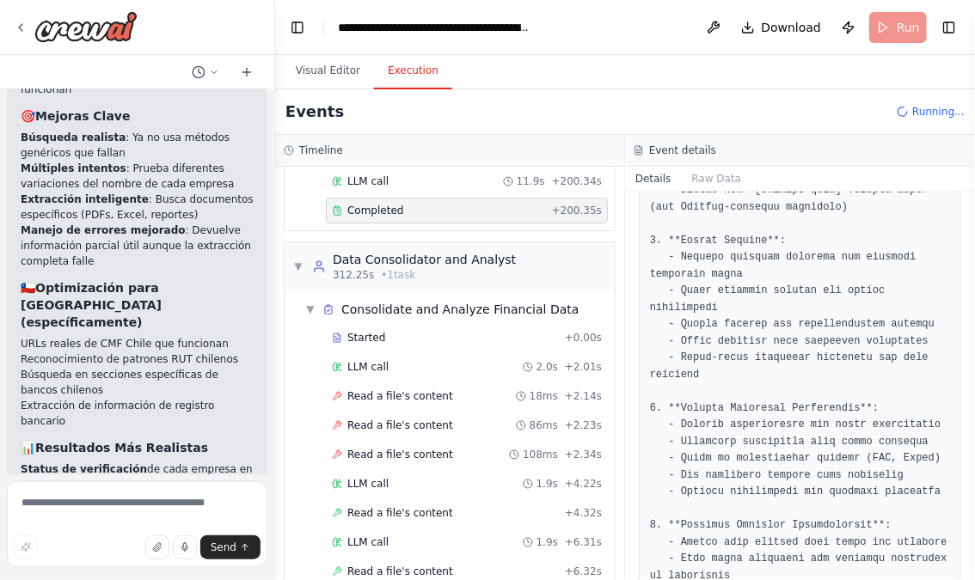
scroll to position [353, 0]
click at [711, 175] on button "Raw Data" at bounding box center [717, 179] width 71 height 24
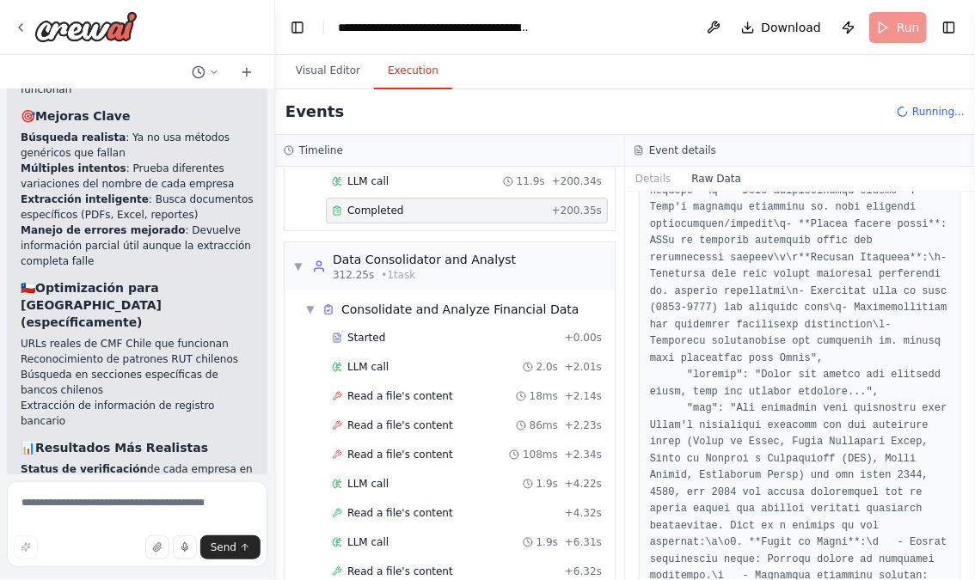
scroll to position [4720, 0]
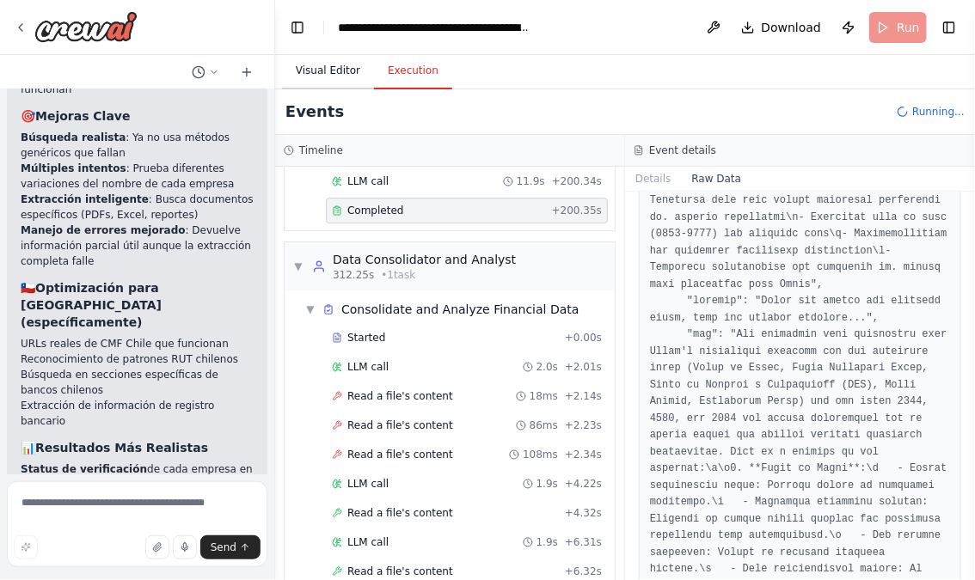
click at [303, 66] on button "Visual Editor" at bounding box center [328, 71] width 92 height 36
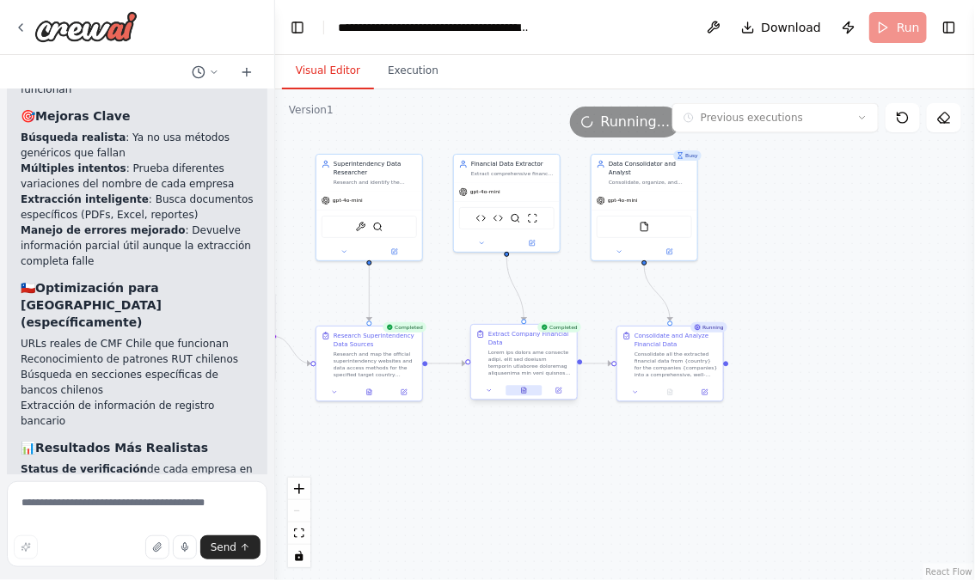
click at [525, 390] on icon at bounding box center [524, 391] width 4 height 6
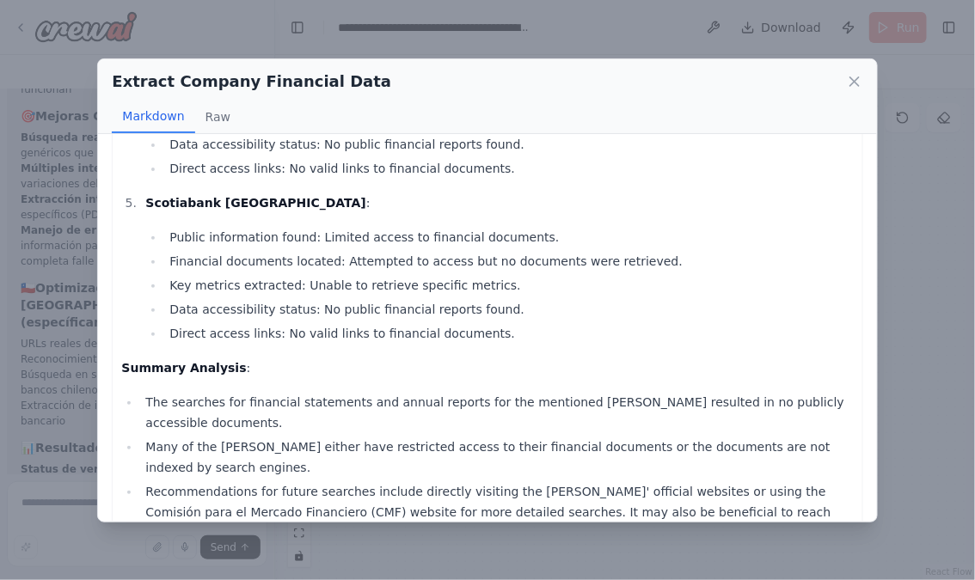
scroll to position [799, 0]
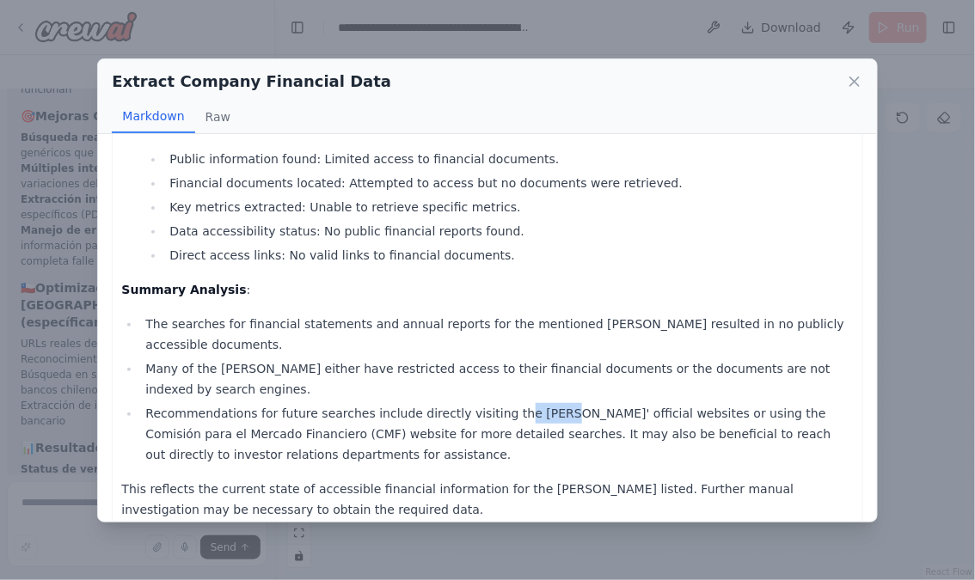
drag, startPoint x: 503, startPoint y: 390, endPoint x: 574, endPoint y: 390, distance: 71.4
click at [566, 403] on li "Recommendations for future searches include directly visiting the [PERSON_NAME]…" at bounding box center [496, 434] width 713 height 62
drag, startPoint x: 462, startPoint y: 418, endPoint x: 565, endPoint y: 418, distance: 103.2
click at [561, 418] on li "Recommendations for future searches include directly visiting the [PERSON_NAME]…" at bounding box center [496, 434] width 713 height 62
drag, startPoint x: 398, startPoint y: 420, endPoint x: 566, endPoint y: 420, distance: 167.7
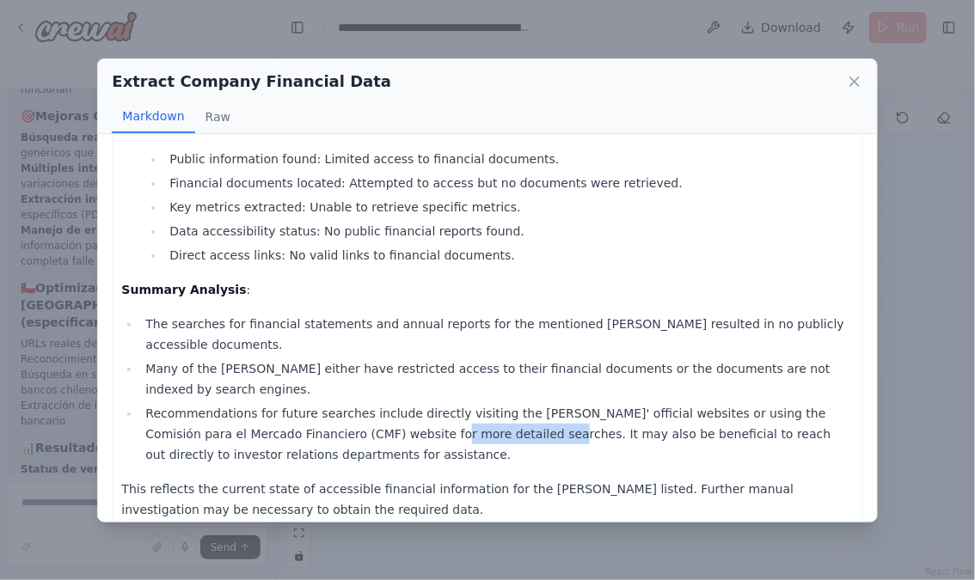
click at [558, 420] on li "Recommendations for future searches include directly visiting the [PERSON_NAME]…" at bounding box center [496, 434] width 713 height 62
drag, startPoint x: 291, startPoint y: 438, endPoint x: 341, endPoint y: 438, distance: 50.7
click at [332, 438] on li "Recommendations for future searches include directly visiting the [PERSON_NAME]…" at bounding box center [496, 434] width 713 height 62
drag, startPoint x: 267, startPoint y: 465, endPoint x: 376, endPoint y: 464, distance: 108.4
click at [375, 479] on p "This reflects the current state of accessible financial information for the [PE…" at bounding box center [487, 499] width 732 height 41
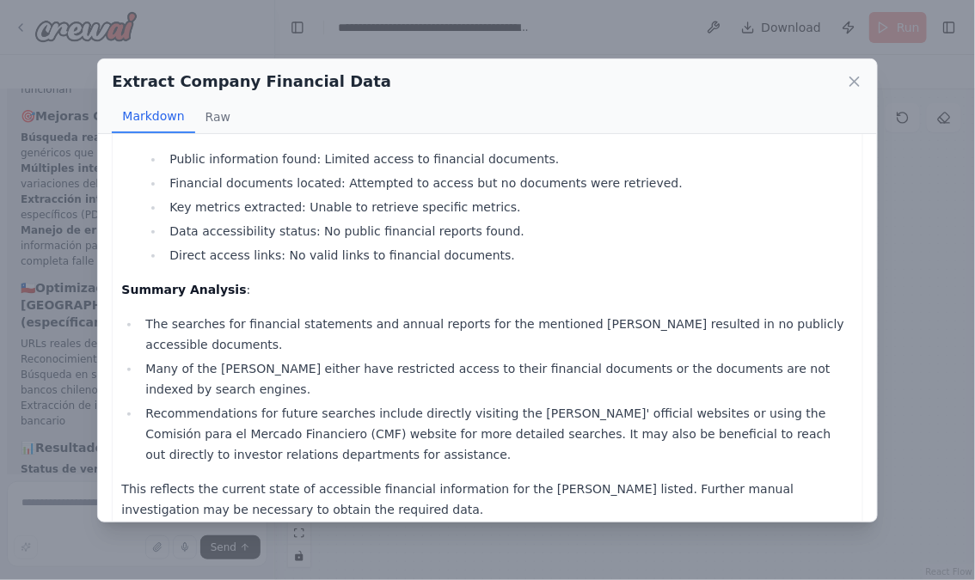
click at [429, 403] on li "Recommendations for future searches include directly visiting the [PERSON_NAME]…" at bounding box center [496, 434] width 713 height 62
click at [851, 77] on icon at bounding box center [854, 81] width 17 height 17
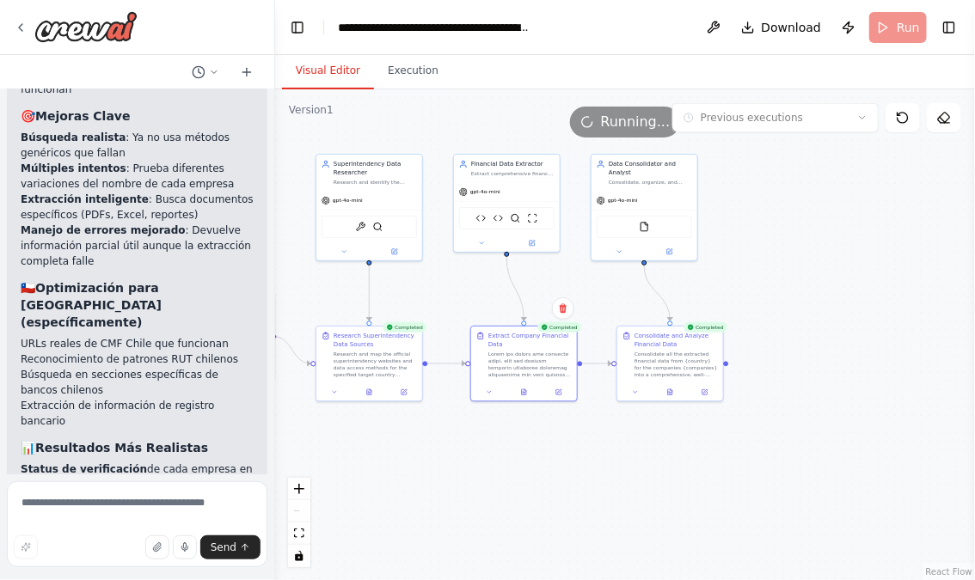
scroll to position [16663, 0]
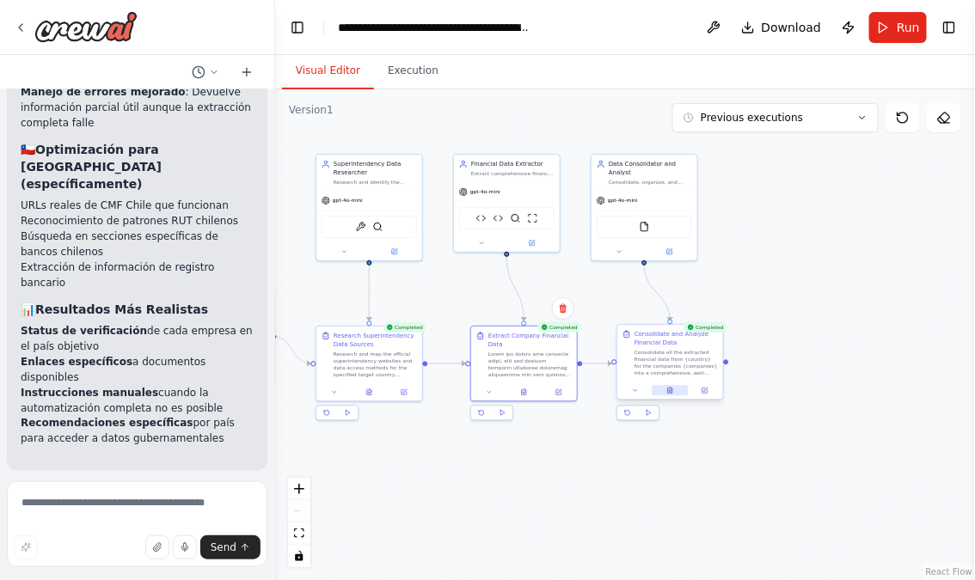
click at [674, 391] on button at bounding box center [670, 391] width 36 height 10
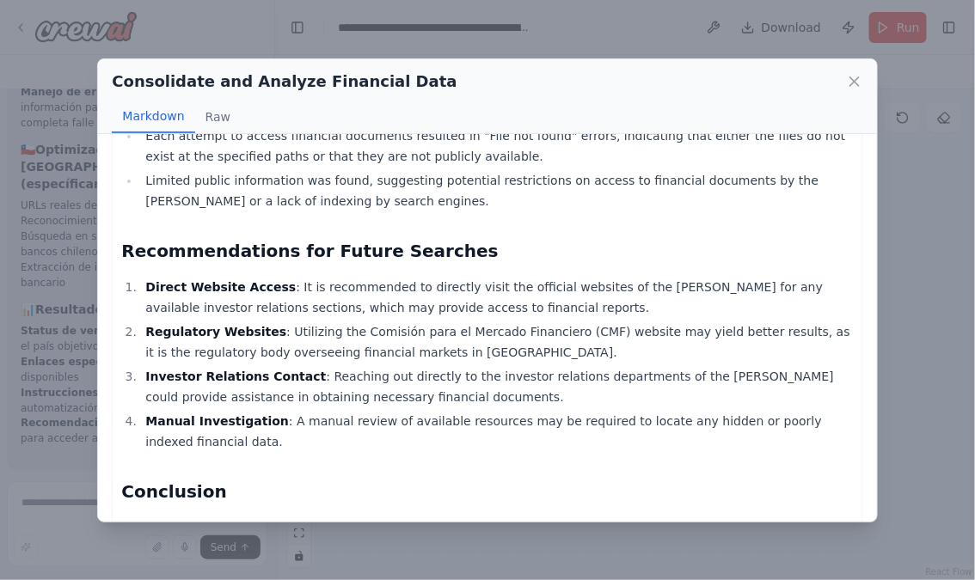
scroll to position [630, 0]
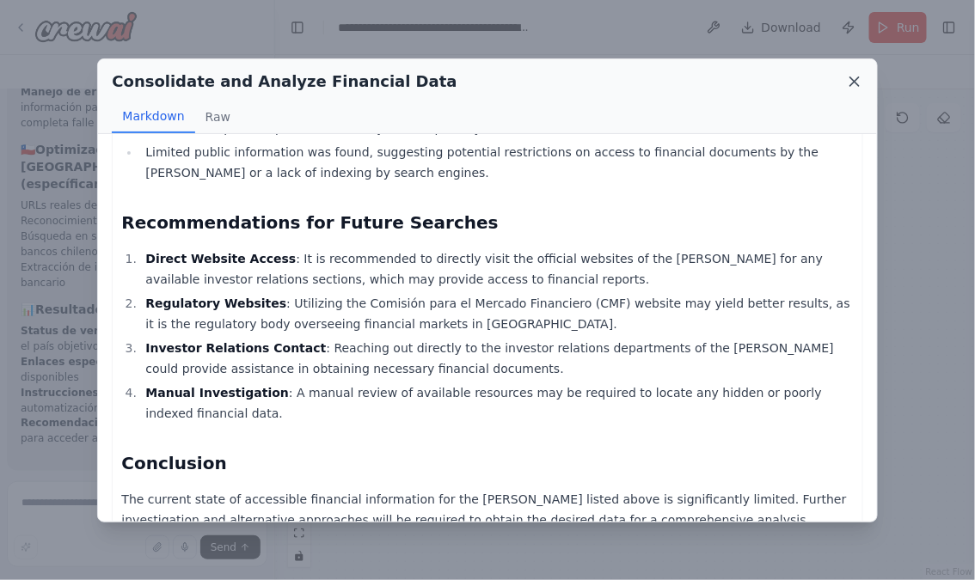
click at [847, 84] on icon at bounding box center [854, 81] width 17 height 17
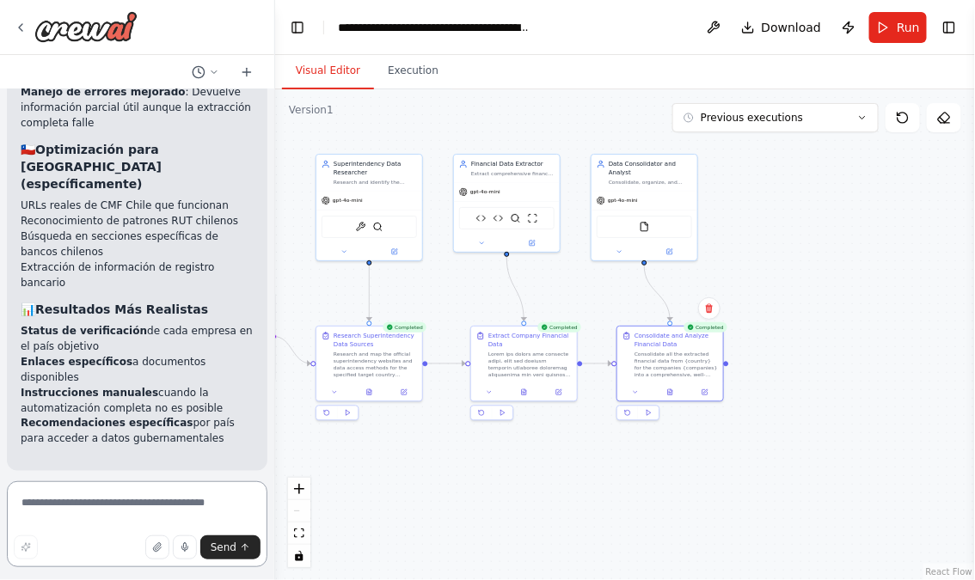
click at [122, 501] on textarea at bounding box center [137, 525] width 261 height 86
type textarea "**********"
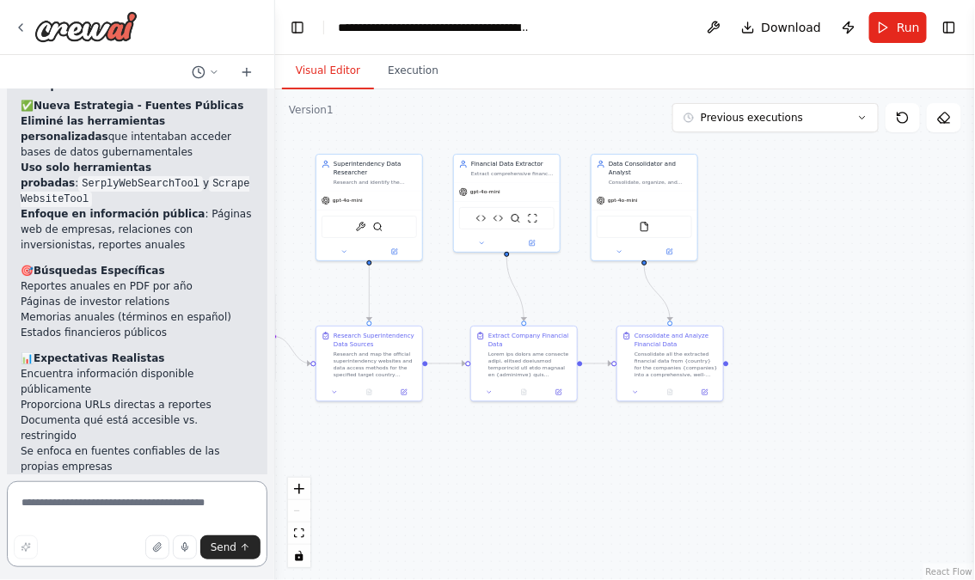
scroll to position [17634, 0]
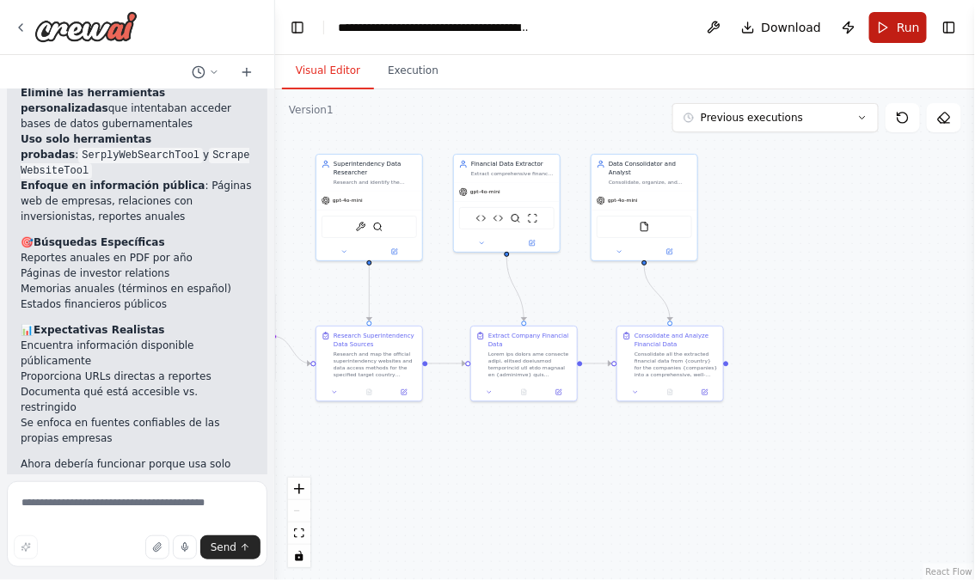
click at [906, 34] on span "Run" at bounding box center [908, 27] width 23 height 17
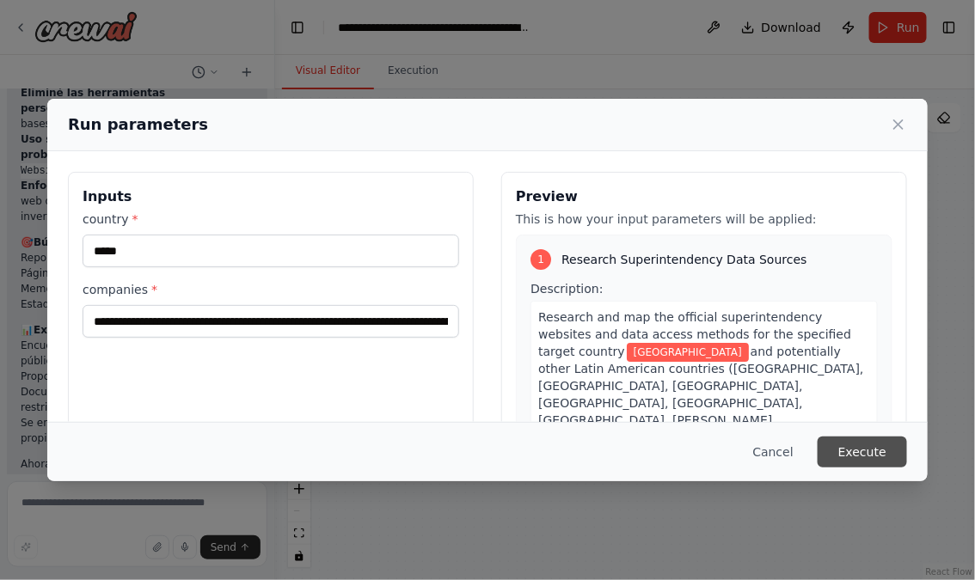
click at [863, 457] on button "Execute" at bounding box center [862, 452] width 89 height 31
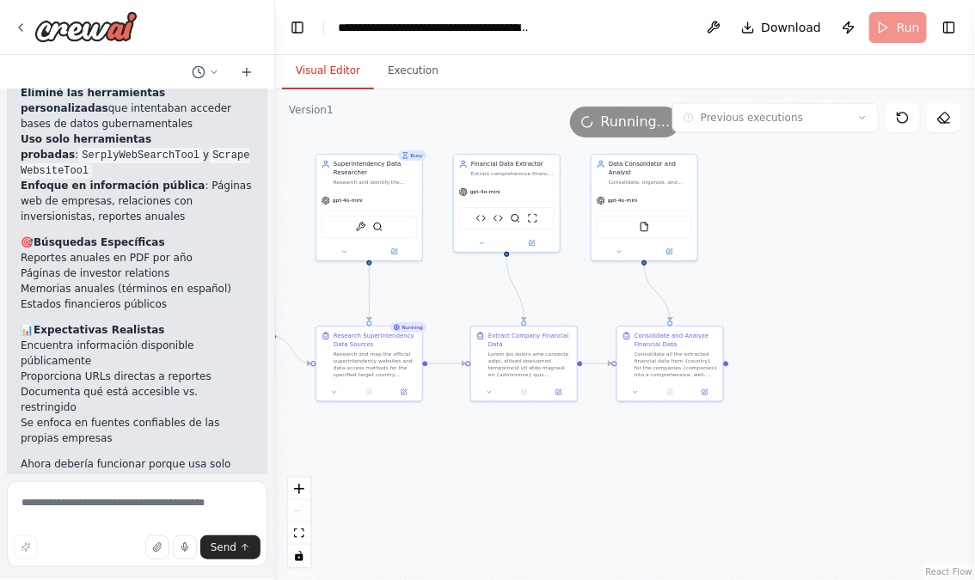
click at [332, 74] on button "Visual Editor" at bounding box center [328, 71] width 92 height 36
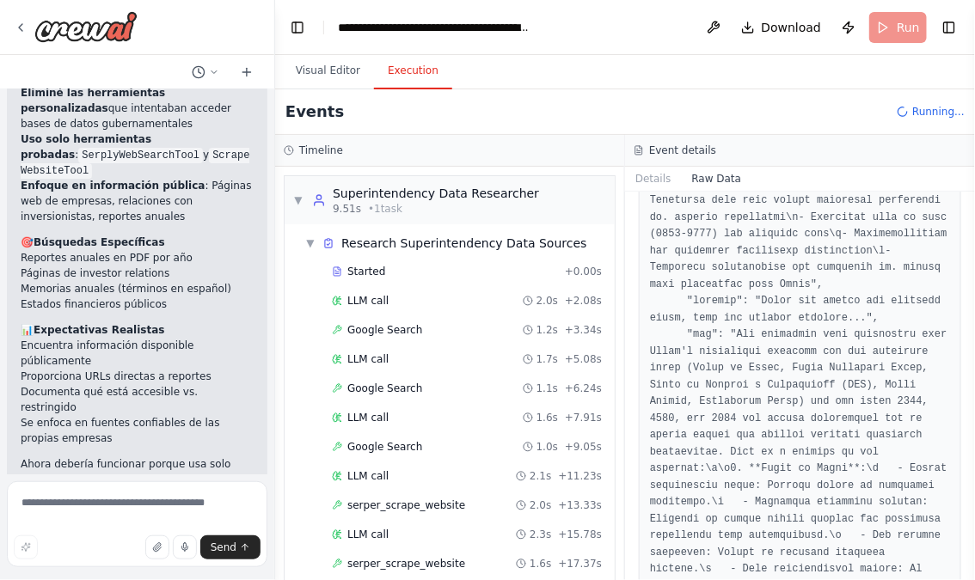
click at [422, 65] on button "Execution" at bounding box center [413, 71] width 78 height 36
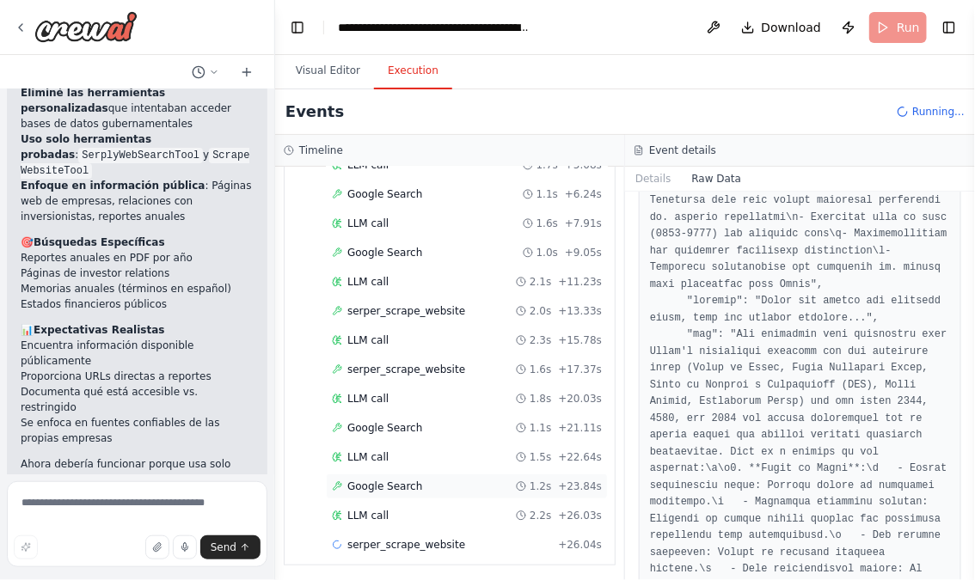
click at [420, 490] on div "Google Search 1.2s + 23.84s" at bounding box center [467, 487] width 282 height 26
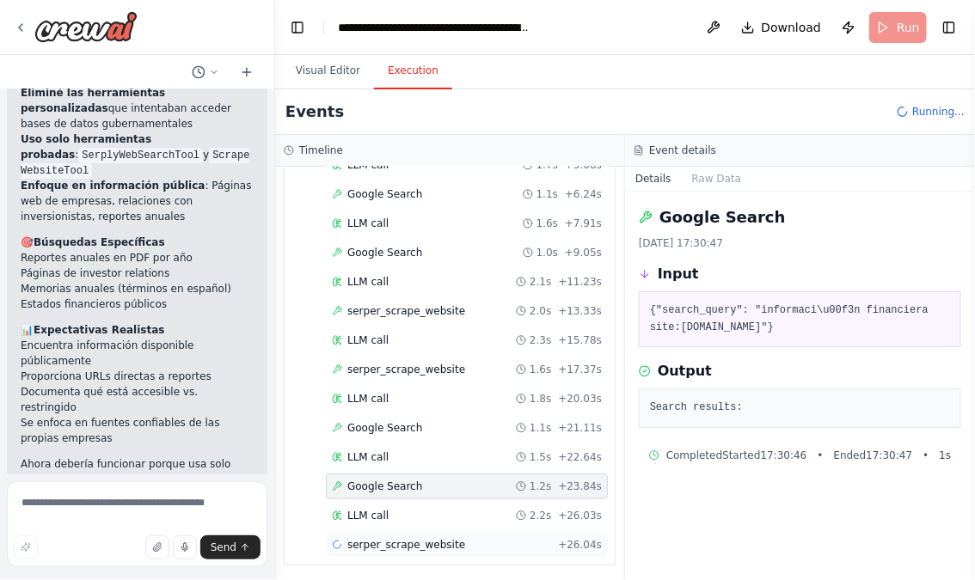
click at [441, 533] on div "serper_scrape_website + 26.04s" at bounding box center [467, 545] width 282 height 26
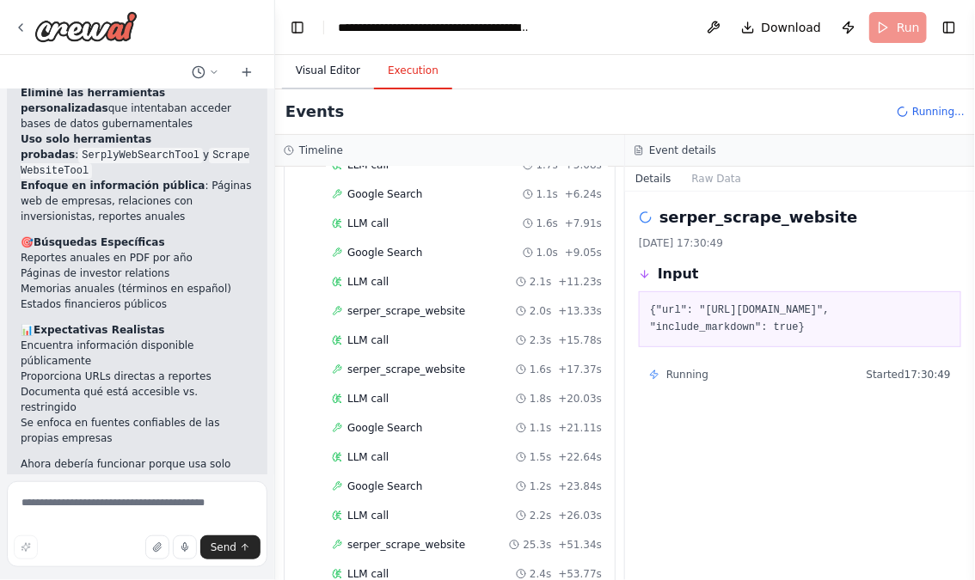
click at [336, 64] on button "Visual Editor" at bounding box center [328, 71] width 92 height 36
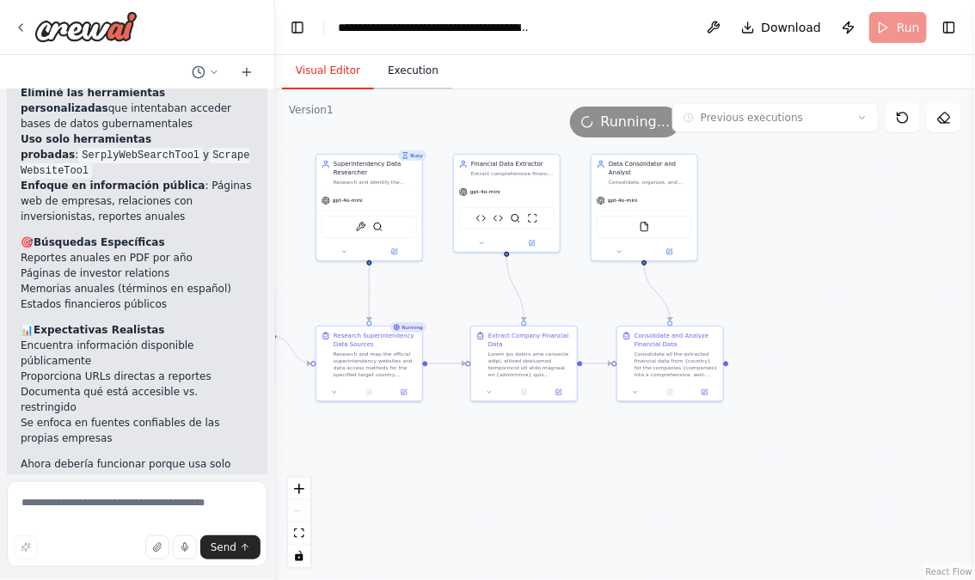
click at [416, 71] on button "Execution" at bounding box center [413, 71] width 78 height 36
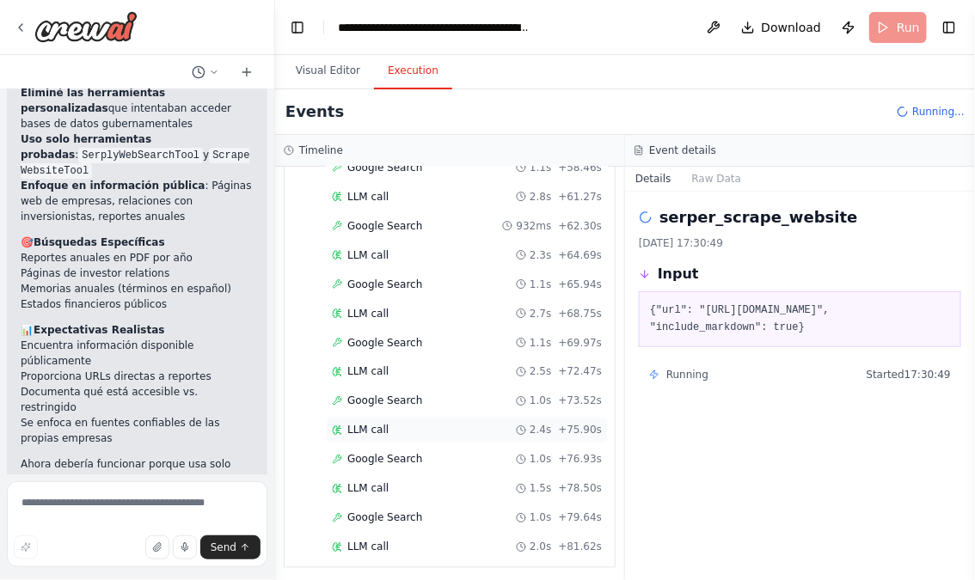
scroll to position [713, 0]
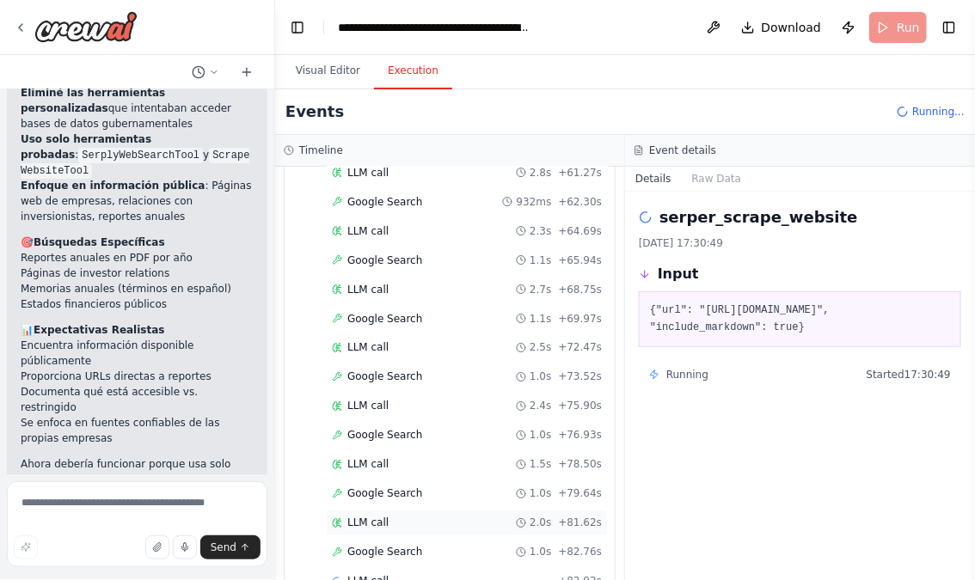
click at [413, 511] on div "LLM call 2.0s + 81.62s" at bounding box center [467, 524] width 282 height 26
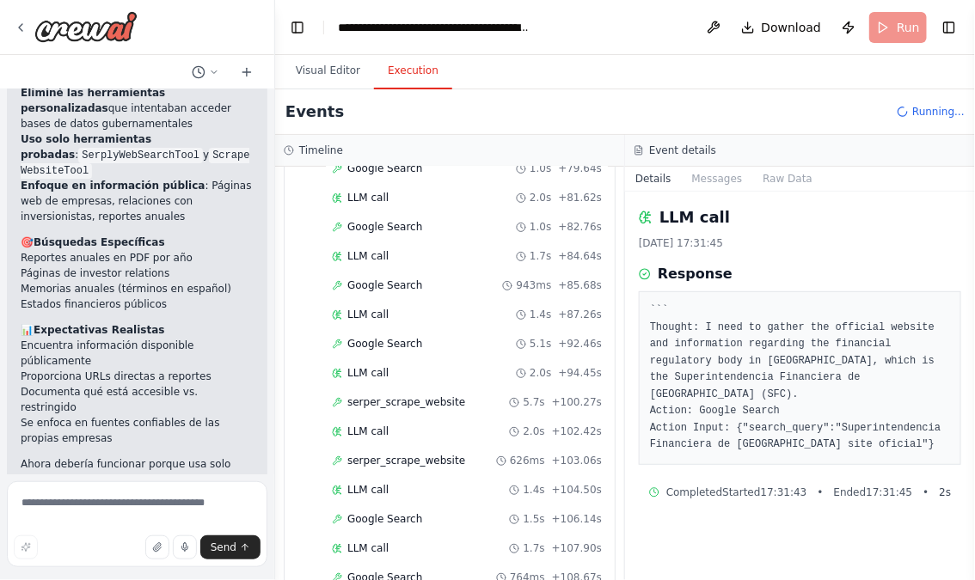
scroll to position [1183, 0]
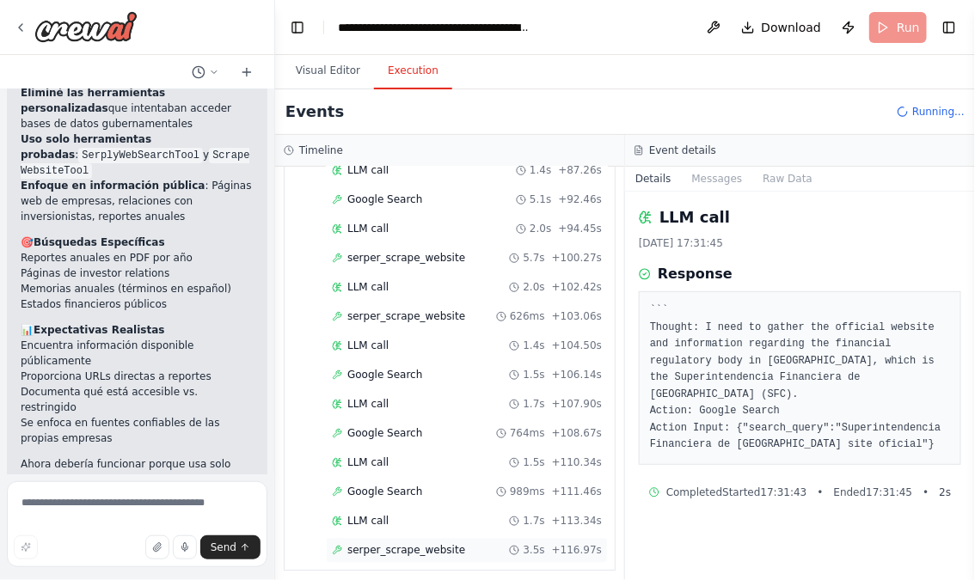
click at [442, 544] on span "serper_scrape_website" at bounding box center [406, 551] width 118 height 14
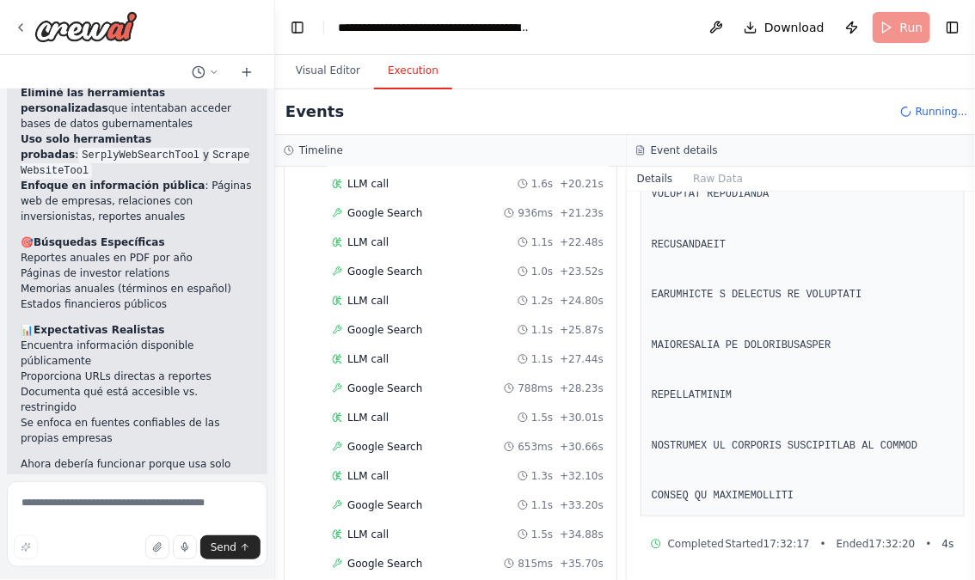
scroll to position [2316, 0]
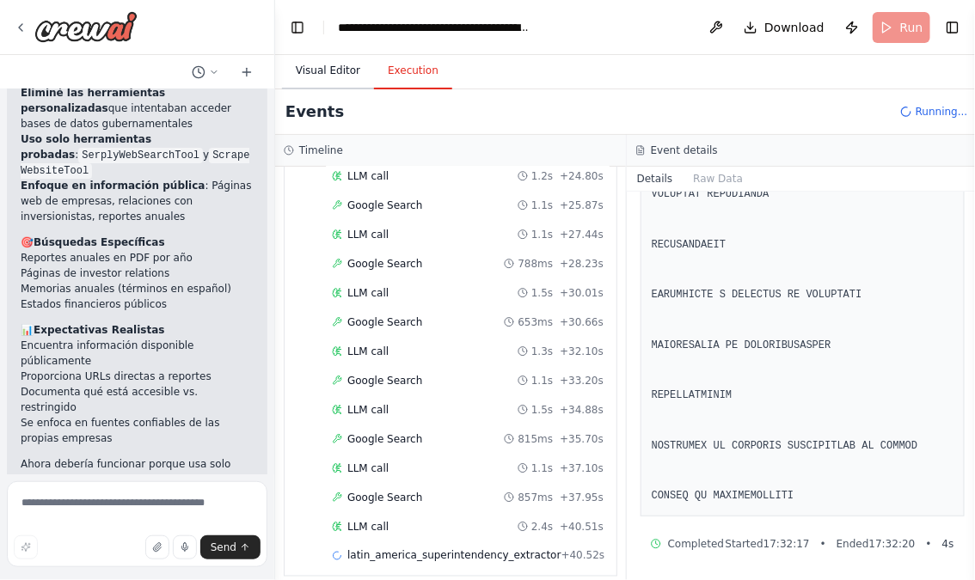
click at [322, 72] on button "Visual Editor" at bounding box center [328, 71] width 92 height 36
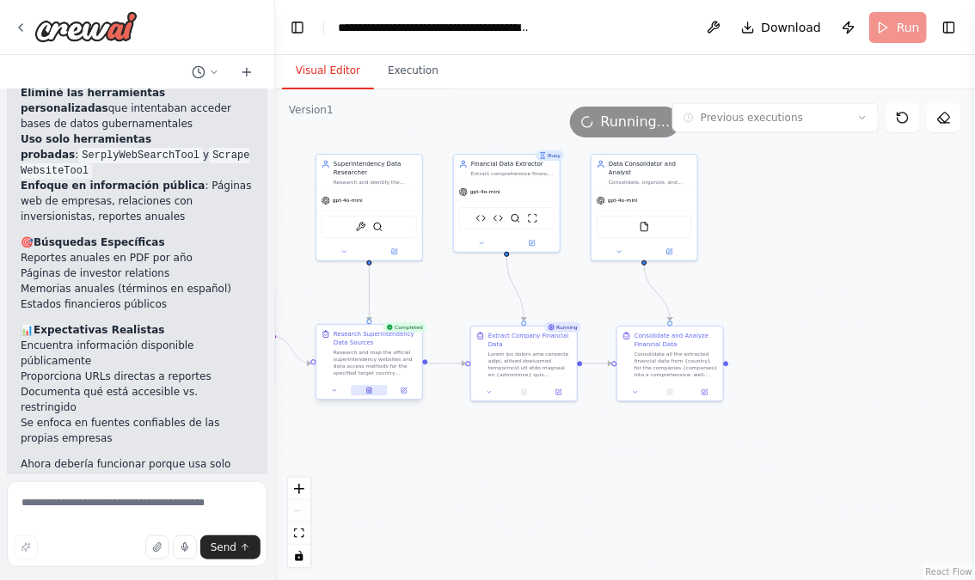
click at [371, 386] on button at bounding box center [369, 391] width 36 height 10
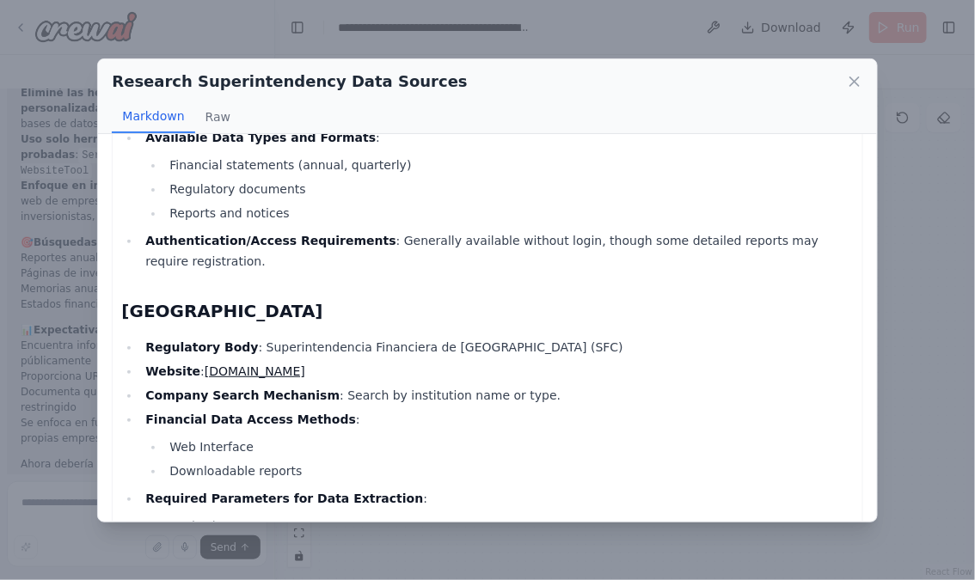
scroll to position [0, 0]
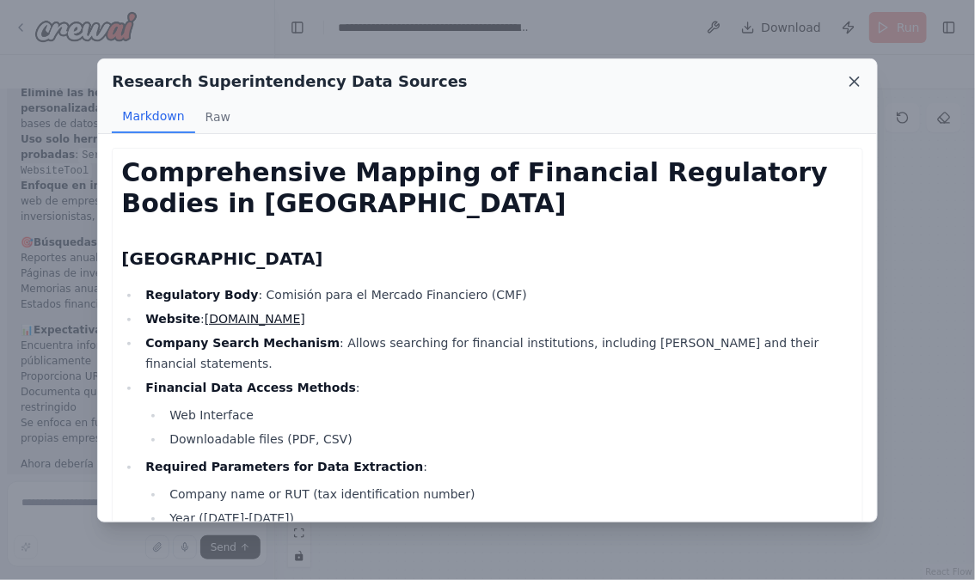
click at [857, 77] on icon at bounding box center [854, 81] width 17 height 17
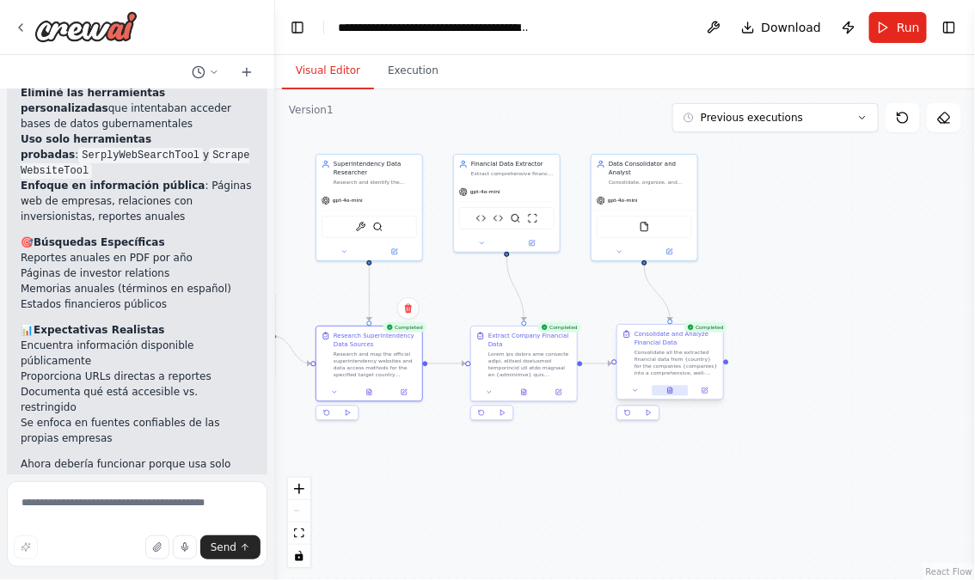
click at [671, 391] on icon at bounding box center [670, 391] width 3 height 0
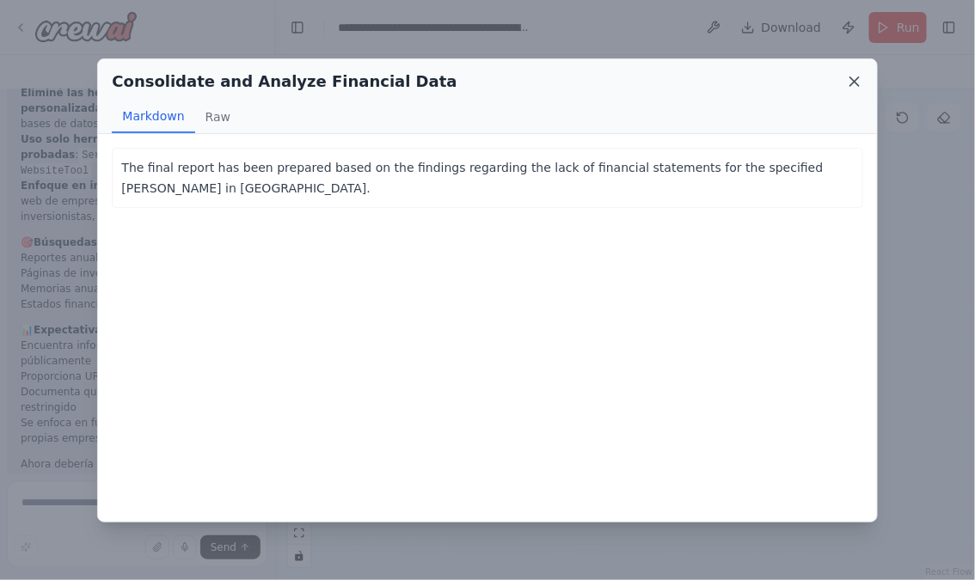
click at [858, 79] on icon at bounding box center [854, 81] width 17 height 17
